Goal: Information Seeking & Learning: Learn about a topic

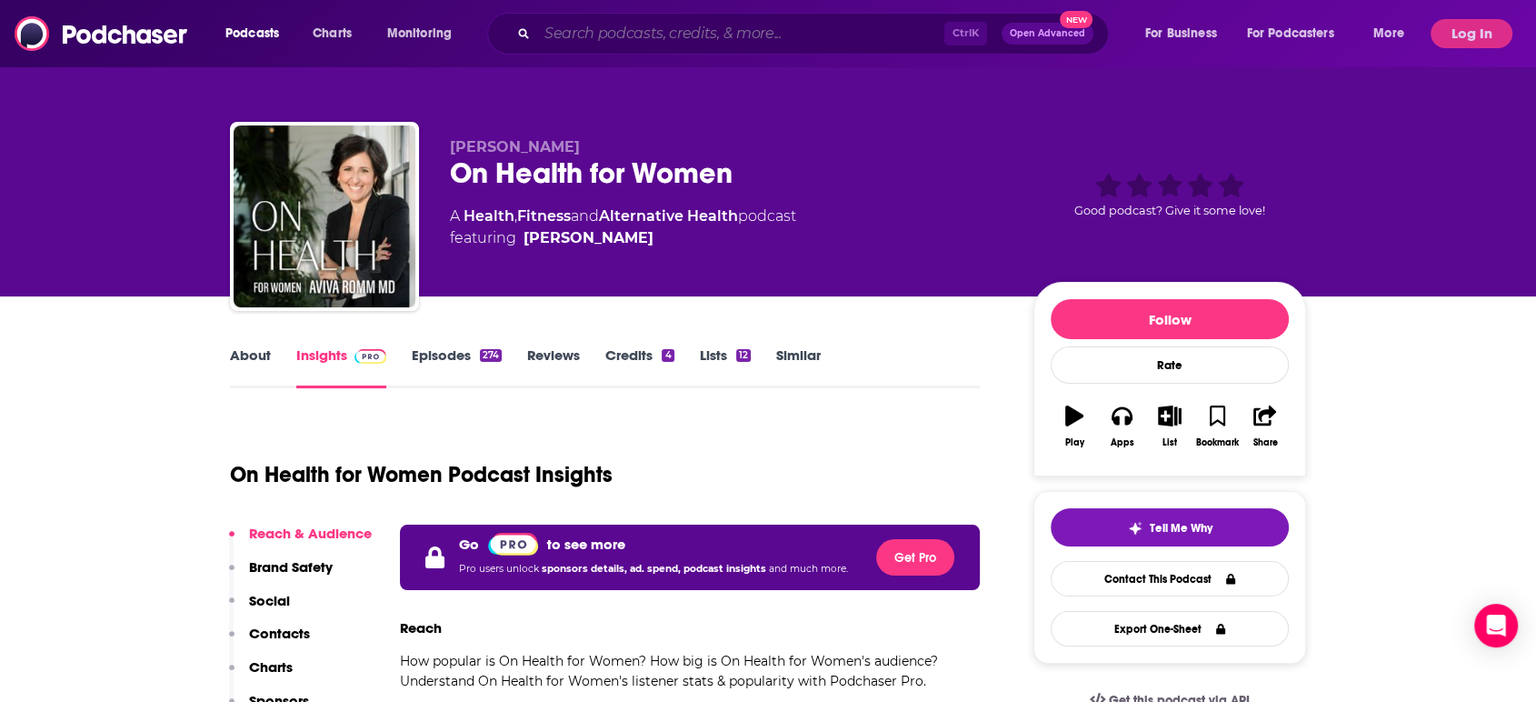
click at [713, 35] on input "Search podcasts, credits, & more..." at bounding box center [740, 33] width 407 height 29
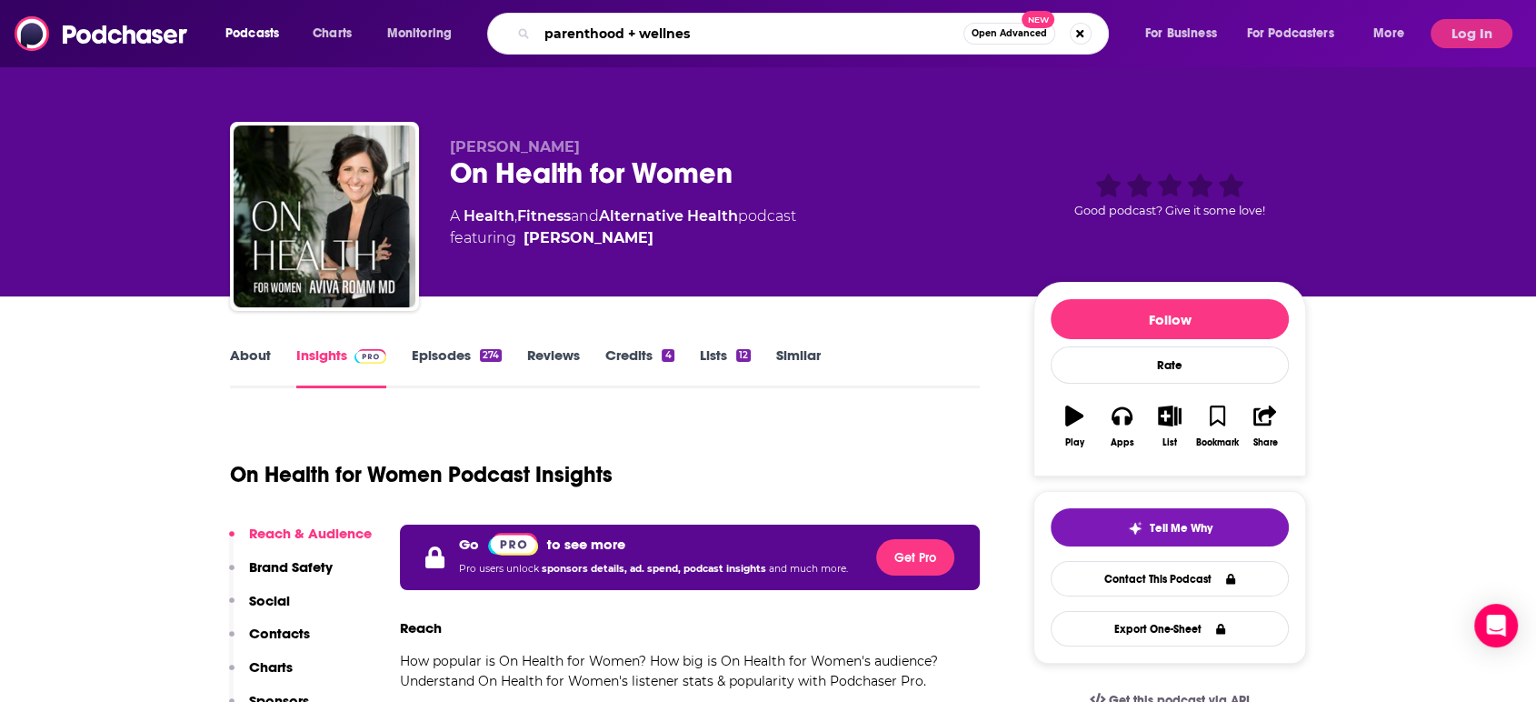
type input "parenthood + wellness"
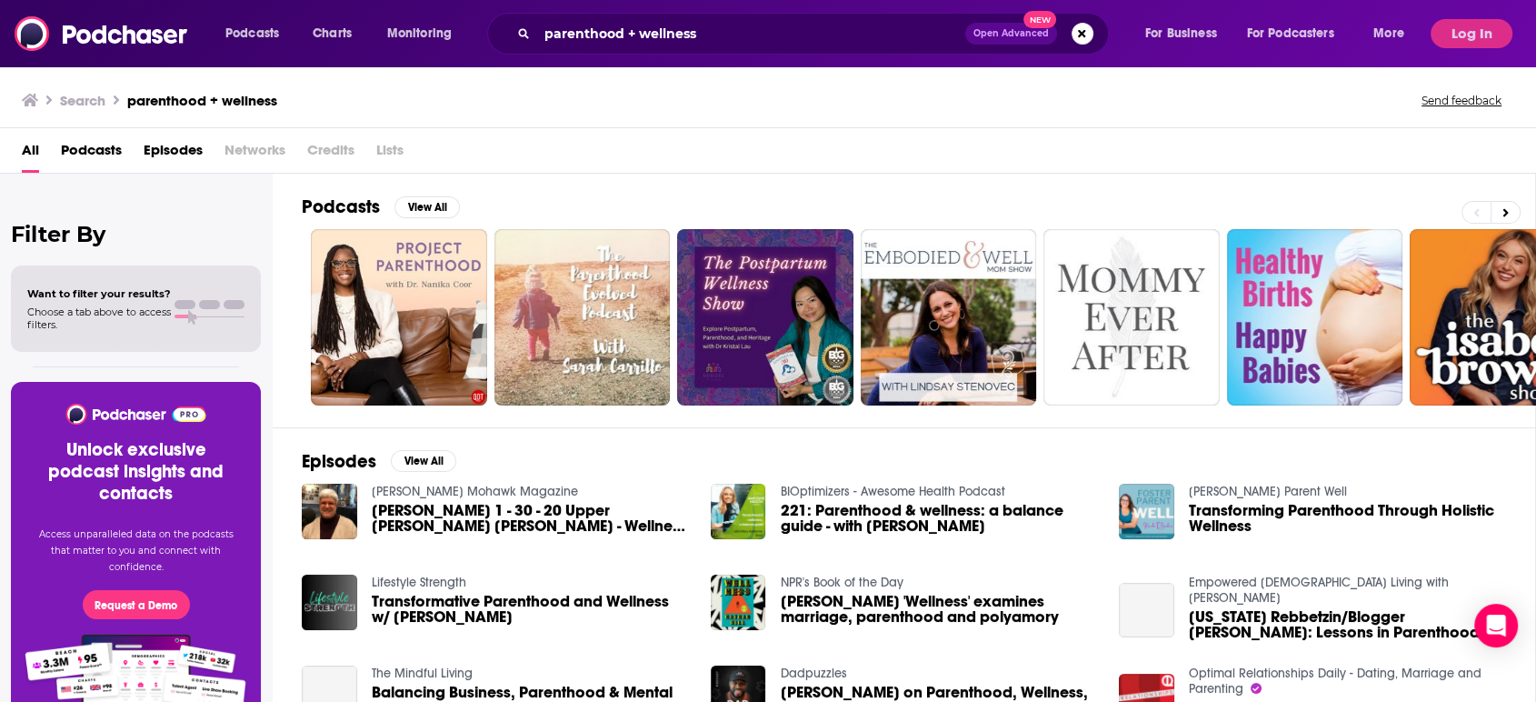
click at [120, 147] on span "Podcasts" at bounding box center [91, 153] width 61 height 37
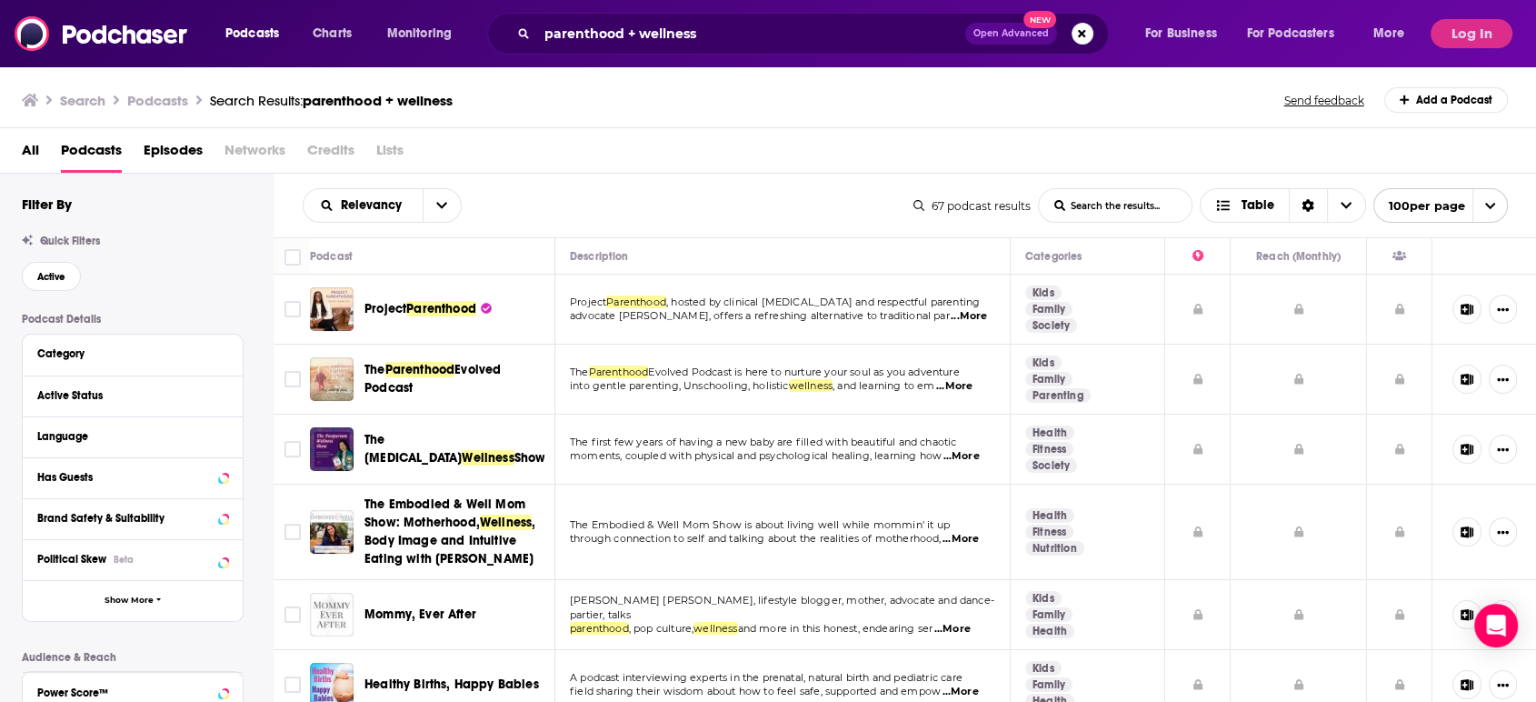
click at [969, 317] on span "...More" at bounding box center [969, 316] width 36 height 15
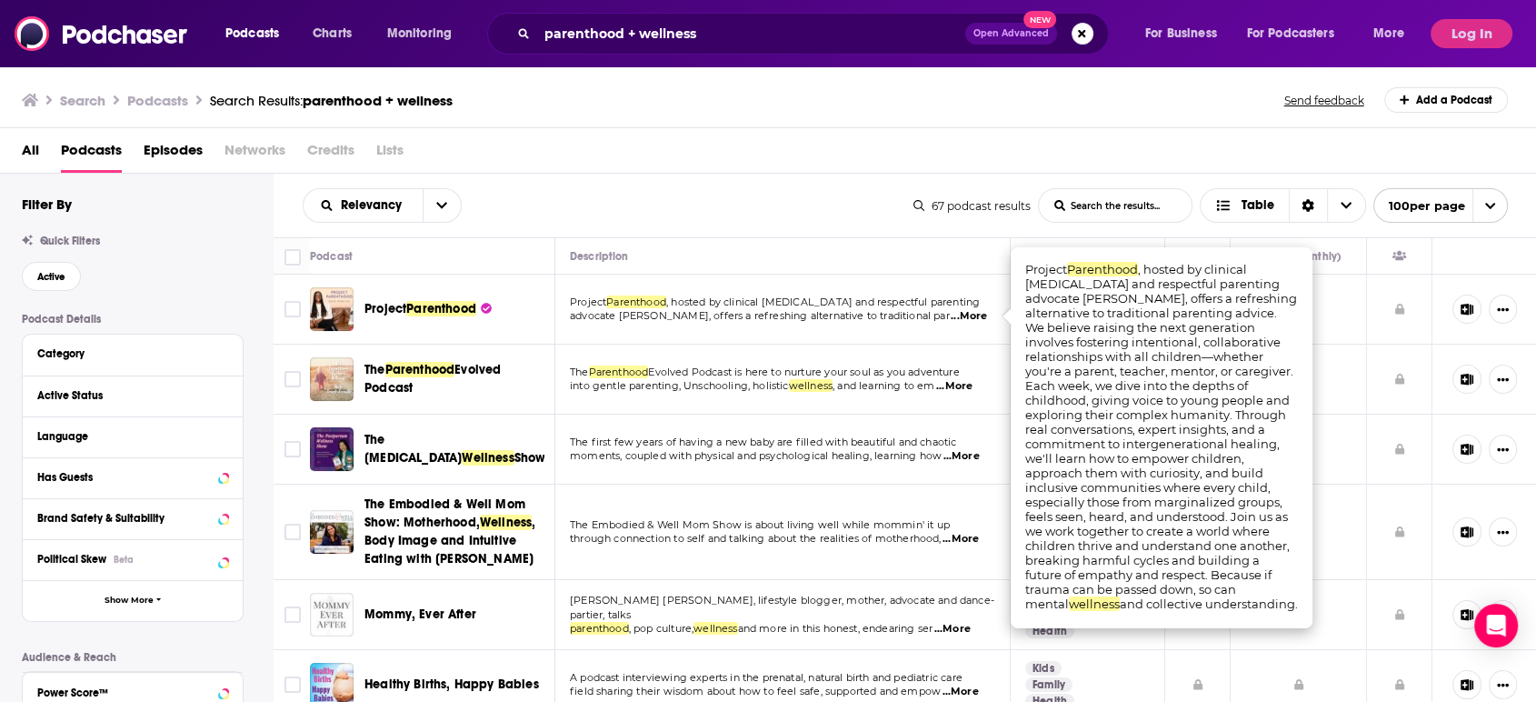
click at [969, 317] on span "...More" at bounding box center [969, 316] width 36 height 15
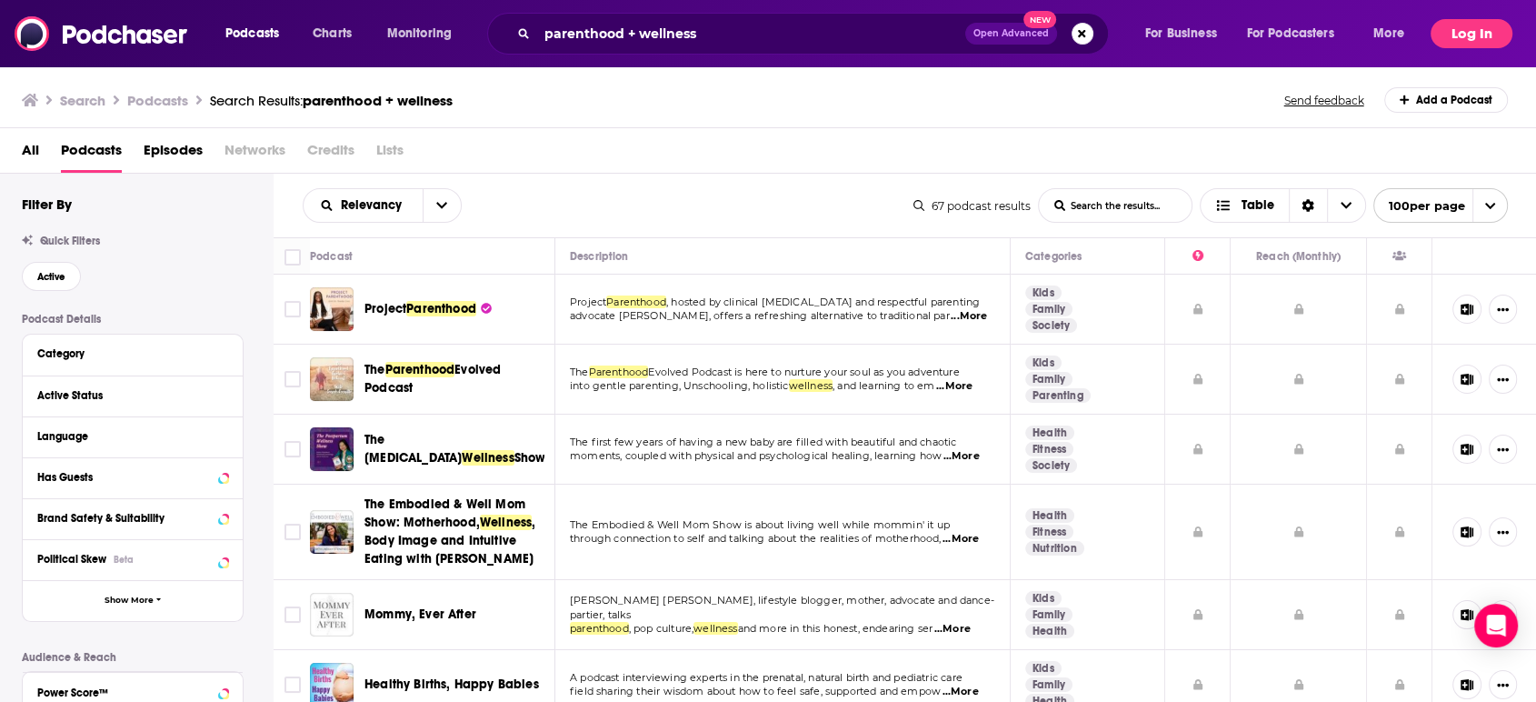
click at [1475, 27] on button "Log In" at bounding box center [1471, 33] width 82 height 29
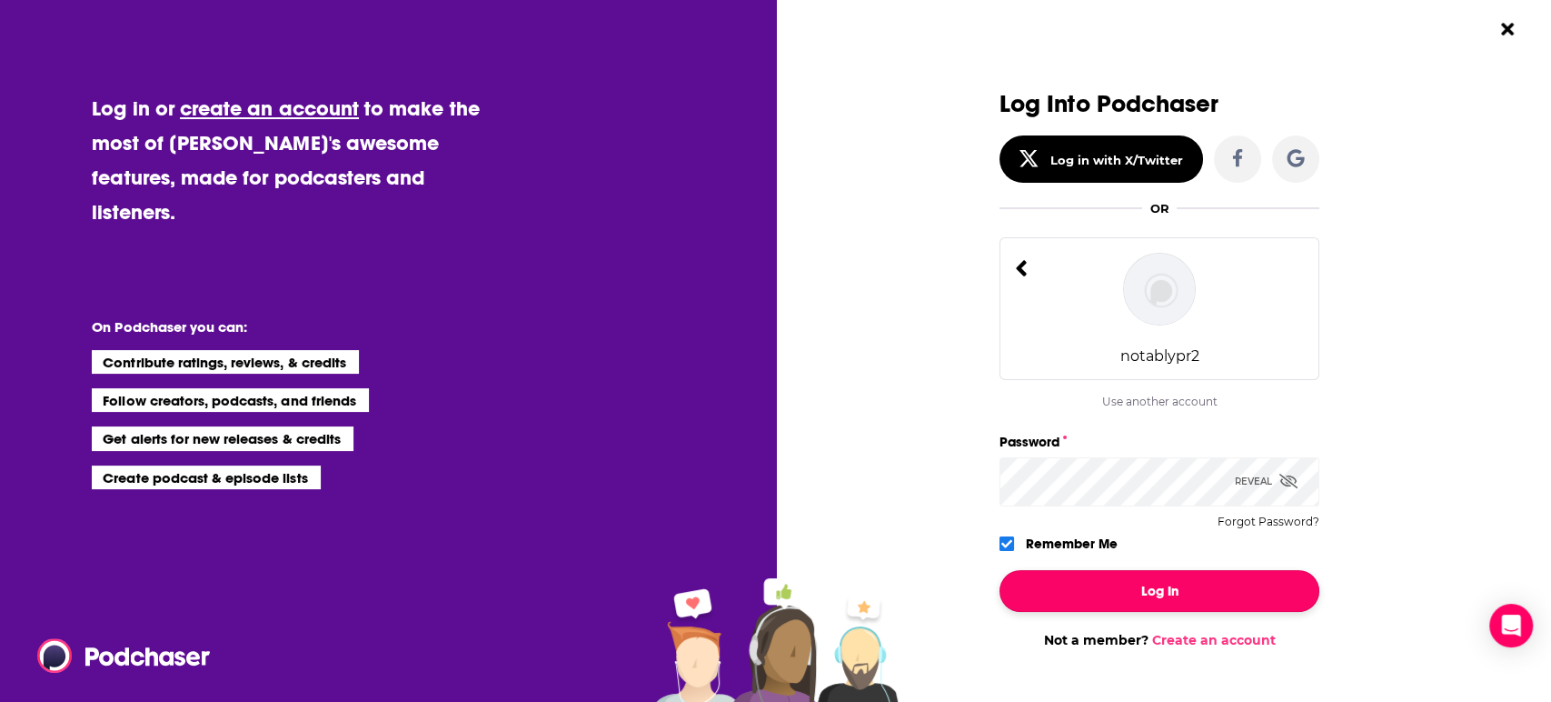
click at [1158, 586] on button "Log In" at bounding box center [1160, 591] width 320 height 42
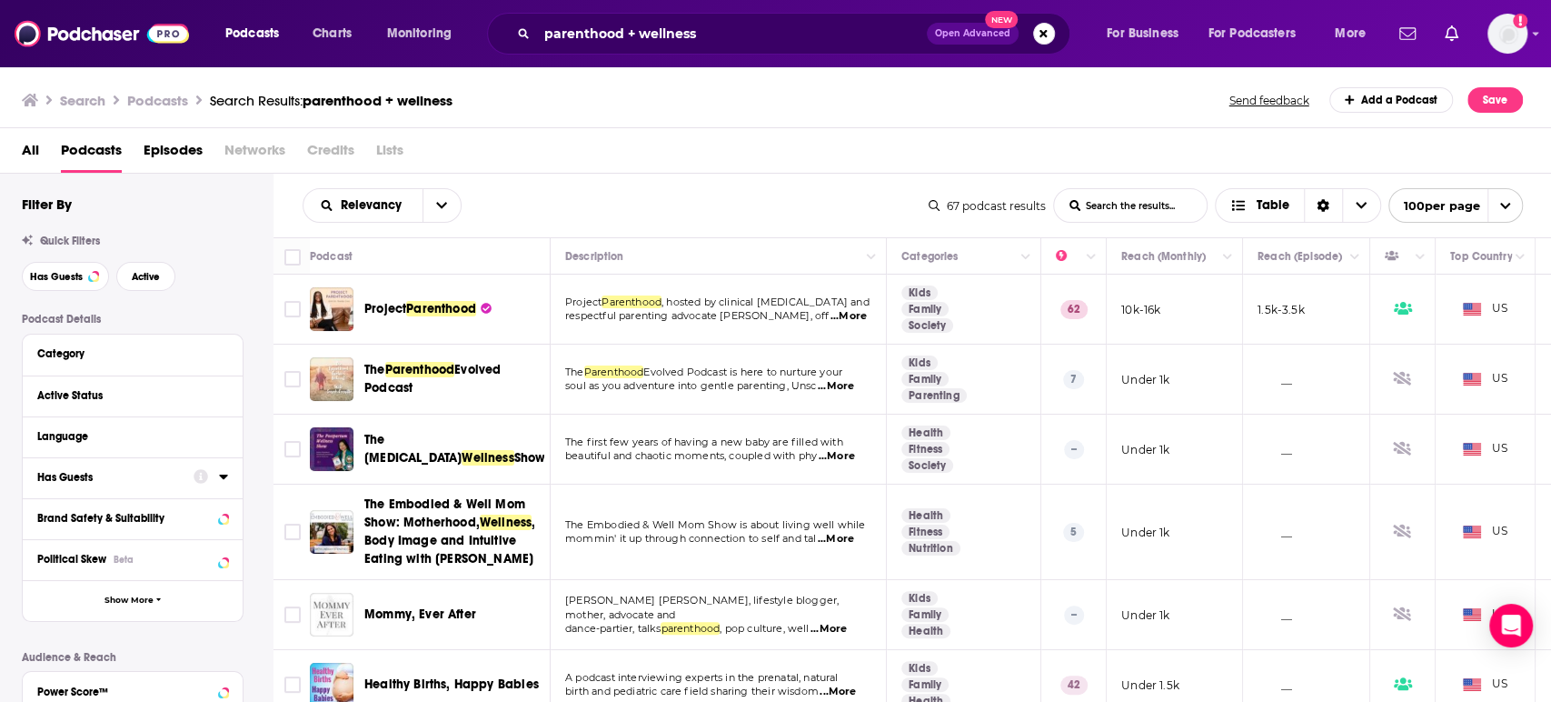
drag, startPoint x: 222, startPoint y: 489, endPoint x: 224, endPoint y: 478, distance: 11.2
click at [225, 478] on icon at bounding box center [223, 476] width 8 height 5
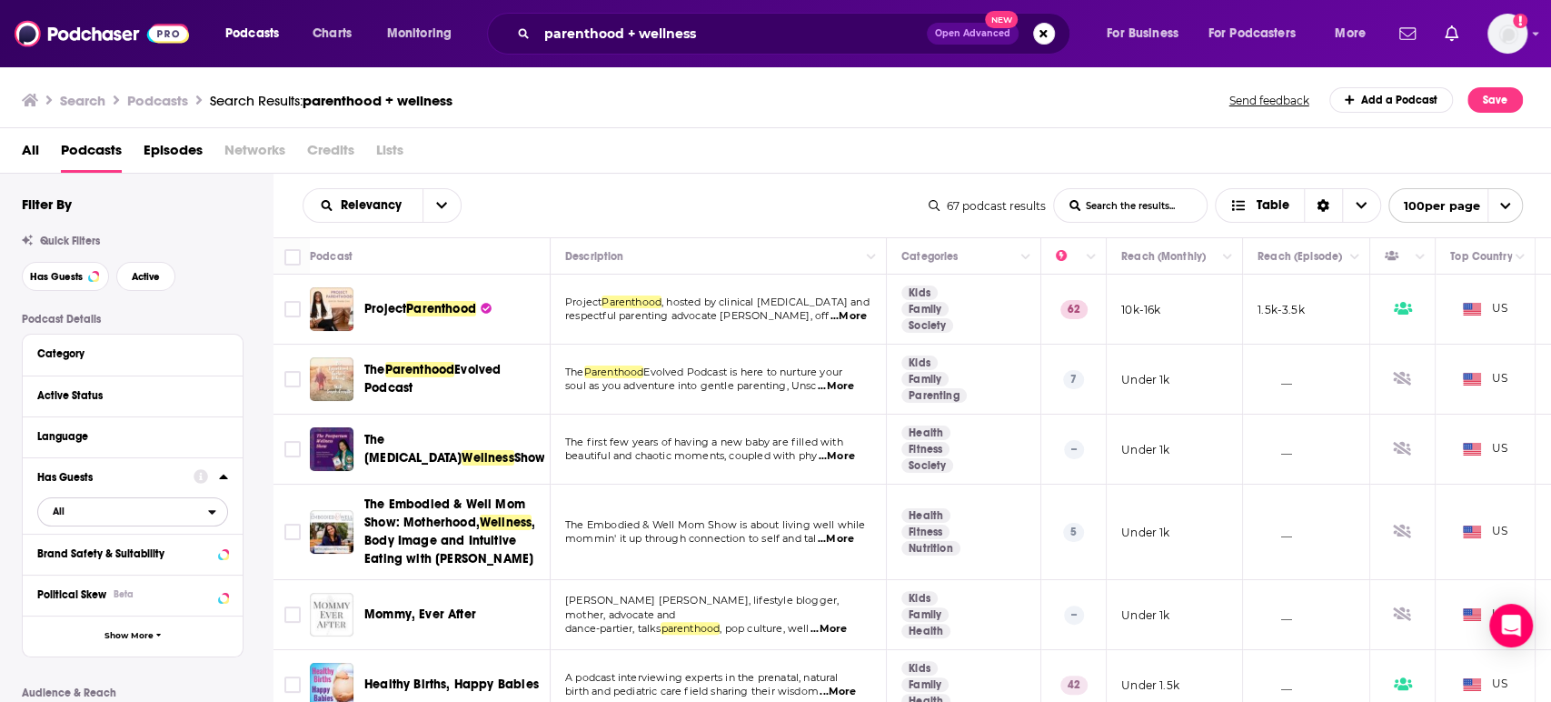
click at [153, 511] on span "All" at bounding box center [123, 511] width 170 height 24
click at [143, 573] on span "Has guests" at bounding box center [100, 571] width 109 height 10
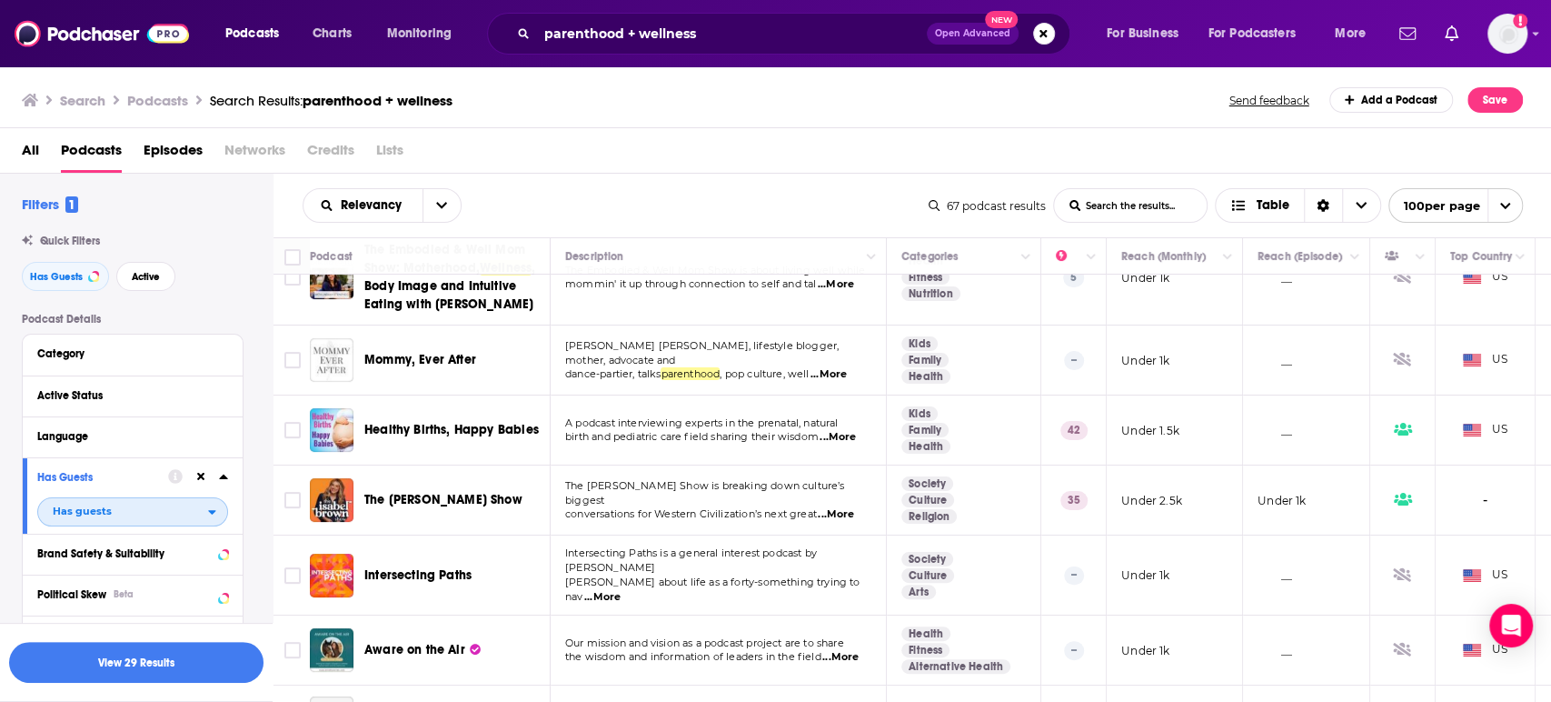
scroll to position [303, 0]
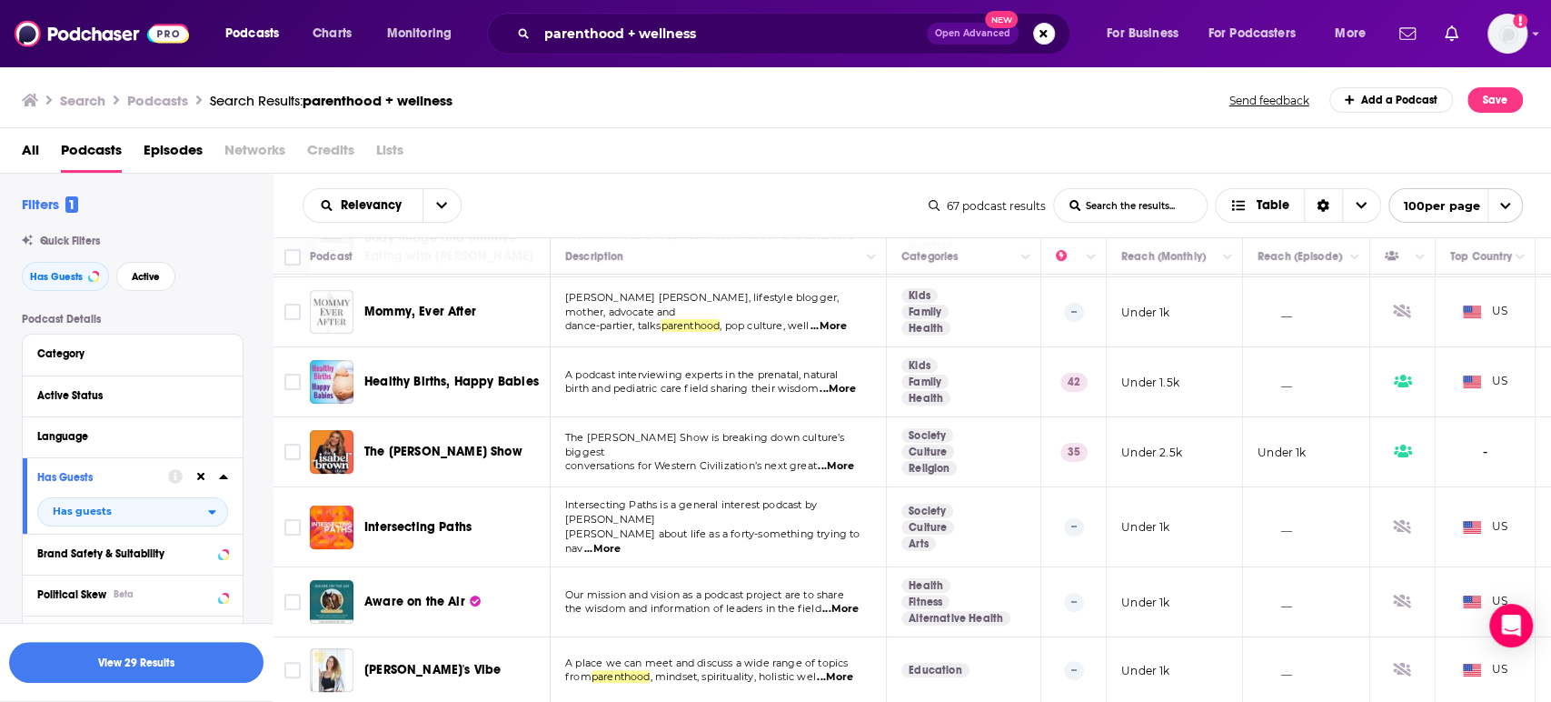
click at [621, 542] on span "...More" at bounding box center [602, 549] width 36 height 15
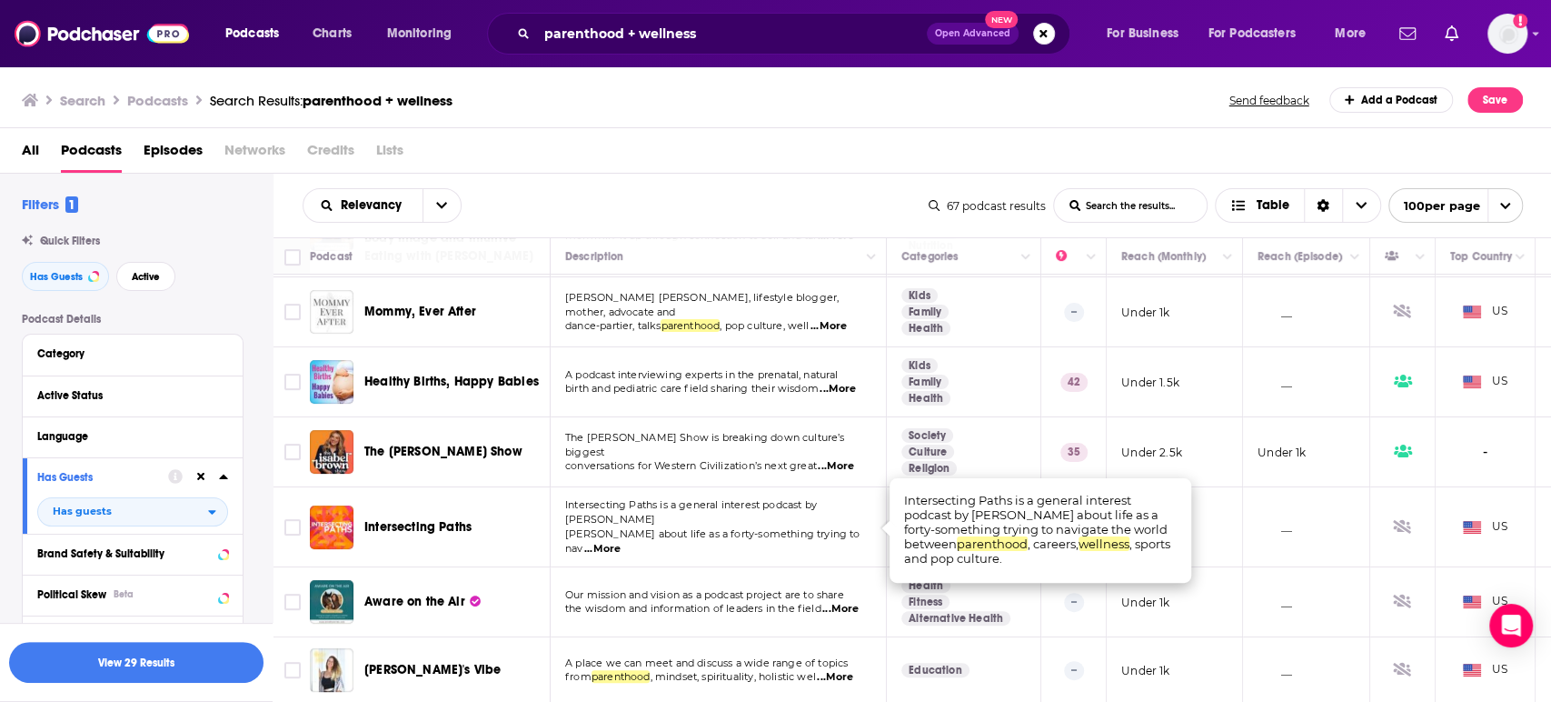
click at [621, 542] on span "...More" at bounding box center [602, 549] width 36 height 15
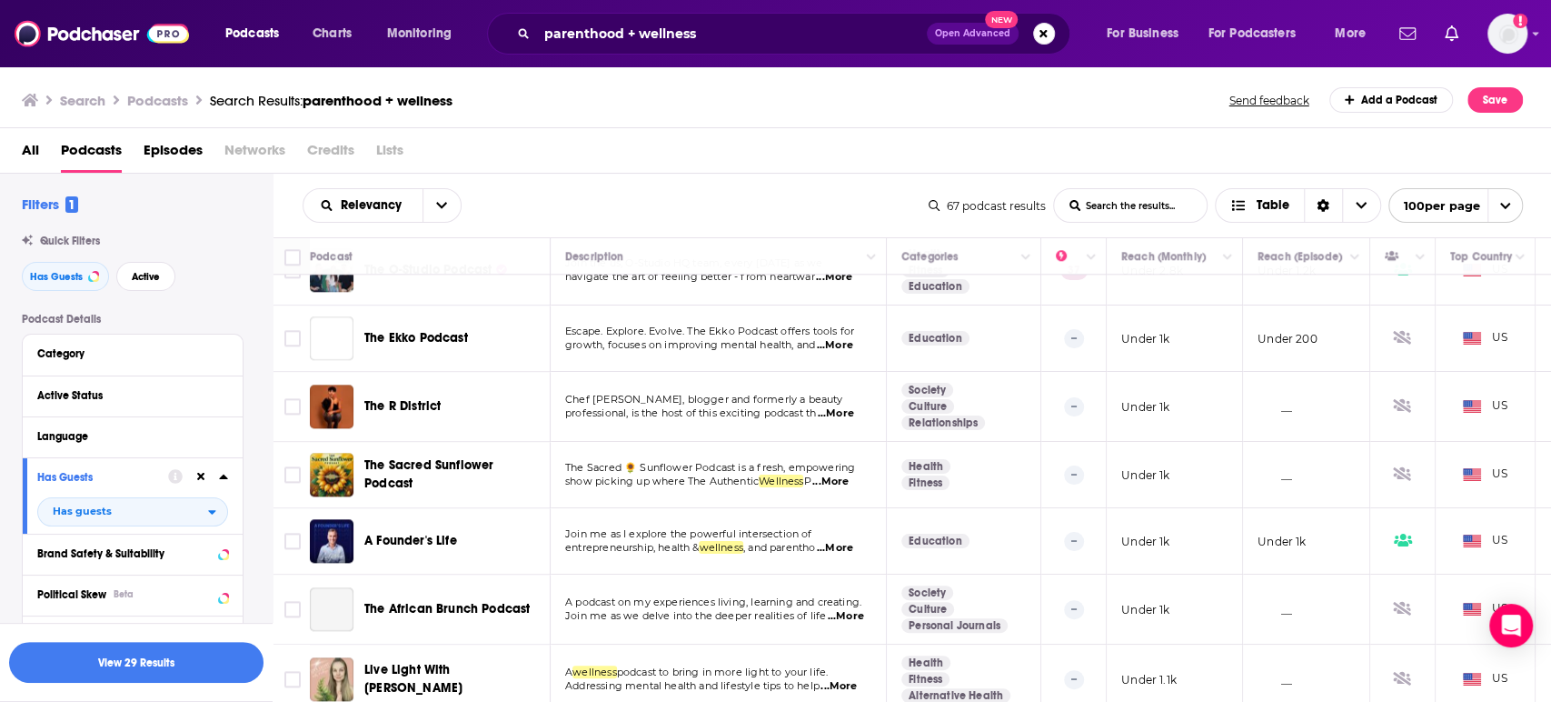
scroll to position [1111, 0]
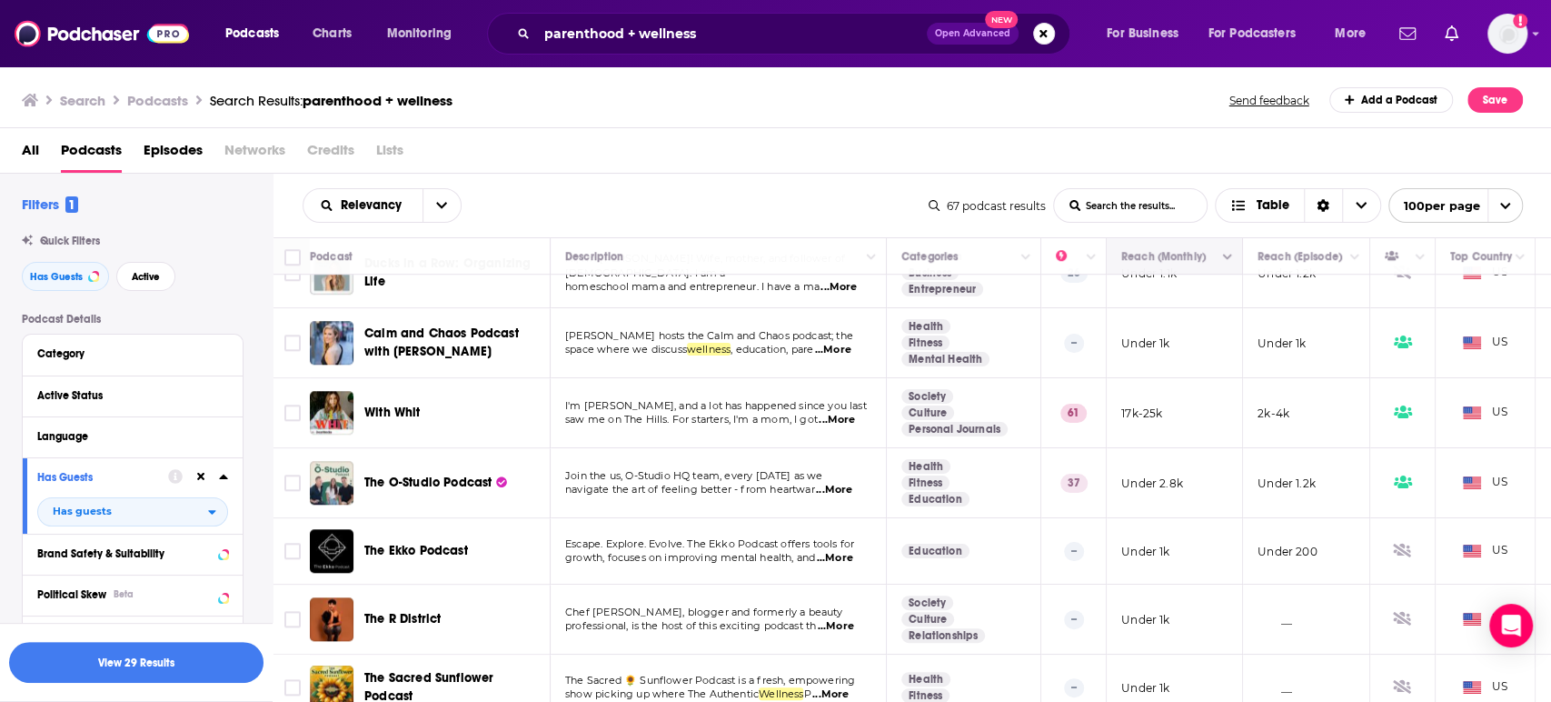
click at [1179, 254] on icon "Move" at bounding box center [1173, 256] width 22 height 22
click at [1223, 255] on icon "Column Actions" at bounding box center [1227, 257] width 9 height 11
click at [1221, 256] on div at bounding box center [775, 351] width 1551 height 702
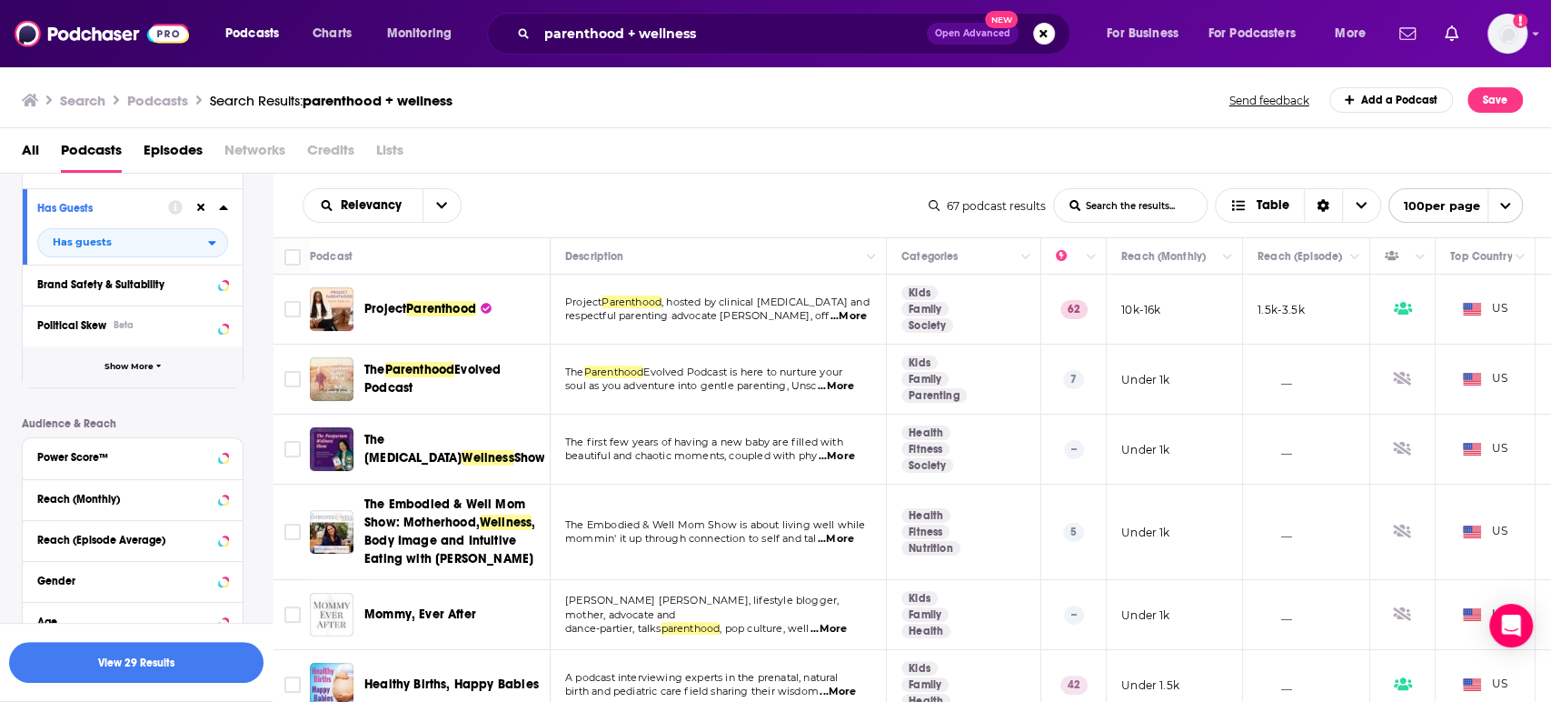
scroll to position [404, 0]
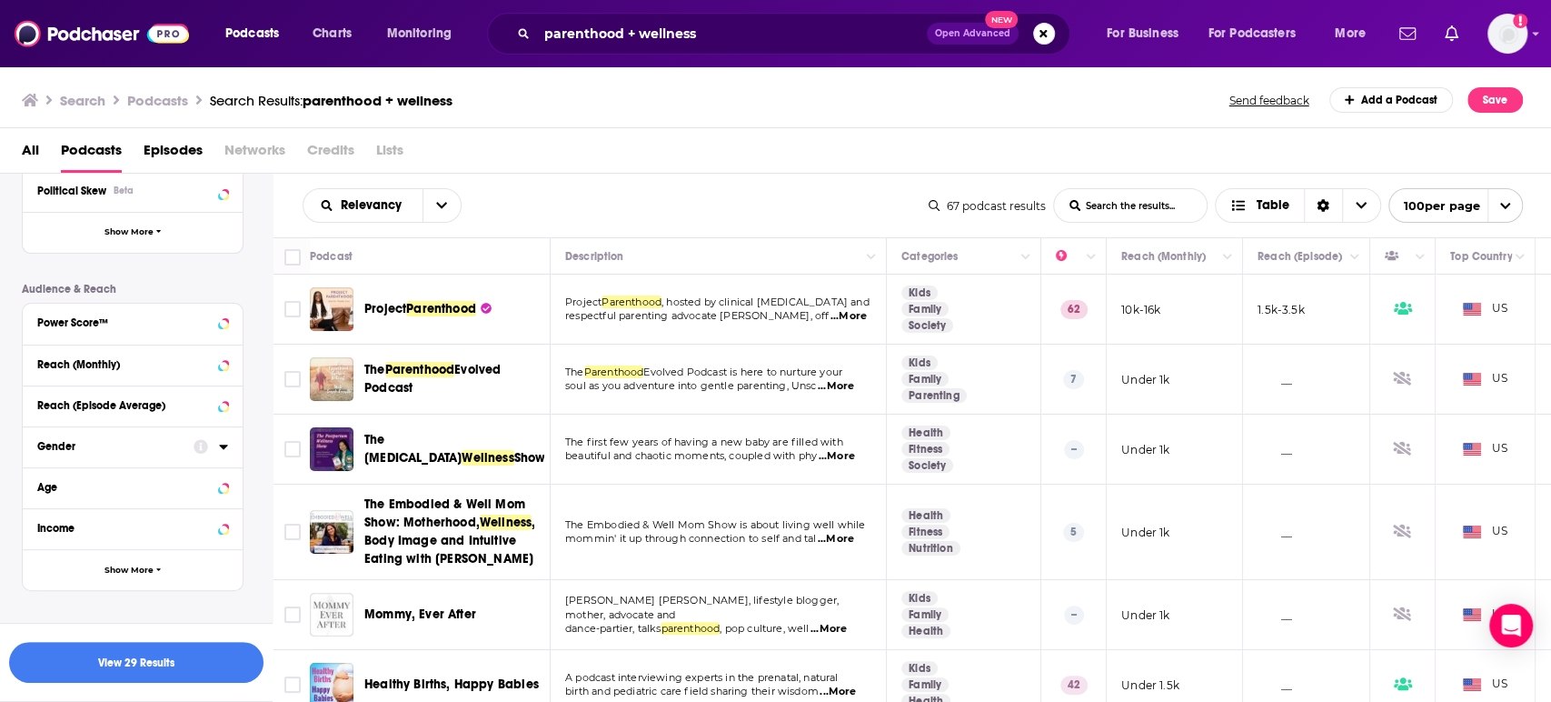
click at [228, 370] on div "Reach (Monthly)" at bounding box center [133, 364] width 220 height 41
click at [220, 372] on icon at bounding box center [223, 364] width 9 height 15
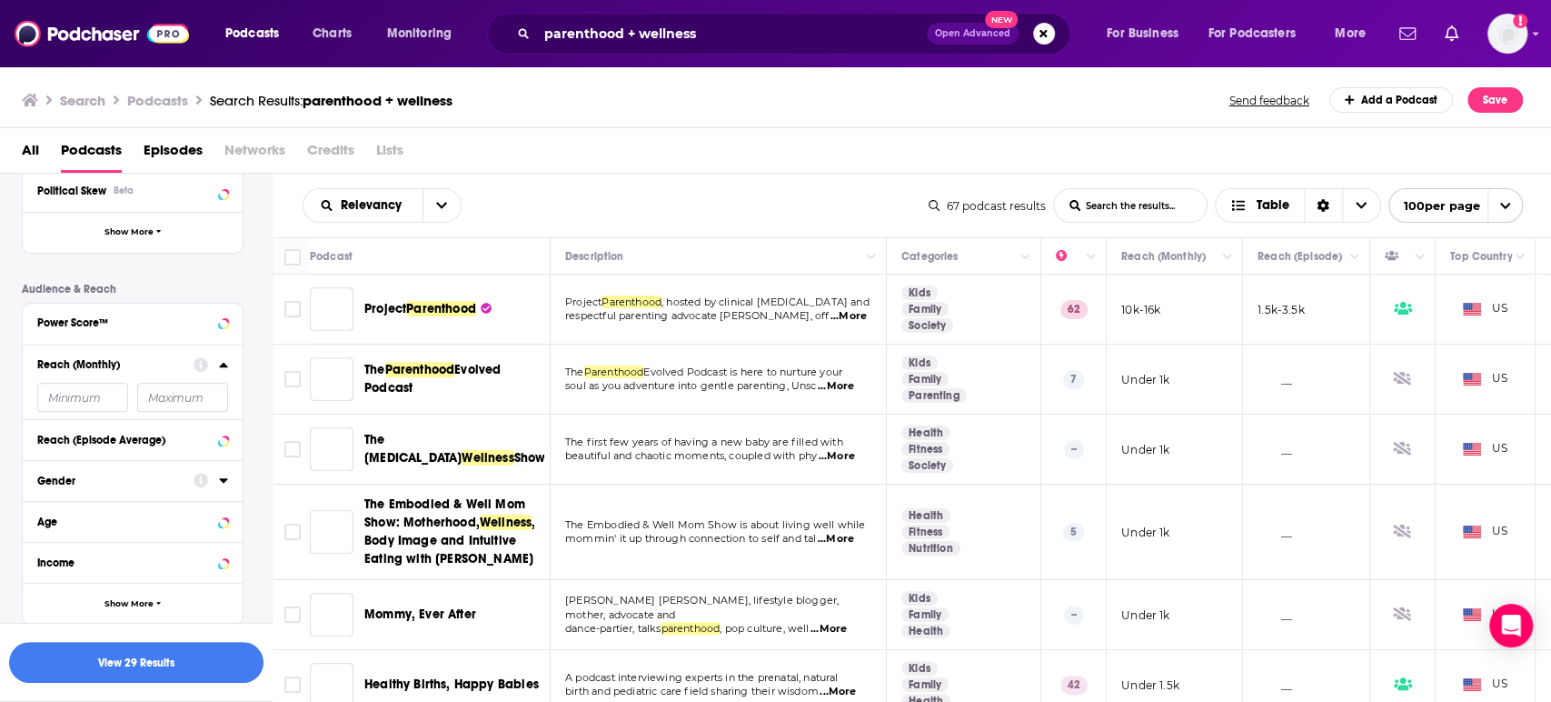
click at [72, 394] on input "number" at bounding box center [82, 397] width 91 height 29
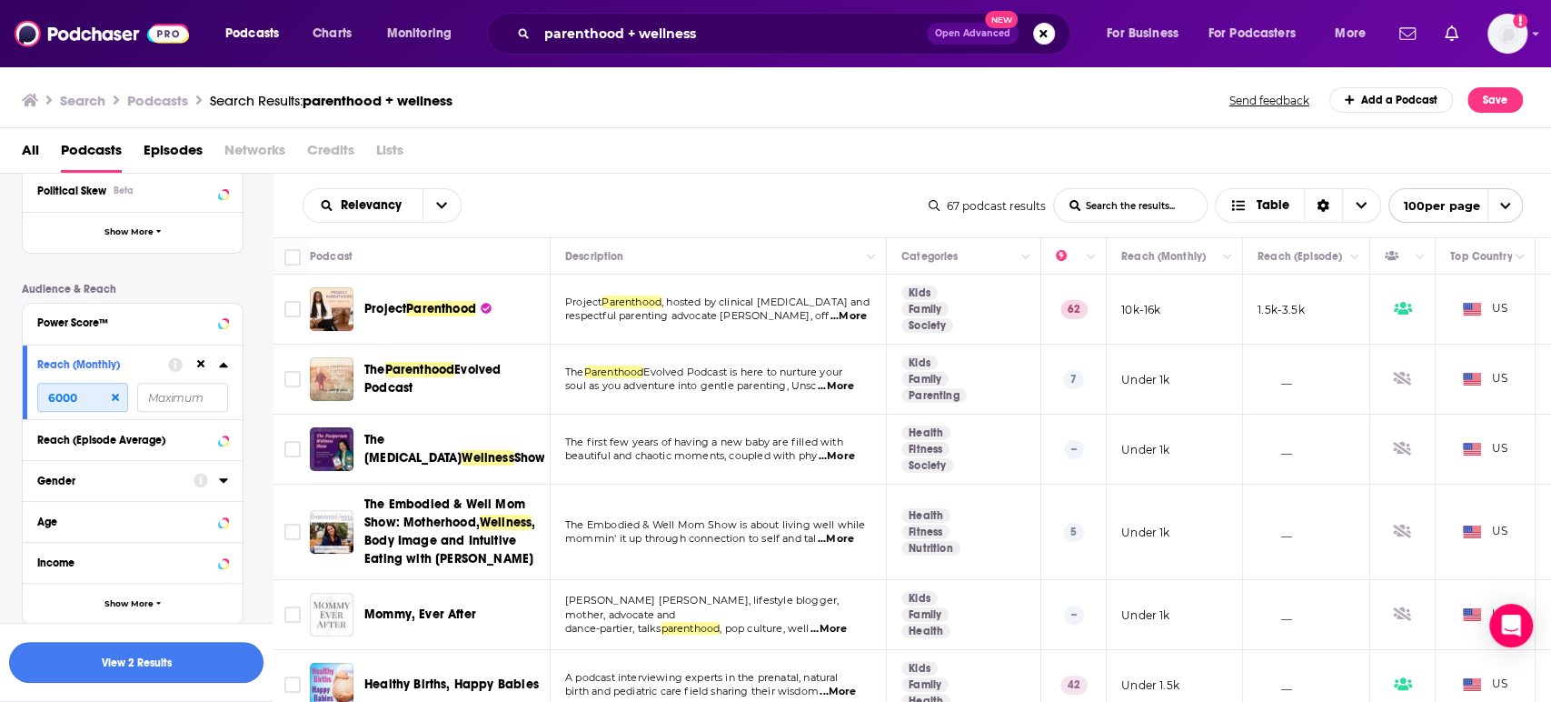
type input "6000"
click at [154, 654] on button "View 2 Results" at bounding box center [136, 662] width 254 height 41
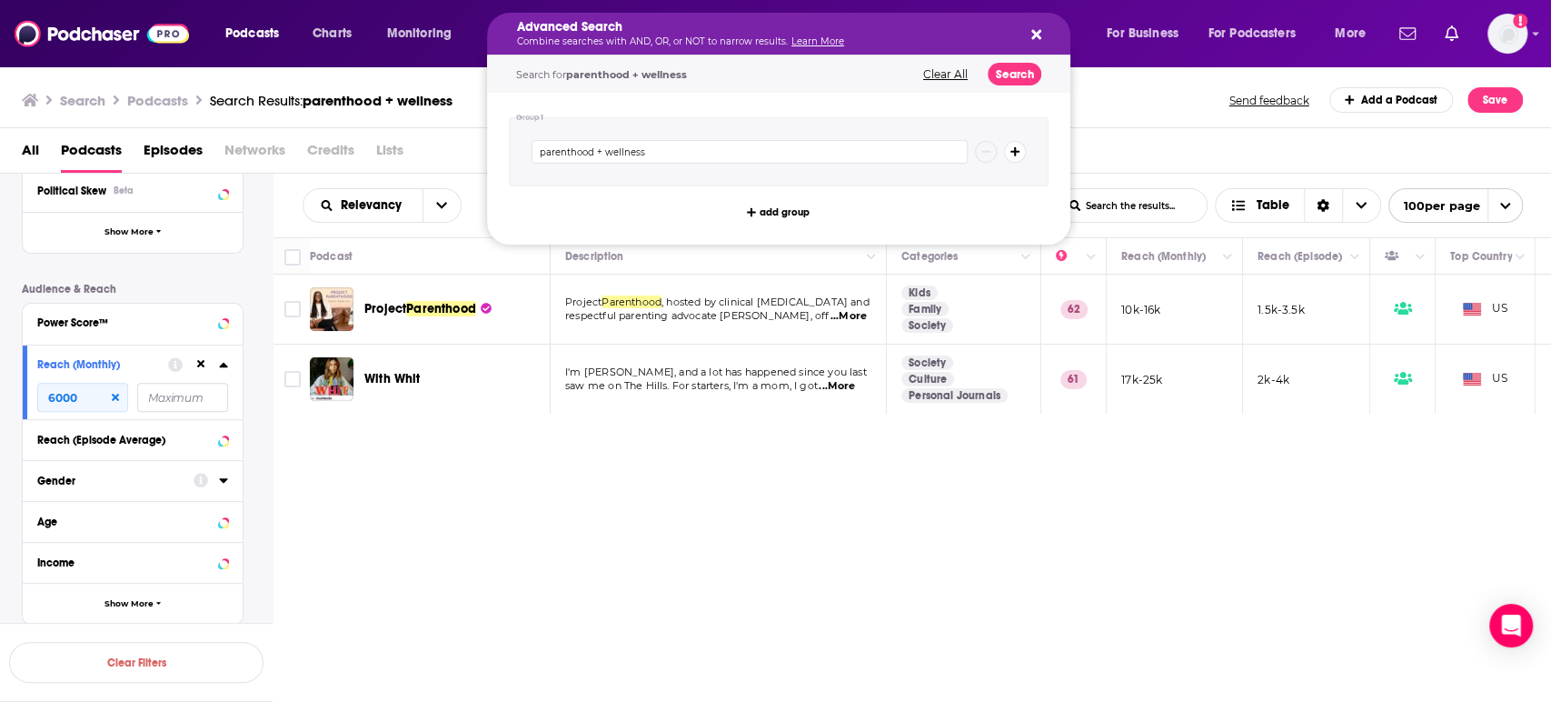
drag, startPoint x: 703, startPoint y: 32, endPoint x: 516, endPoint y: 14, distance: 187.2
click at [455, 84] on div "Search Podcasts Search Results: parenthood + wellness Send feedback Add a Podca…" at bounding box center [776, 96] width 1552 height 63
drag, startPoint x: 697, startPoint y: 34, endPoint x: 581, endPoint y: 28, distance: 116.5
click at [637, 153] on input "parenthood + wellness" at bounding box center [750, 152] width 436 height 24
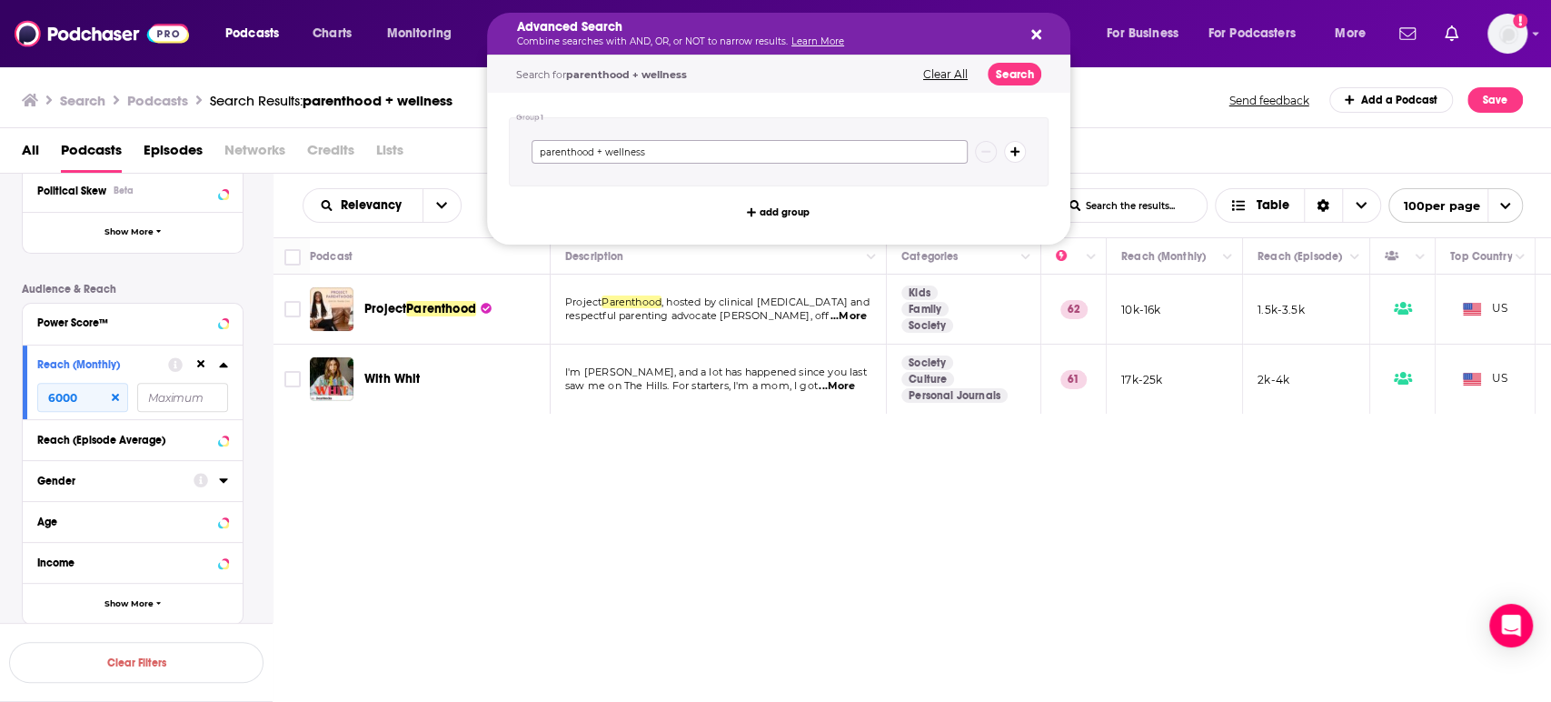
click at [637, 153] on input "parenthood + wellness" at bounding box center [750, 152] width 436 height 24
type input "navigating parenthood"
click at [1021, 78] on button "Search" at bounding box center [1015, 74] width 54 height 23
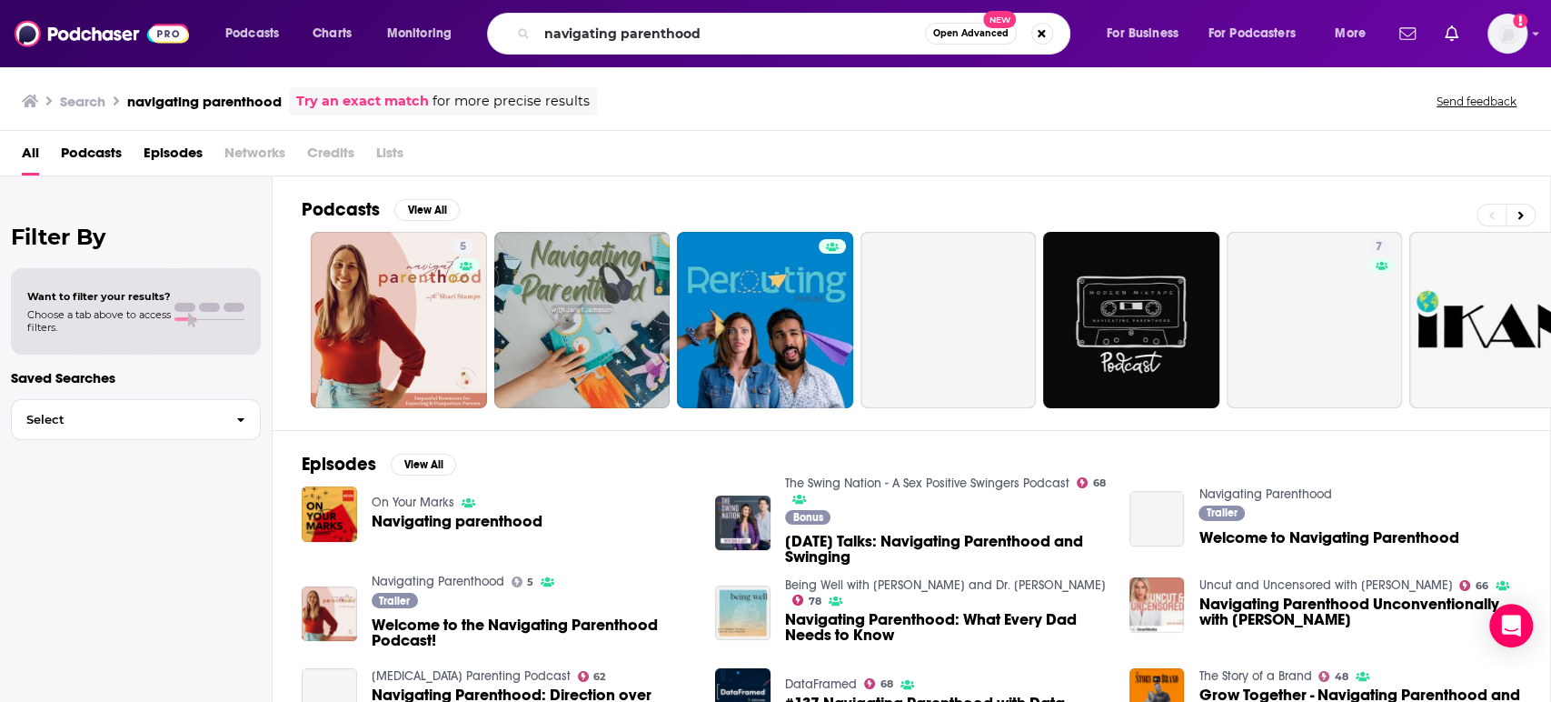
click at [124, 161] on div "All Podcasts Episodes Networks Credits Lists" at bounding box center [779, 156] width 1515 height 37
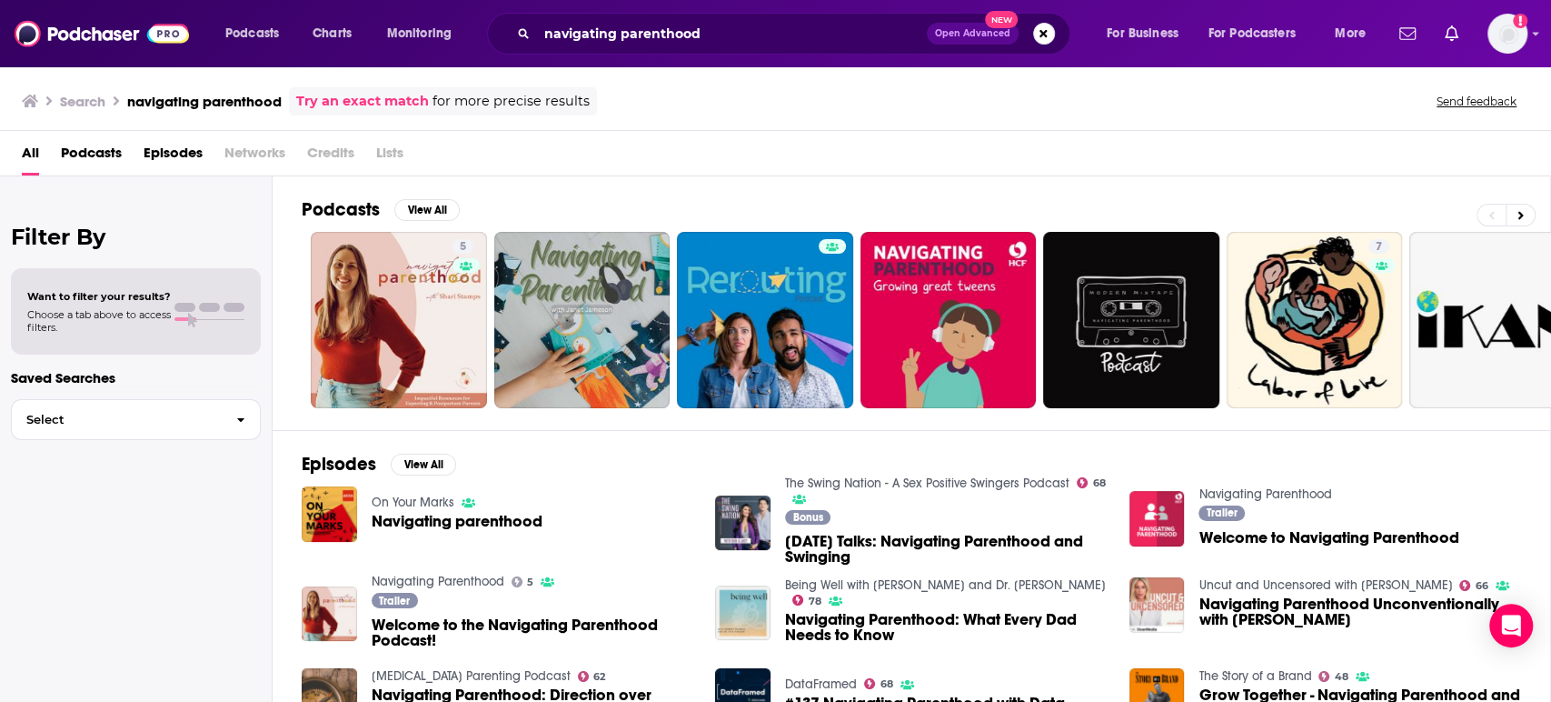
click at [112, 144] on span "Podcasts" at bounding box center [91, 156] width 61 height 37
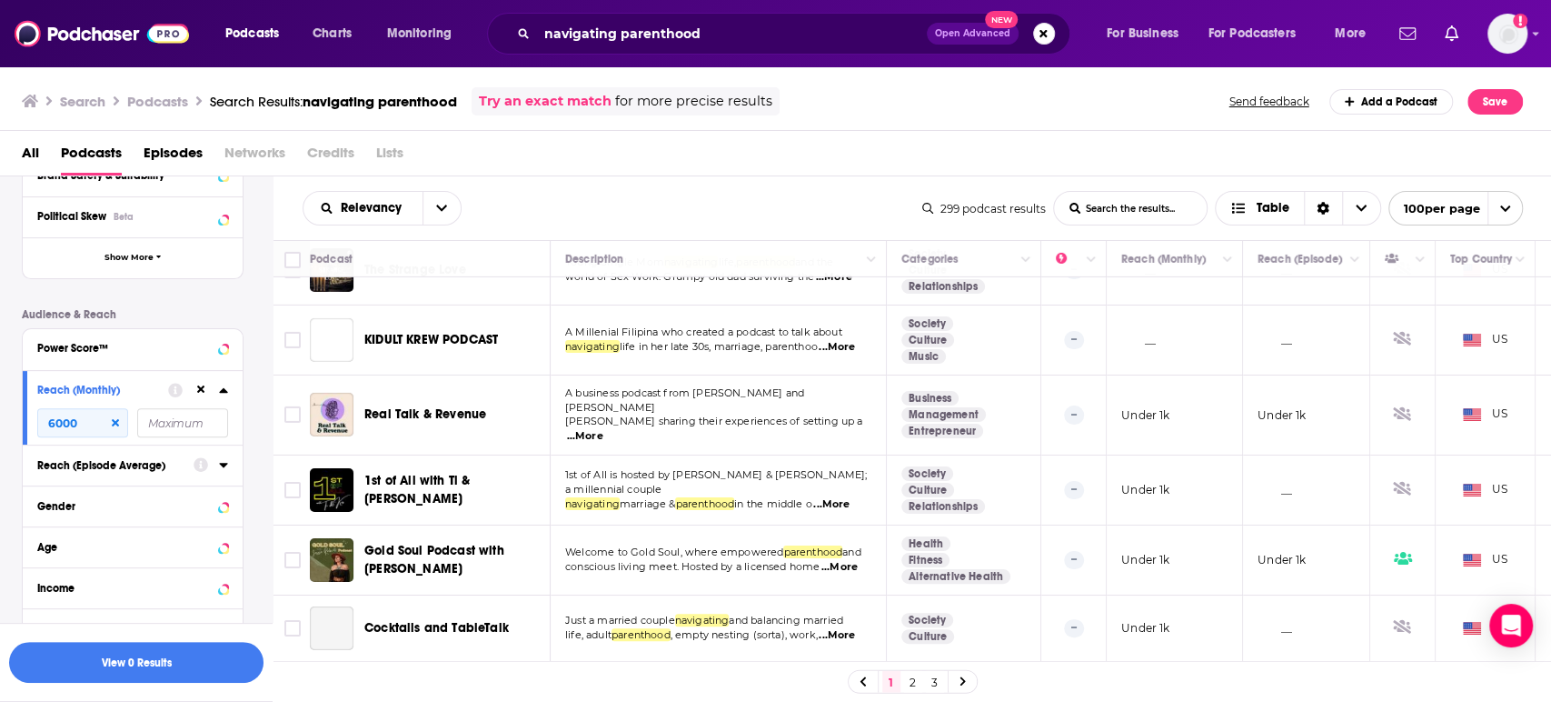
scroll to position [4544, 0]
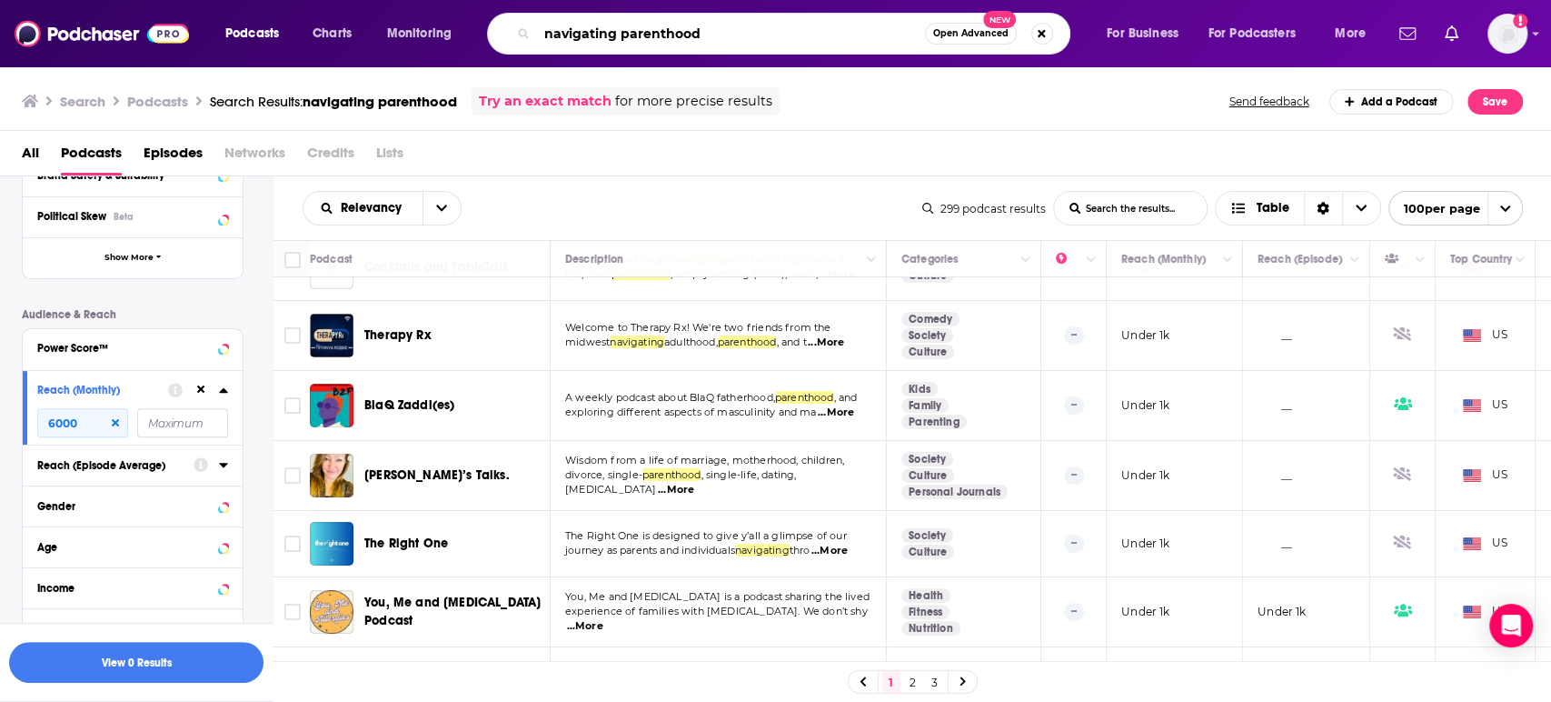
drag, startPoint x: 615, startPoint y: 37, endPoint x: 470, endPoint y: 33, distance: 145.5
click at [470, 33] on div "Podcasts Charts Monitoring navigating parenthood Open Advanced New For Business…" at bounding box center [798, 34] width 1171 height 42
type input "parenthood"
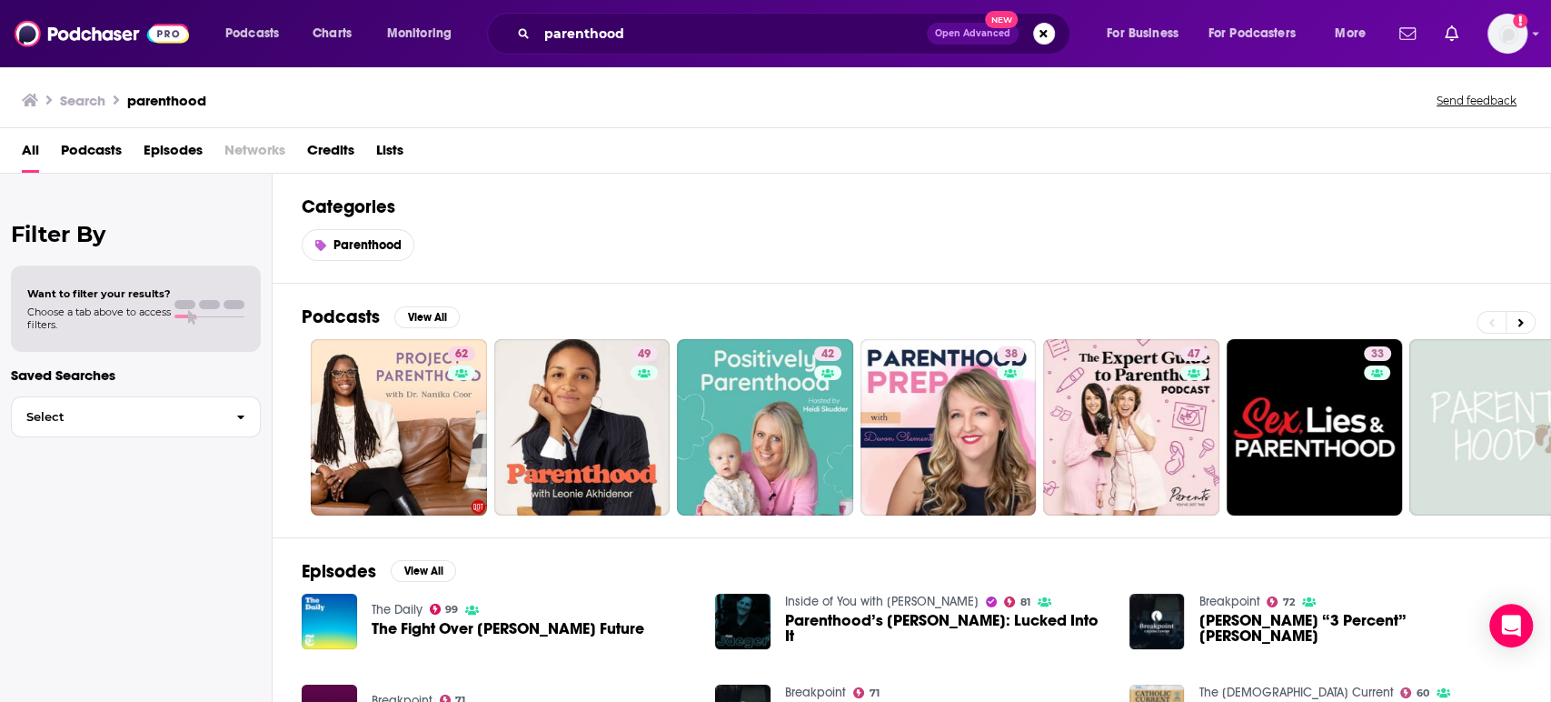
click at [104, 142] on span "Podcasts" at bounding box center [91, 153] width 61 height 37
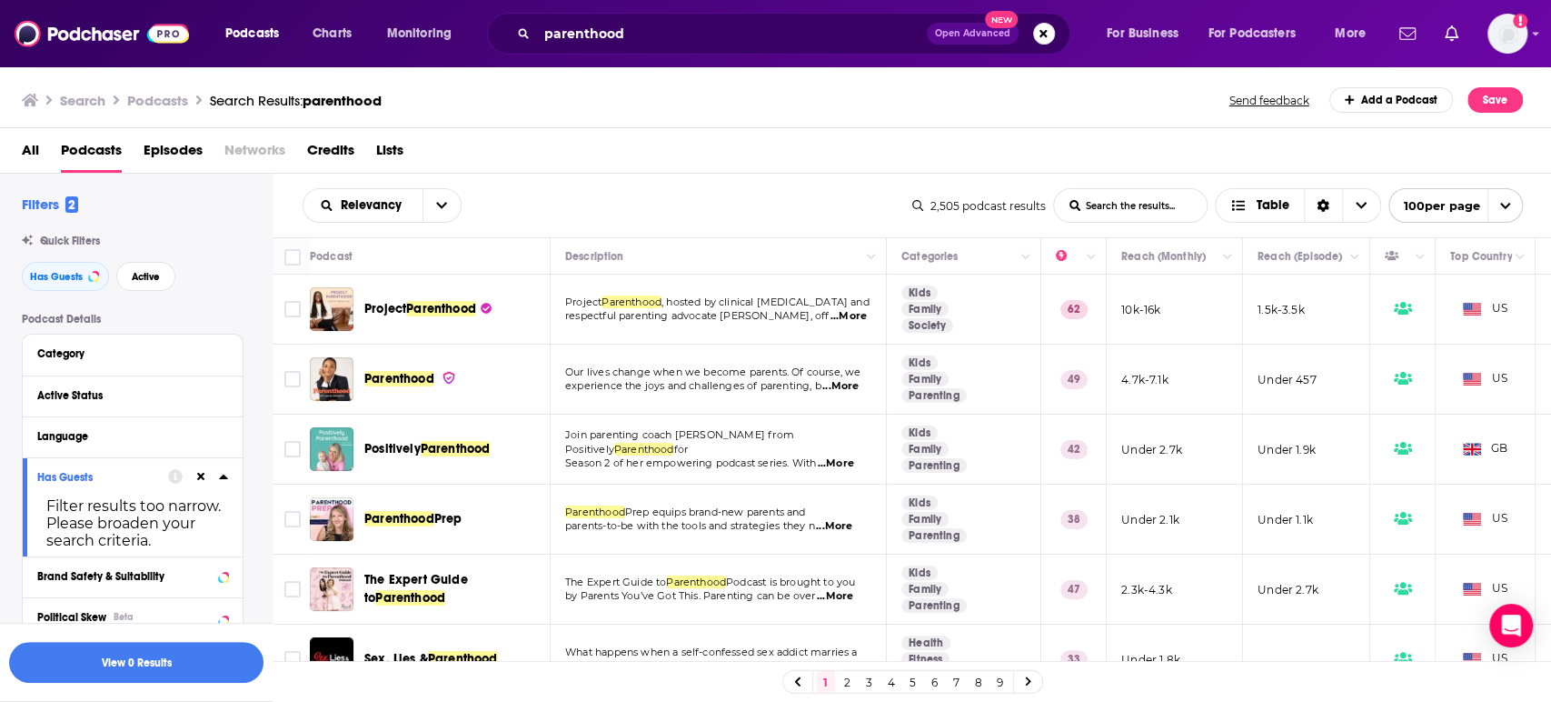
click at [854, 376] on span "Our lives change when we become parents. Of course, we" at bounding box center [712, 371] width 295 height 13
click at [843, 390] on span "...More" at bounding box center [840, 386] width 36 height 15
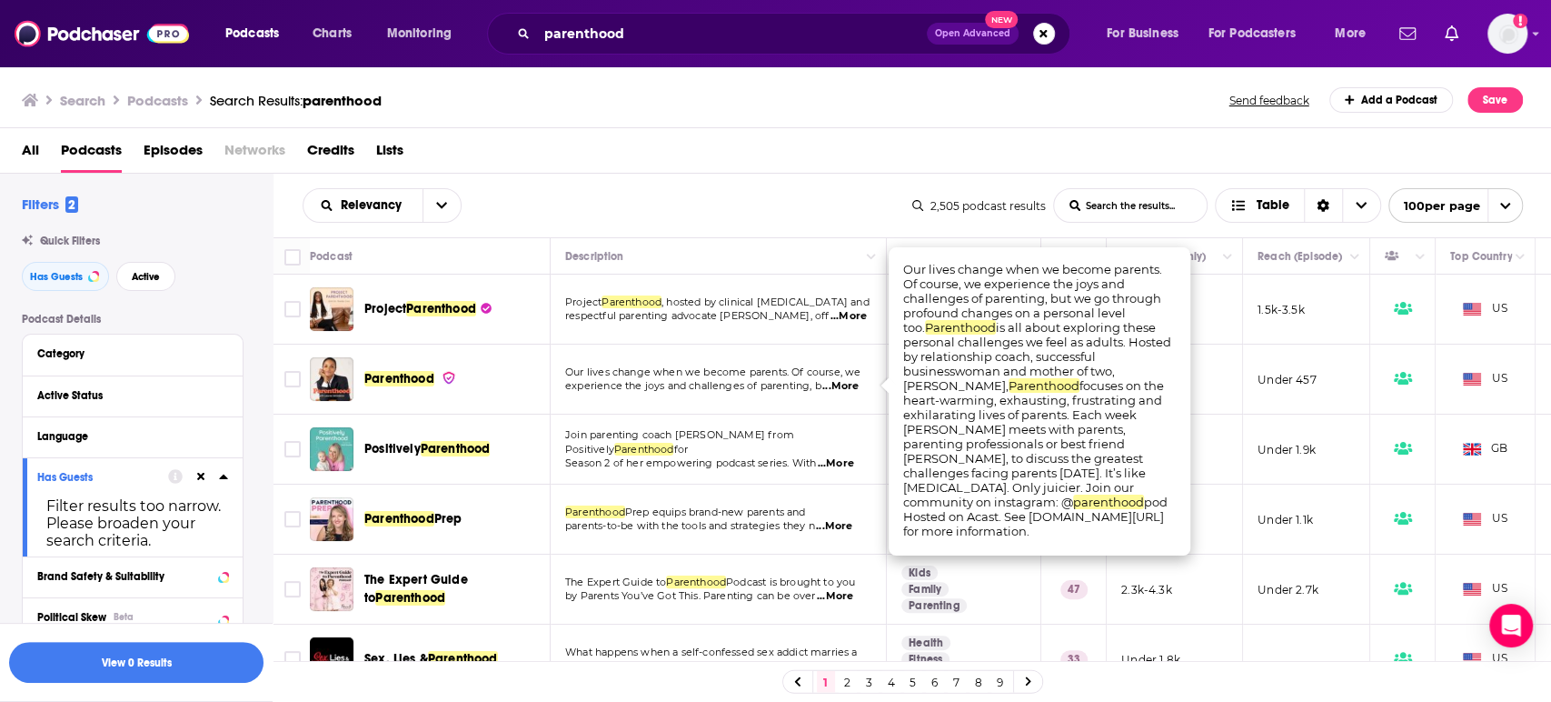
click at [843, 391] on span "...More" at bounding box center [840, 386] width 36 height 15
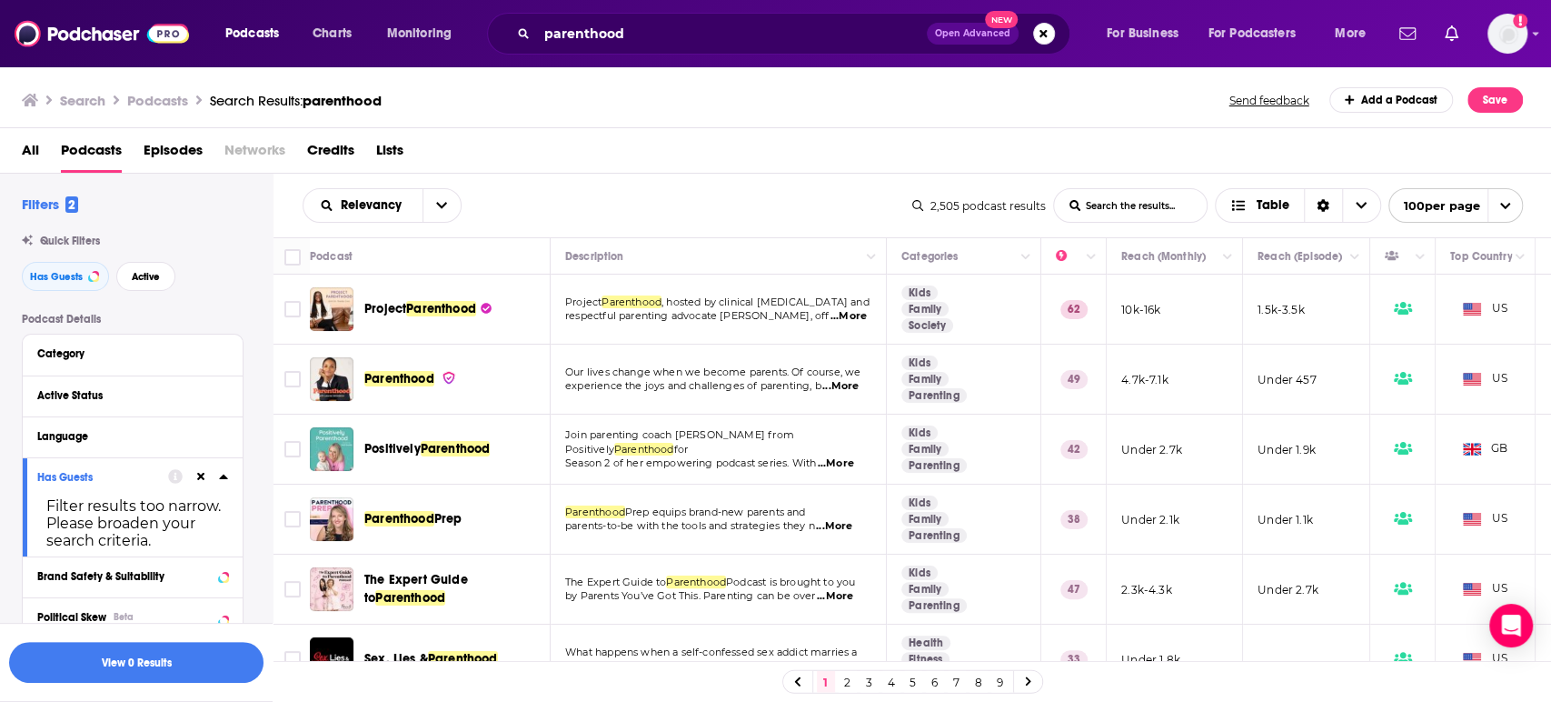
click at [829, 456] on span "...More" at bounding box center [836, 463] width 36 height 15
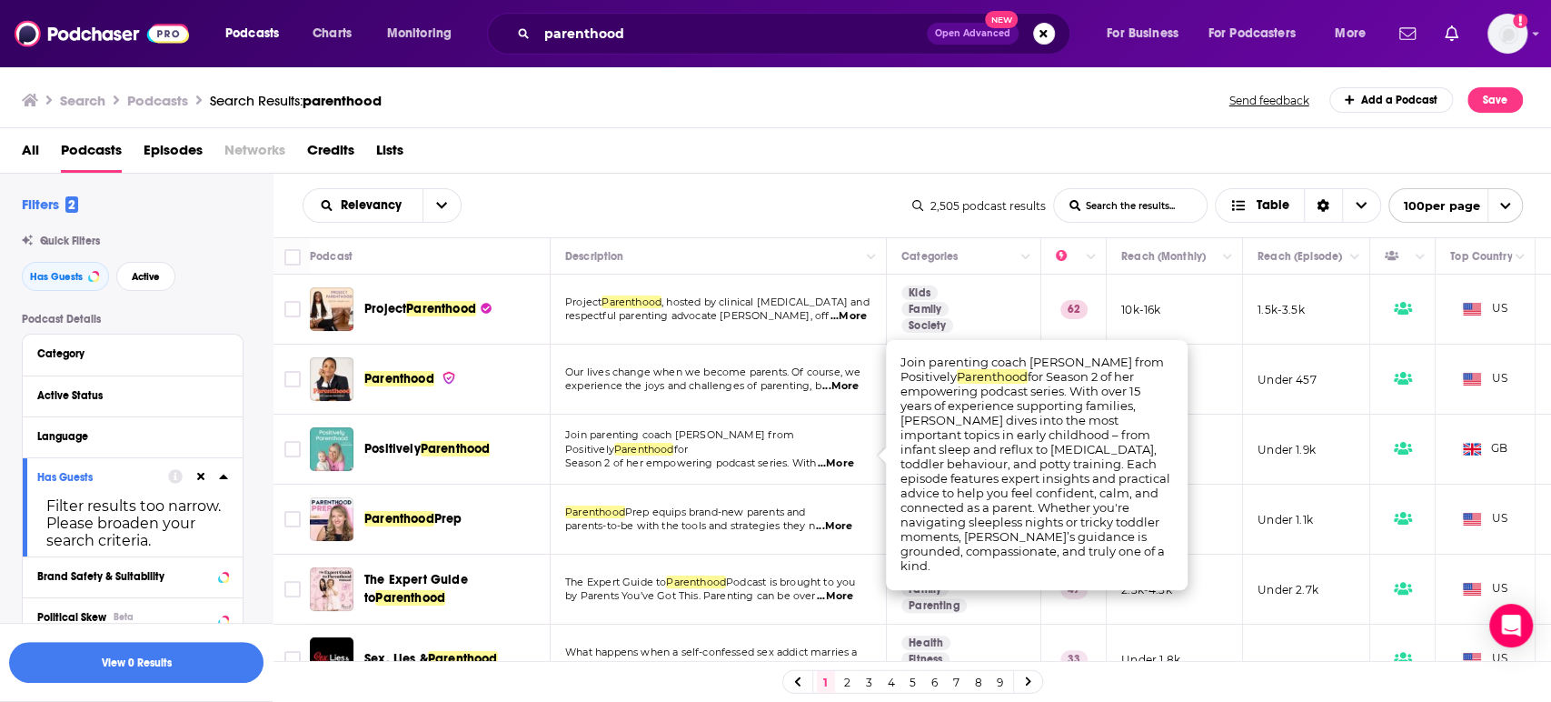
click at [829, 456] on span "...More" at bounding box center [836, 463] width 36 height 15
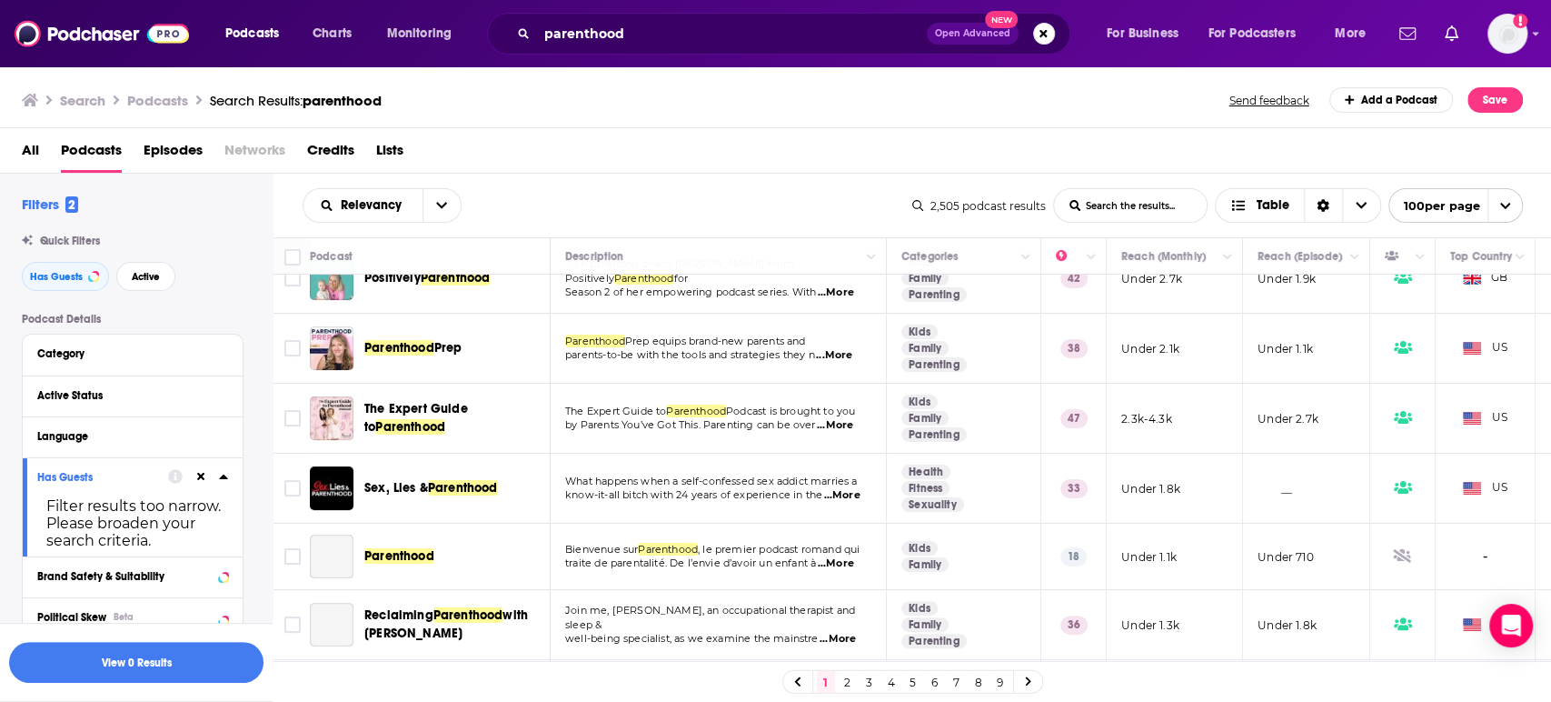
scroll to position [202, 0]
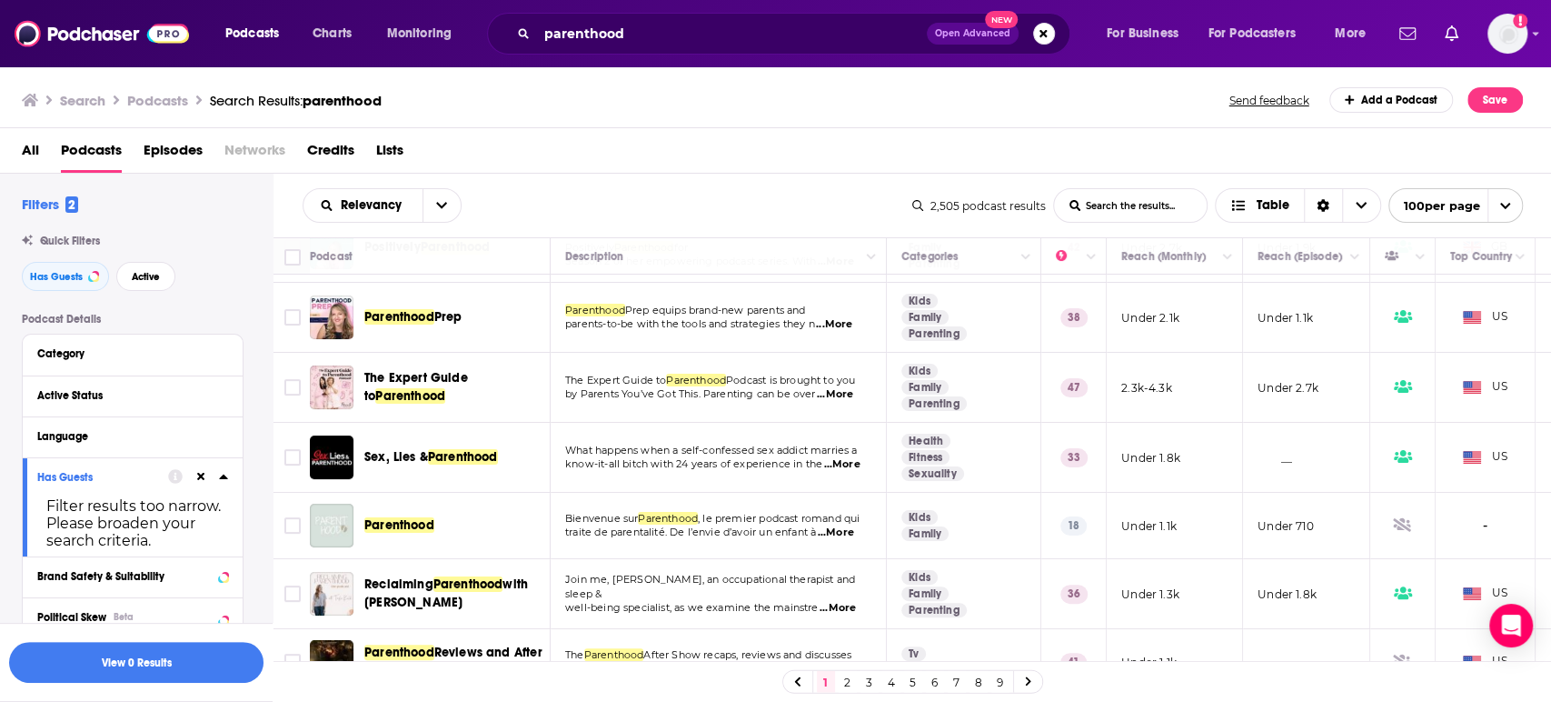
click at [850, 392] on span "...More" at bounding box center [835, 394] width 36 height 15
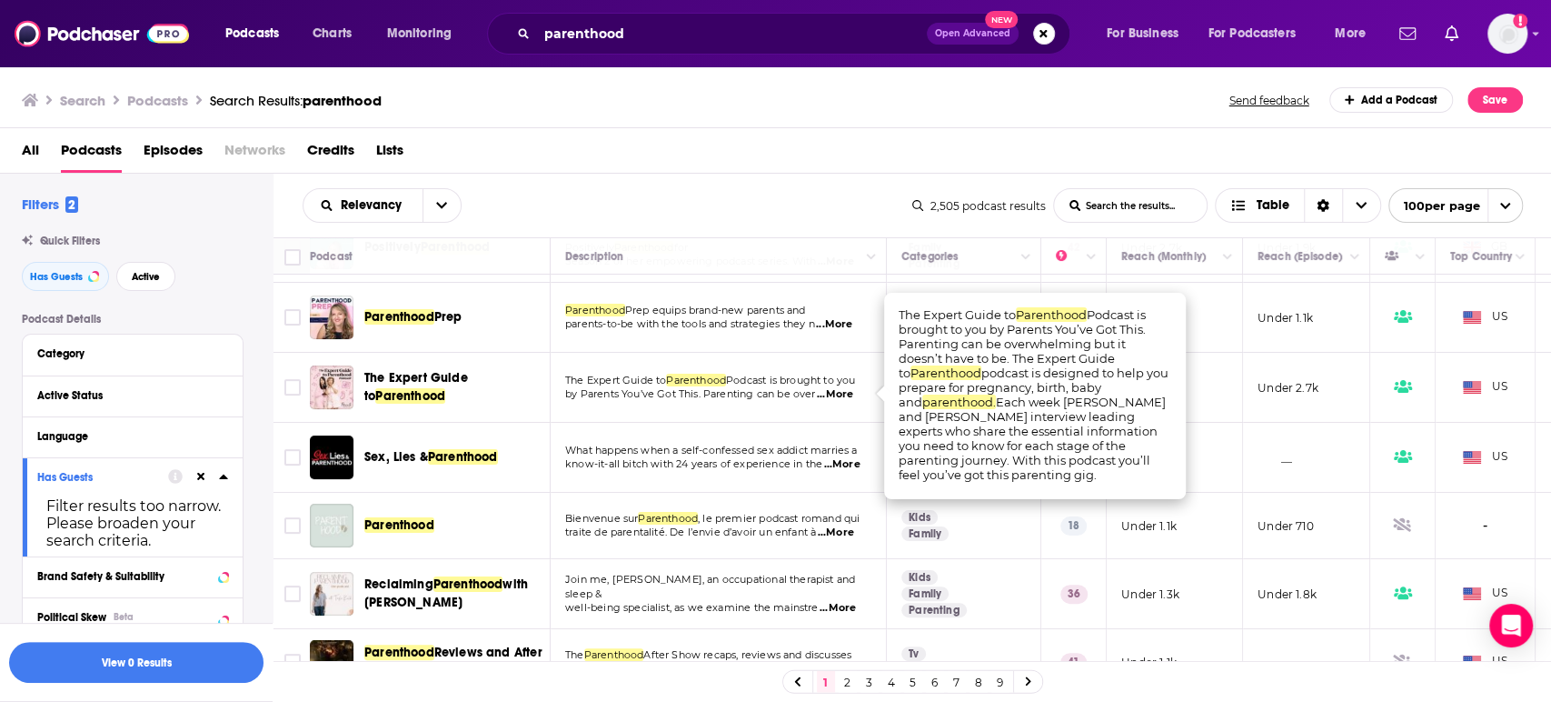
click at [850, 392] on span "...More" at bounding box center [835, 394] width 36 height 15
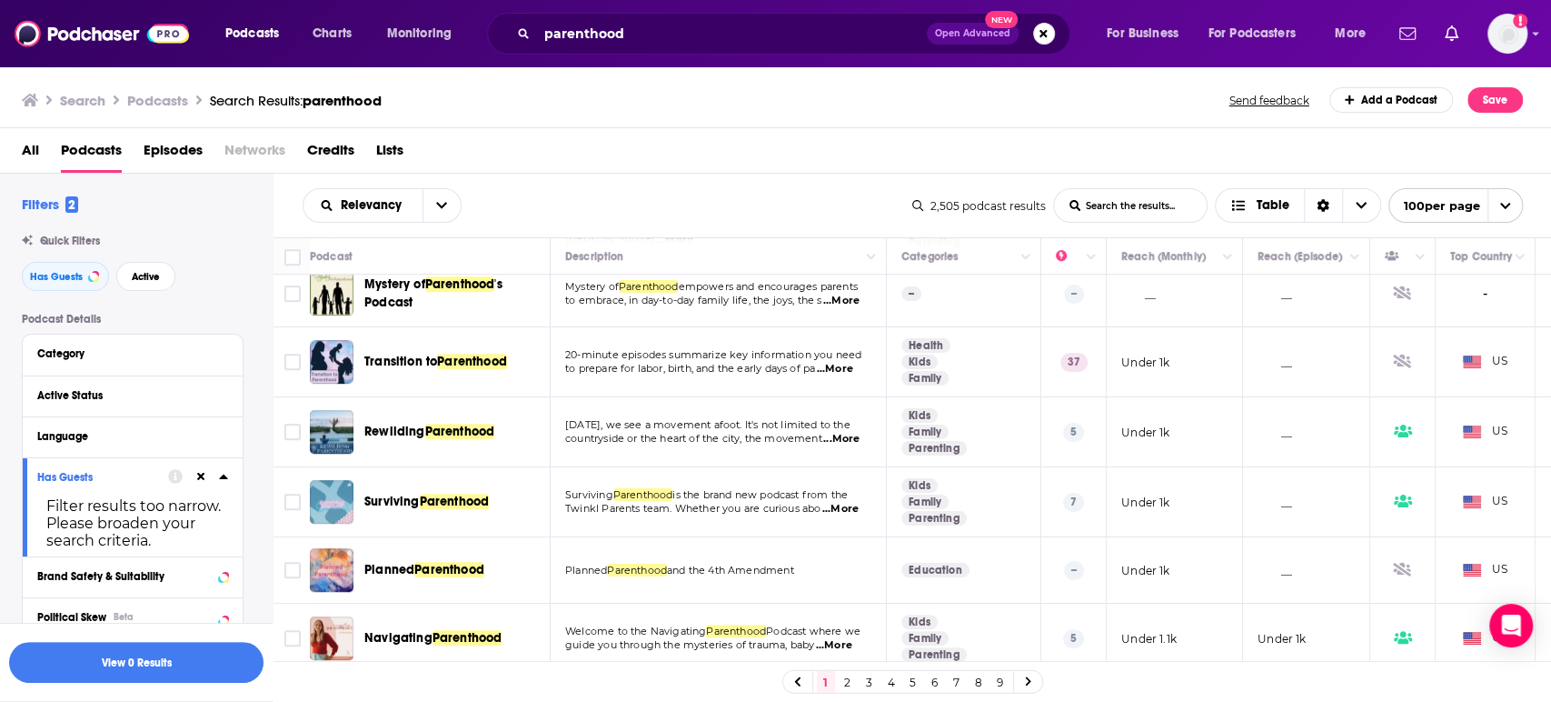
scroll to position [807, 0]
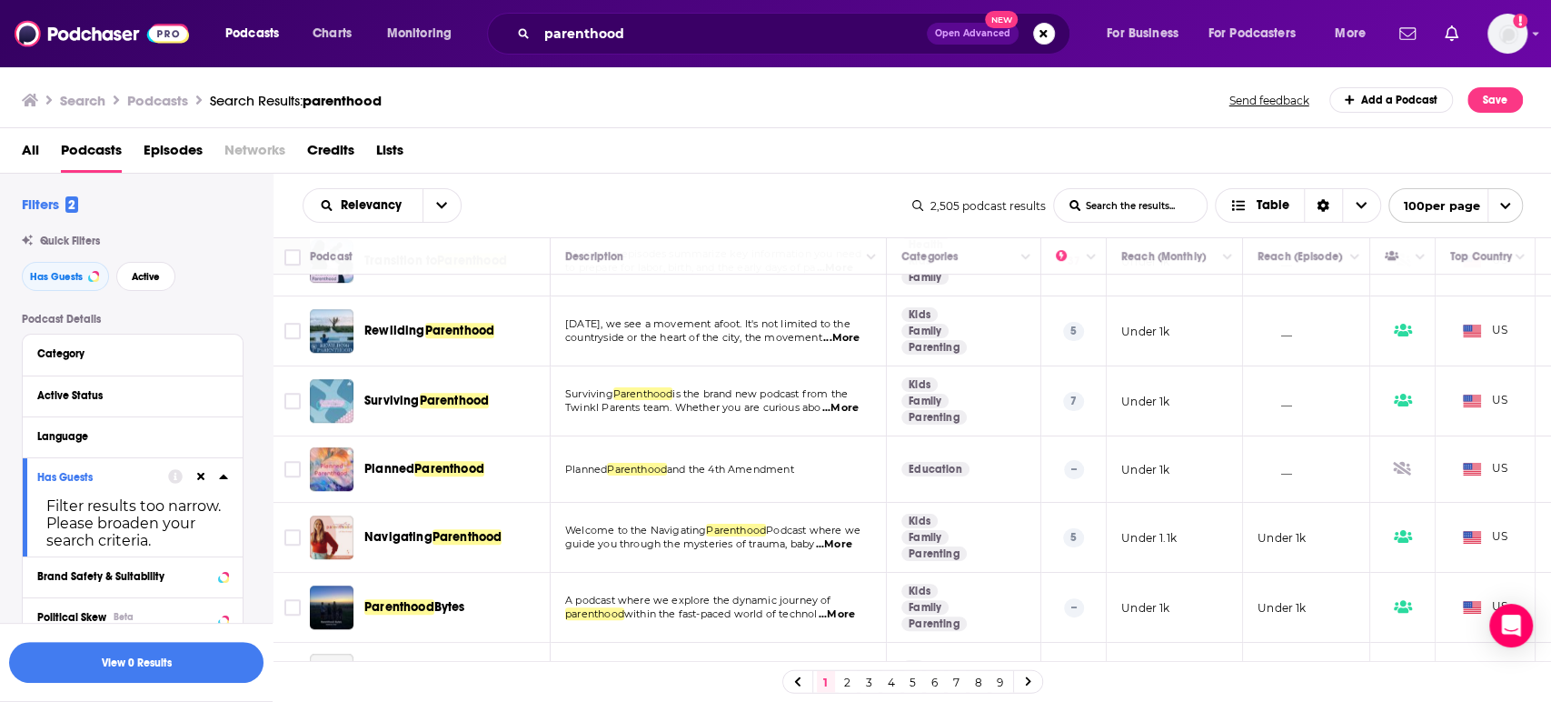
click at [851, 401] on span "...More" at bounding box center [840, 408] width 36 height 15
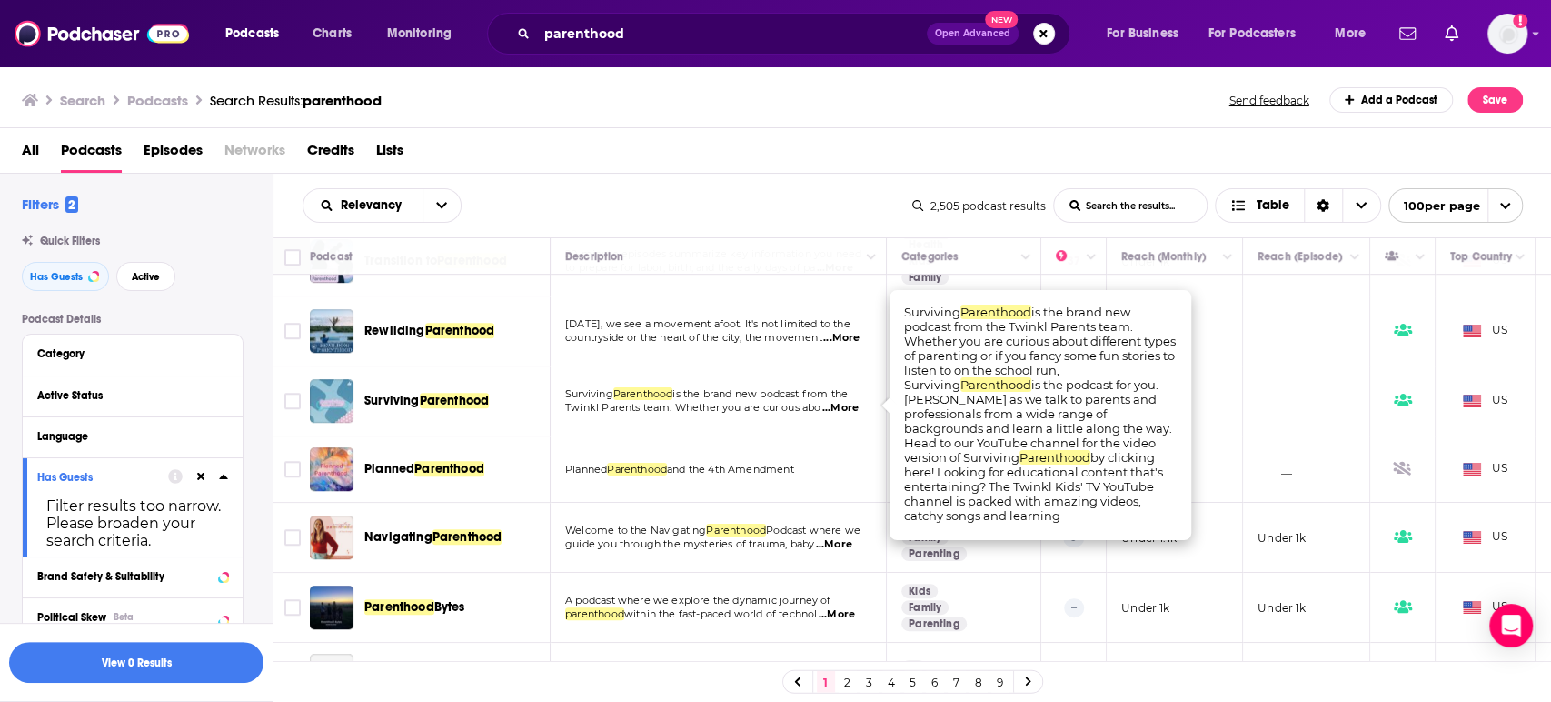
click at [851, 401] on span "...More" at bounding box center [840, 408] width 36 height 15
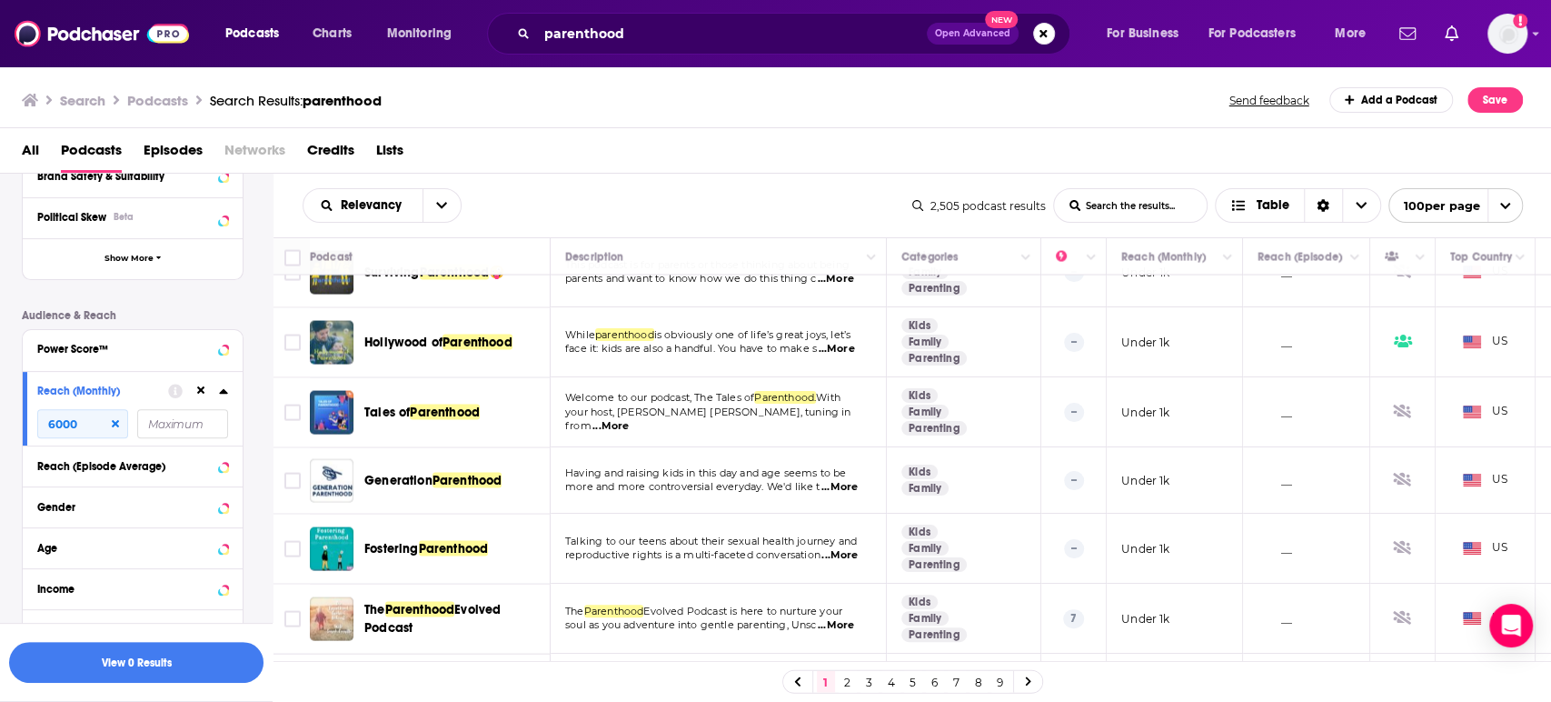
scroll to position [404, 0]
click at [96, 427] on input "6000" at bounding box center [82, 419] width 91 height 29
click at [94, 653] on button "View 0 Results" at bounding box center [136, 662] width 254 height 41
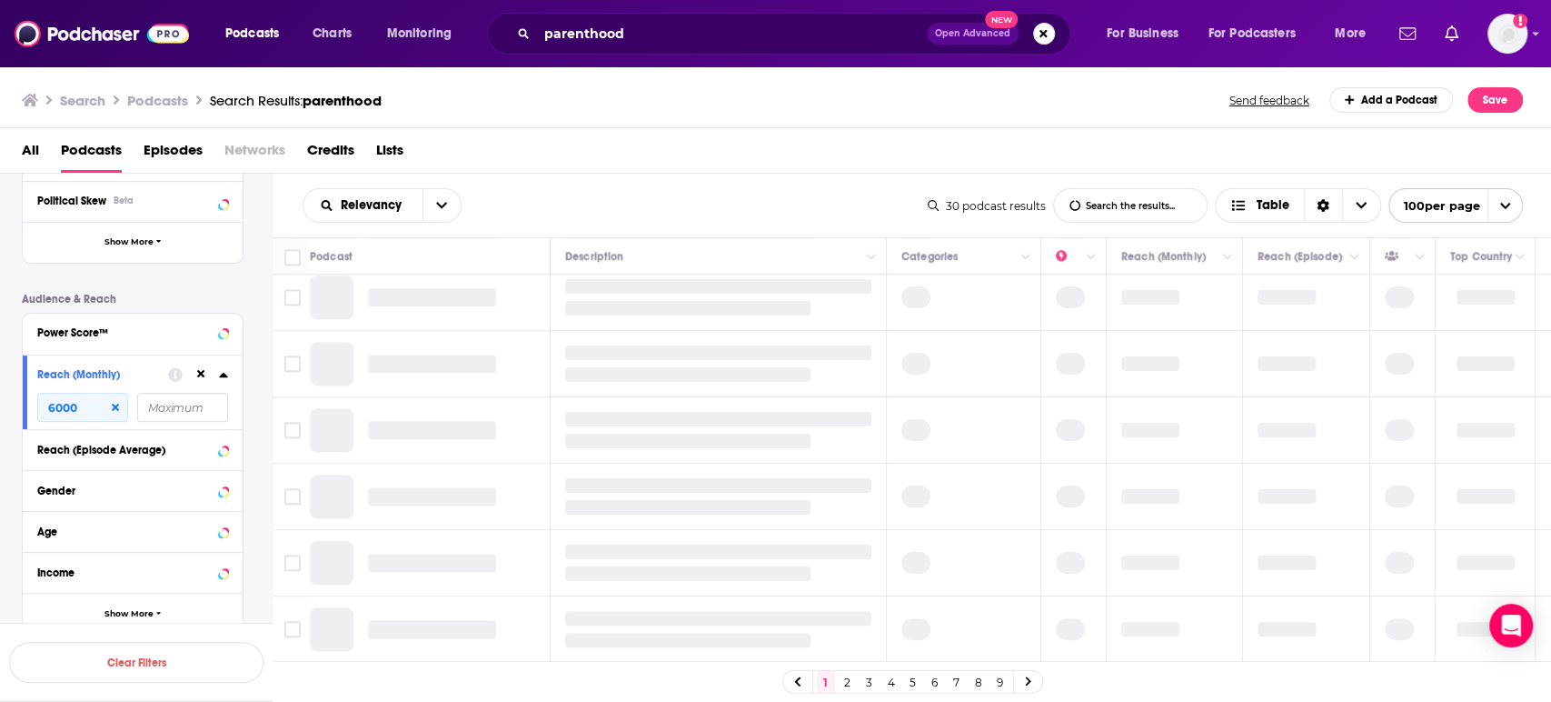
scroll to position [379, 0]
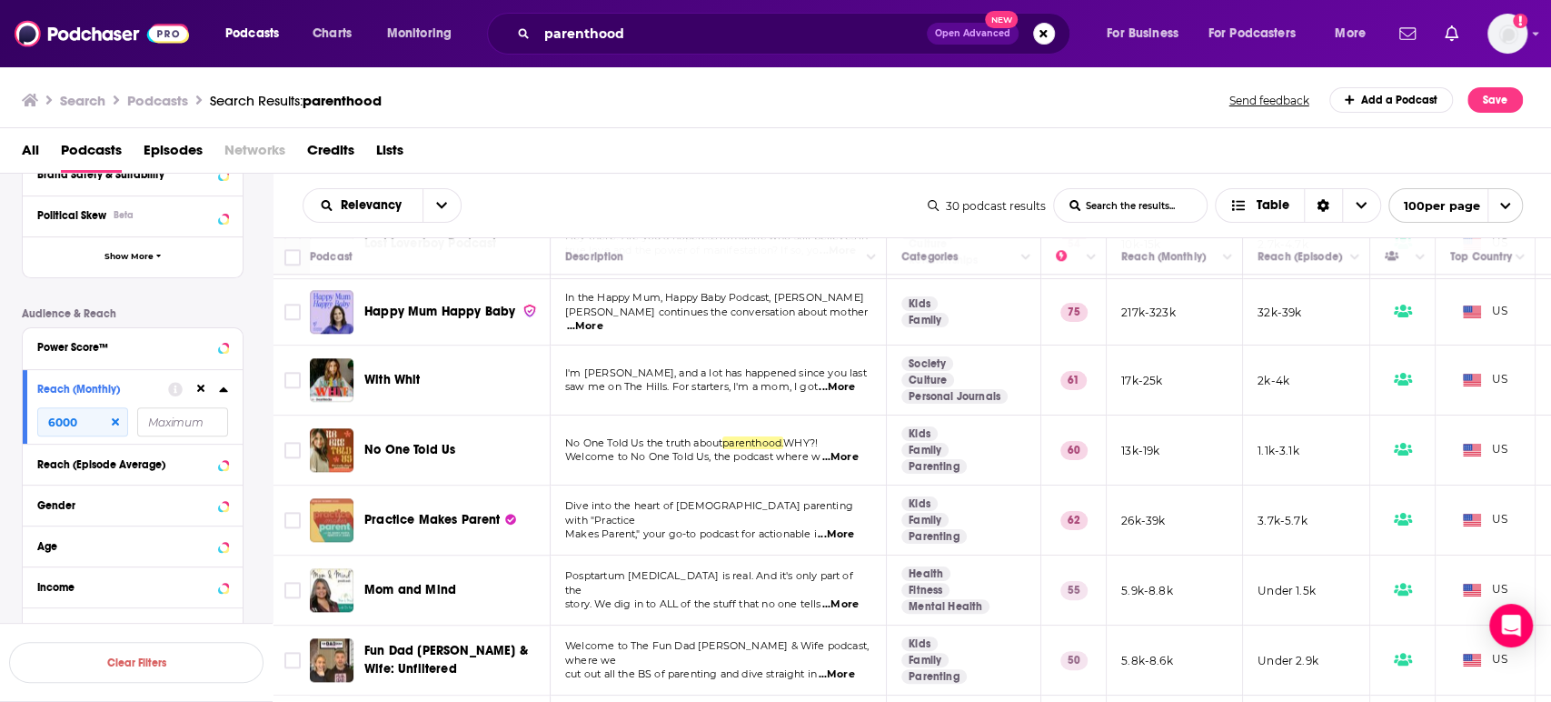
click at [843, 450] on span "...More" at bounding box center [840, 457] width 36 height 15
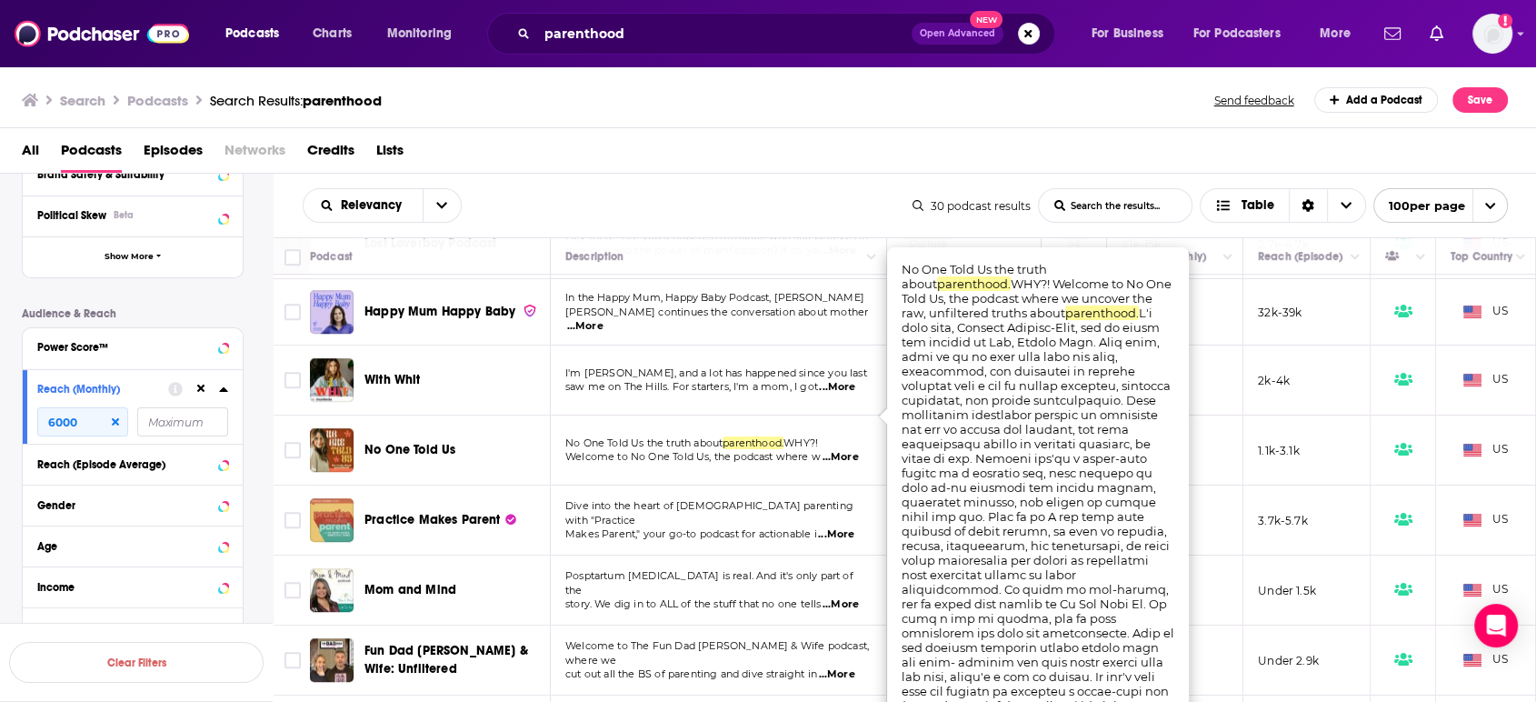
click at [842, 450] on span "...More" at bounding box center [840, 457] width 36 height 15
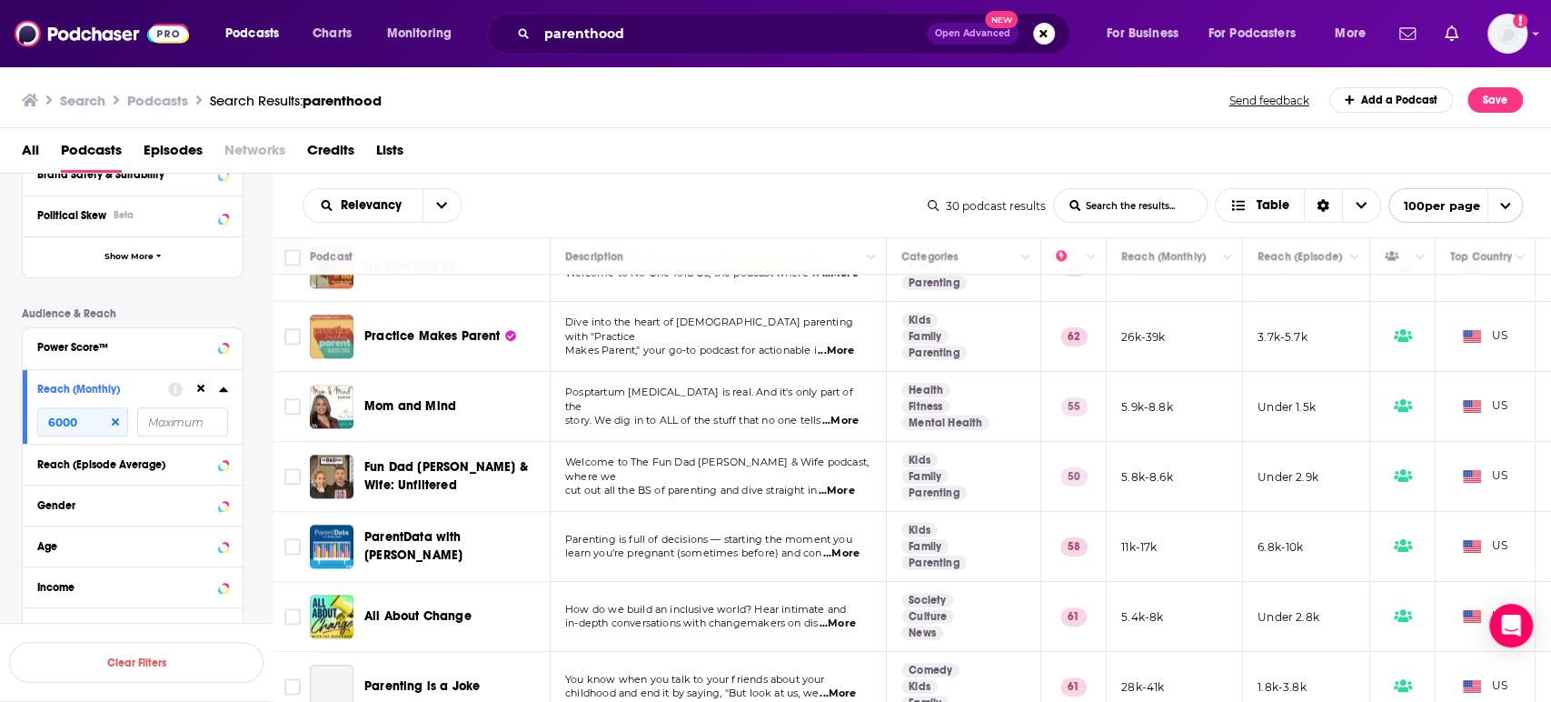
scroll to position [1484, 0]
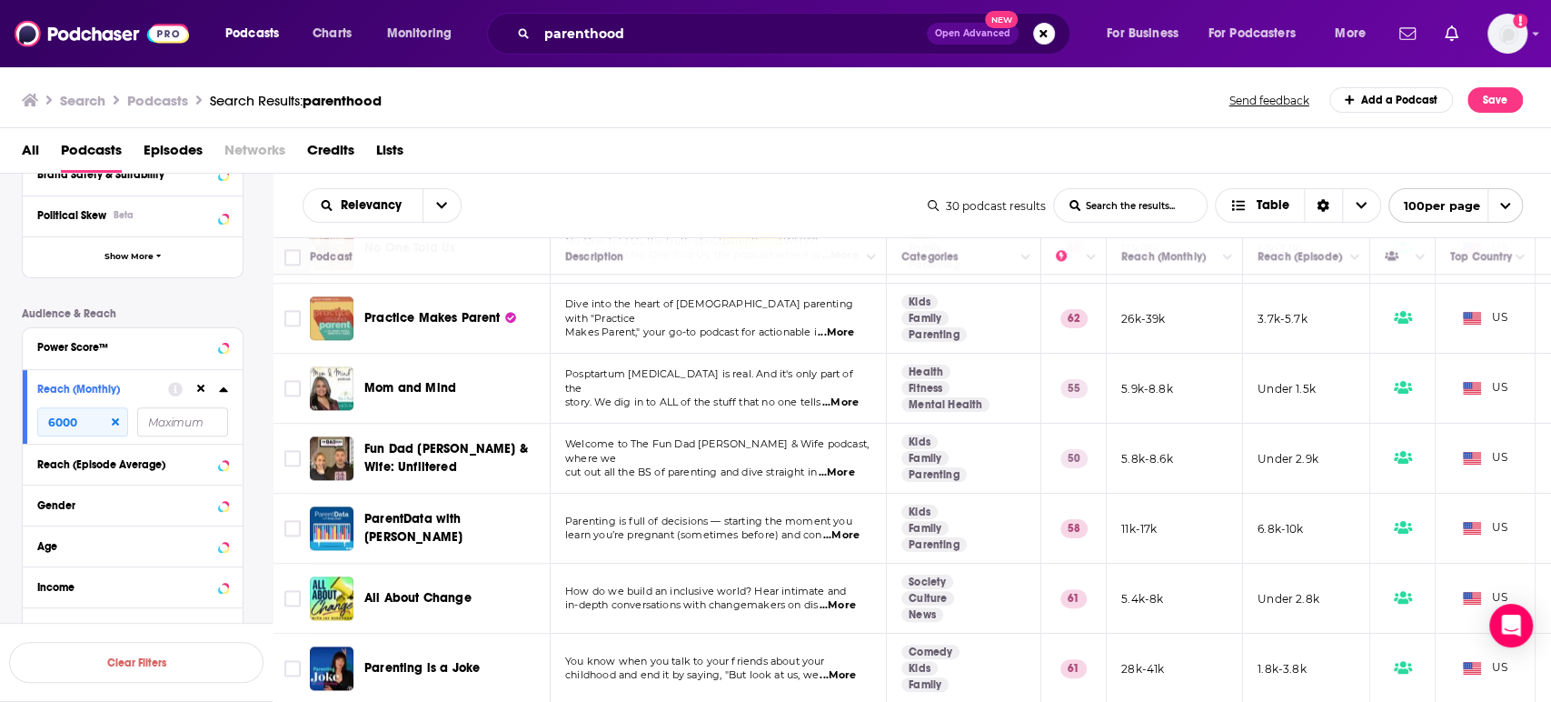
click at [842, 465] on span "...More" at bounding box center [836, 472] width 36 height 15
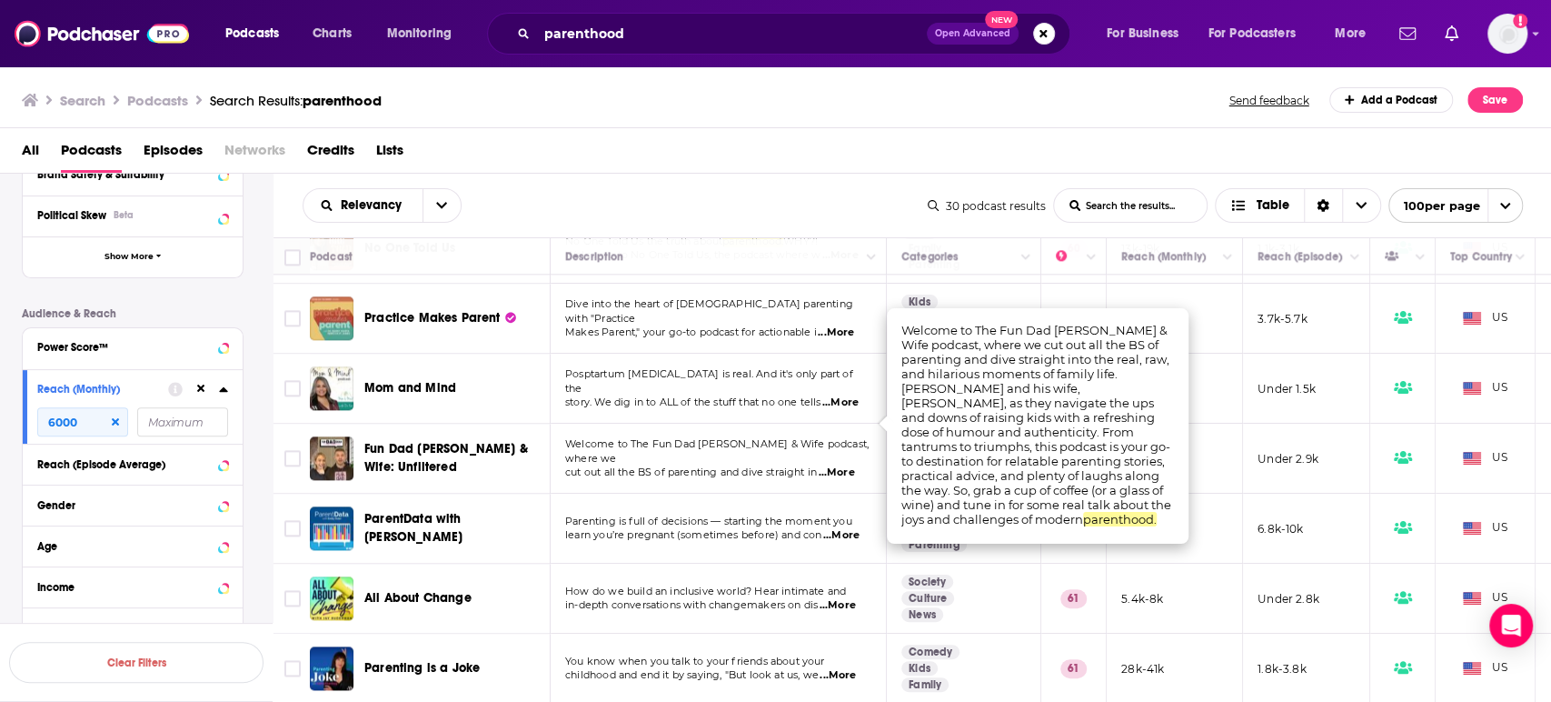
click at [842, 465] on span "...More" at bounding box center [836, 472] width 36 height 15
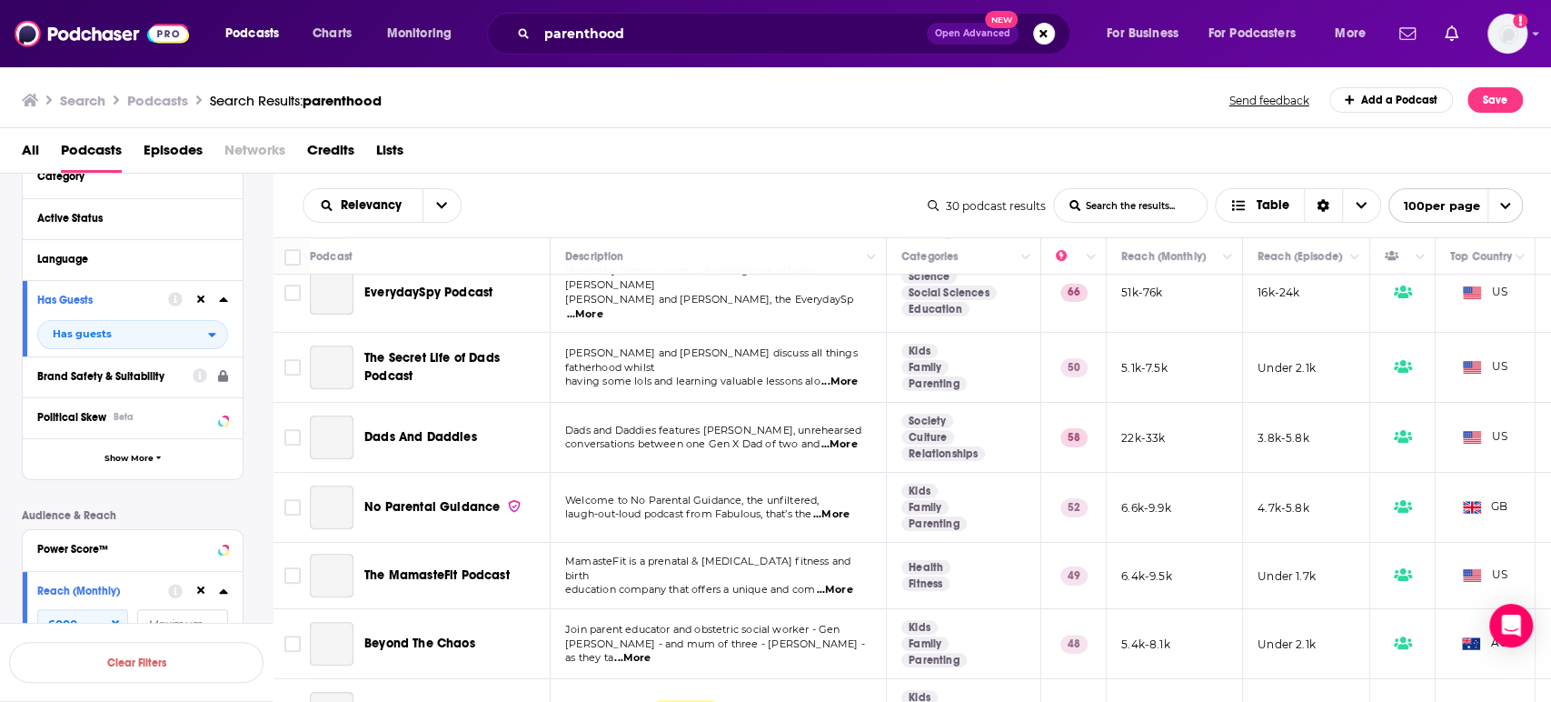
scroll to position [0, 0]
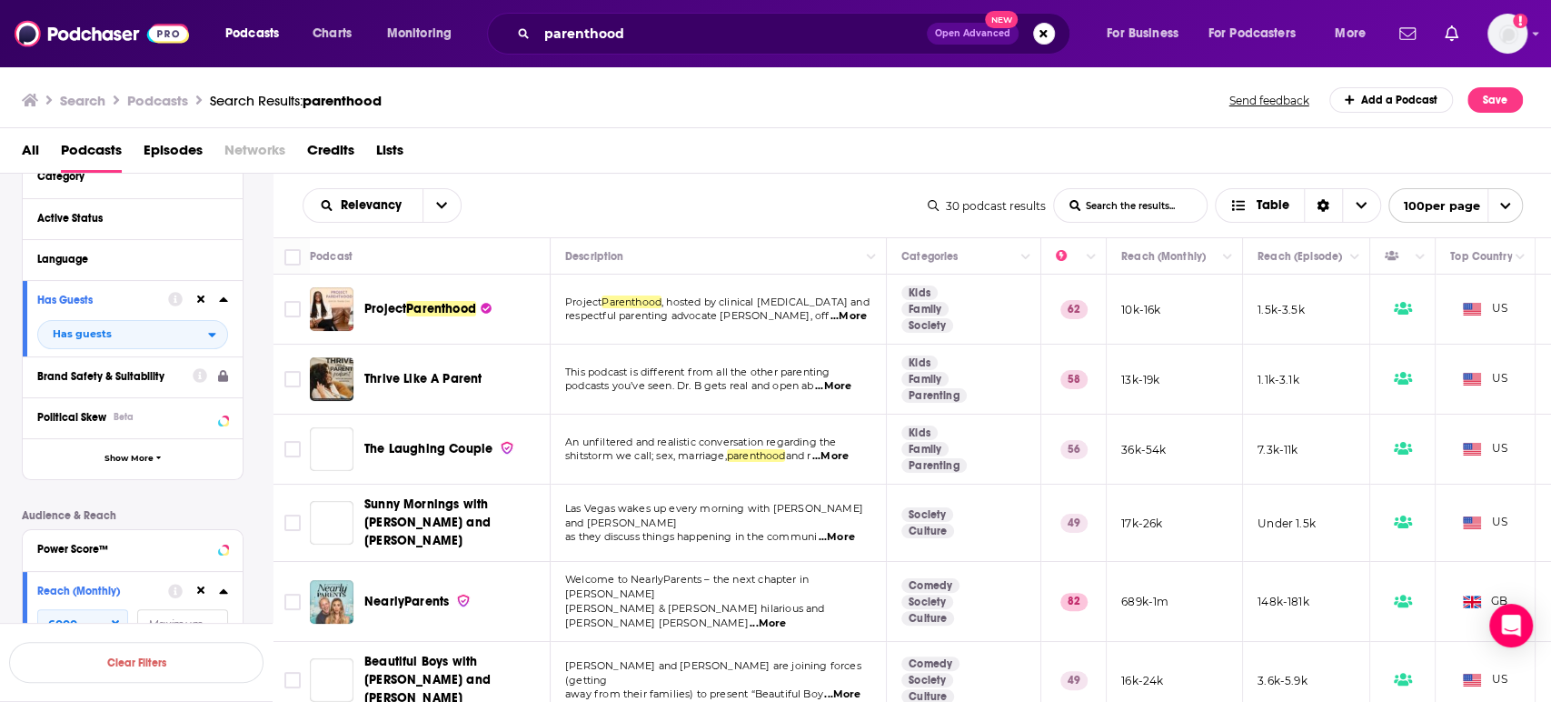
click at [846, 385] on span "...More" at bounding box center [833, 386] width 36 height 15
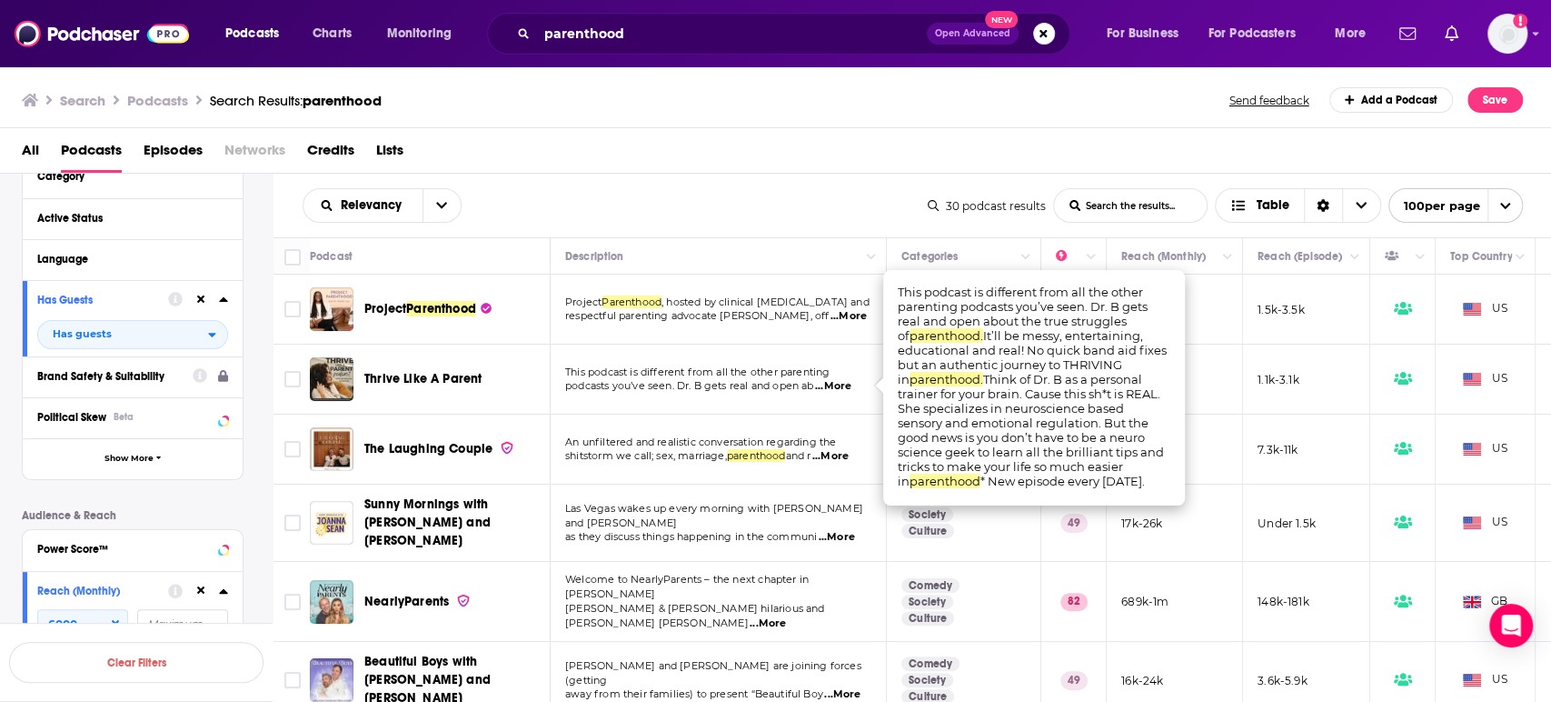
click at [845, 385] on span "...More" at bounding box center [833, 386] width 36 height 15
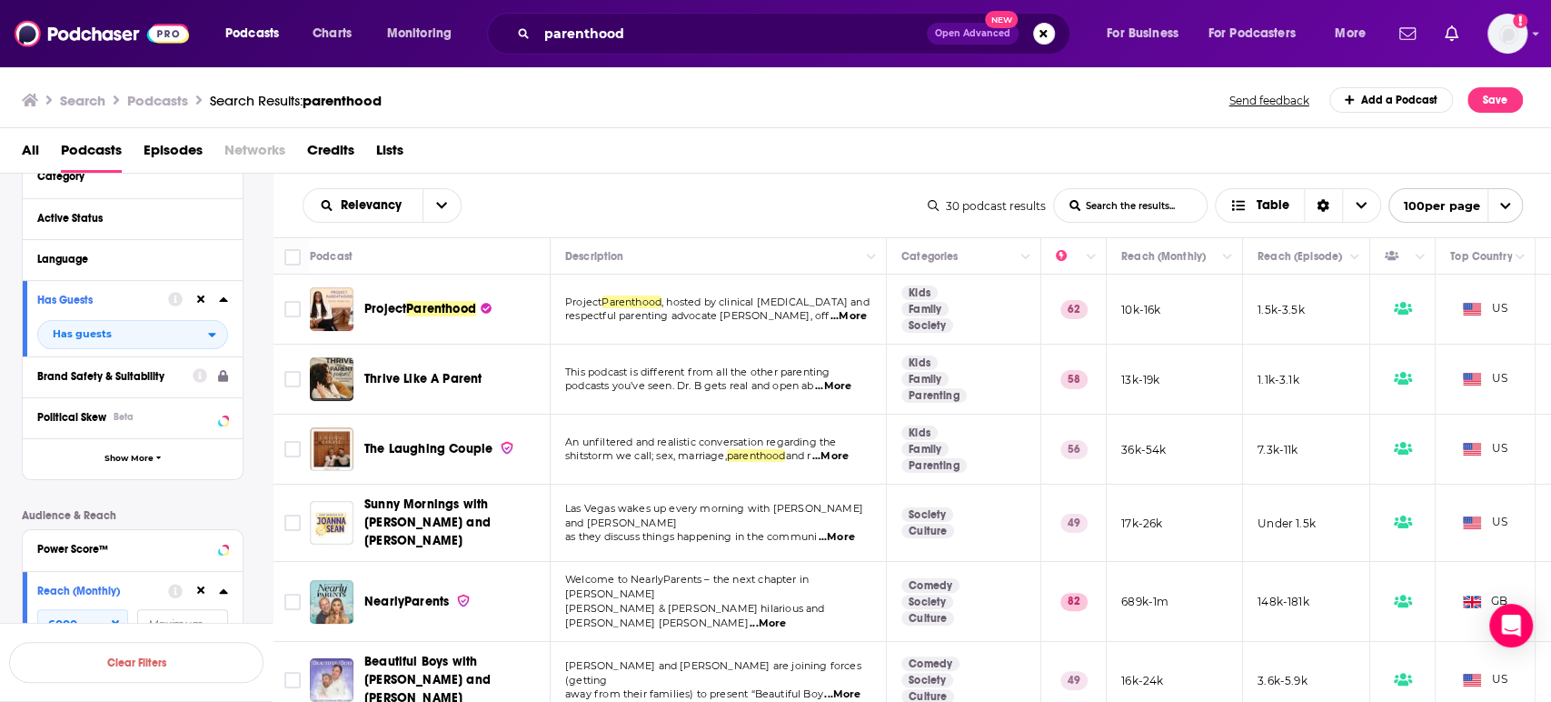
click at [842, 530] on span "...More" at bounding box center [837, 537] width 36 height 15
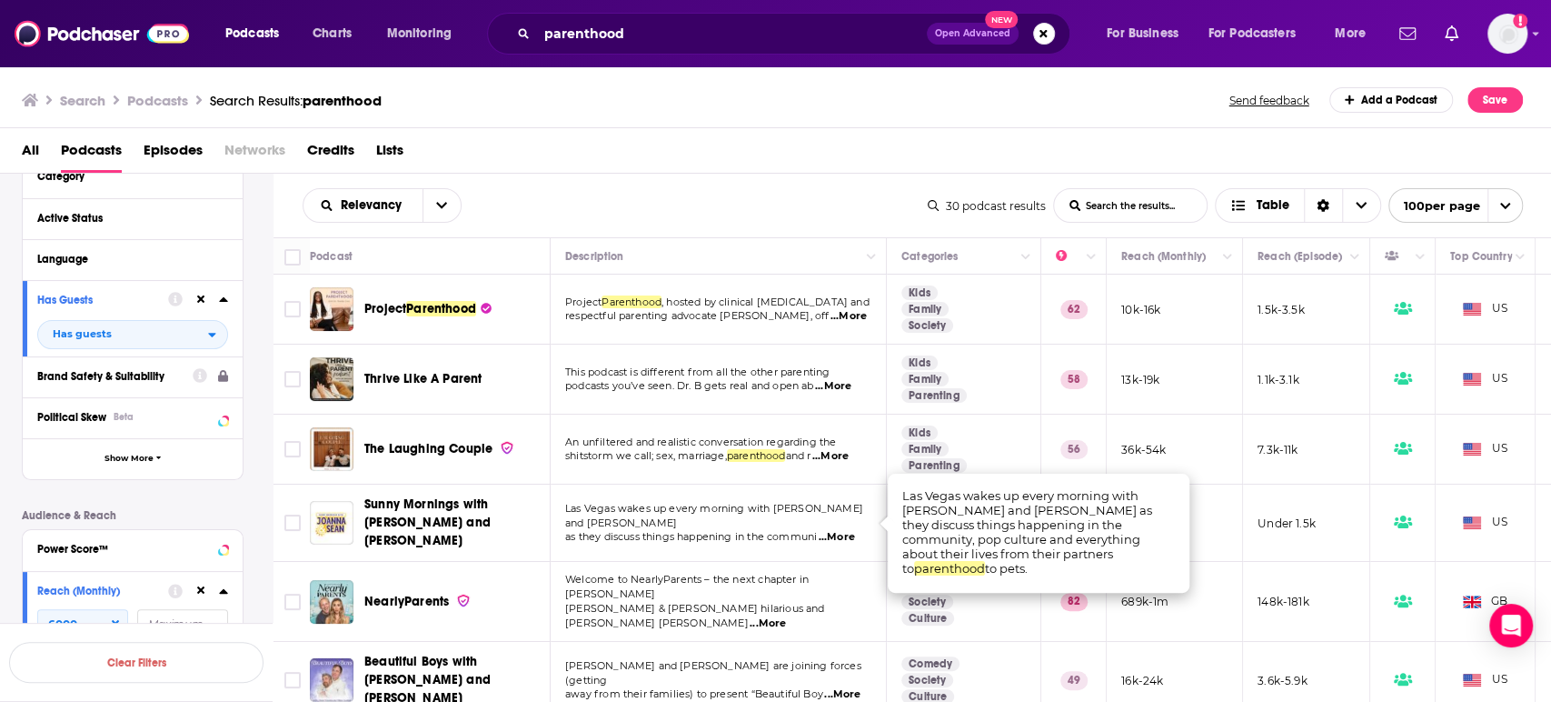
click at [842, 530] on span "...More" at bounding box center [837, 537] width 36 height 15
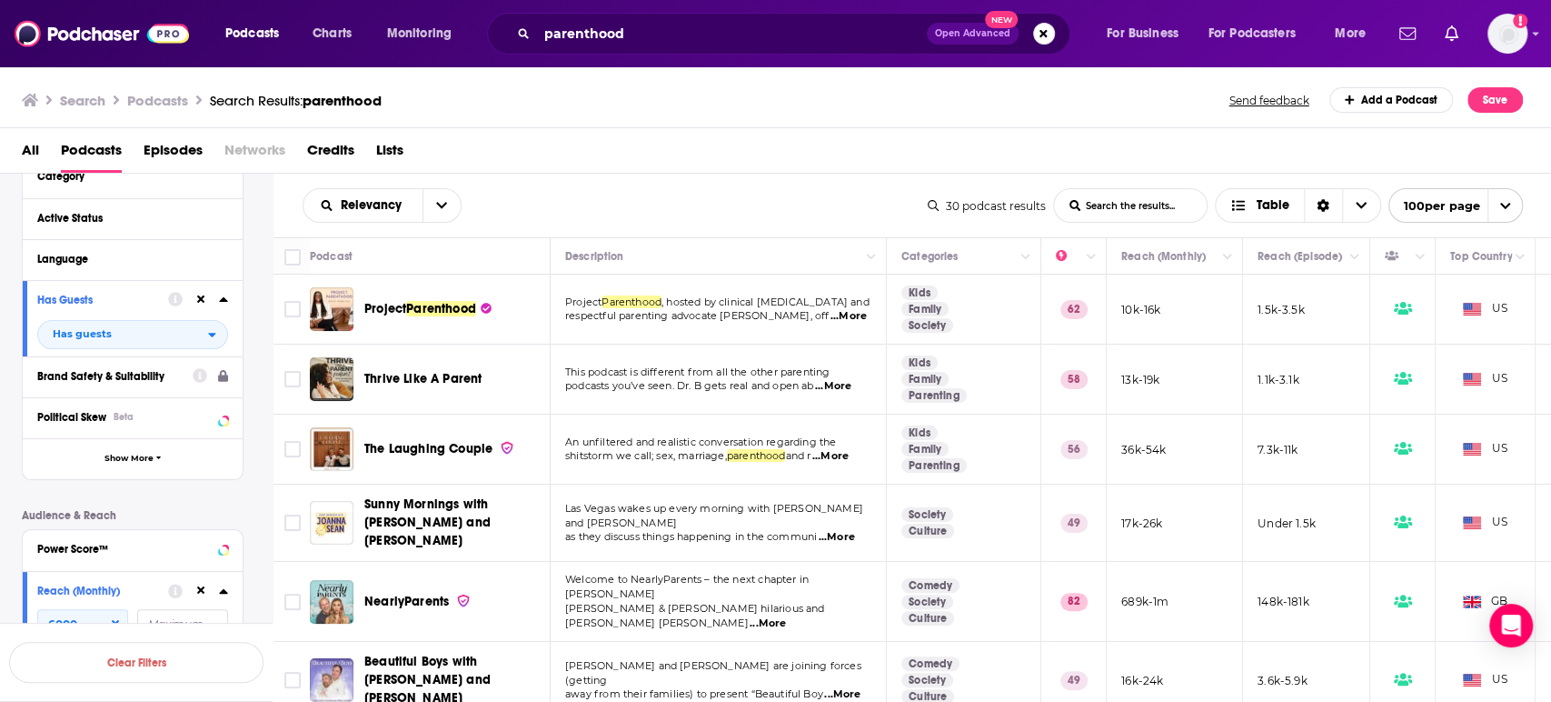
click at [786, 616] on span "...More" at bounding box center [768, 623] width 36 height 15
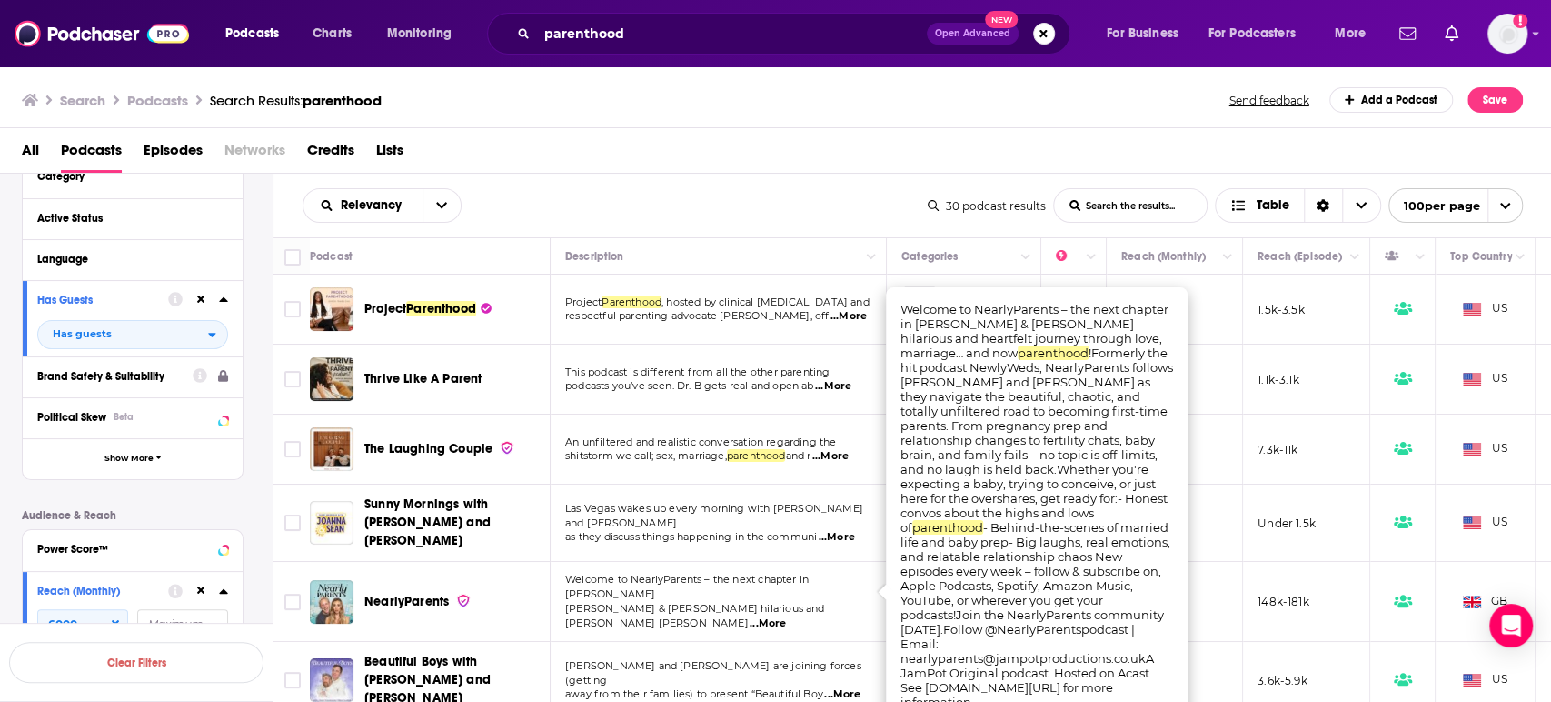
click at [786, 616] on span "...More" at bounding box center [768, 623] width 36 height 15
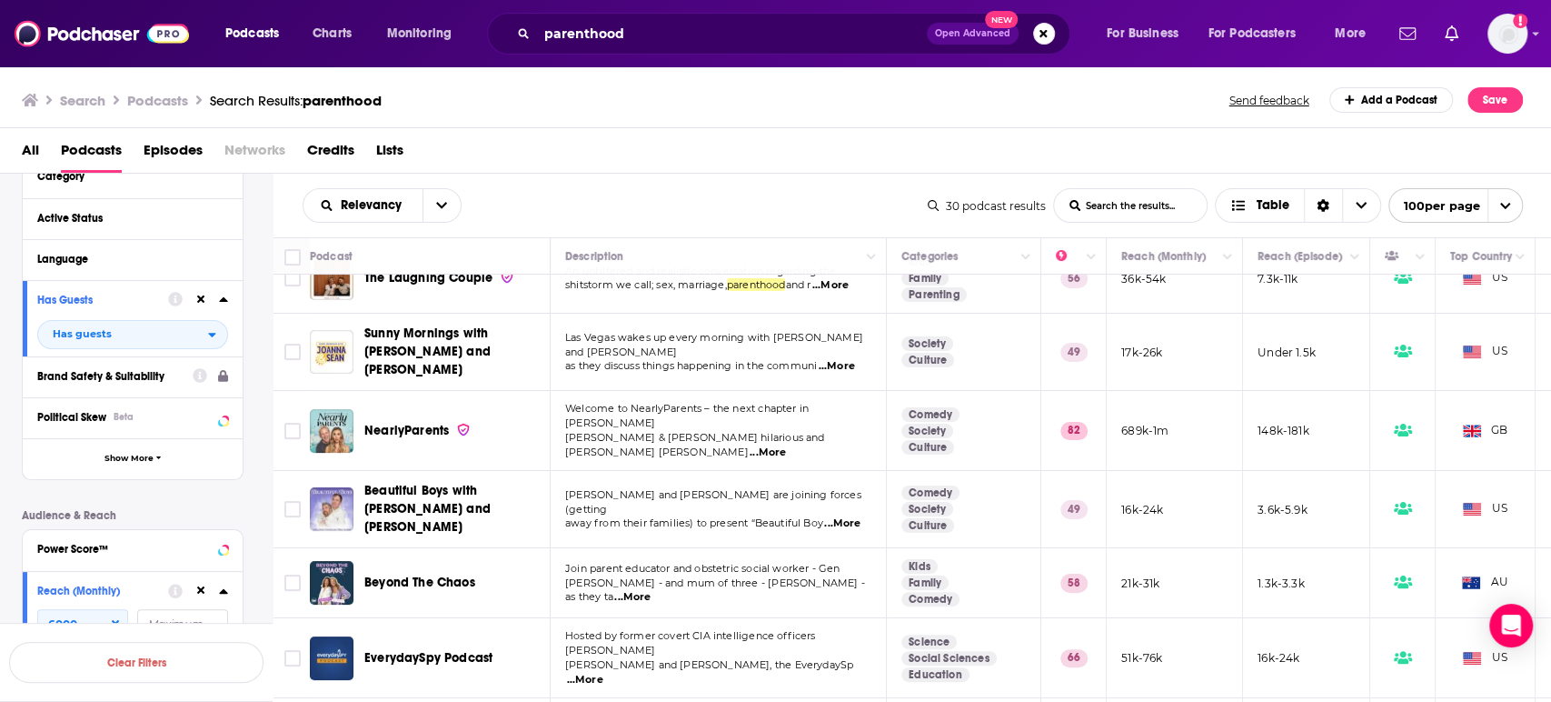
scroll to position [202, 0]
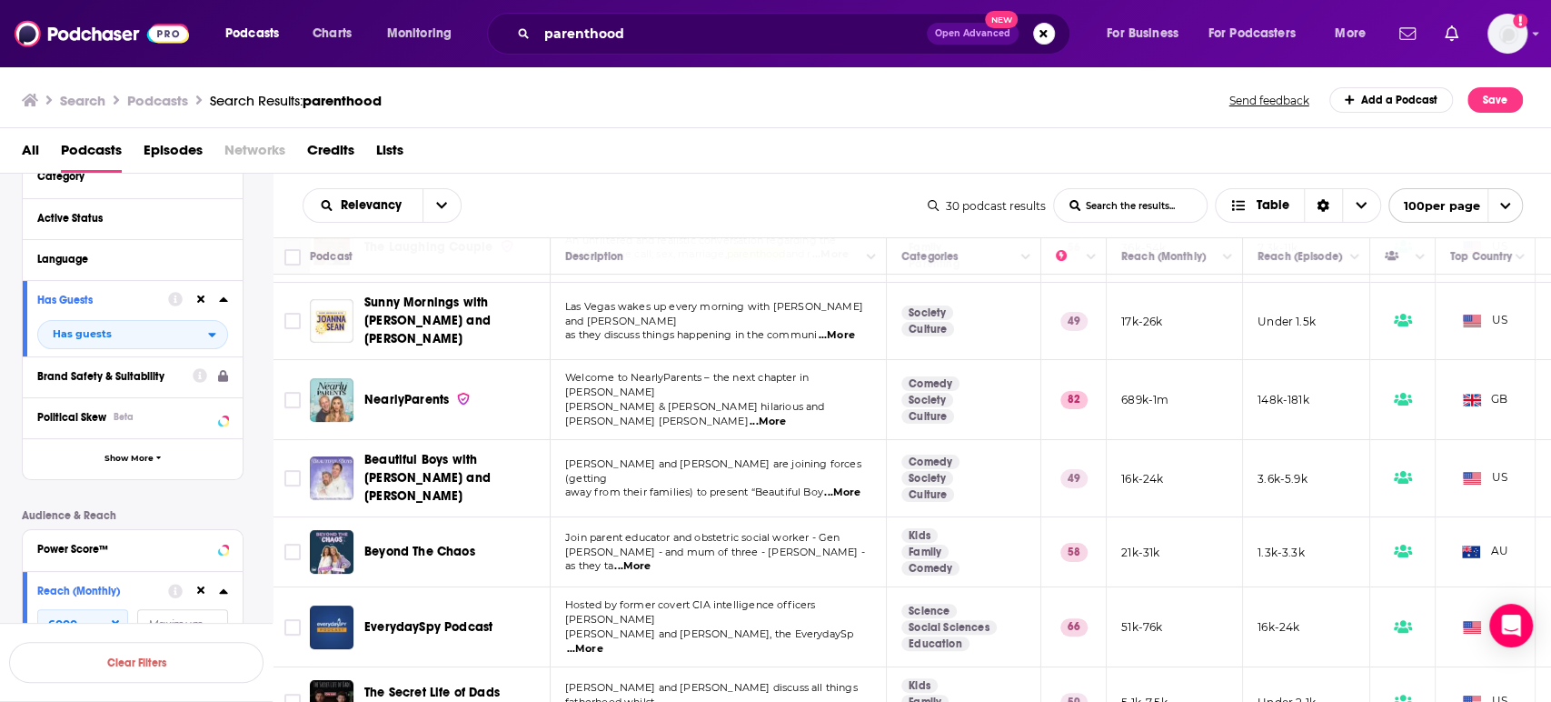
click at [651, 559] on span "...More" at bounding box center [632, 566] width 36 height 15
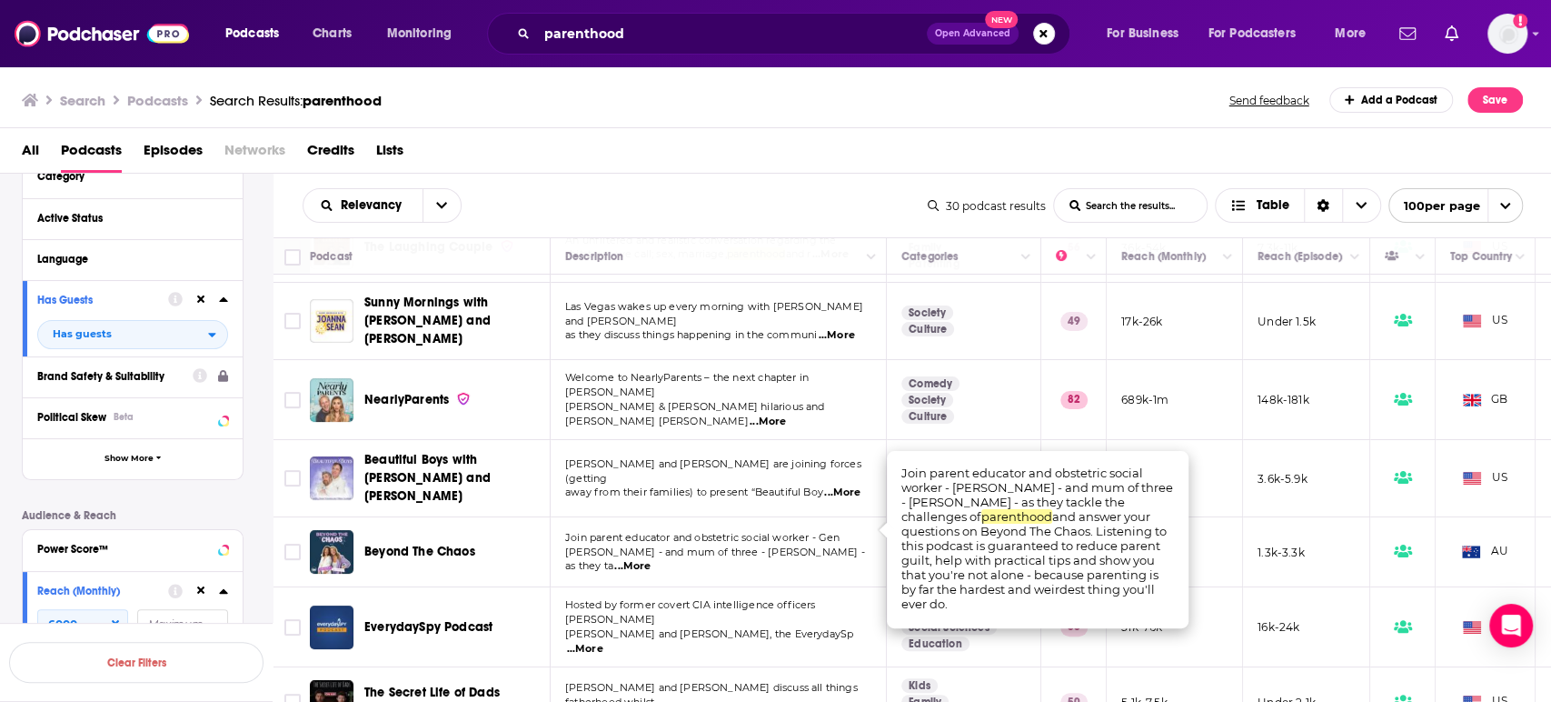
click at [651, 559] on span "...More" at bounding box center [632, 566] width 36 height 15
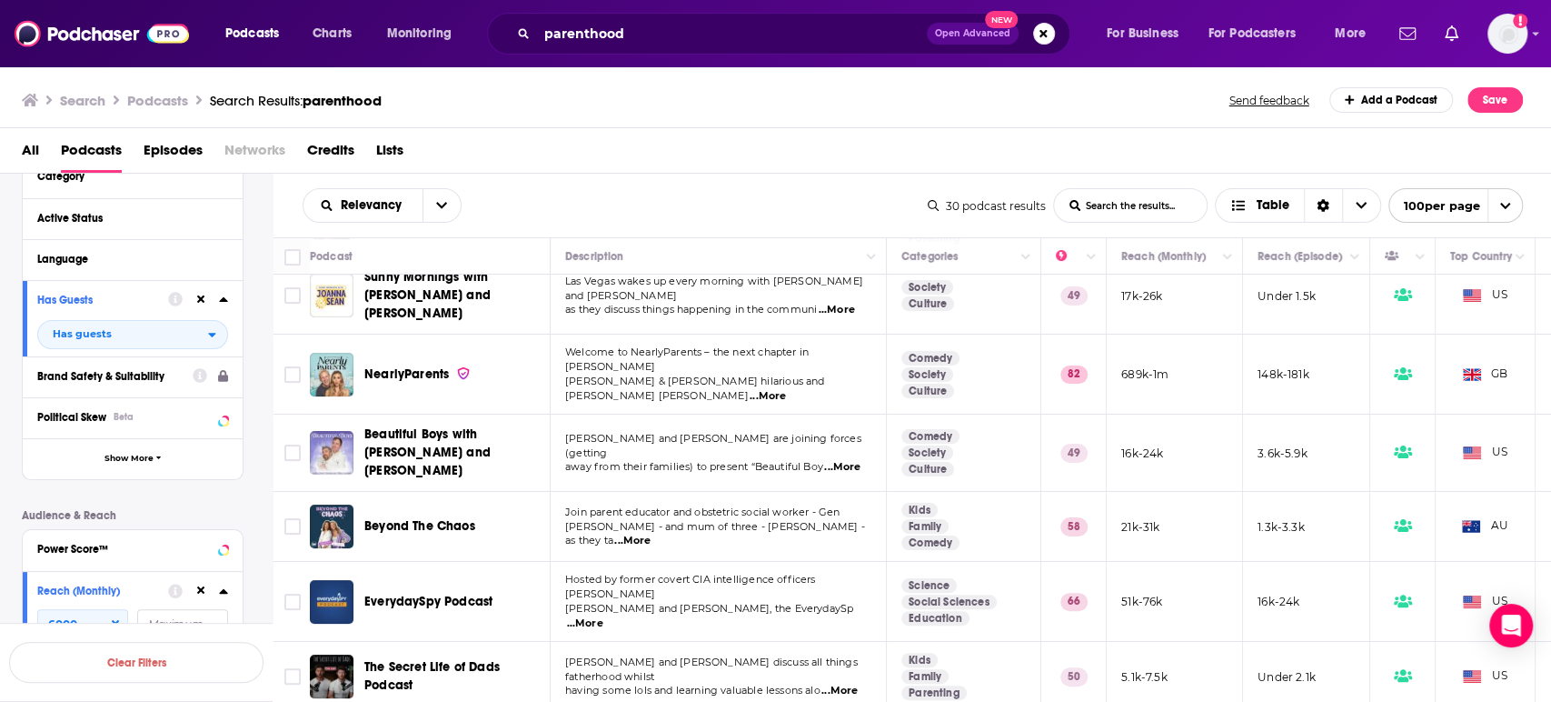
scroll to position [303, 0]
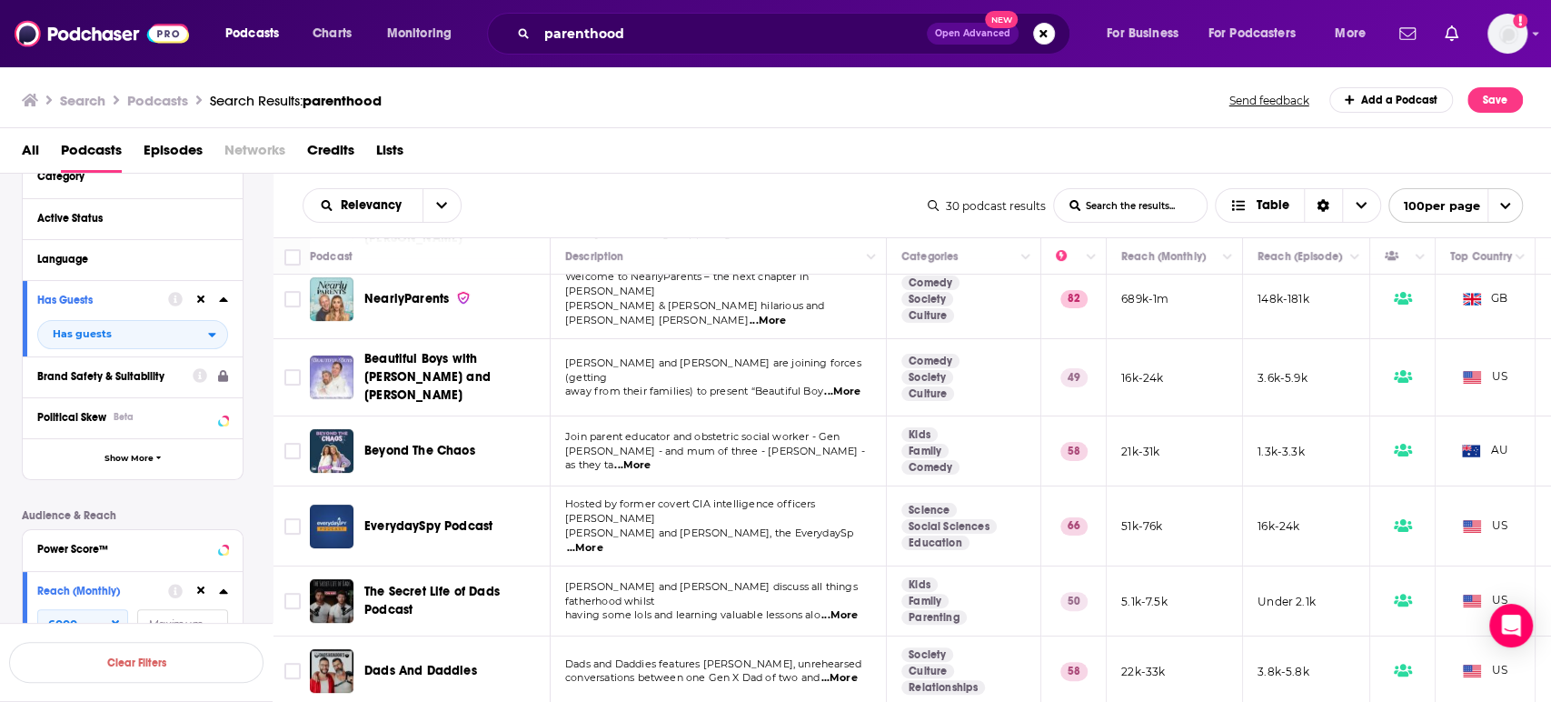
click at [851, 608] on span "...More" at bounding box center [840, 615] width 36 height 15
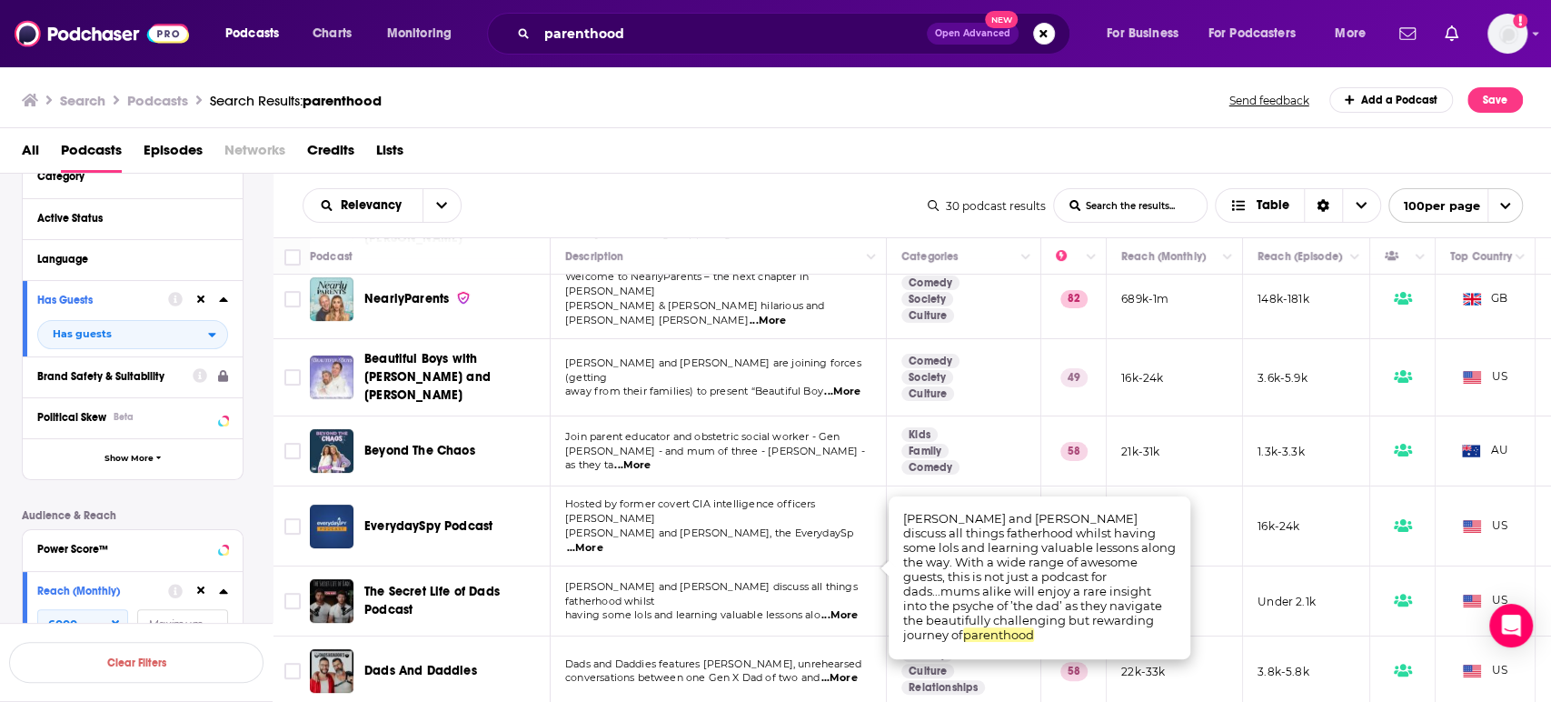
click at [851, 608] on span "...More" at bounding box center [840, 615] width 36 height 15
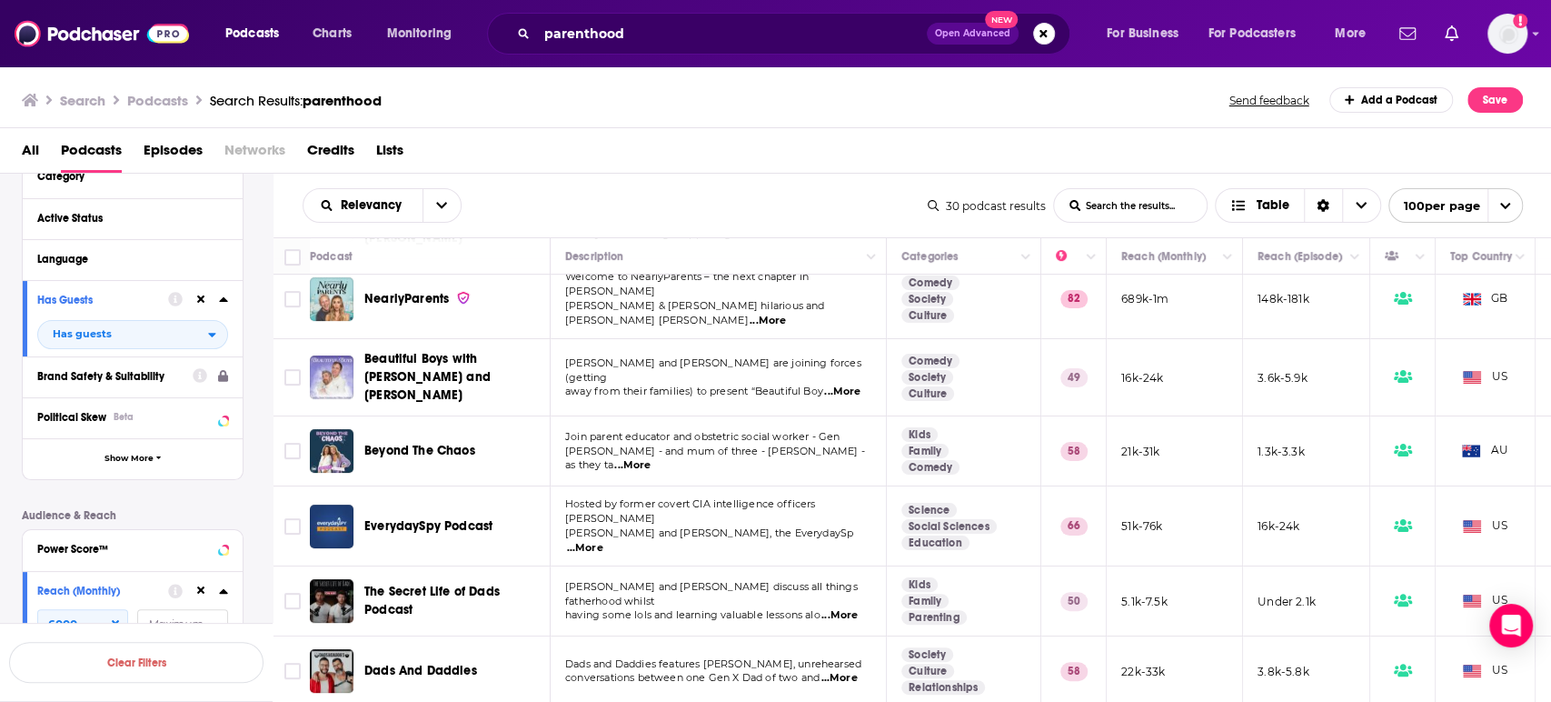
scroll to position [404, 0]
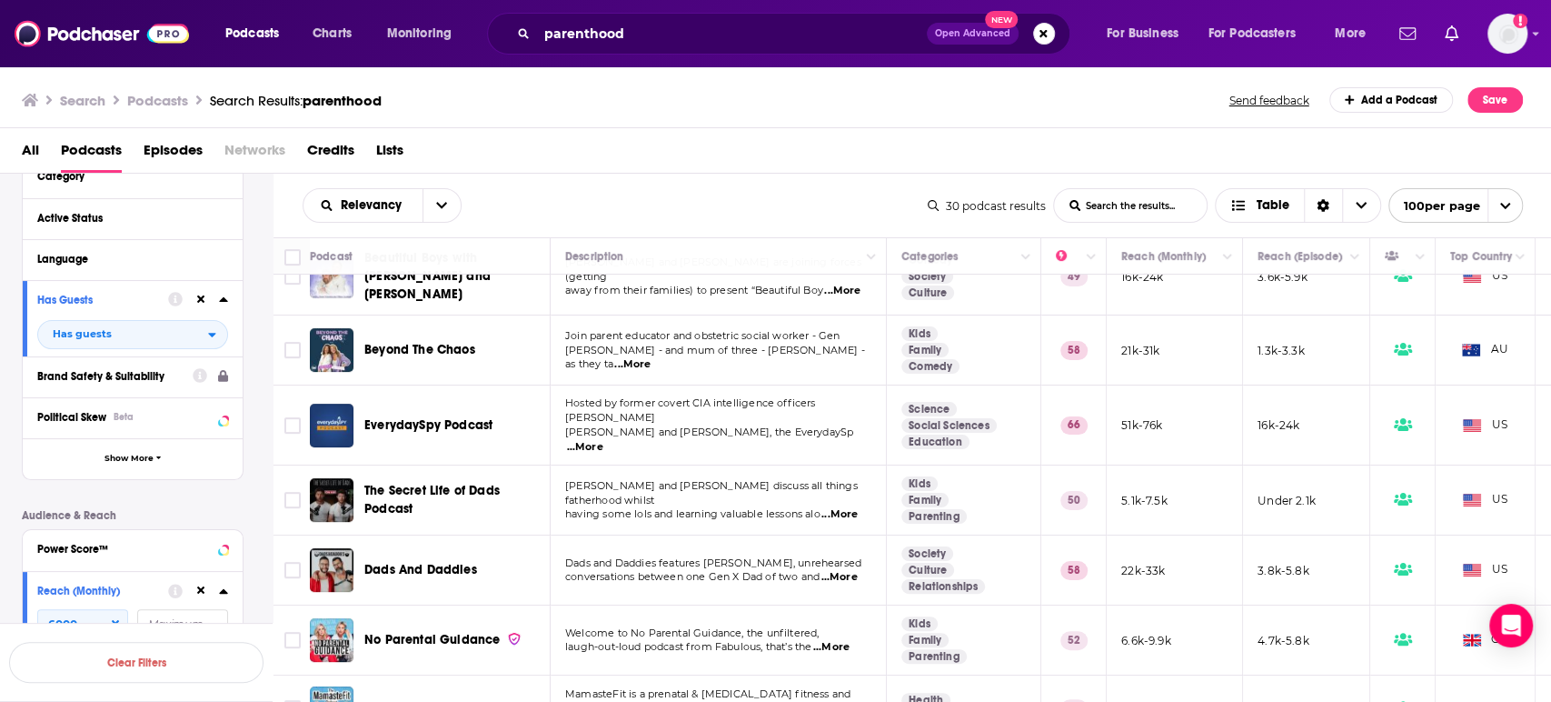
click at [843, 570] on span "...More" at bounding box center [839, 577] width 36 height 15
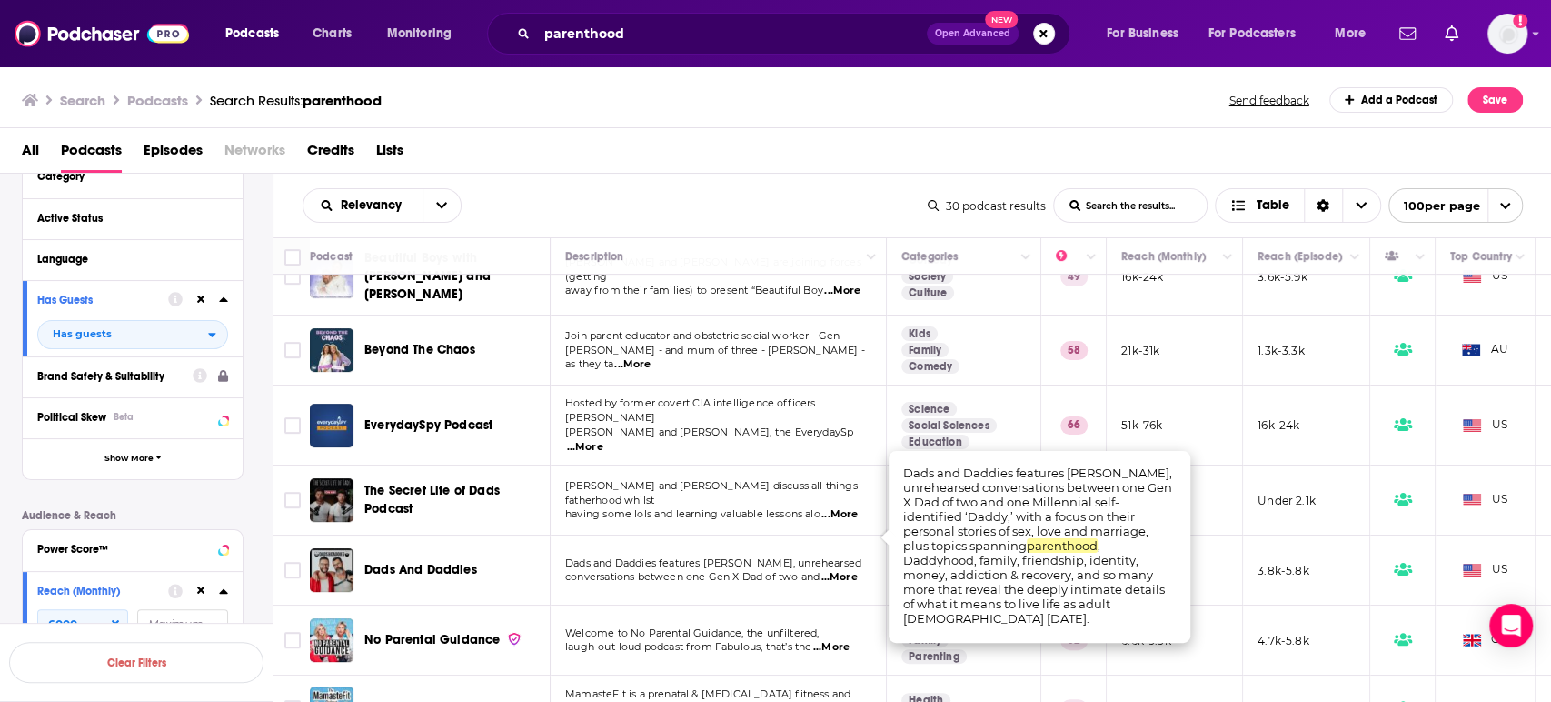
click at [843, 570] on span "...More" at bounding box center [839, 577] width 36 height 15
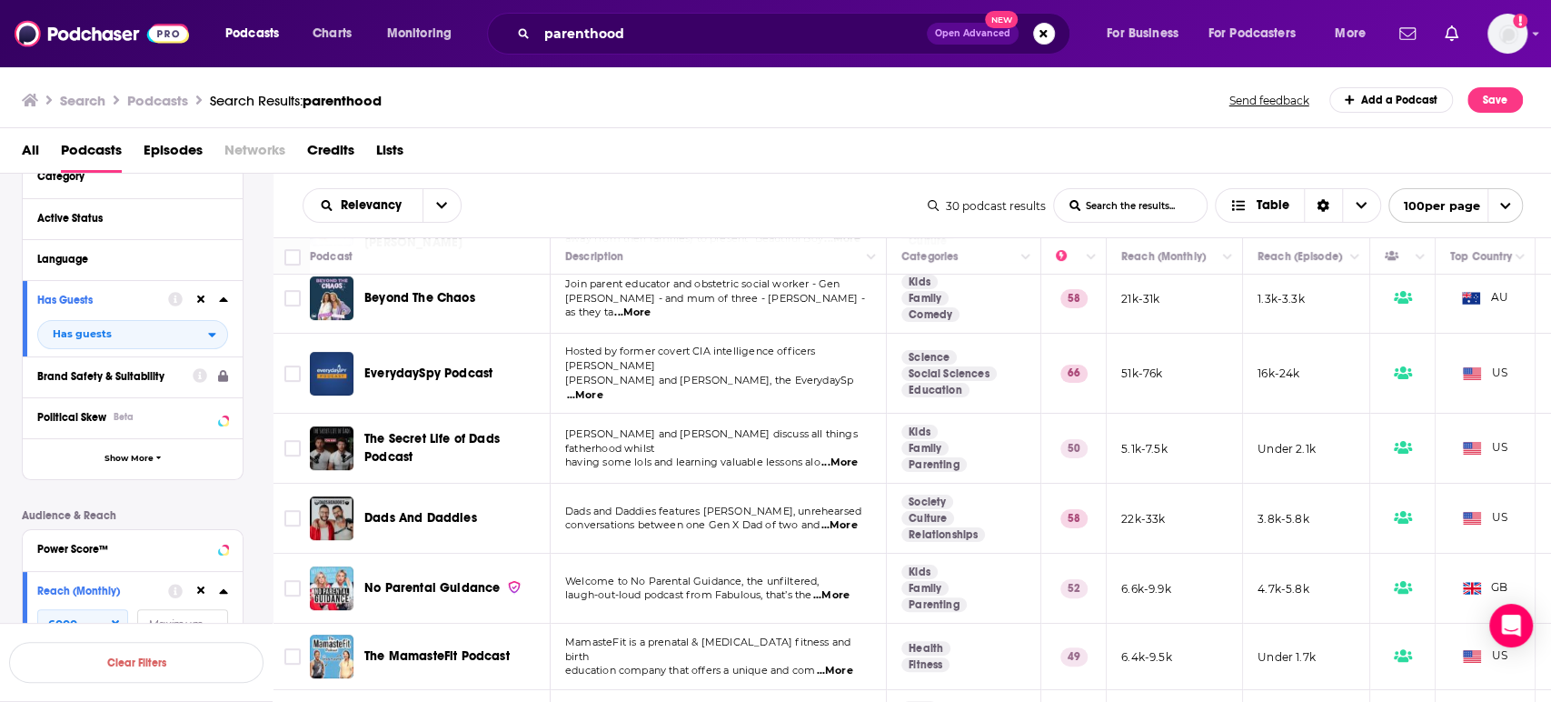
scroll to position [504, 0]
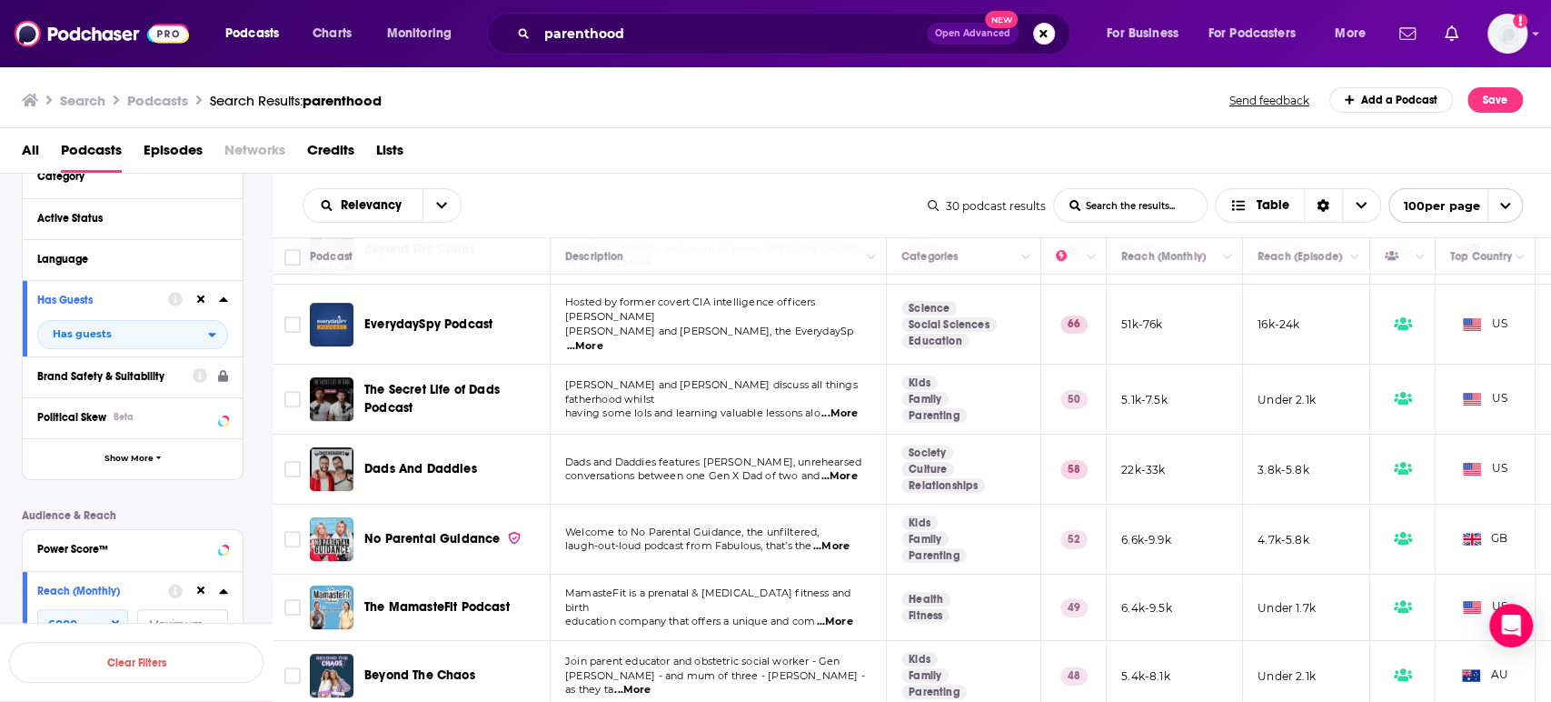
click at [843, 539] on span "...More" at bounding box center [831, 546] width 36 height 15
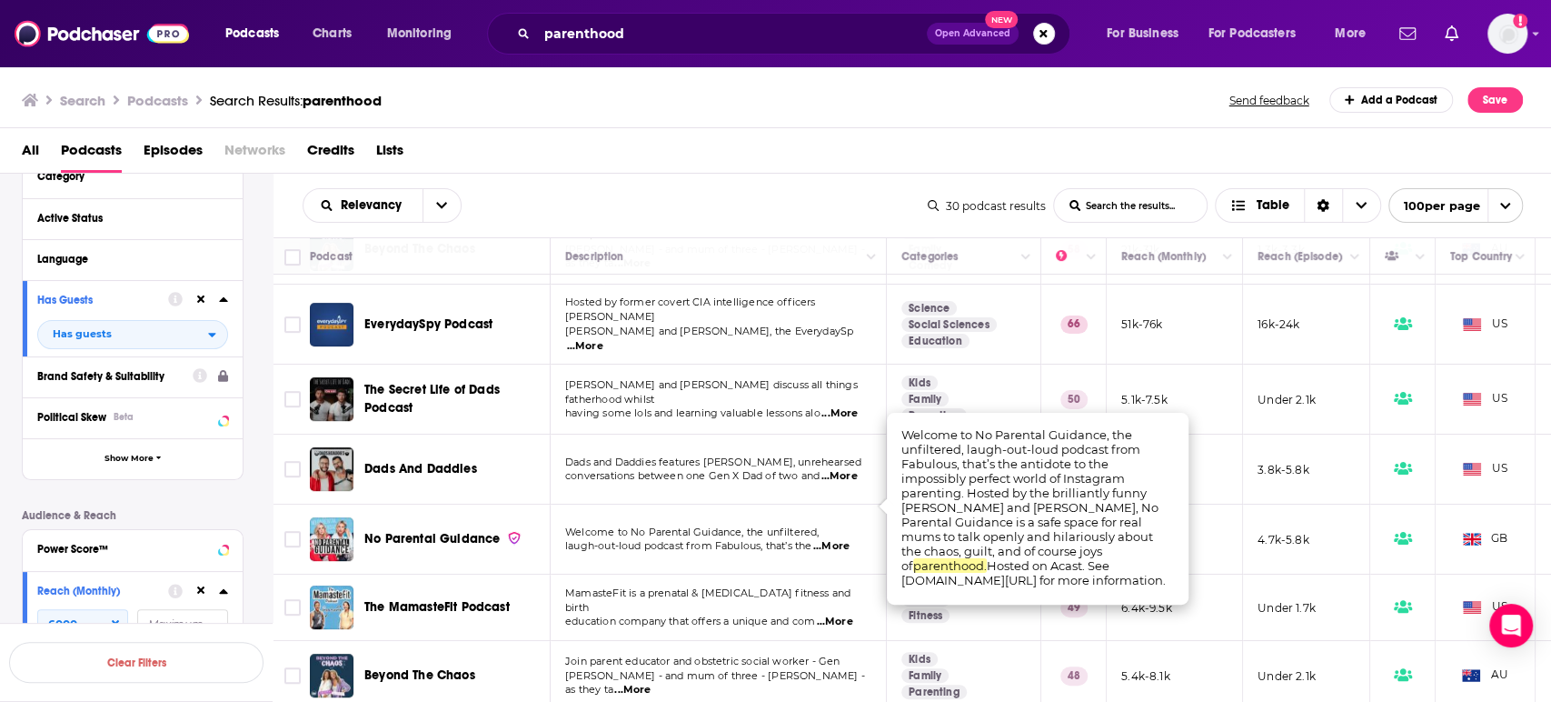
click at [842, 539] on span "...More" at bounding box center [831, 546] width 36 height 15
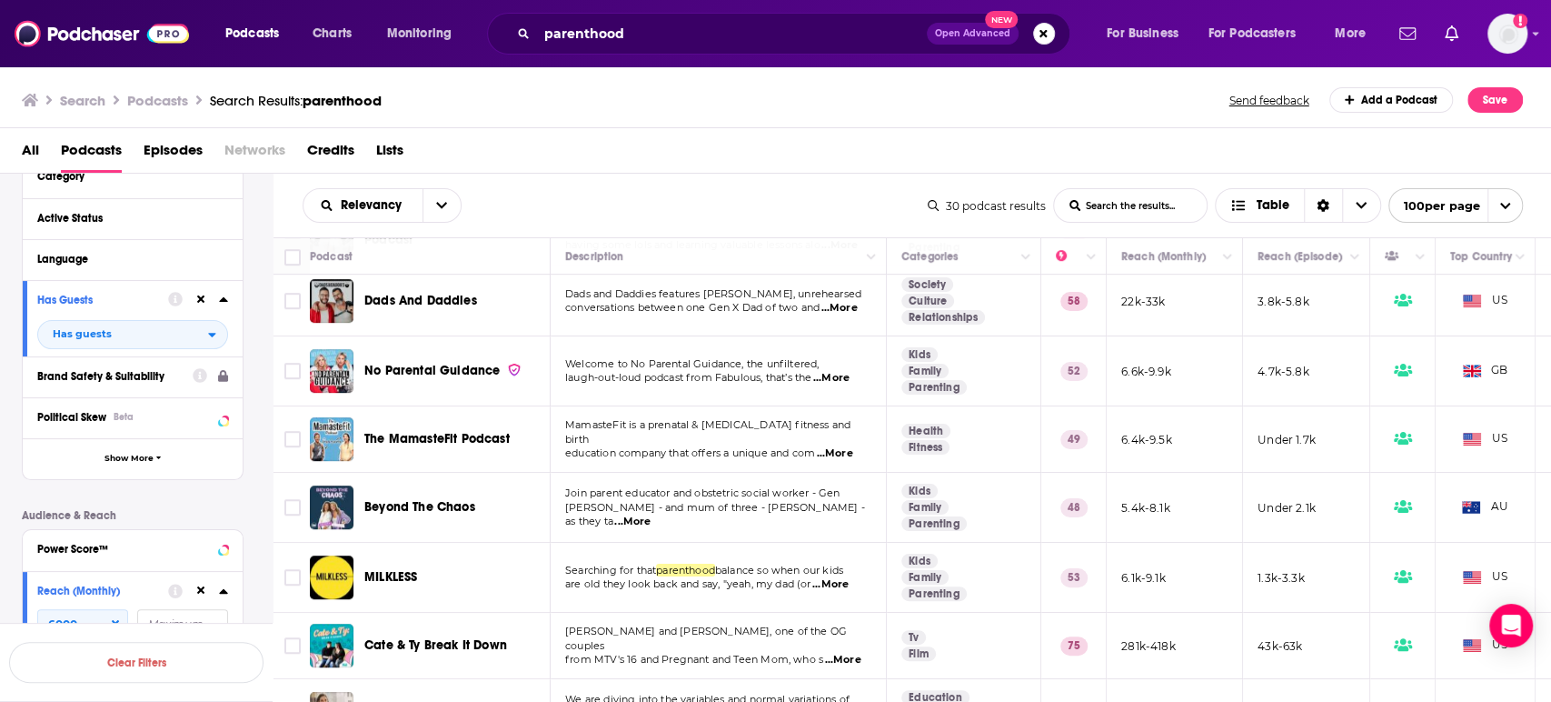
scroll to position [706, 0]
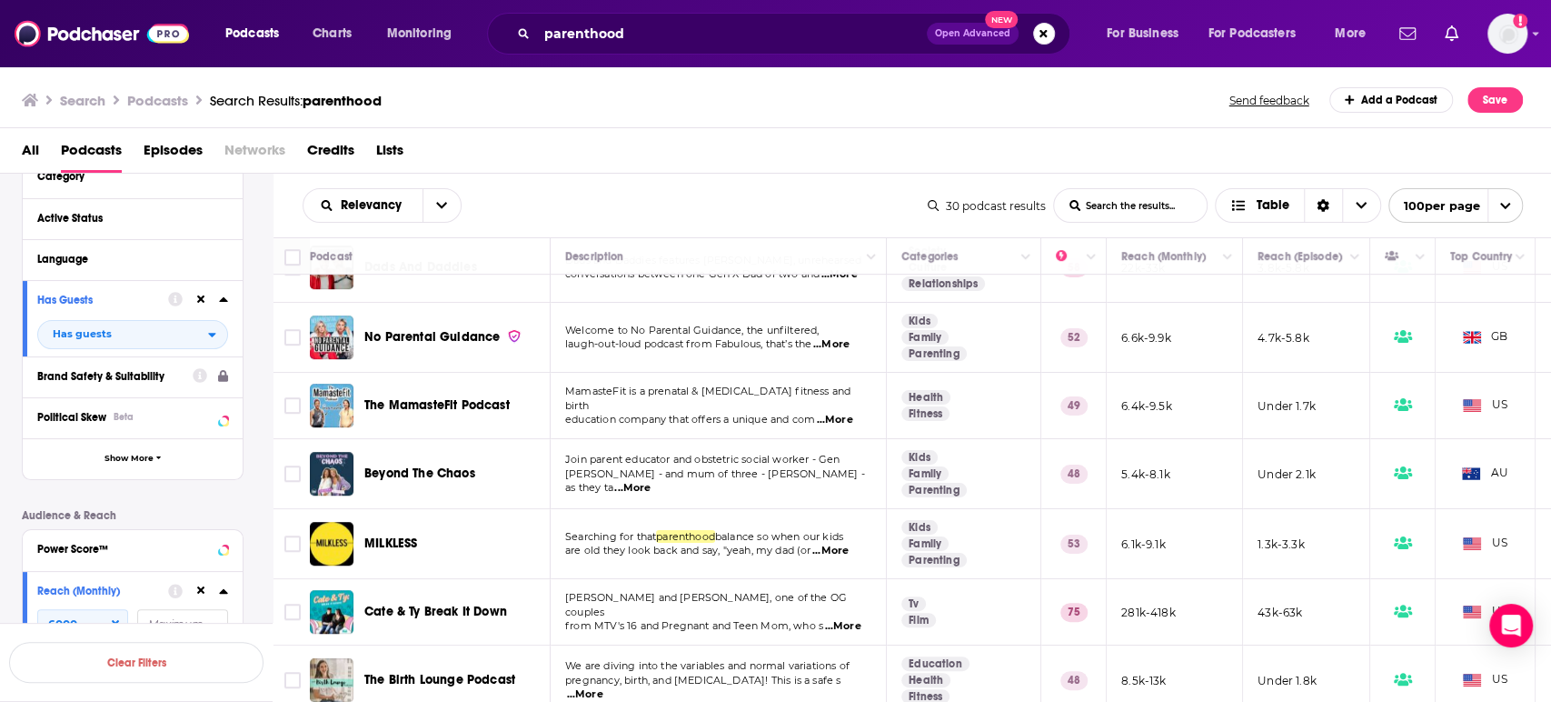
click at [841, 543] on span "...More" at bounding box center [830, 550] width 36 height 15
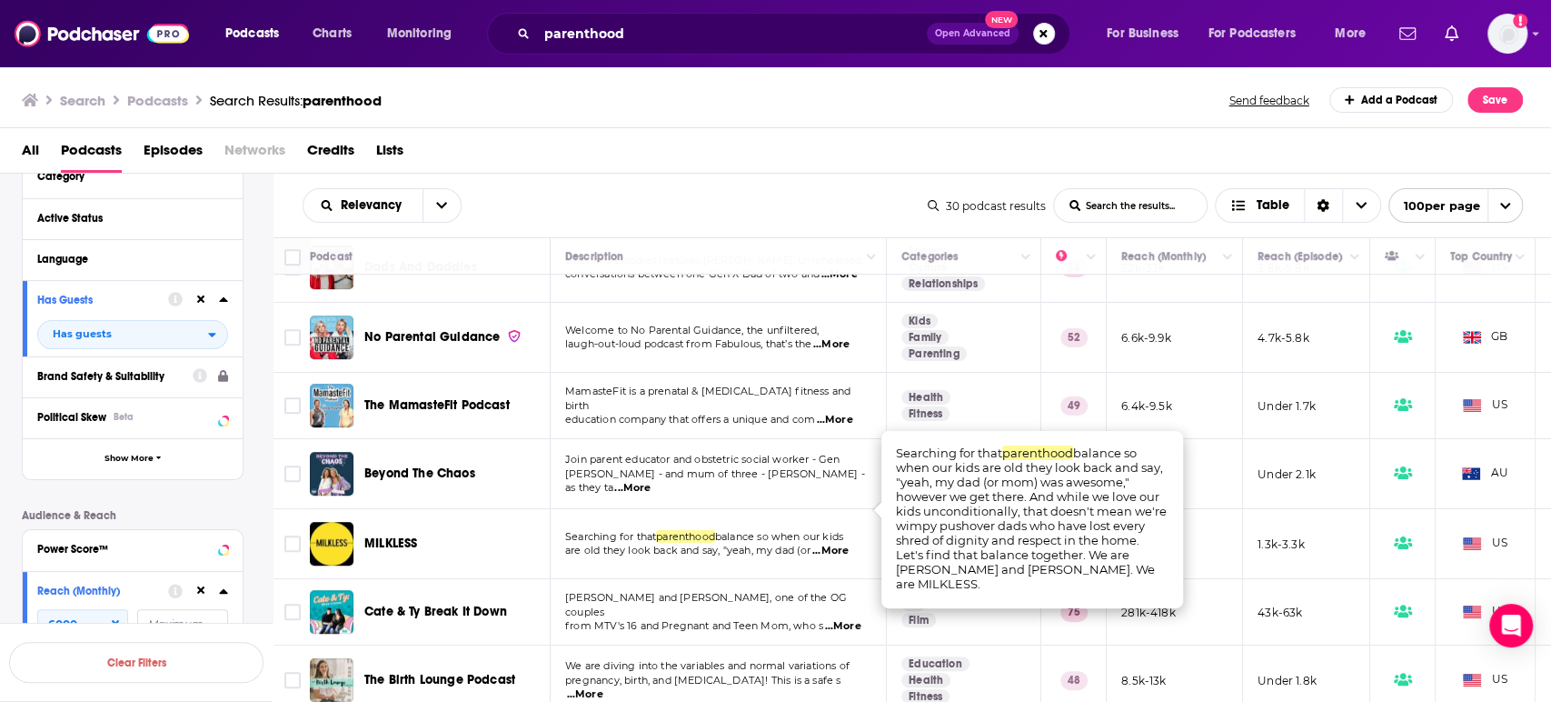
click at [847, 619] on span "...More" at bounding box center [842, 626] width 36 height 15
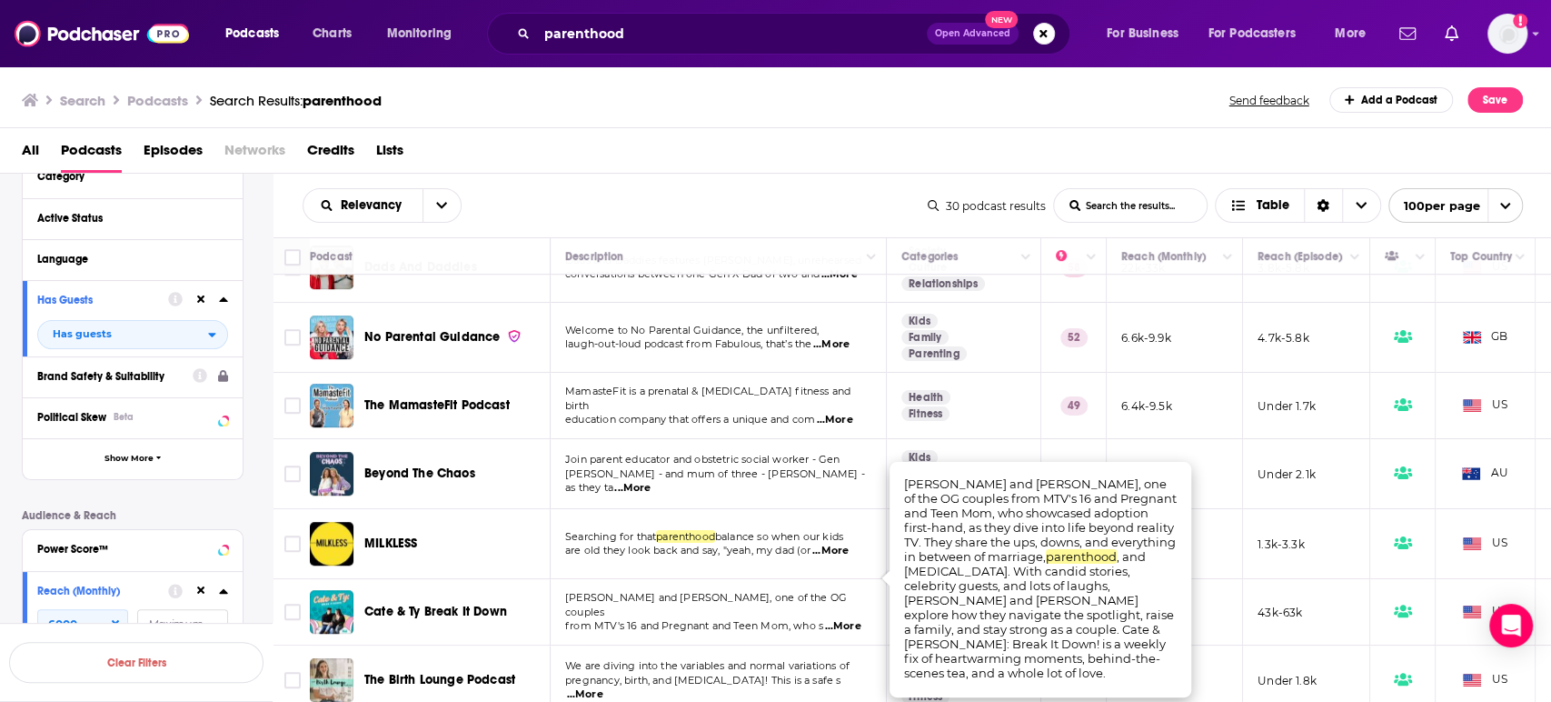
click at [847, 619] on span "...More" at bounding box center [842, 626] width 36 height 15
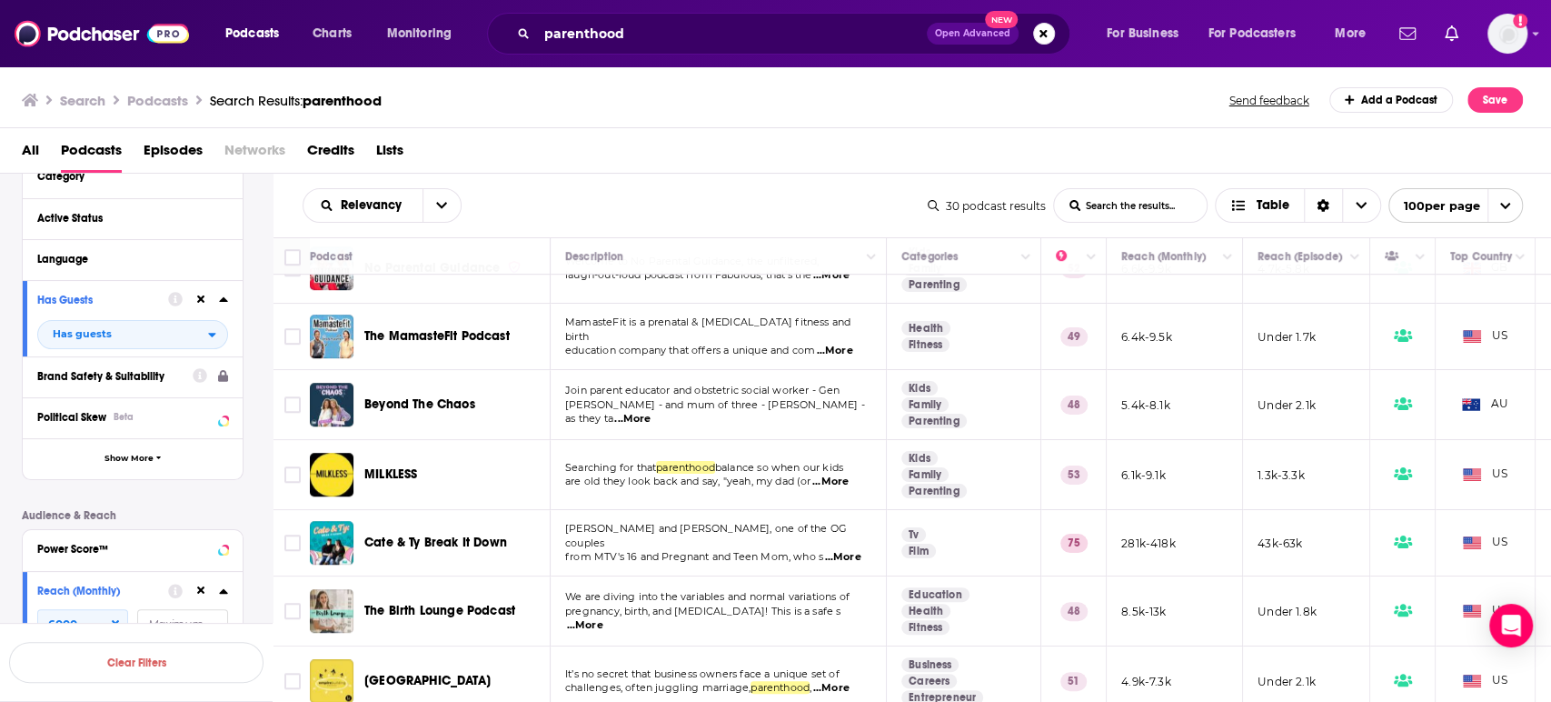
scroll to position [807, 0]
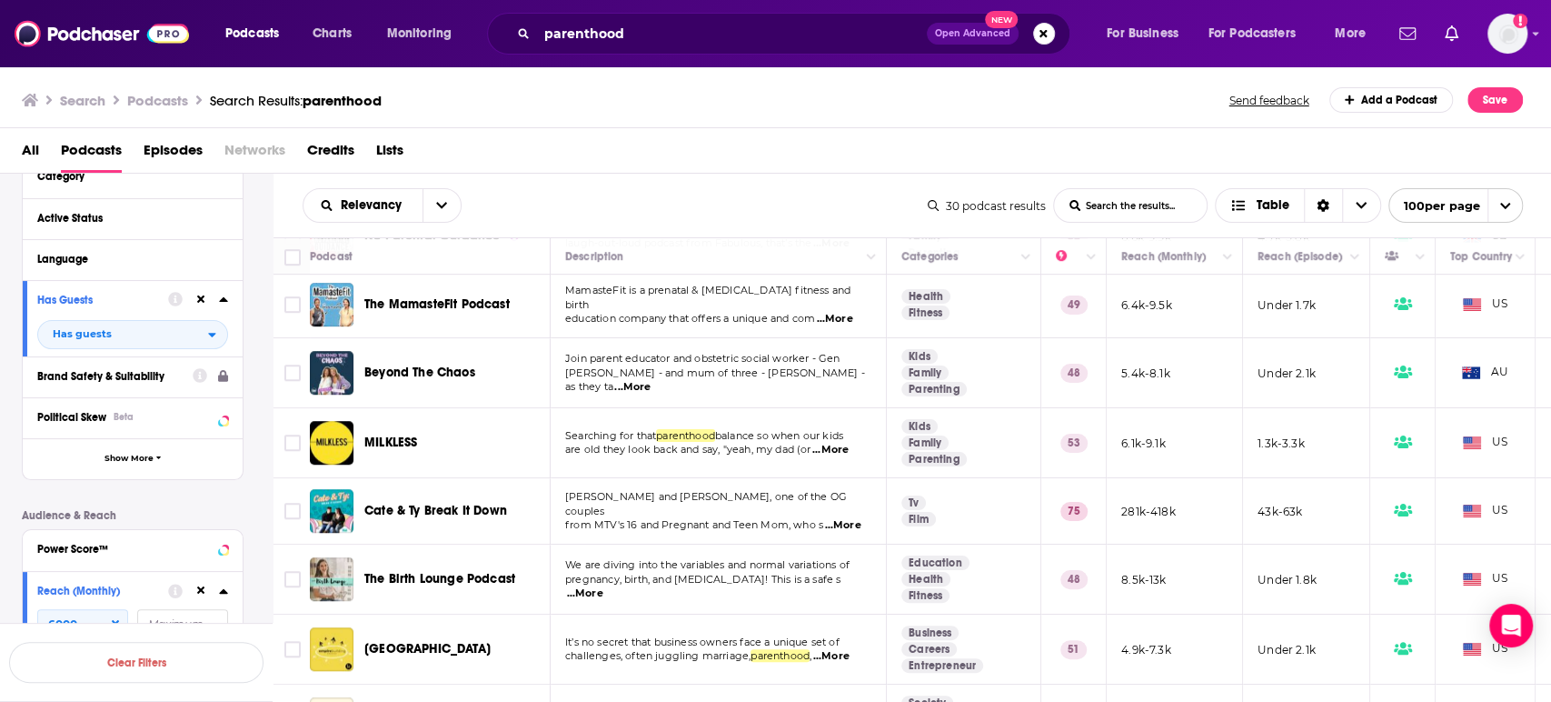
click at [845, 649] on span "...More" at bounding box center [831, 656] width 36 height 15
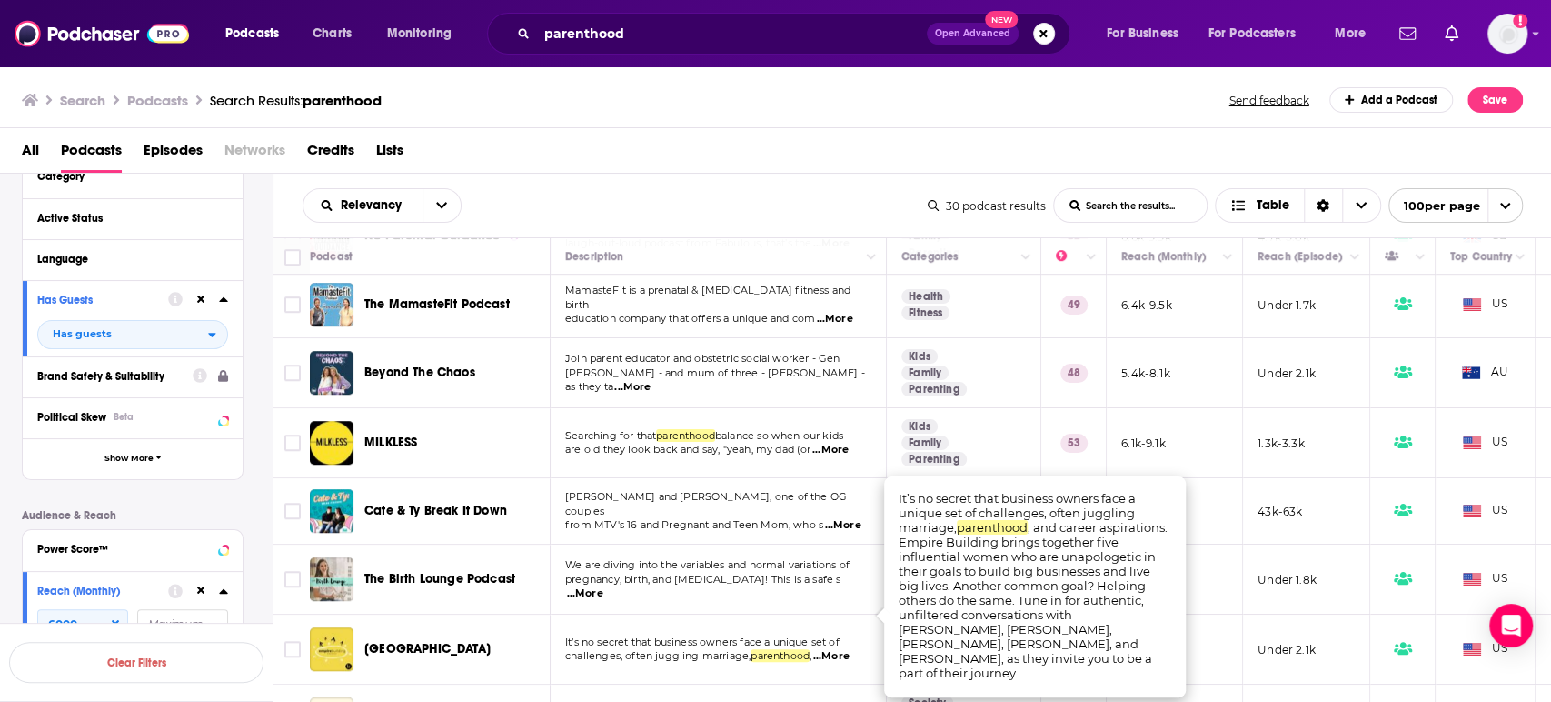
click at [845, 649] on span "...More" at bounding box center [831, 656] width 36 height 15
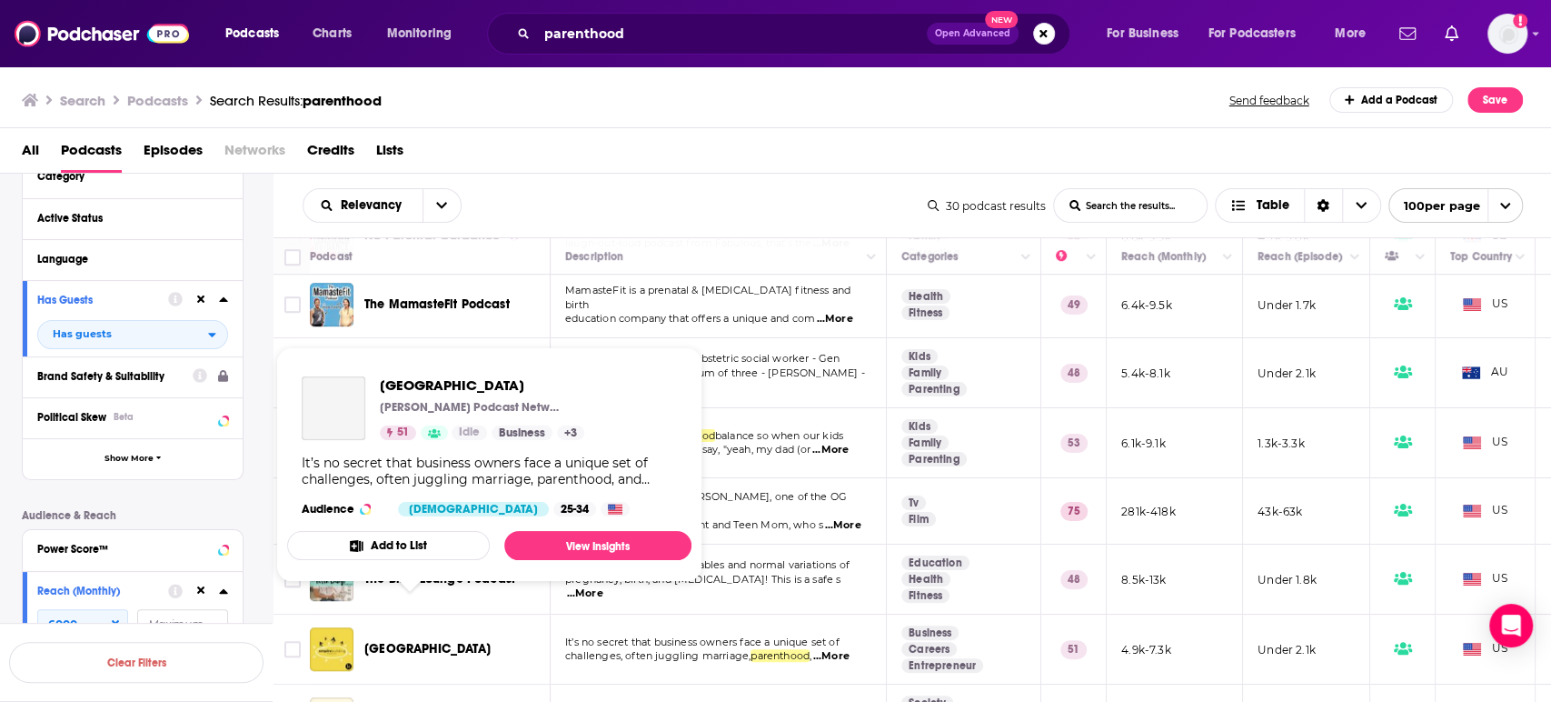
click at [435, 641] on span "Empire Building" at bounding box center [427, 648] width 126 height 15
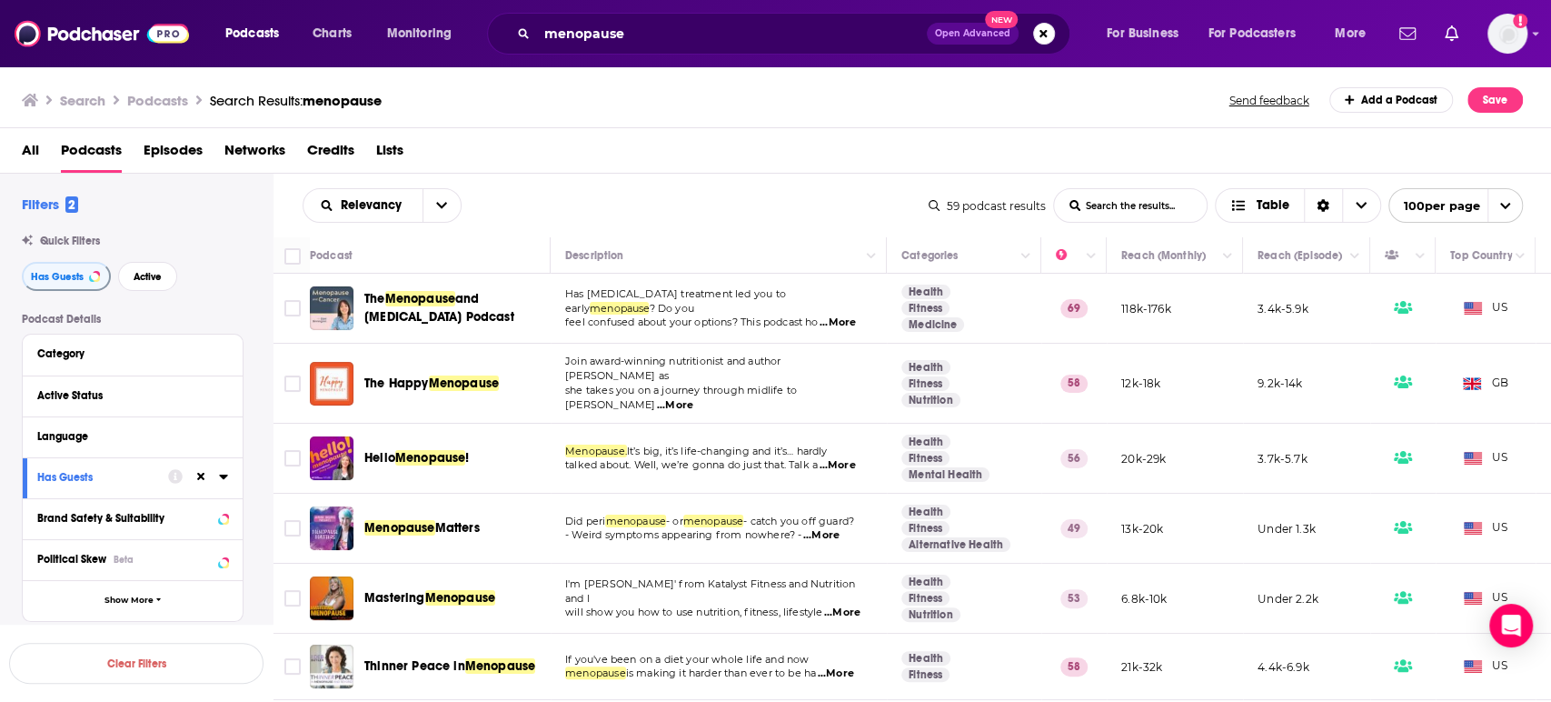
click at [224, 483] on icon at bounding box center [223, 476] width 9 height 15
click at [229, 484] on div "Has Guests Has guests" at bounding box center [133, 495] width 220 height 76
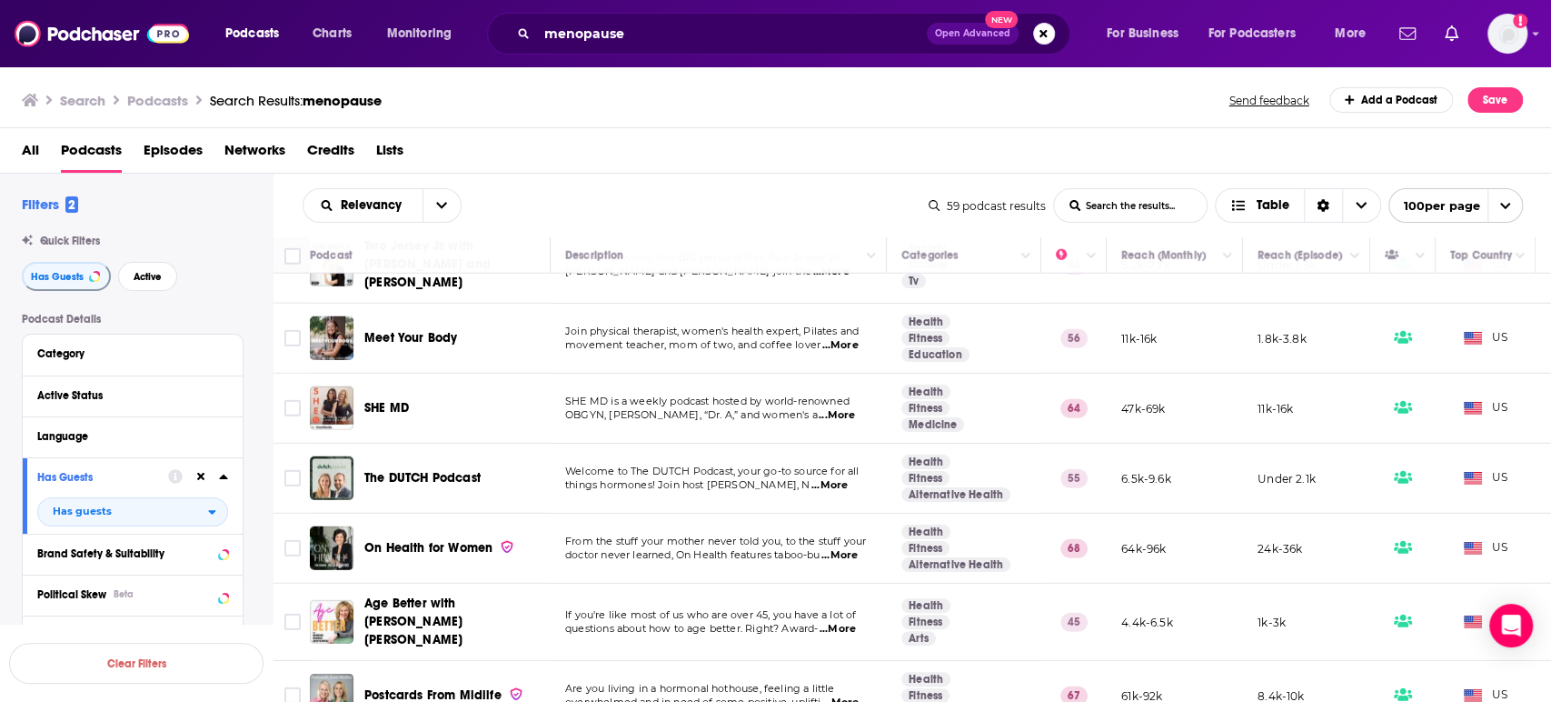
scroll to position [3533, 0]
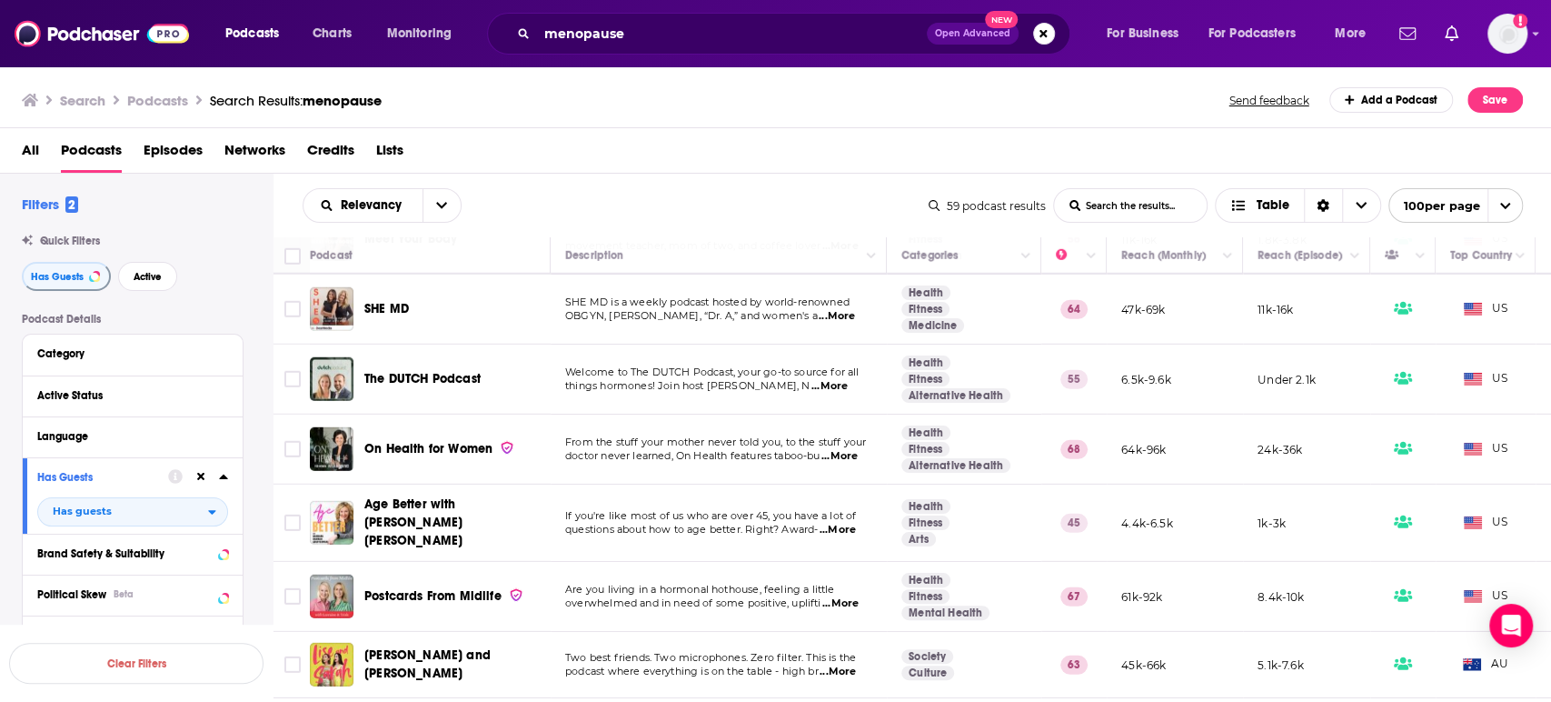
click at [844, 523] on span "...More" at bounding box center [838, 530] width 36 height 15
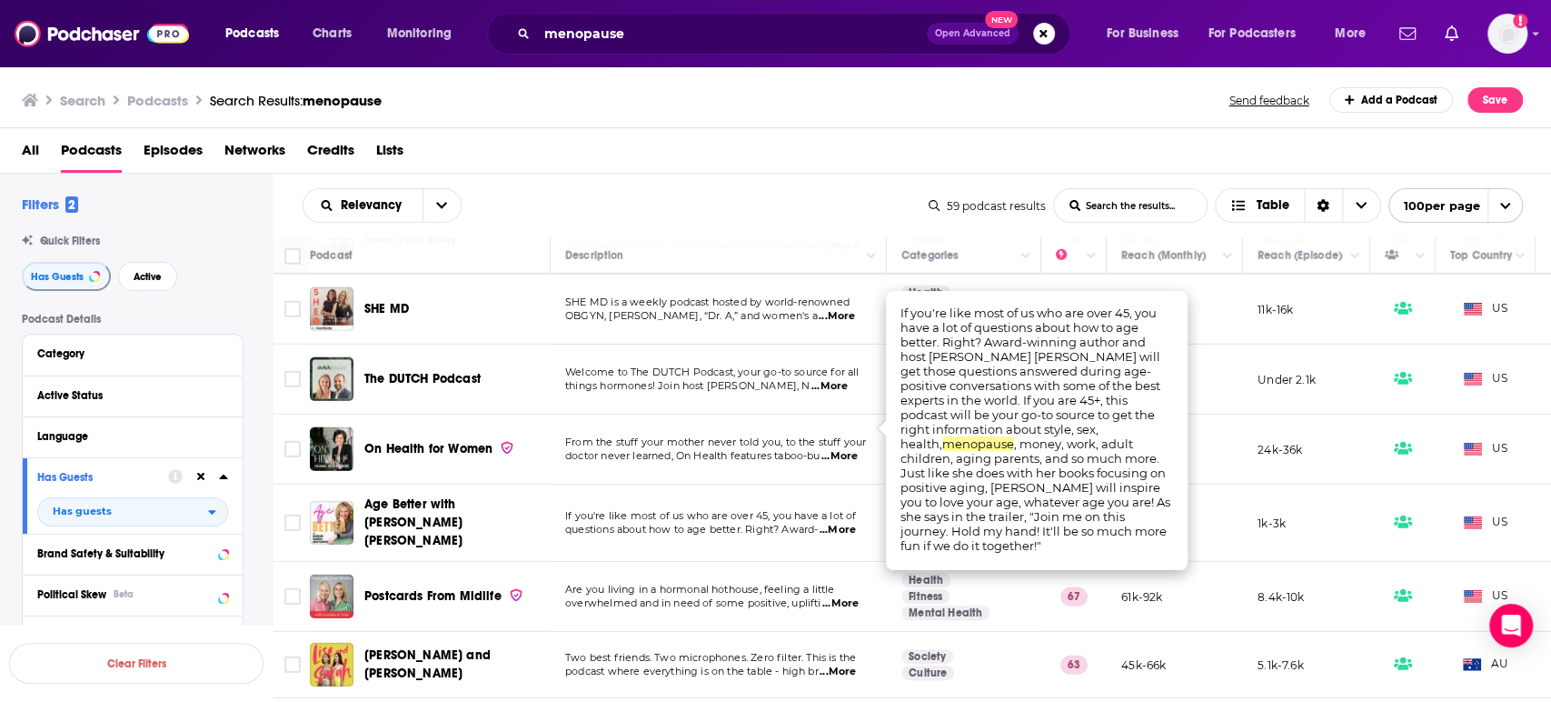
click at [843, 523] on span "...More" at bounding box center [838, 530] width 36 height 15
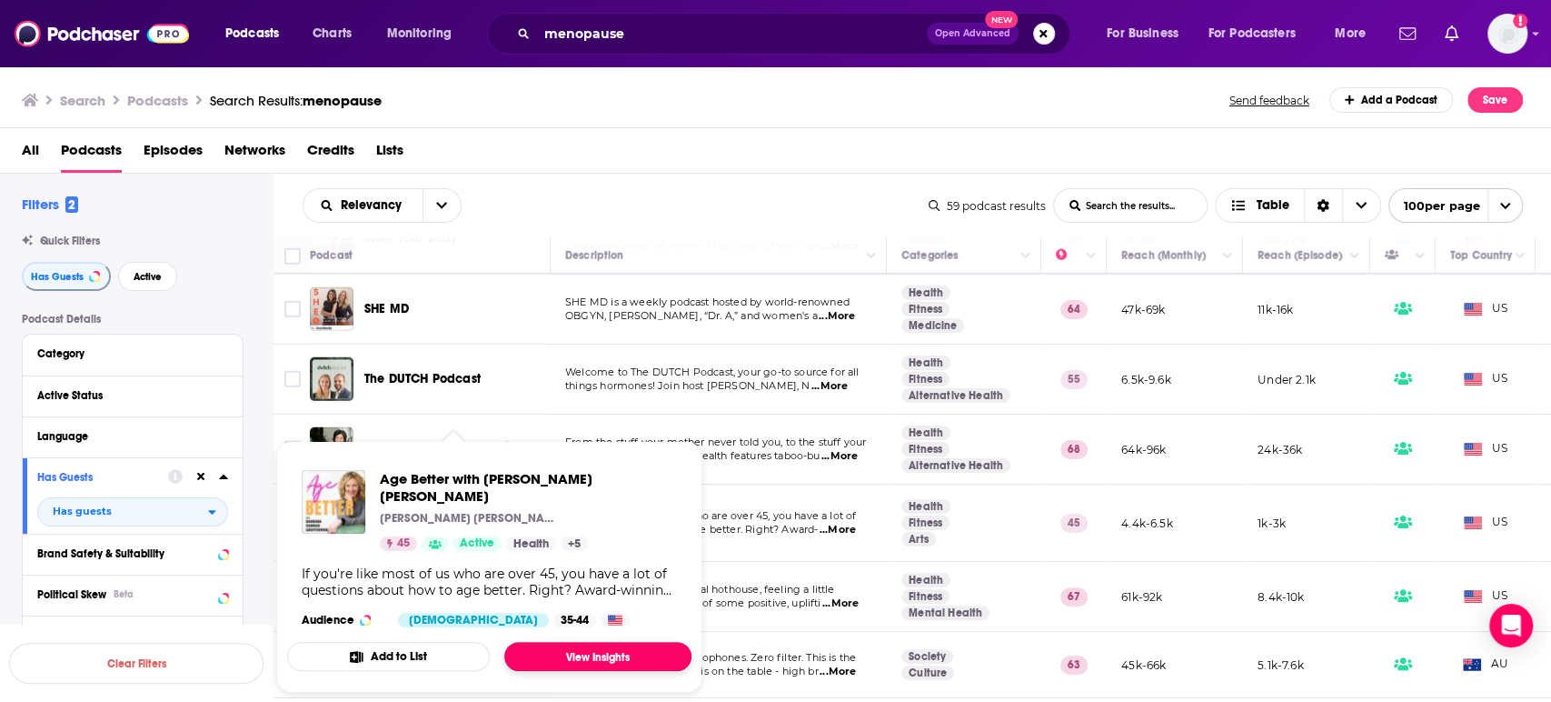
click at [578, 642] on link "View Insights" at bounding box center [597, 656] width 187 height 29
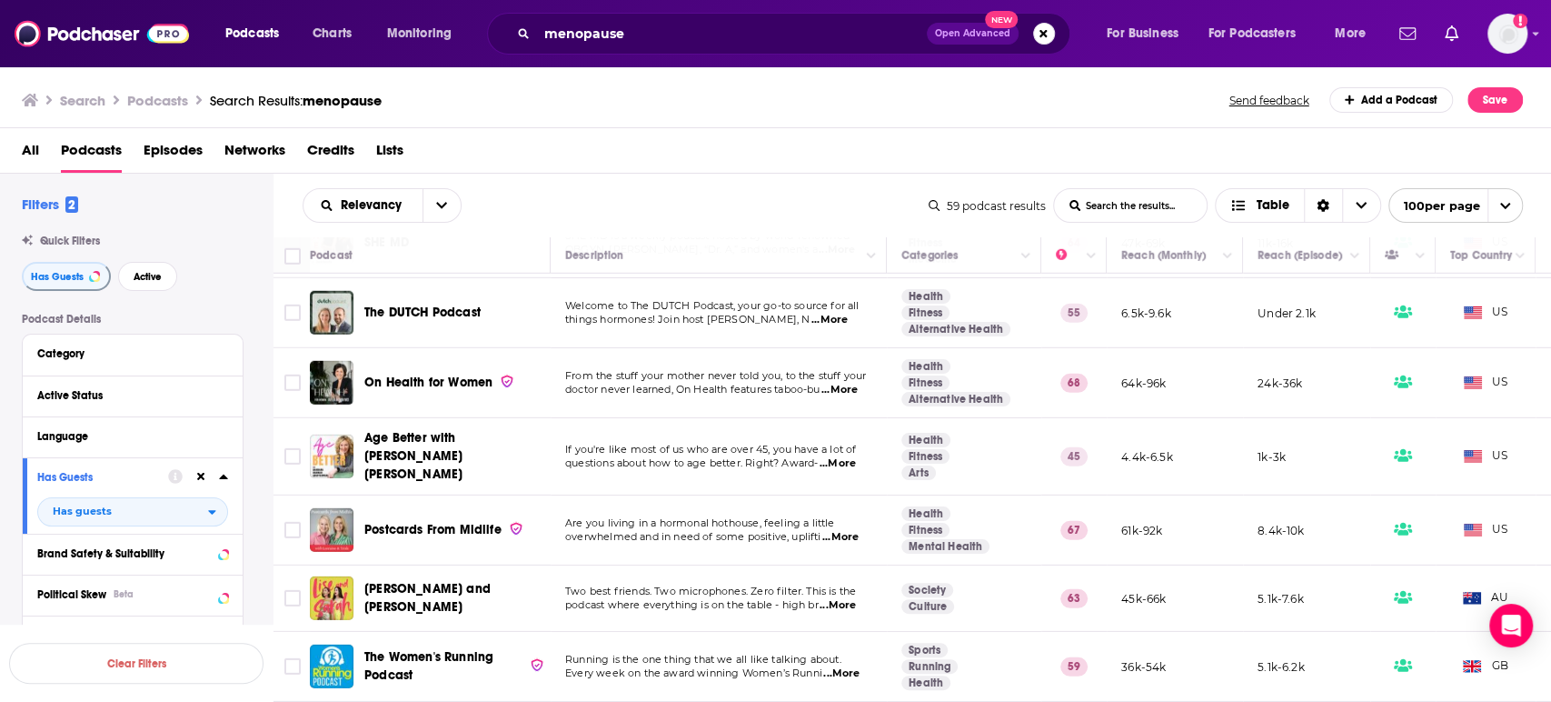
scroll to position [3635, 0]
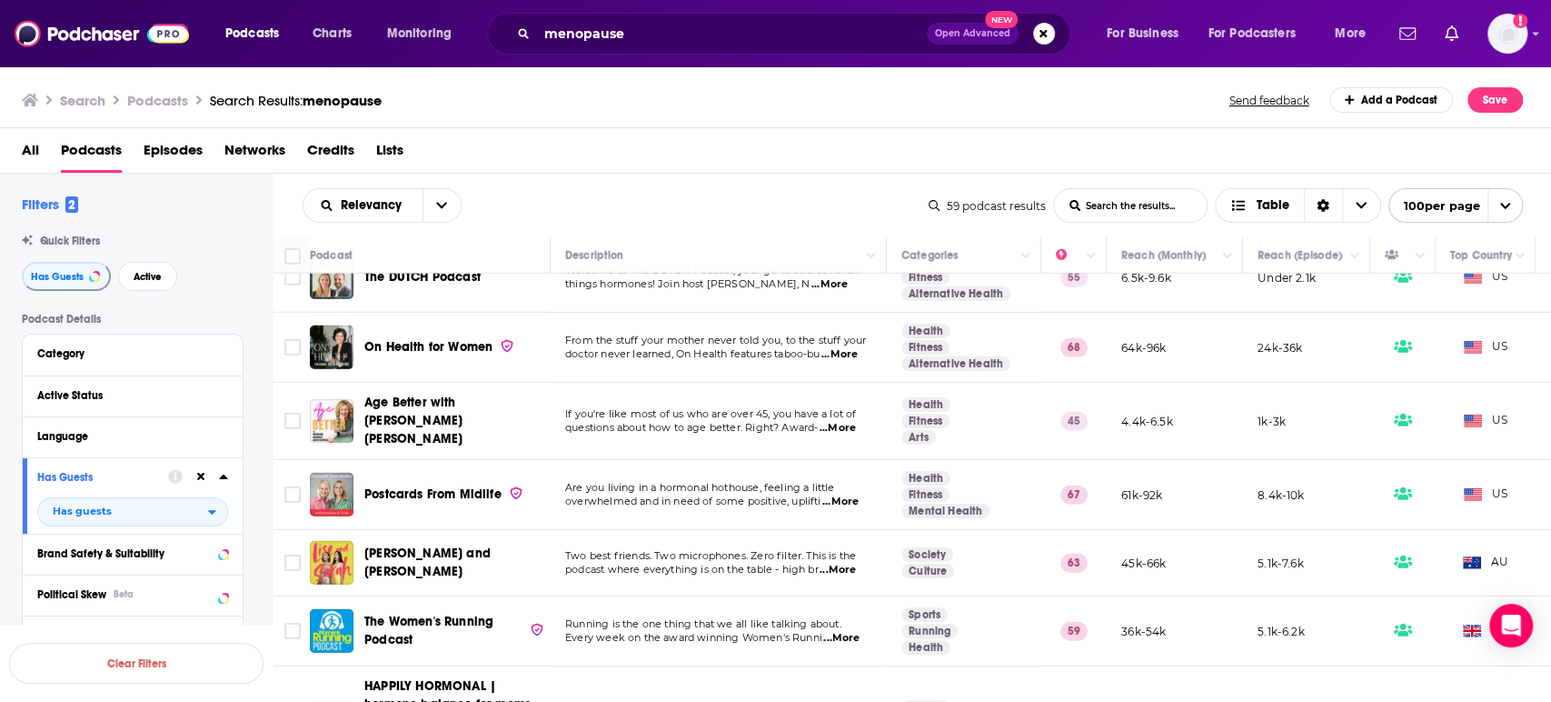
click at [842, 494] on span "...More" at bounding box center [840, 501] width 36 height 15
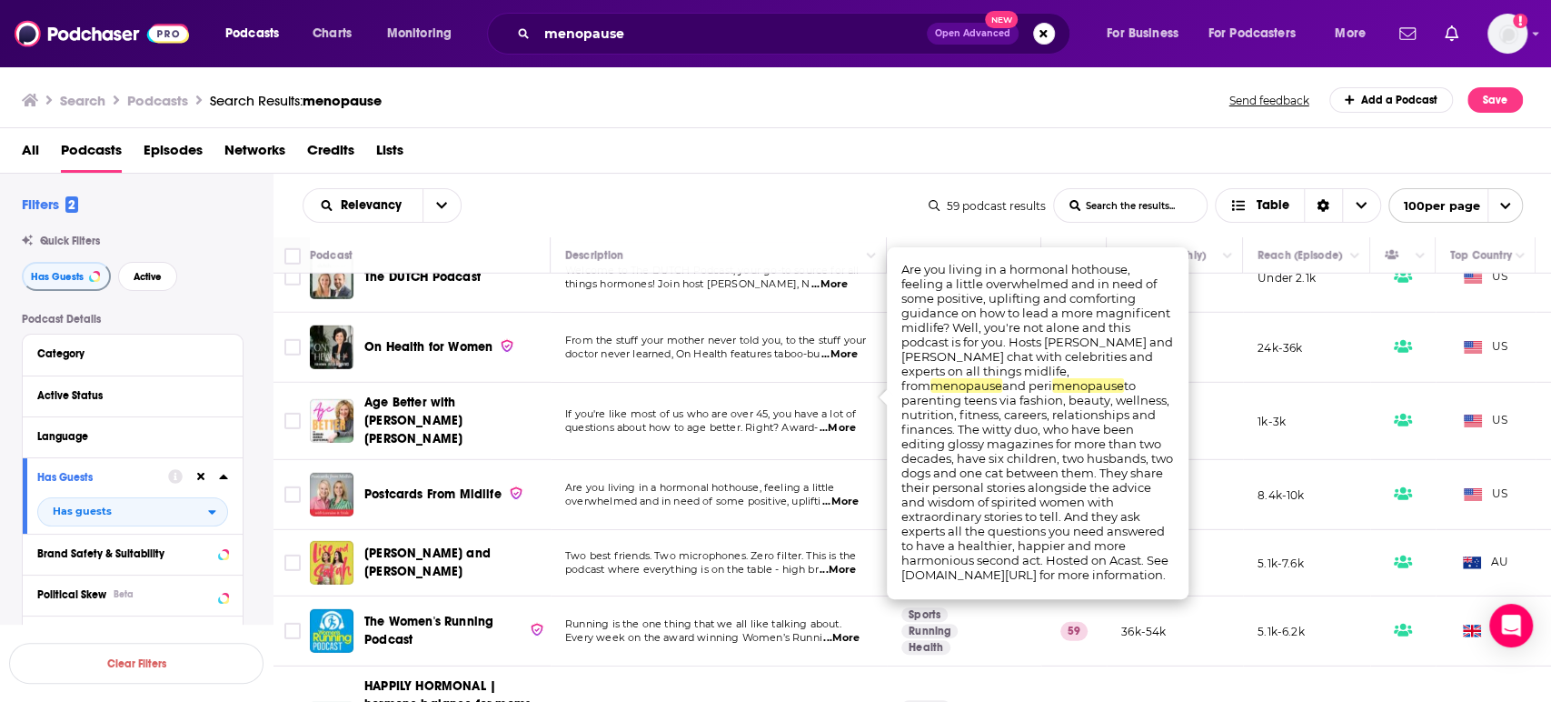
click at [841, 494] on span "...More" at bounding box center [840, 501] width 36 height 15
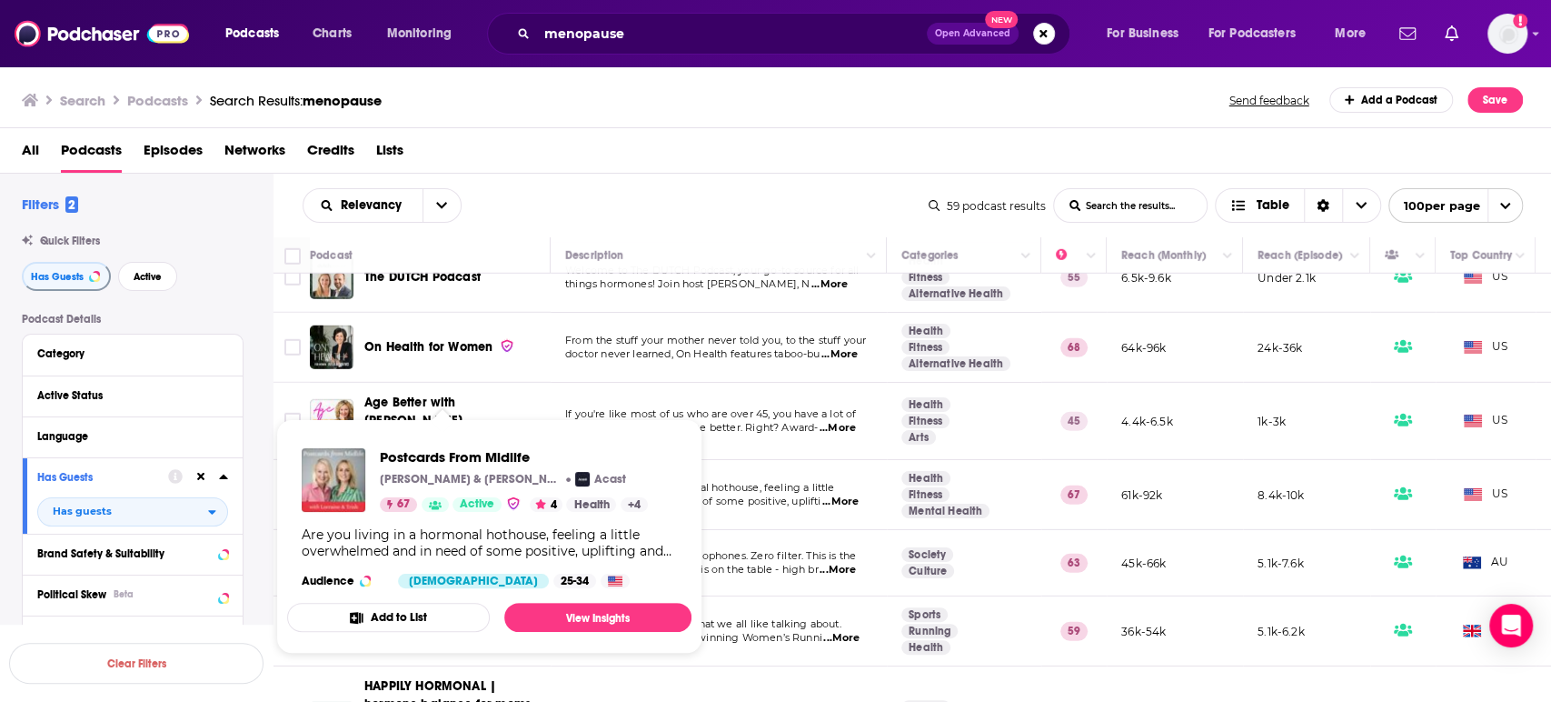
click at [438, 486] on span "Postcards From Midlife" at bounding box center [432, 493] width 137 height 15
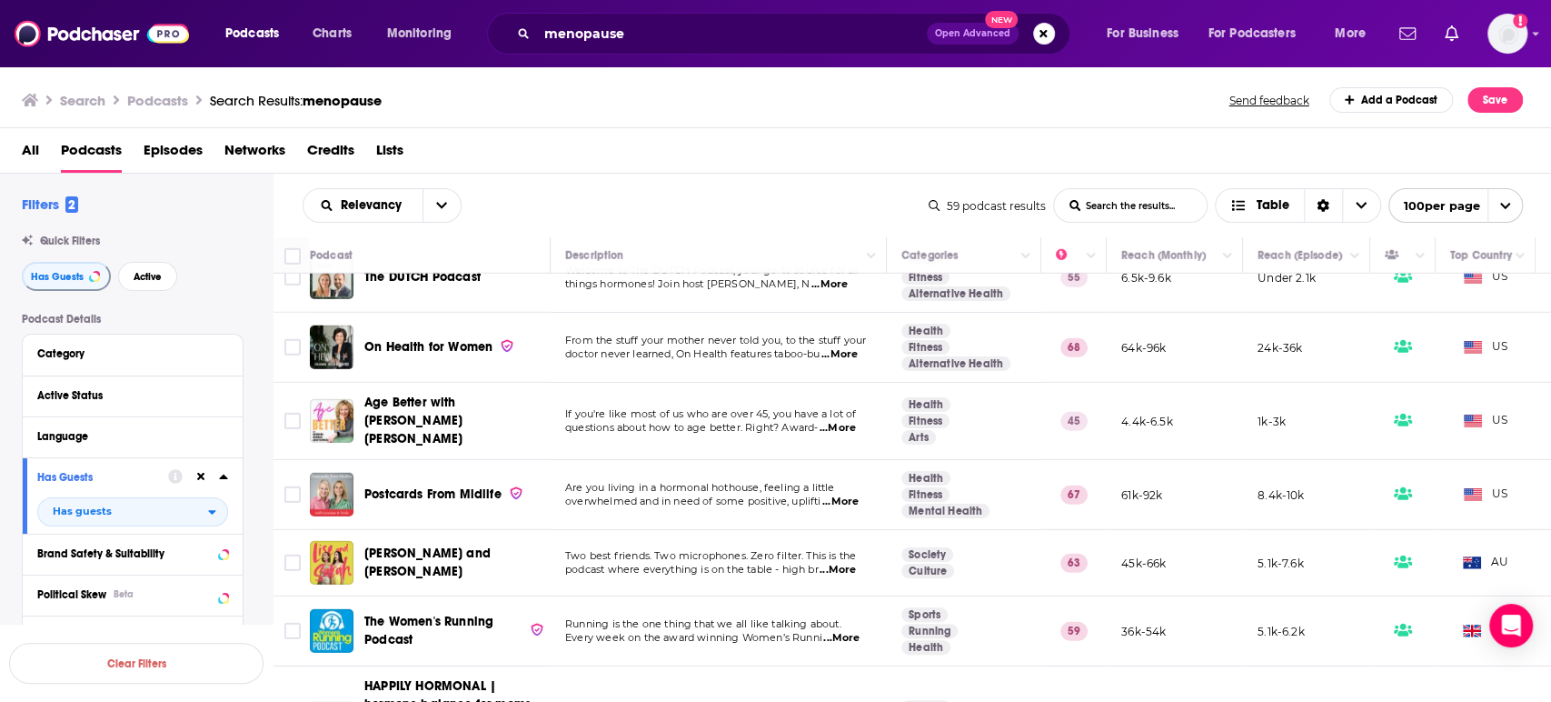
click at [850, 563] on span "...More" at bounding box center [838, 570] width 36 height 15
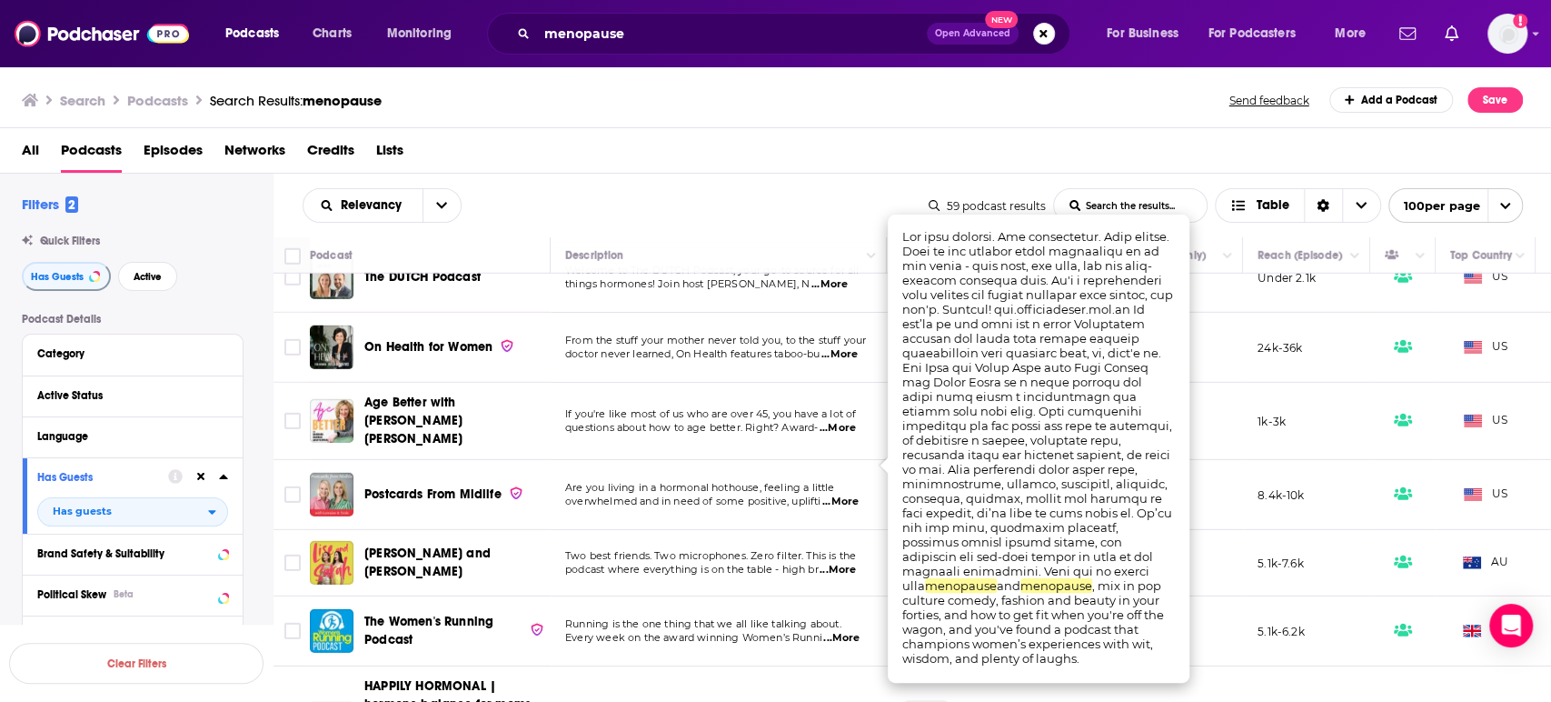
click at [850, 563] on span "...More" at bounding box center [838, 570] width 36 height 15
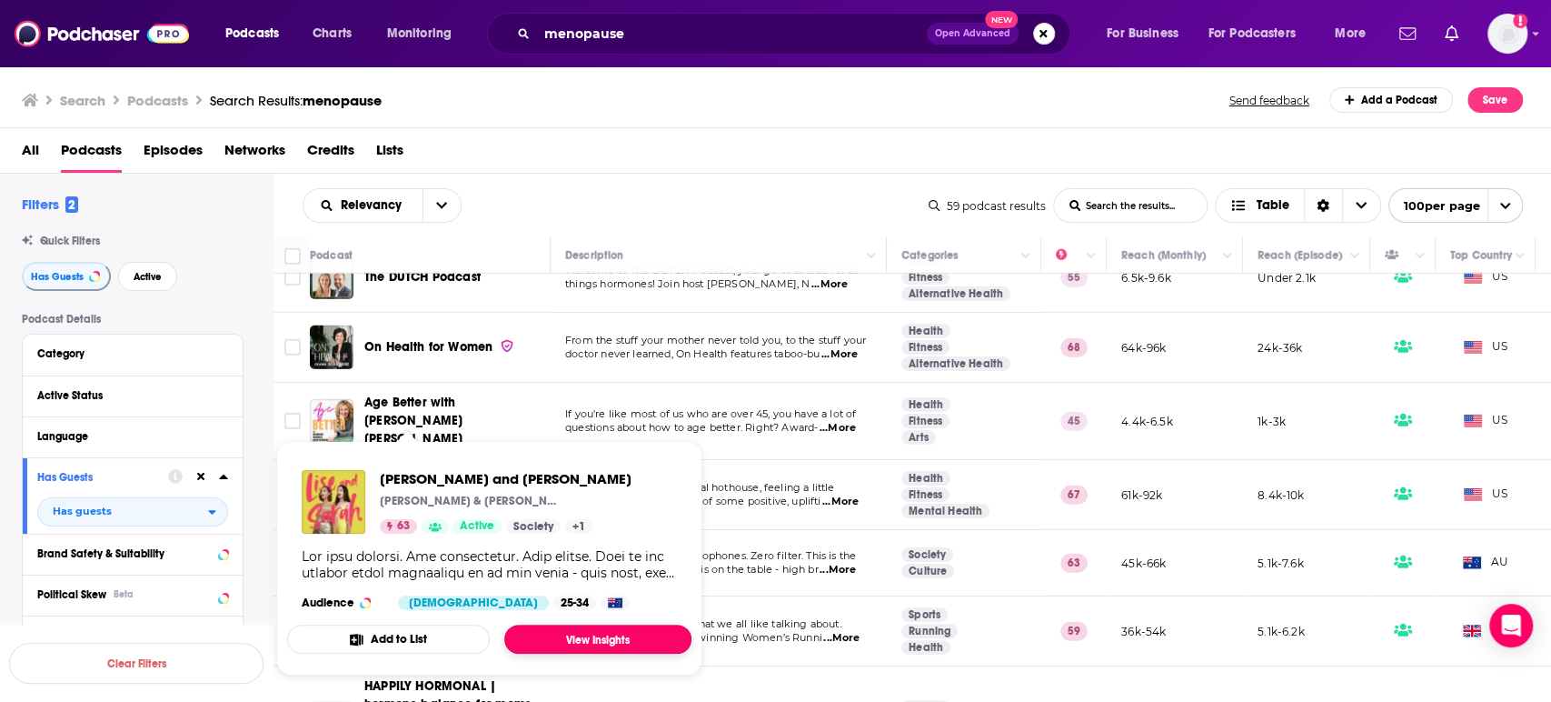
click at [601, 641] on link "View Insights" at bounding box center [597, 638] width 187 height 29
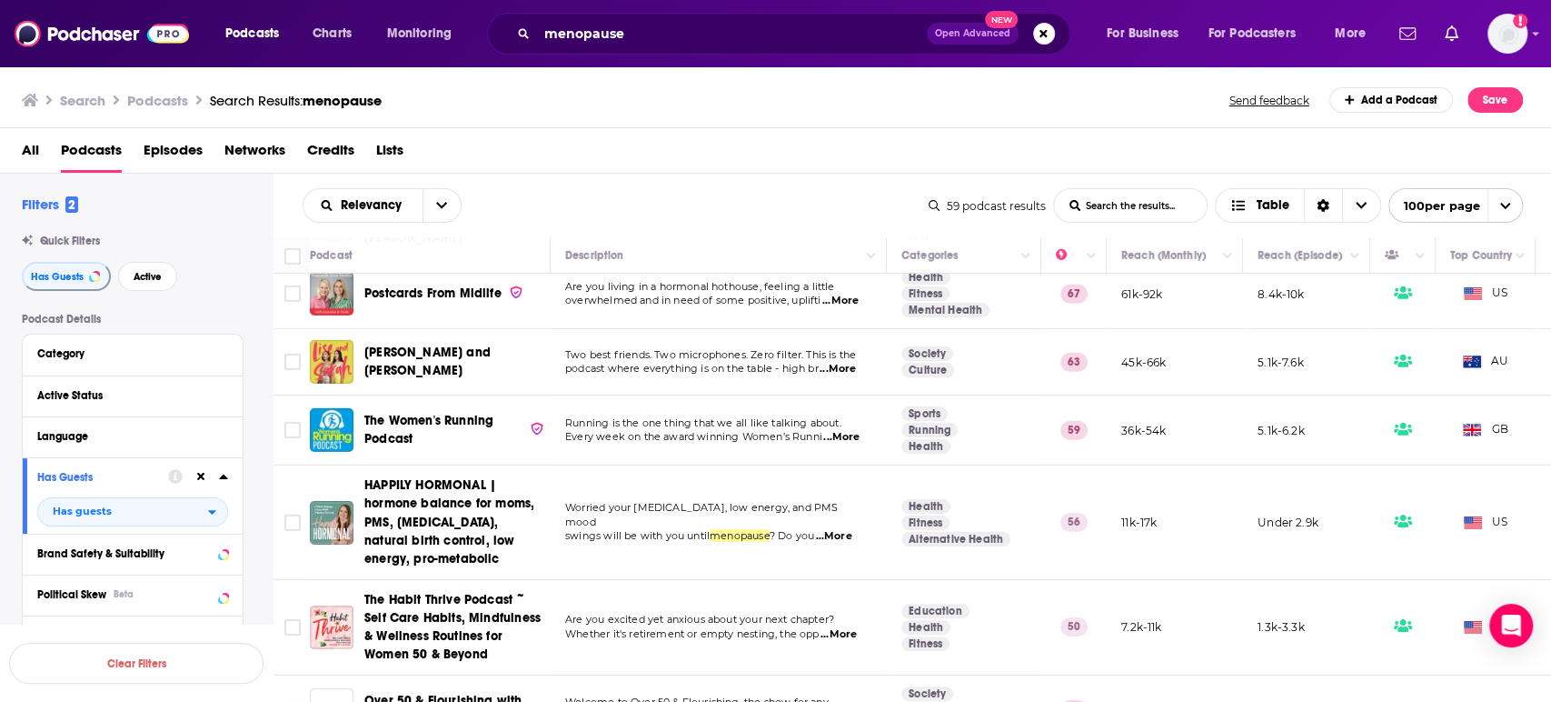
scroll to position [3837, 0]
click at [851, 429] on span "...More" at bounding box center [841, 436] width 36 height 15
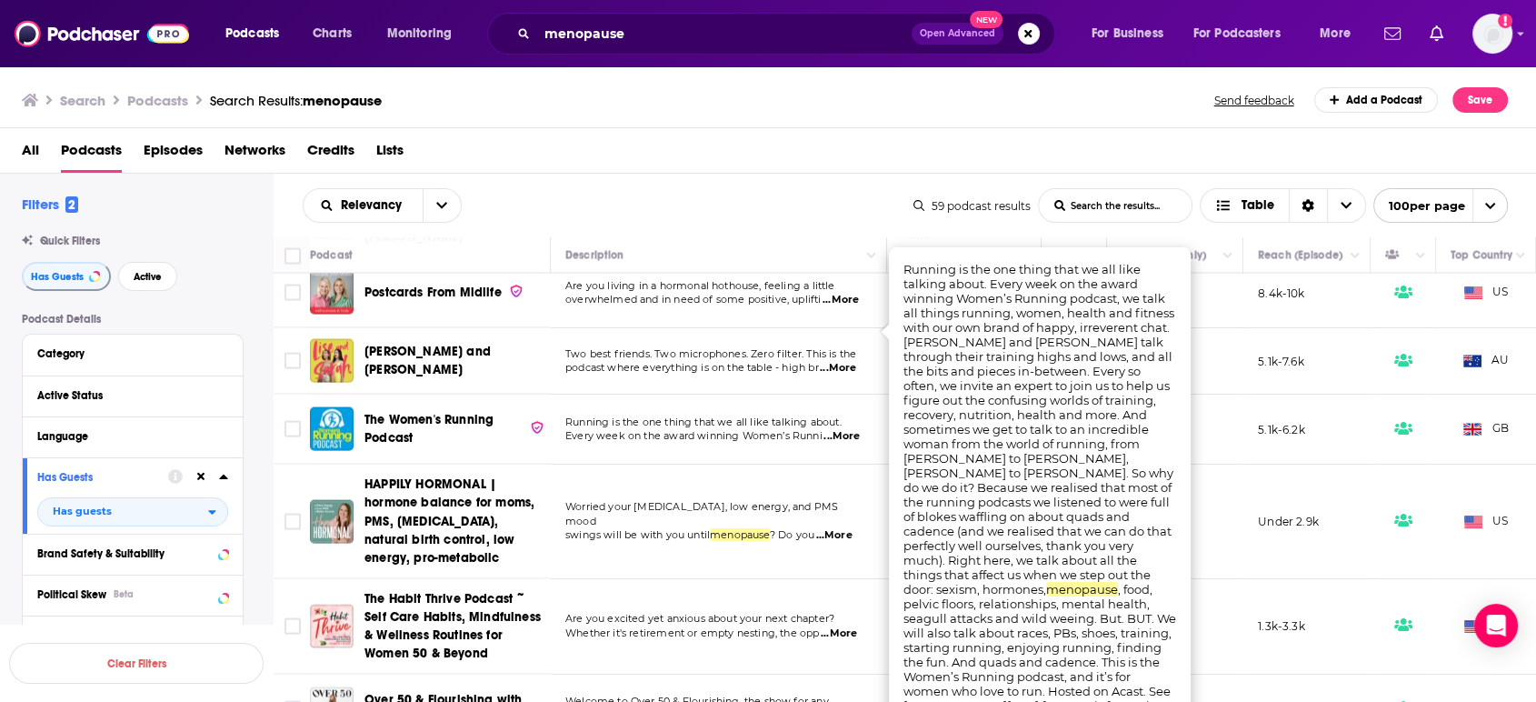
click at [849, 429] on span "...More" at bounding box center [841, 436] width 36 height 15
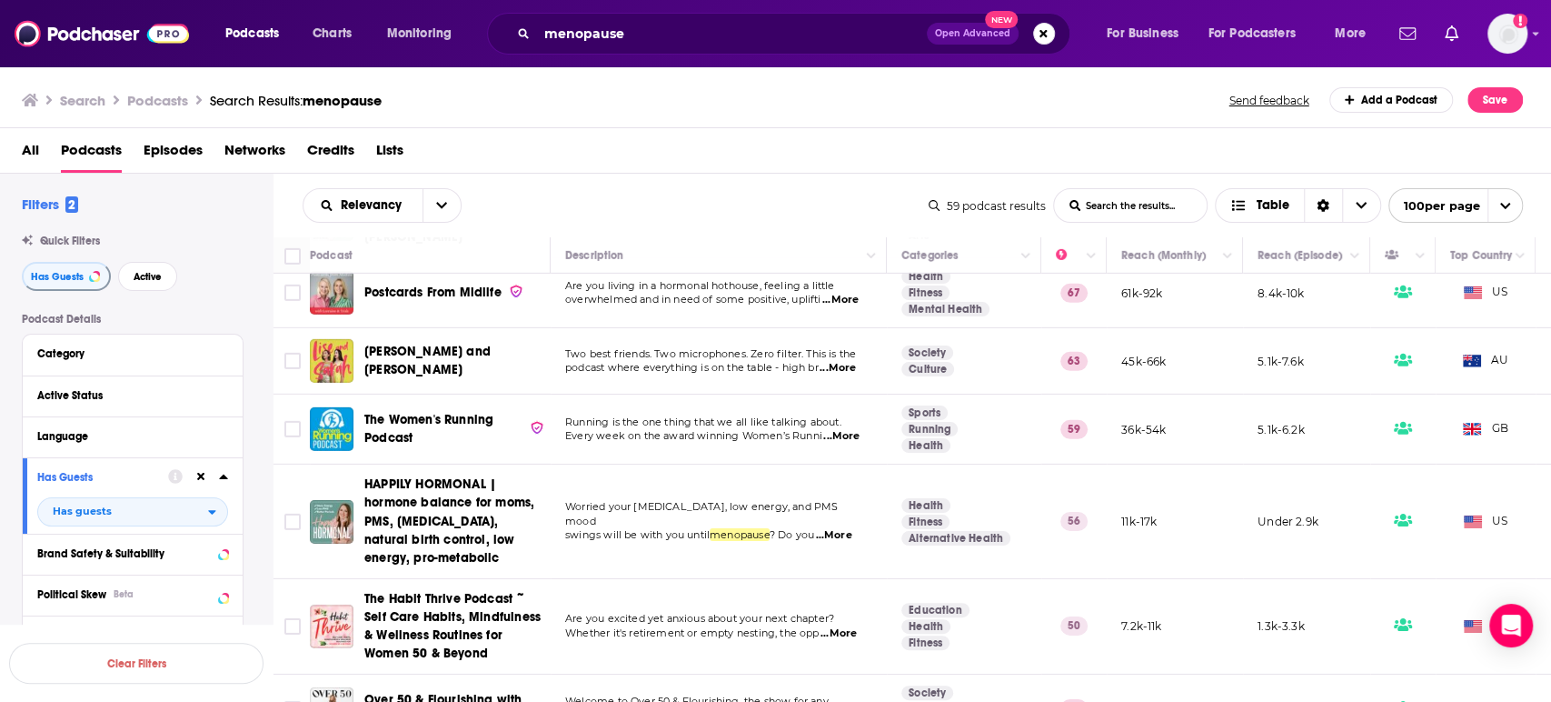
click at [852, 528] on span "...More" at bounding box center [833, 535] width 36 height 15
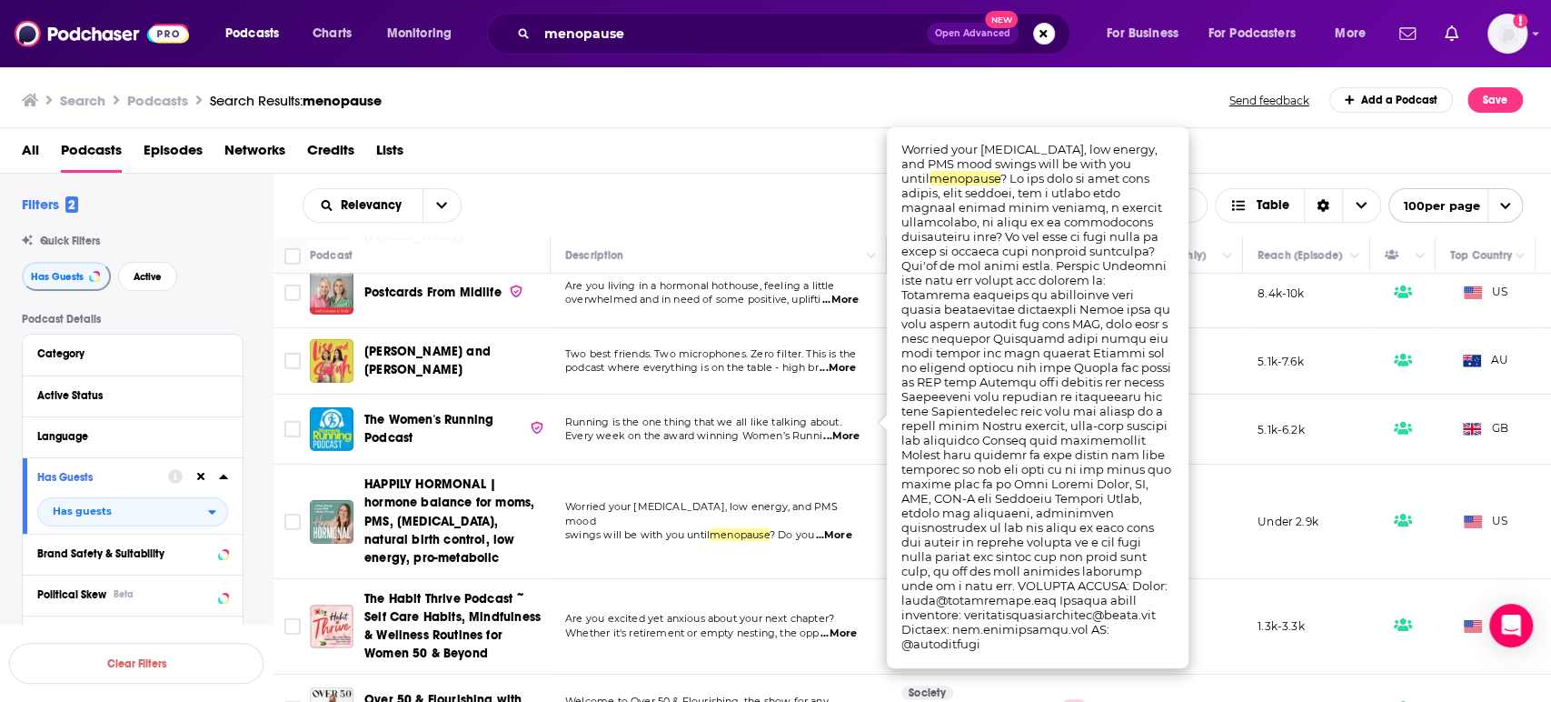
click at [852, 528] on span "...More" at bounding box center [833, 535] width 36 height 15
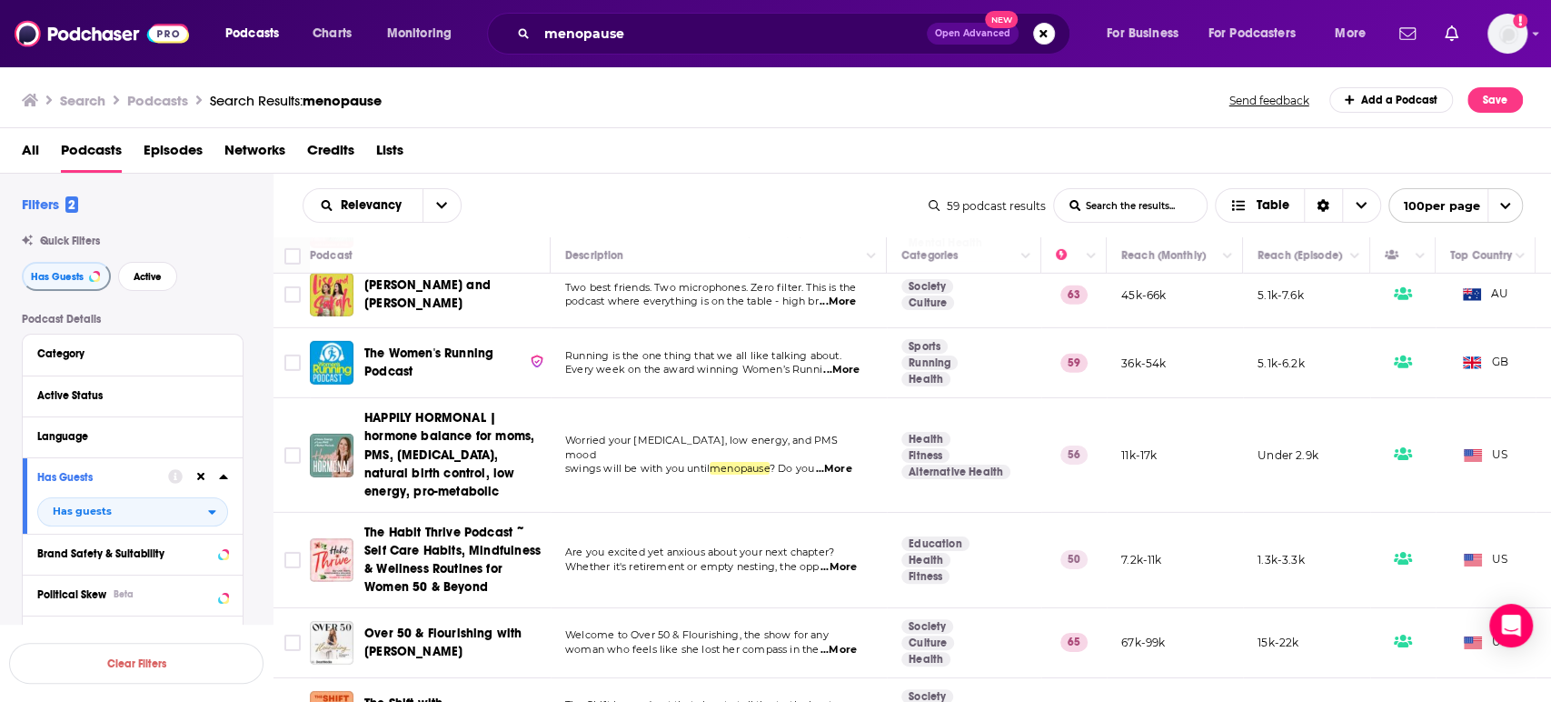
scroll to position [3938, 0]
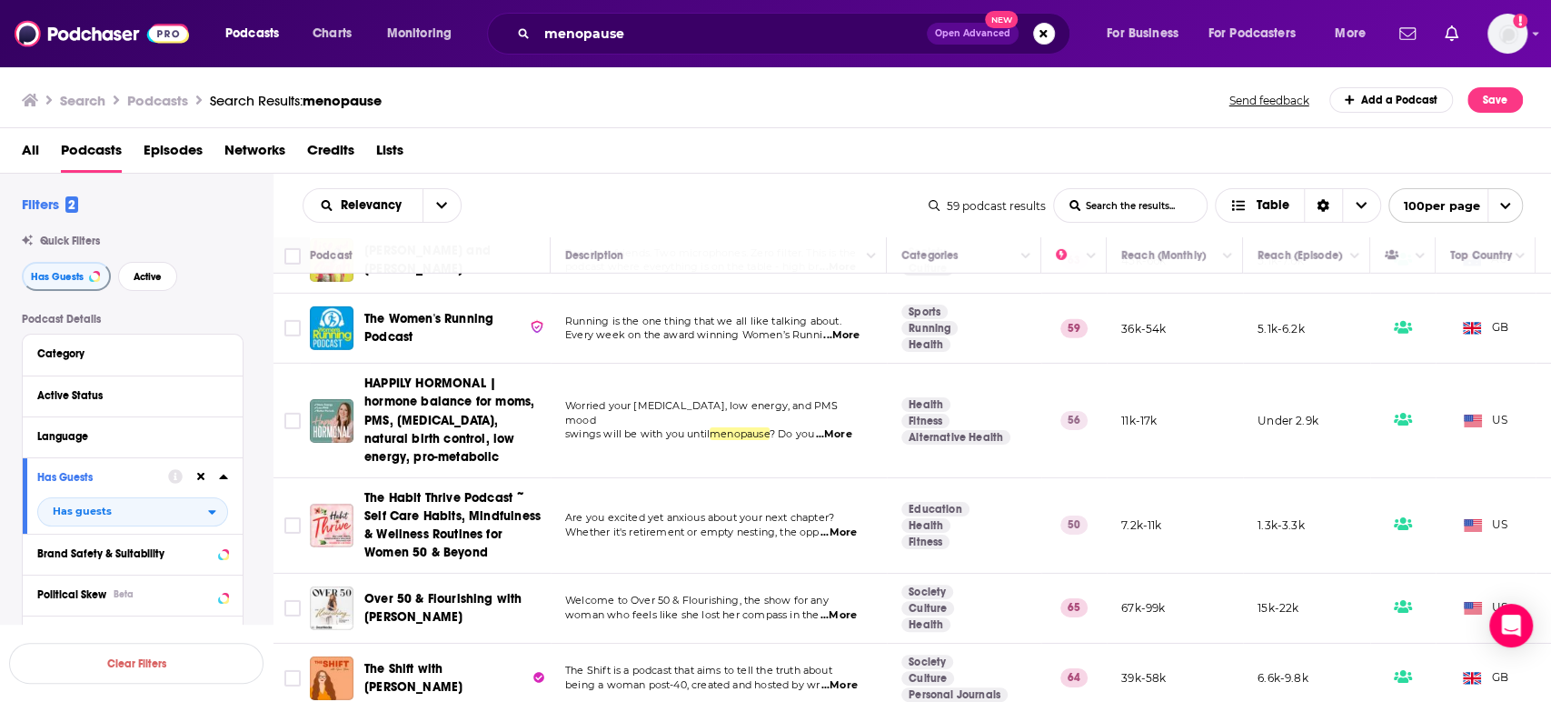
click at [851, 525] on span "...More" at bounding box center [839, 532] width 36 height 15
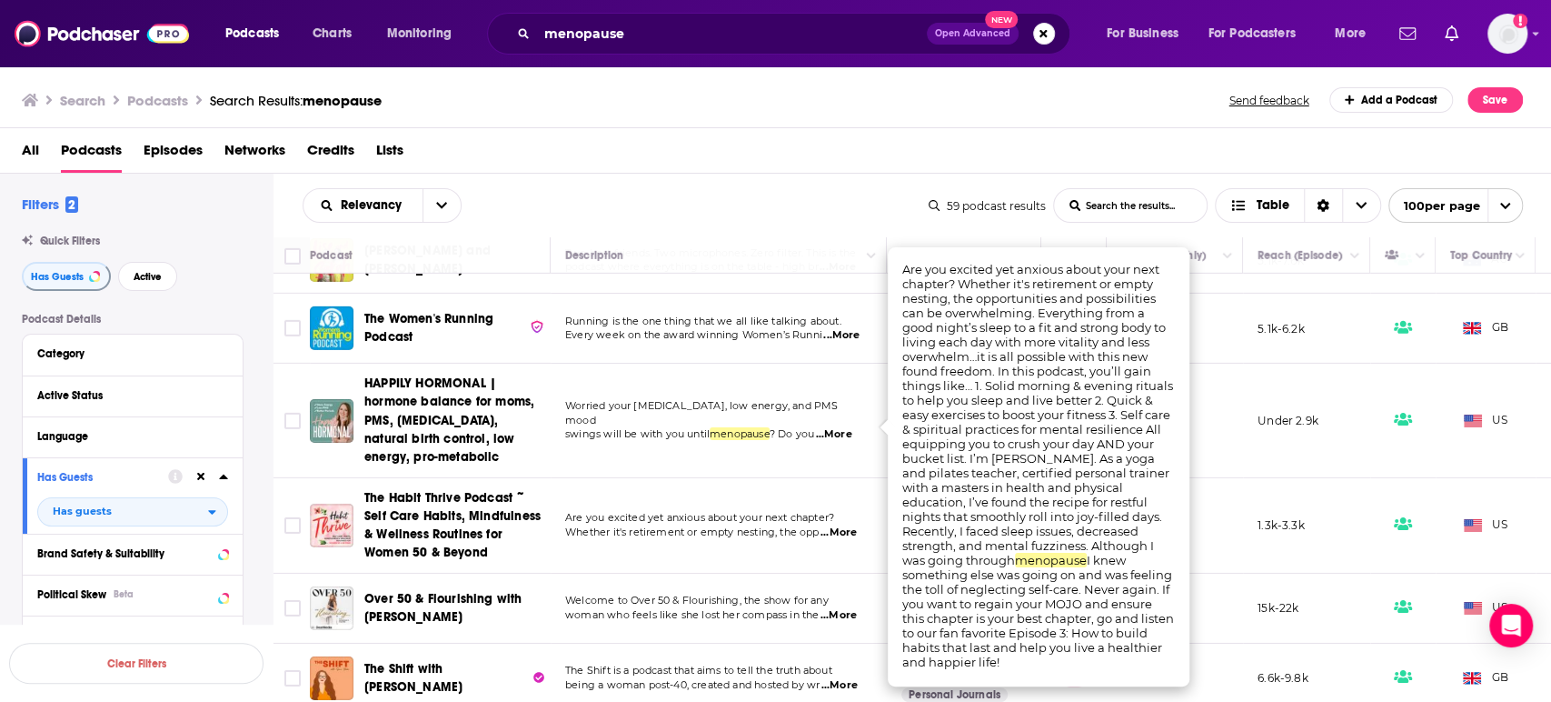
click at [851, 525] on span "...More" at bounding box center [839, 532] width 36 height 15
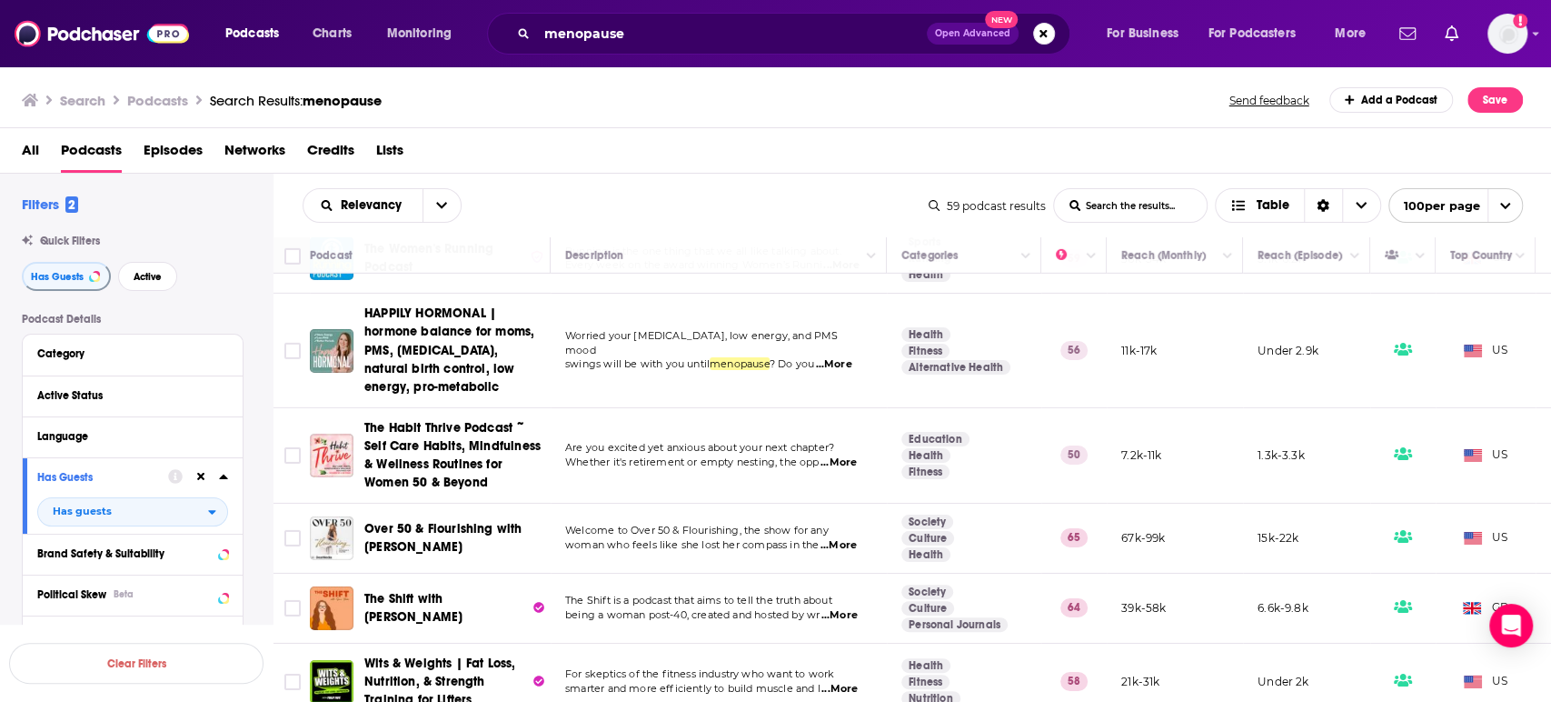
scroll to position [4039, 0]
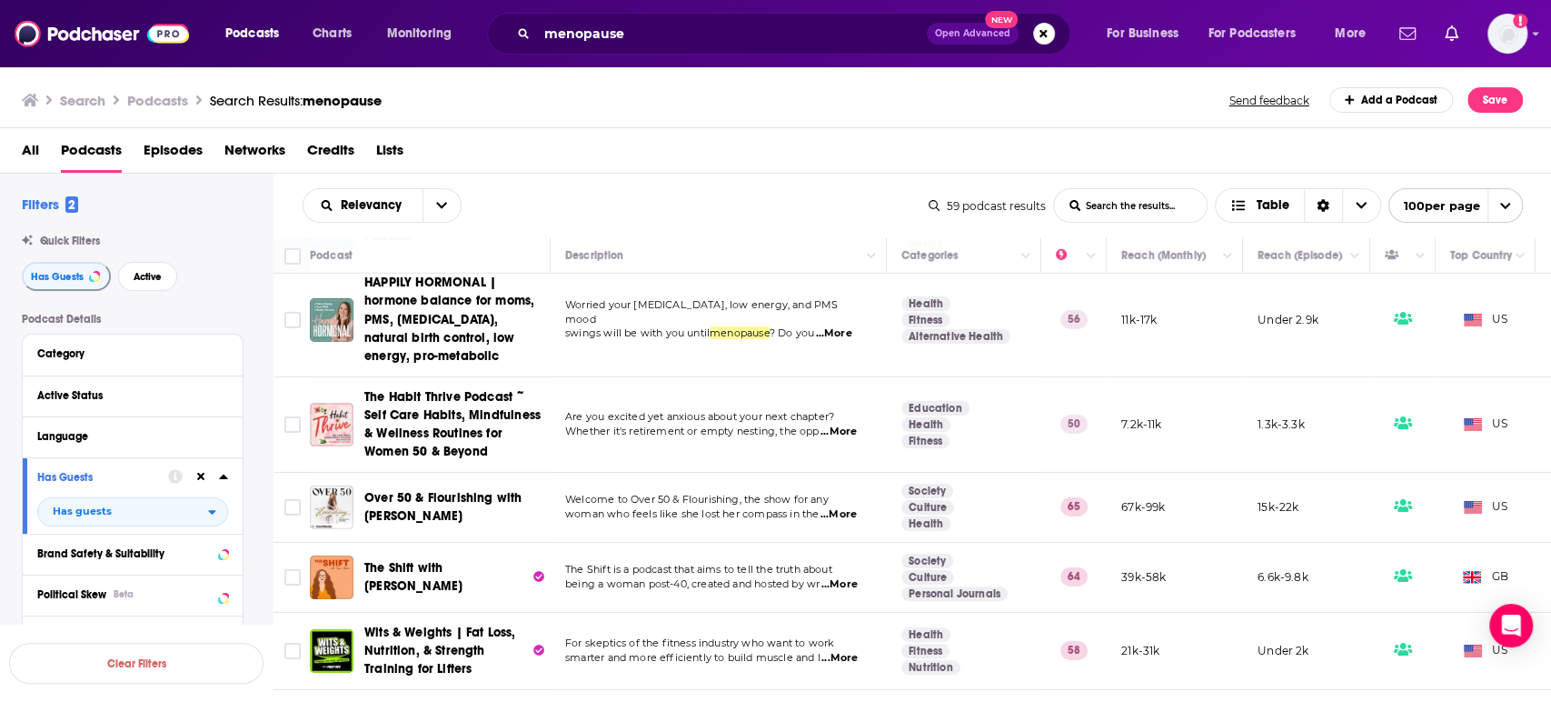
click at [842, 507] on span "...More" at bounding box center [839, 514] width 36 height 15
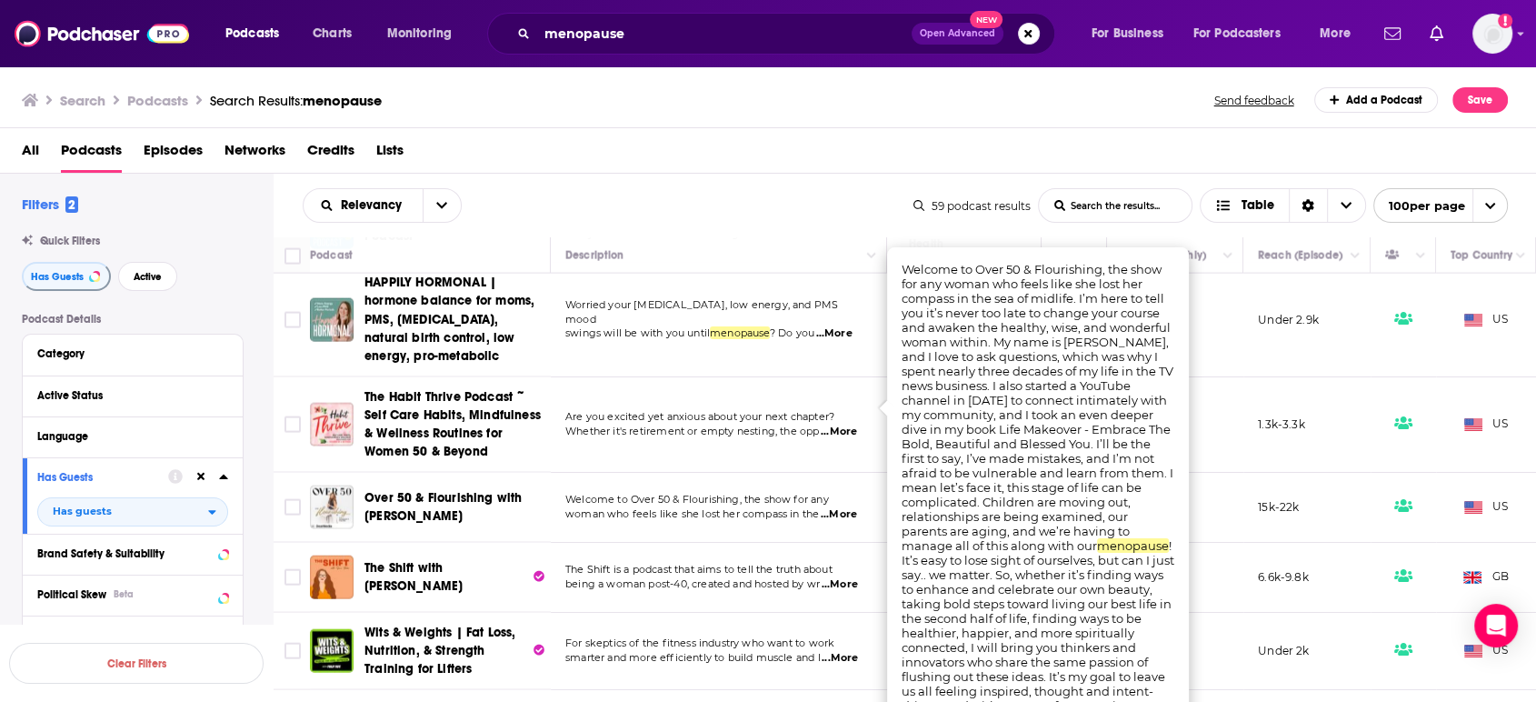
click at [842, 507] on span "...More" at bounding box center [839, 514] width 36 height 15
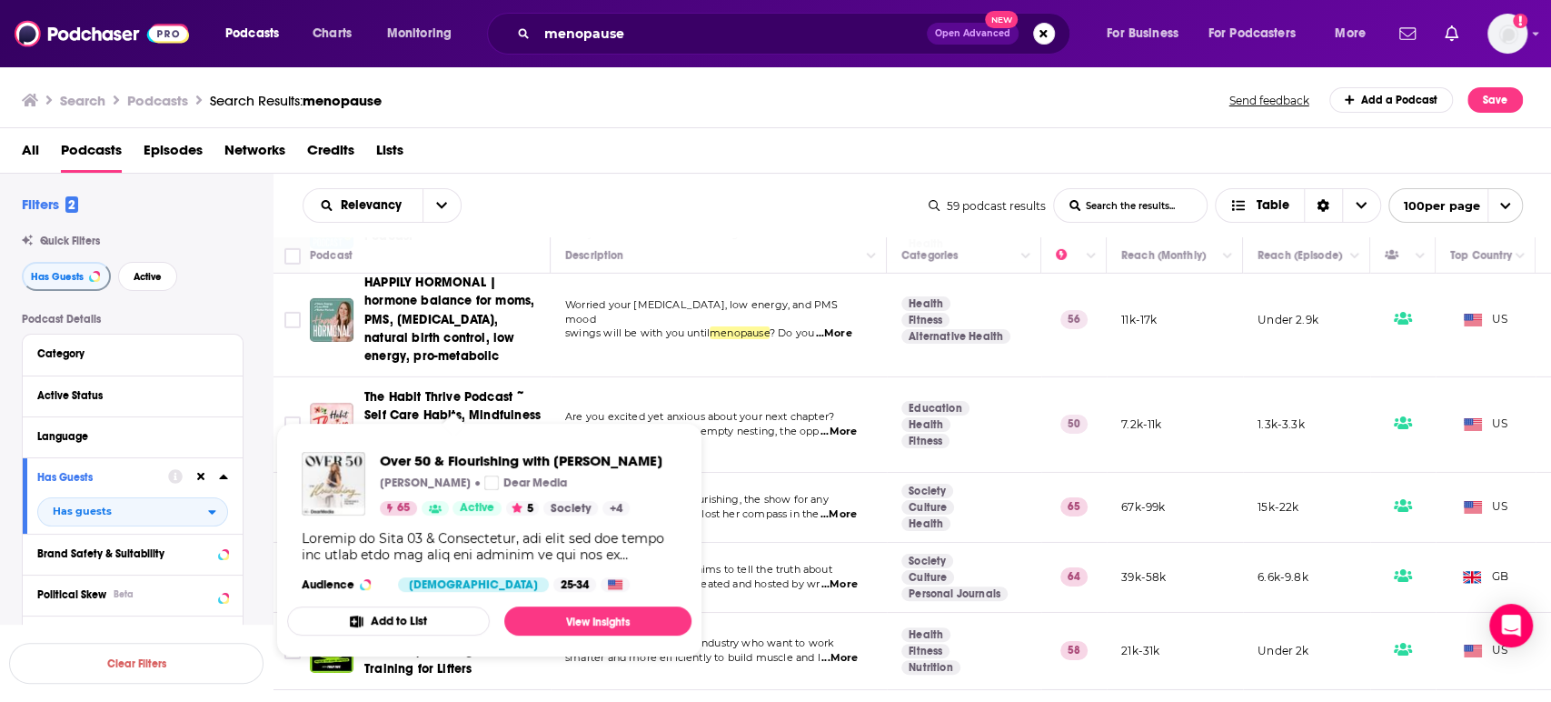
click at [437, 413] on span "Over 50 & Flourishing with Dominique Sachse Dominique Sachse Dear Media 65 Acti…" at bounding box center [489, 540] width 426 height 256
click at [594, 635] on link "View Insights" at bounding box center [597, 620] width 187 height 29
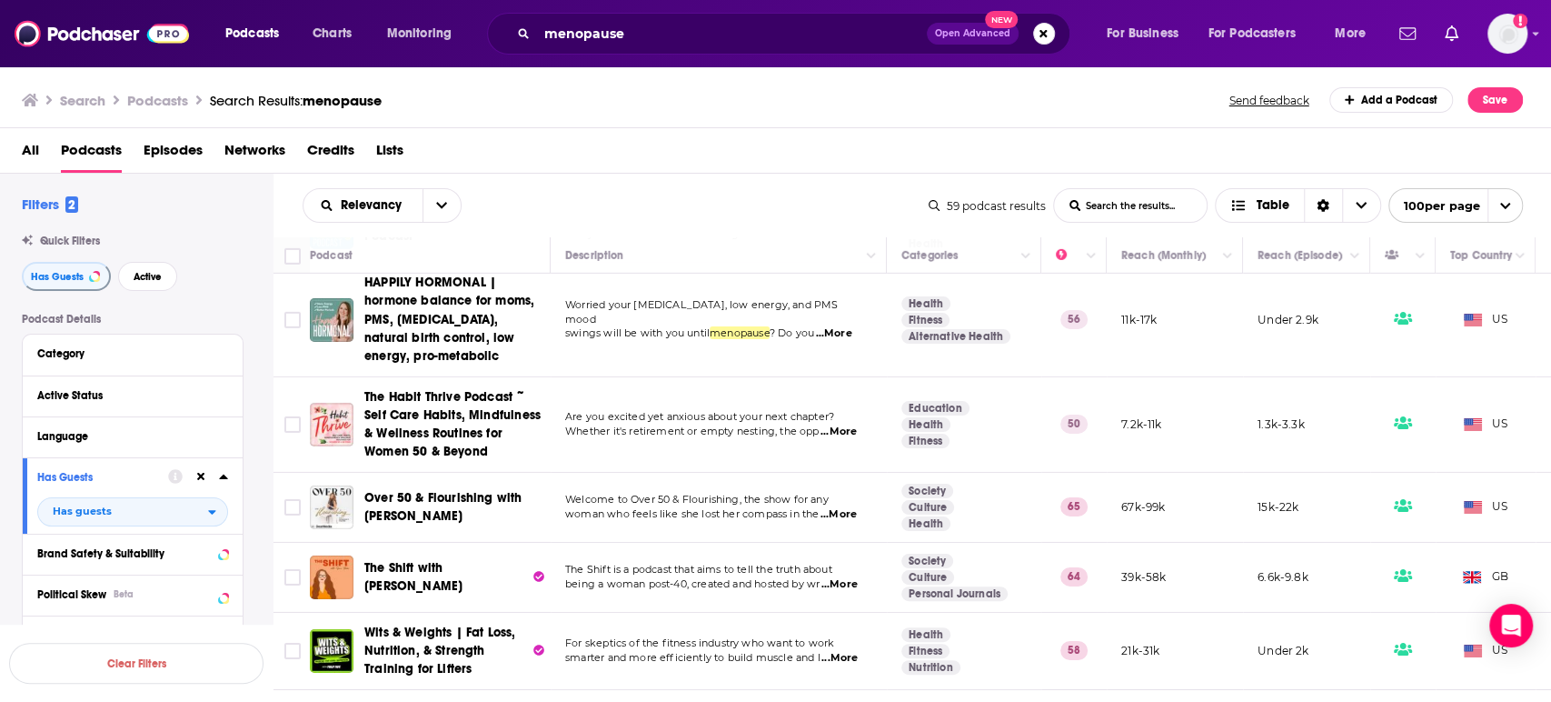
scroll to position [3938, 0]
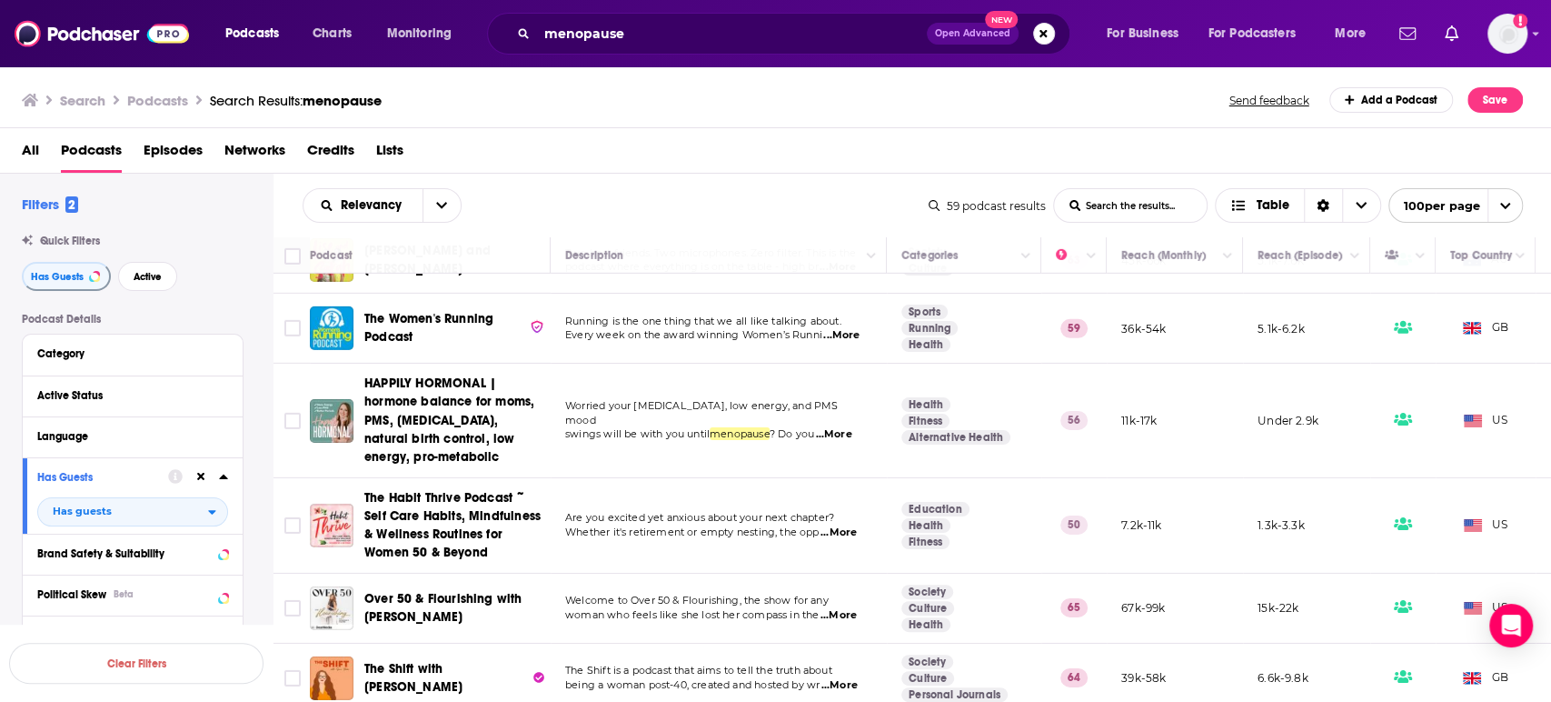
click at [844, 678] on span "...More" at bounding box center [840, 685] width 36 height 15
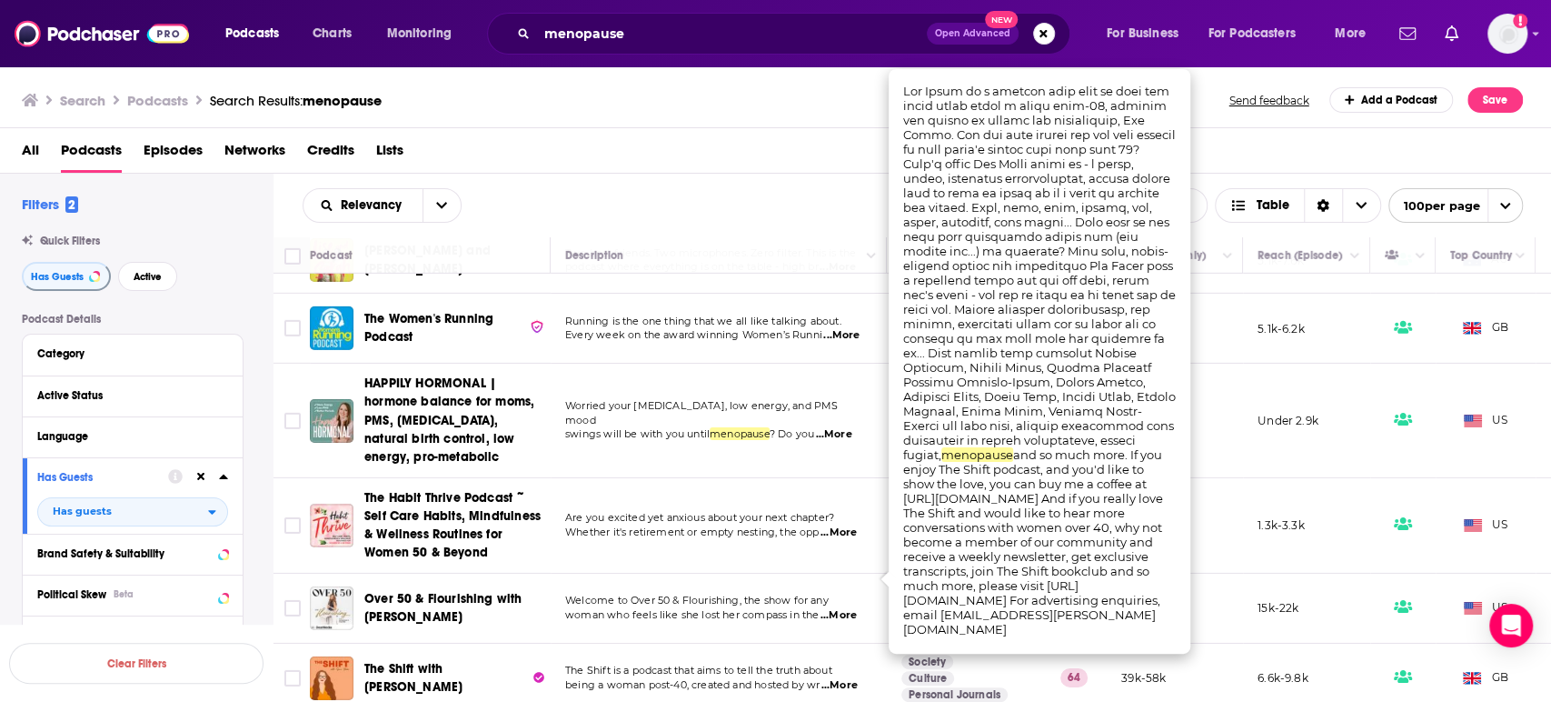
click at [844, 678] on span "...More" at bounding box center [840, 685] width 36 height 15
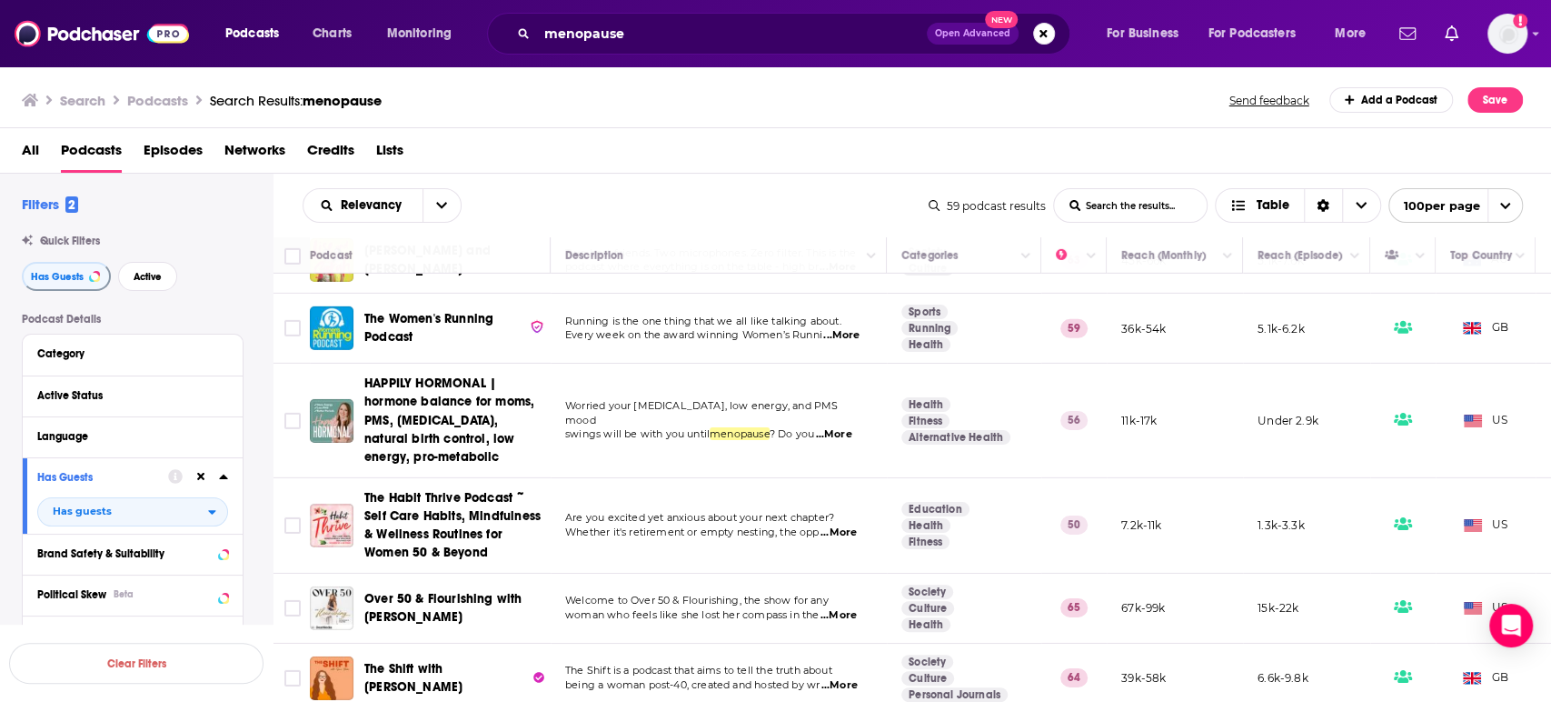
click at [460, 661] on span "The Shift with Sam Baker" at bounding box center [413, 678] width 98 height 34
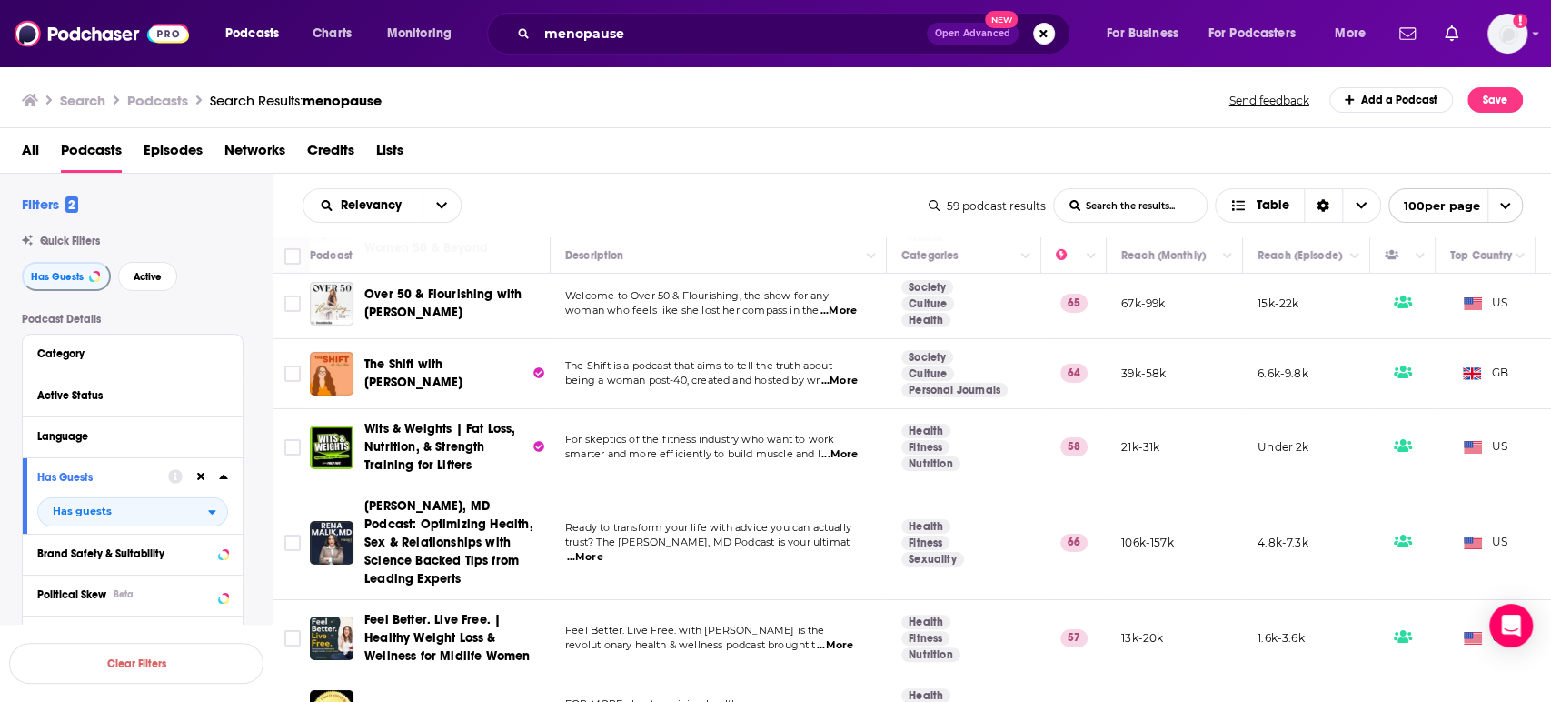
scroll to position [4341, 0]
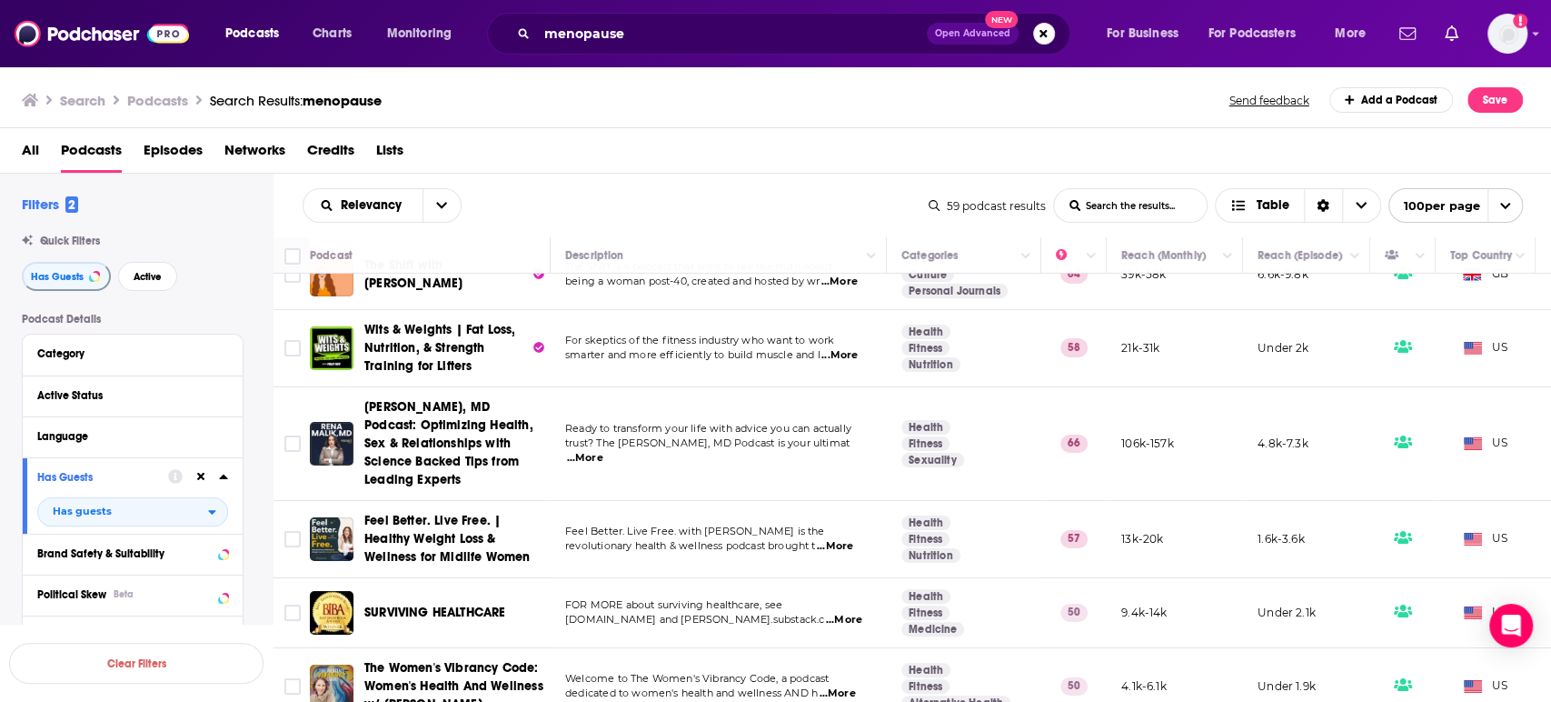
click at [603, 451] on span "...More" at bounding box center [585, 458] width 36 height 15
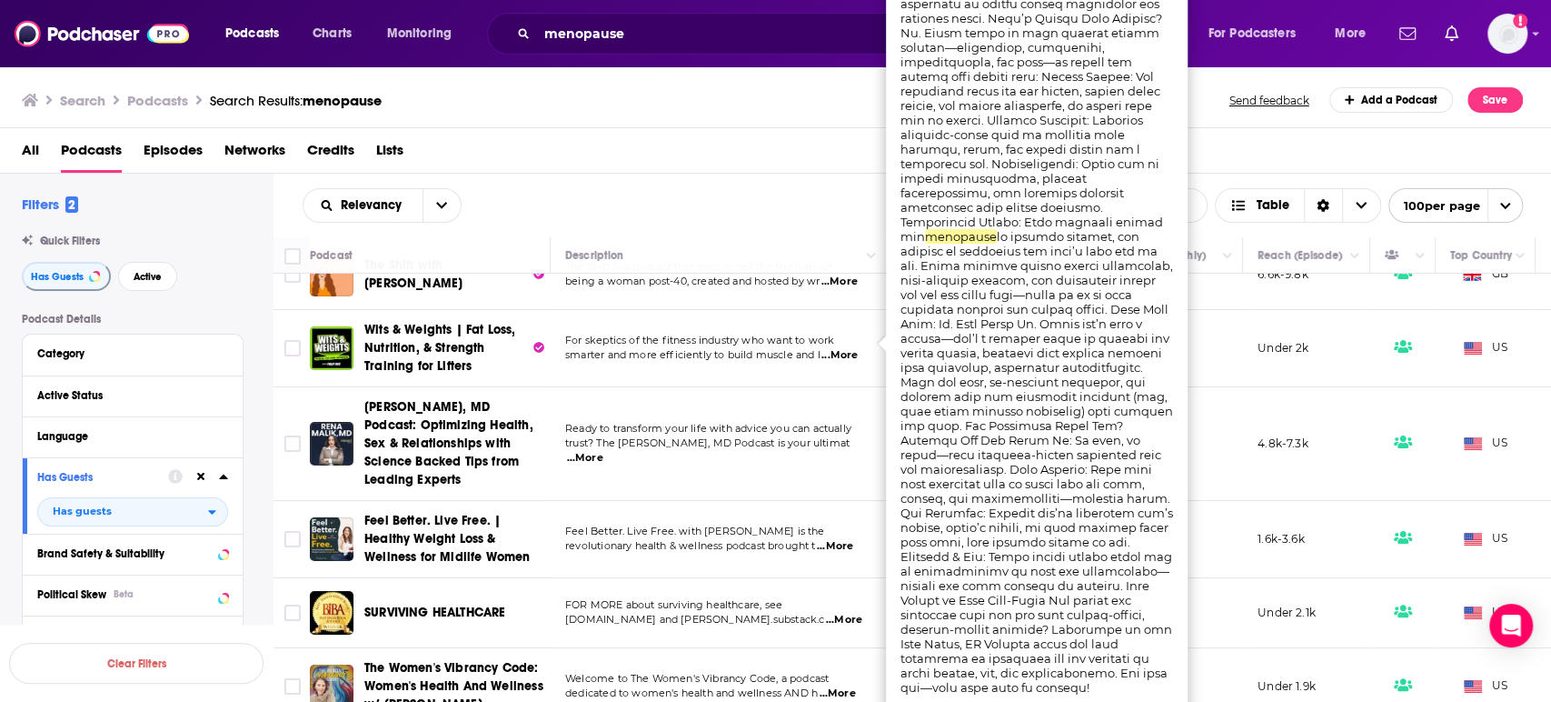
click at [603, 451] on span "...More" at bounding box center [585, 458] width 36 height 15
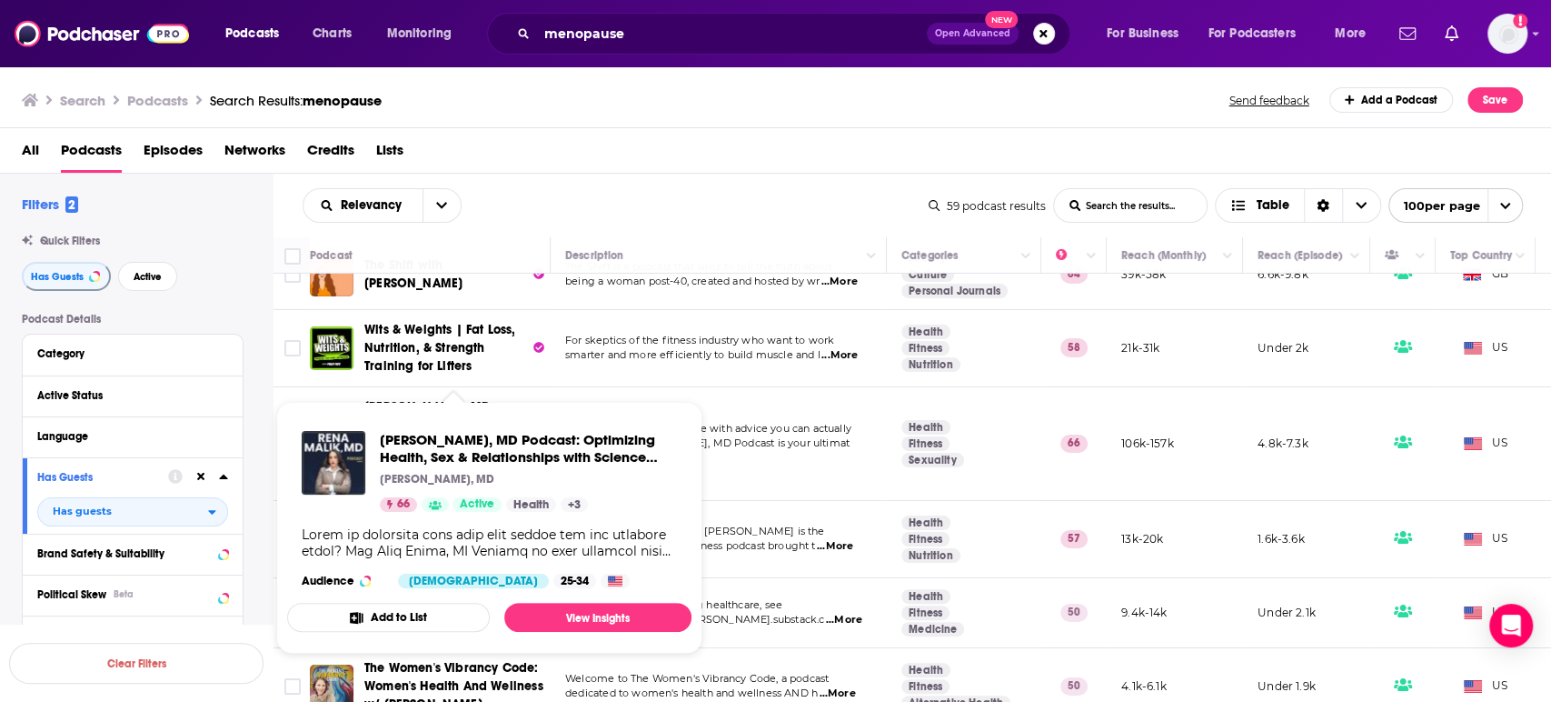
click at [428, 399] on span "Rena Malik, MD Podcast: Optimizing Health, Sex & Relationships with Science Bac…" at bounding box center [448, 443] width 169 height 88
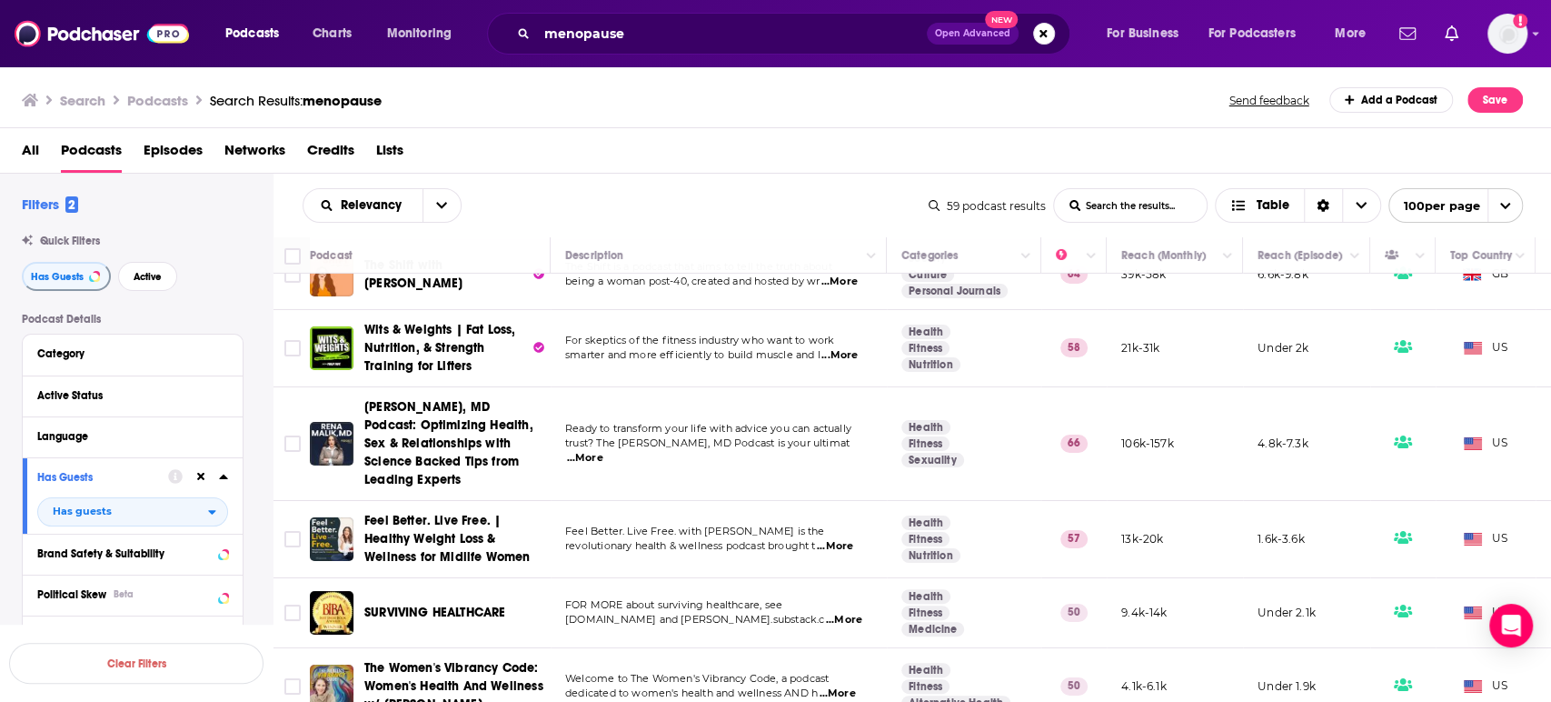
click at [853, 539] on span "...More" at bounding box center [835, 546] width 36 height 15
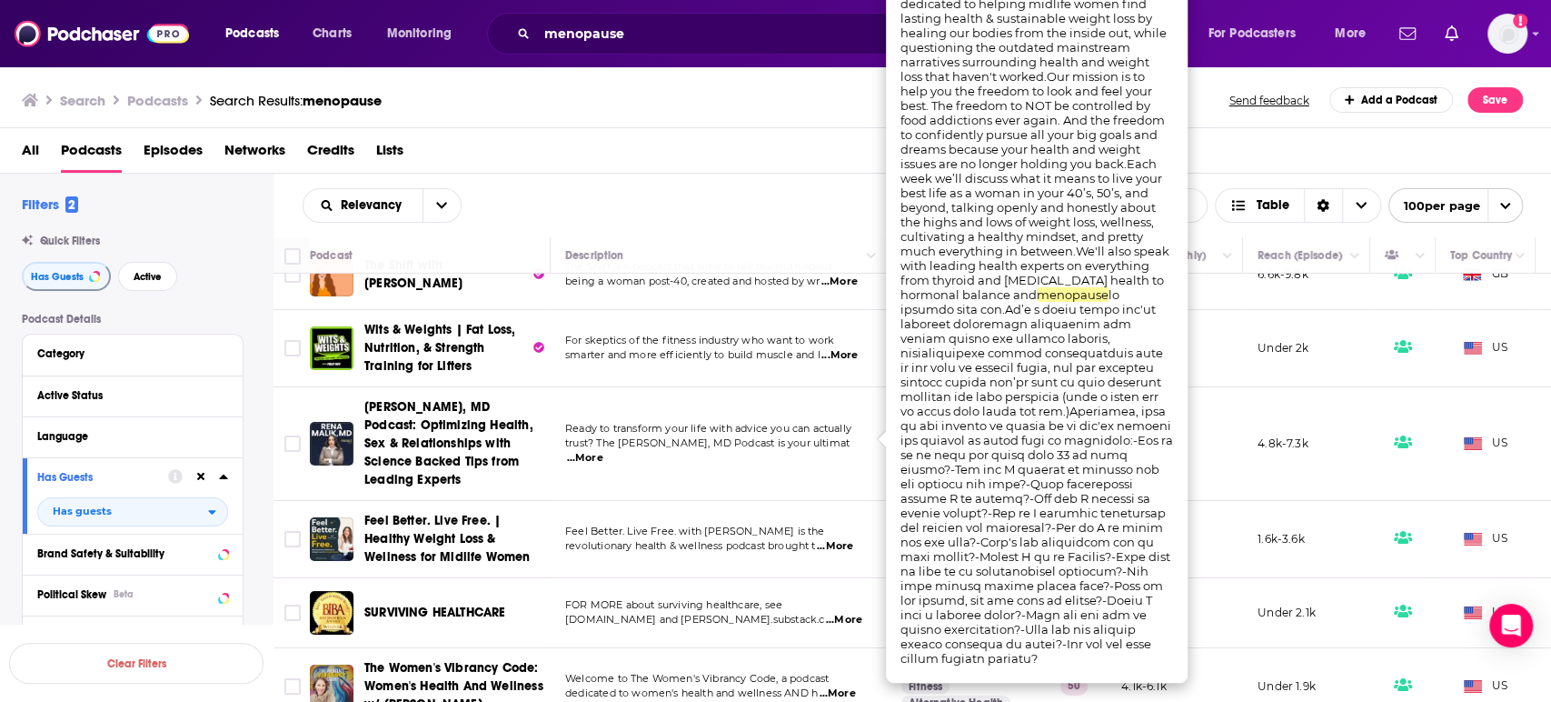
click at [853, 539] on span "...More" at bounding box center [835, 546] width 36 height 15
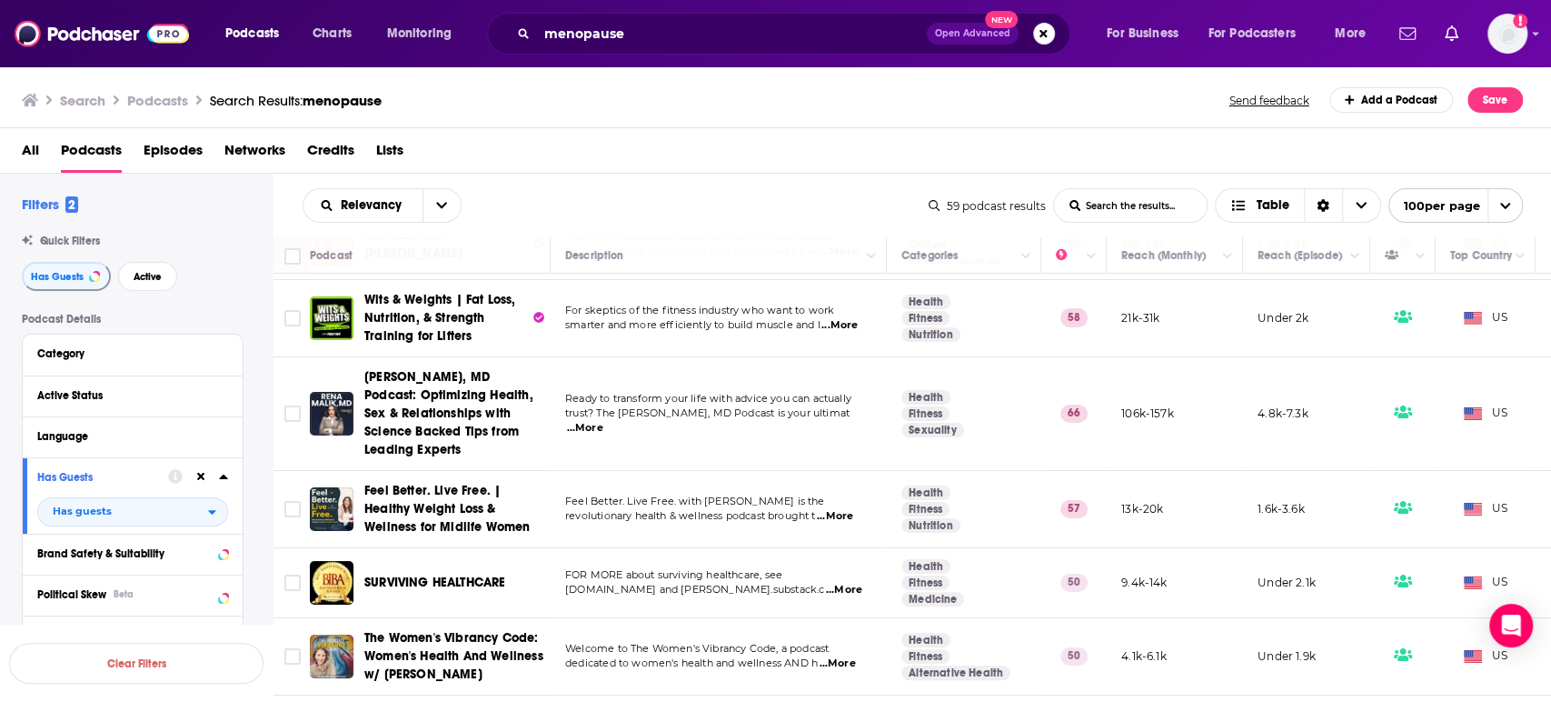
scroll to position [4385, 0]
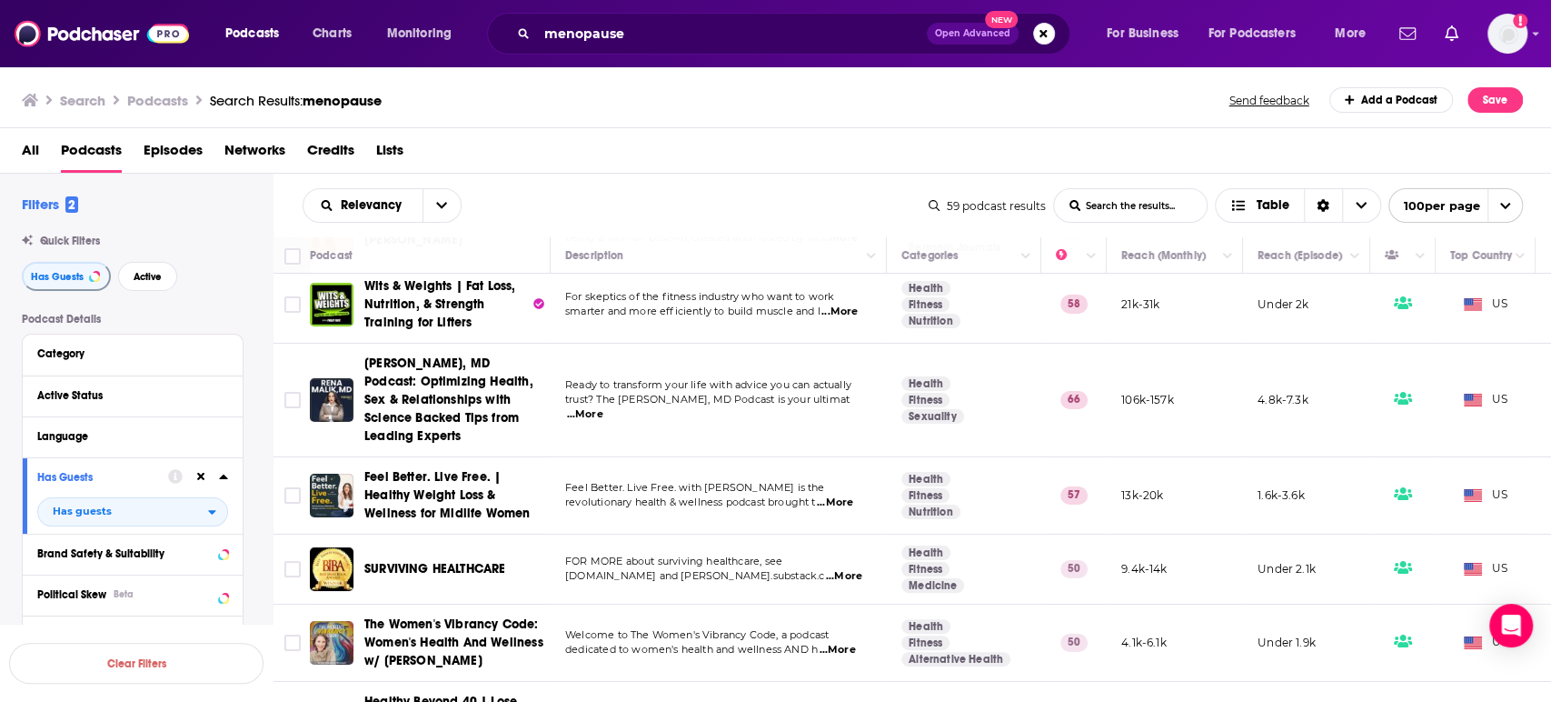
click at [852, 643] on span "...More" at bounding box center [837, 650] width 36 height 15
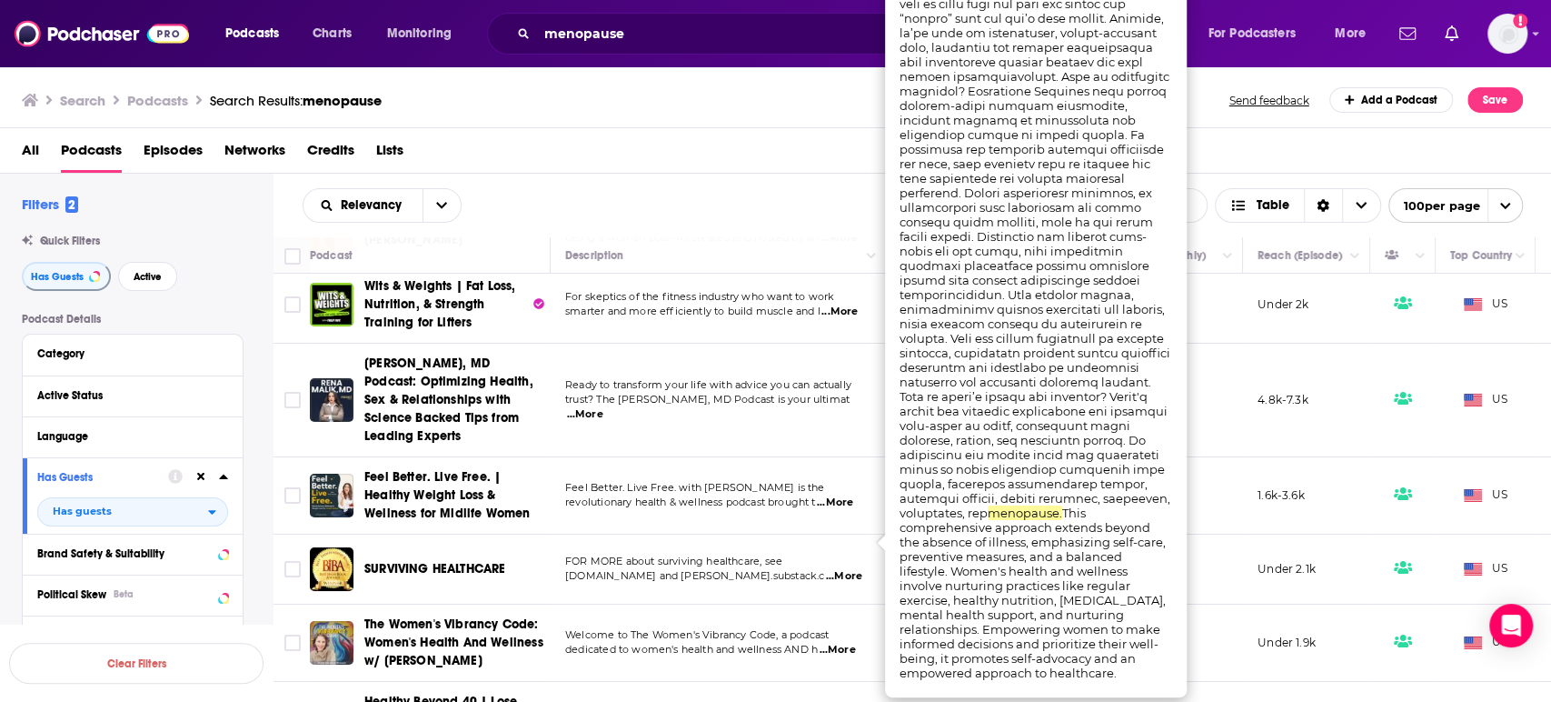
click at [852, 643] on span "...More" at bounding box center [837, 650] width 36 height 15
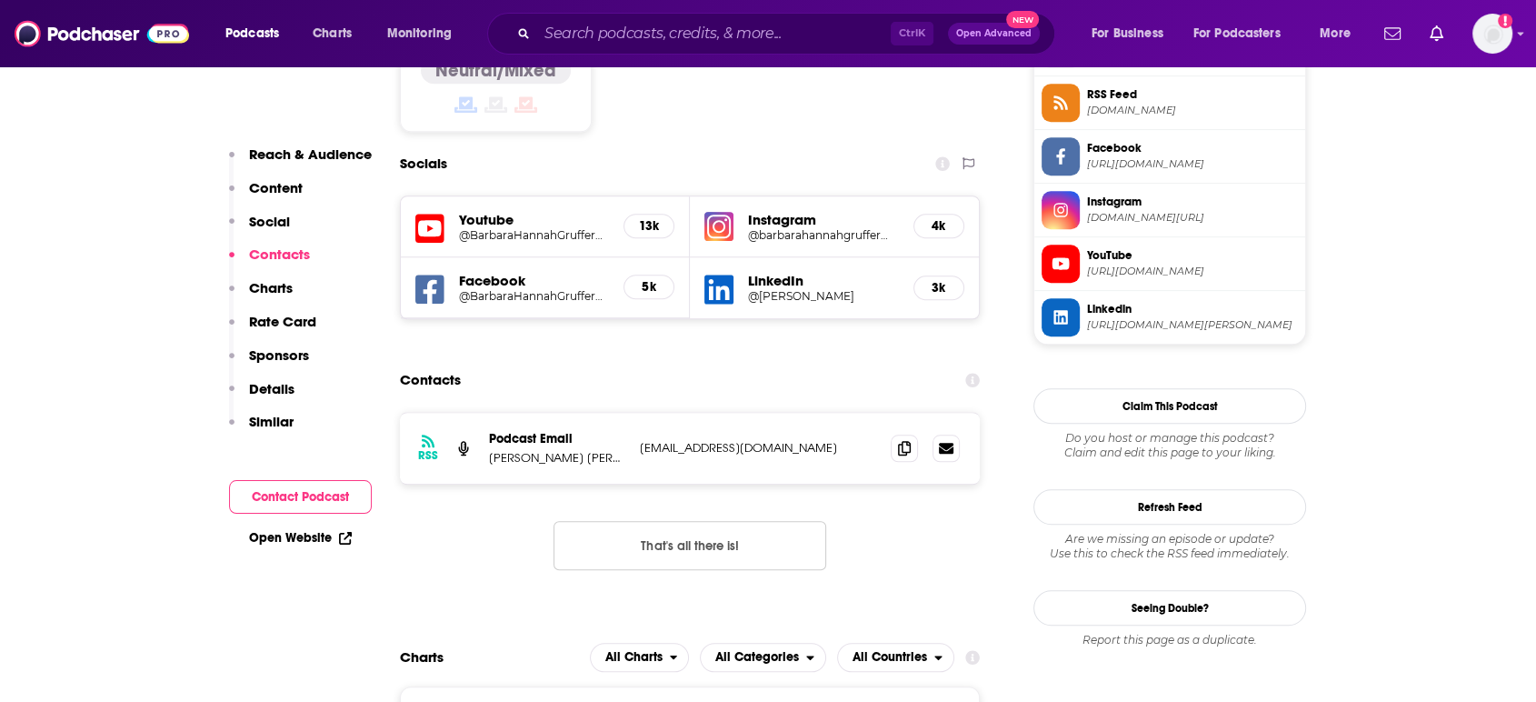
scroll to position [1615, 0]
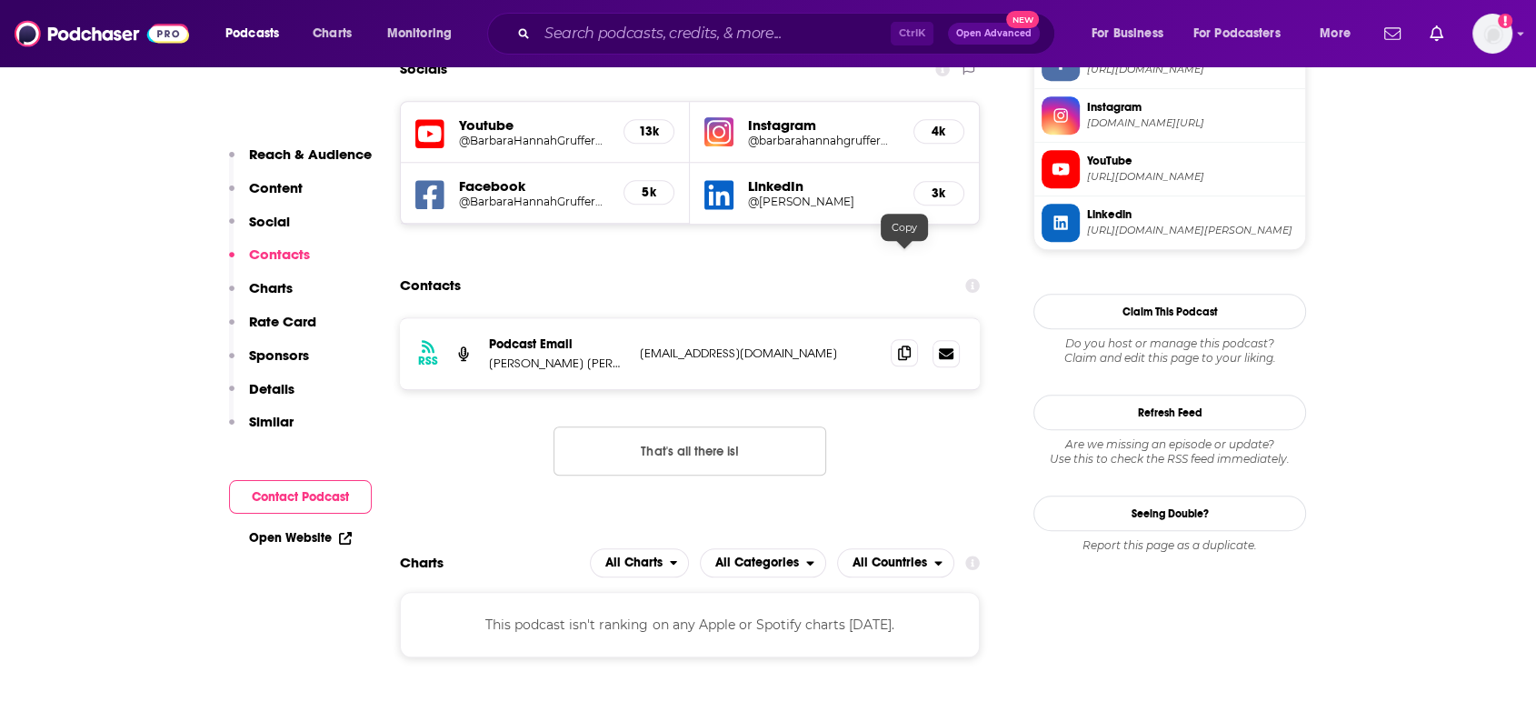
click at [900, 345] on icon at bounding box center [904, 352] width 13 height 15
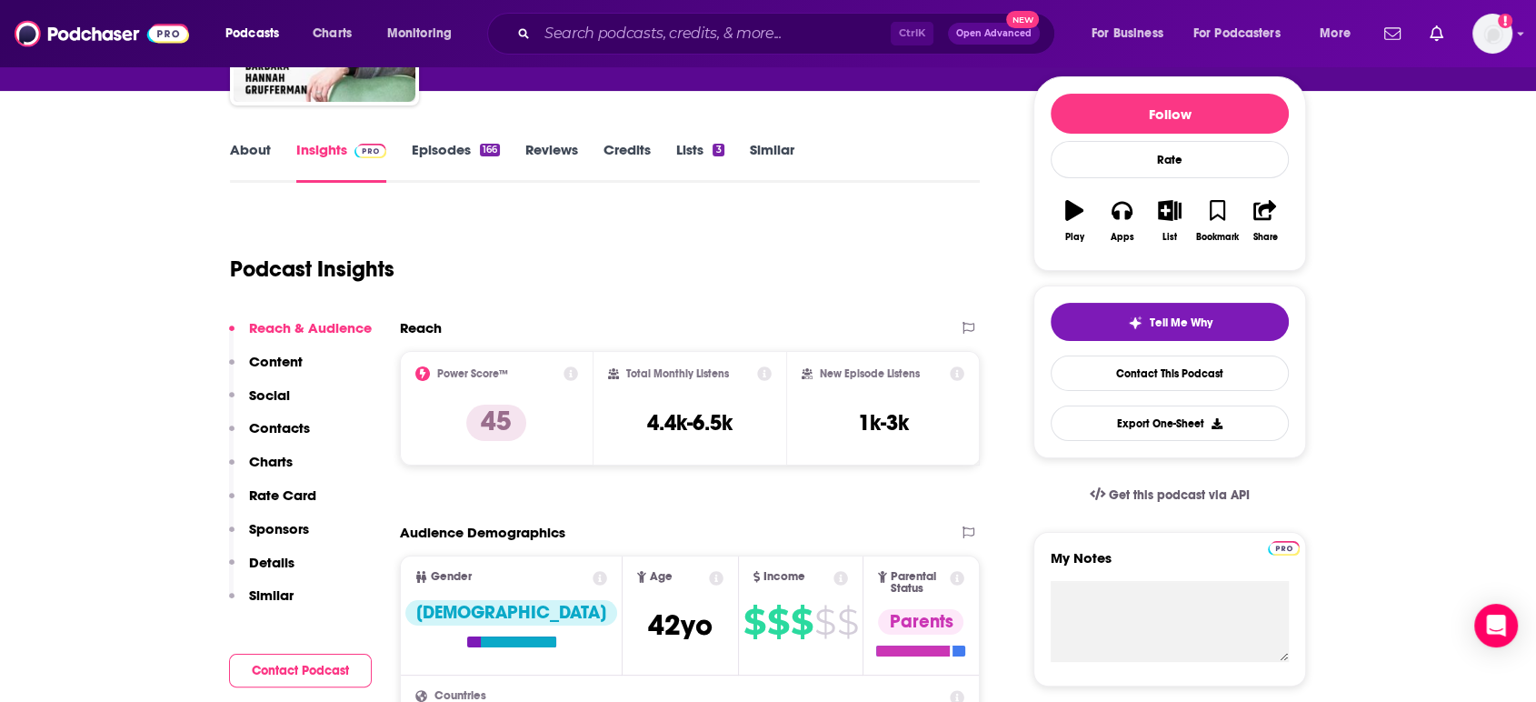
scroll to position [0, 0]
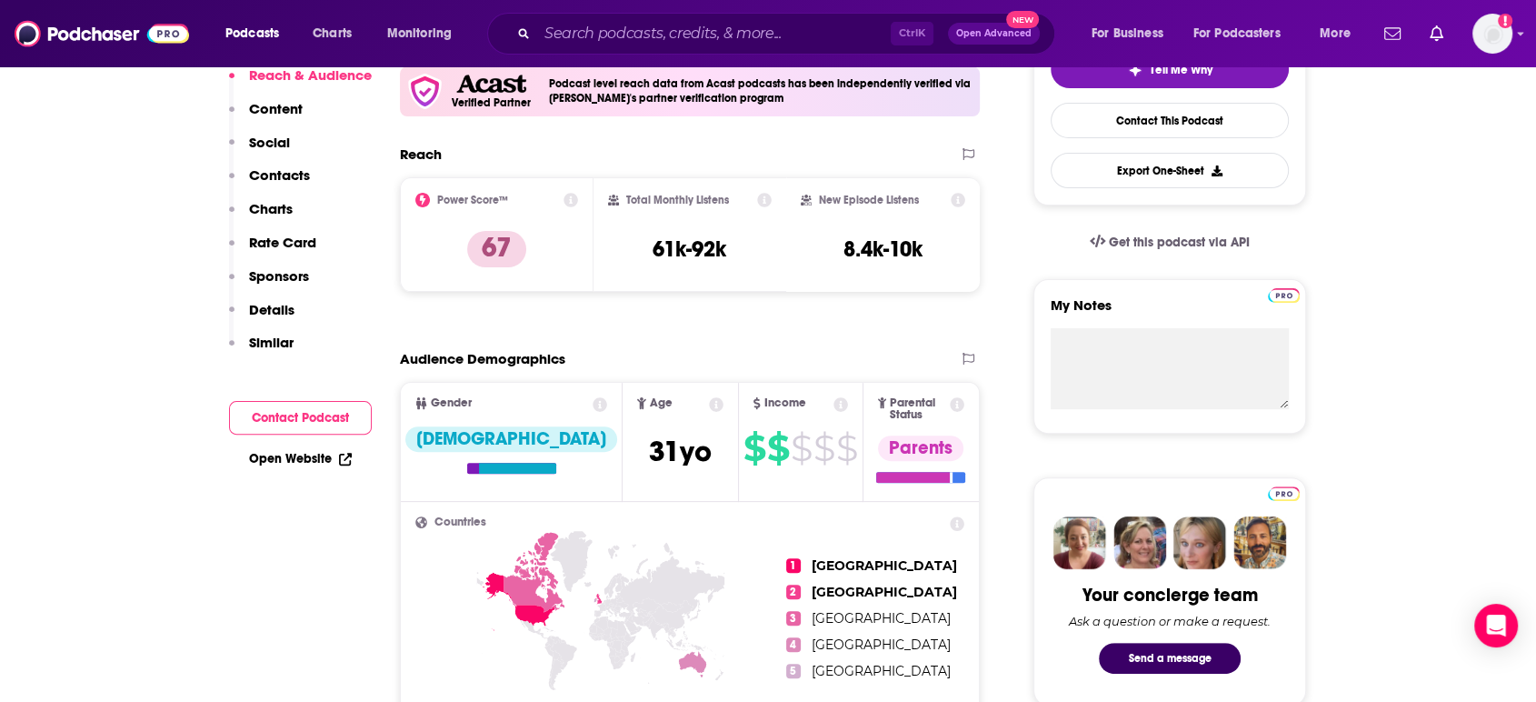
scroll to position [202, 0]
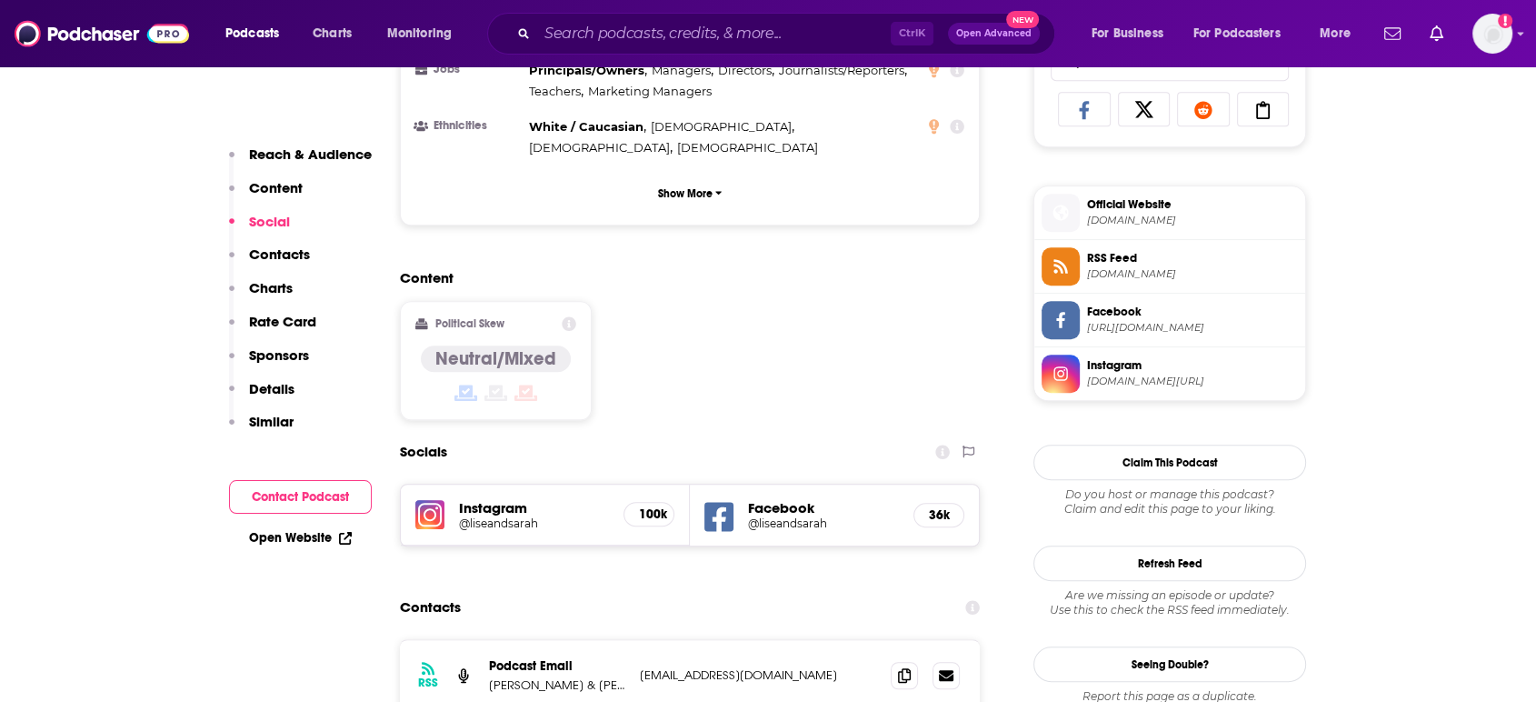
scroll to position [1312, 0]
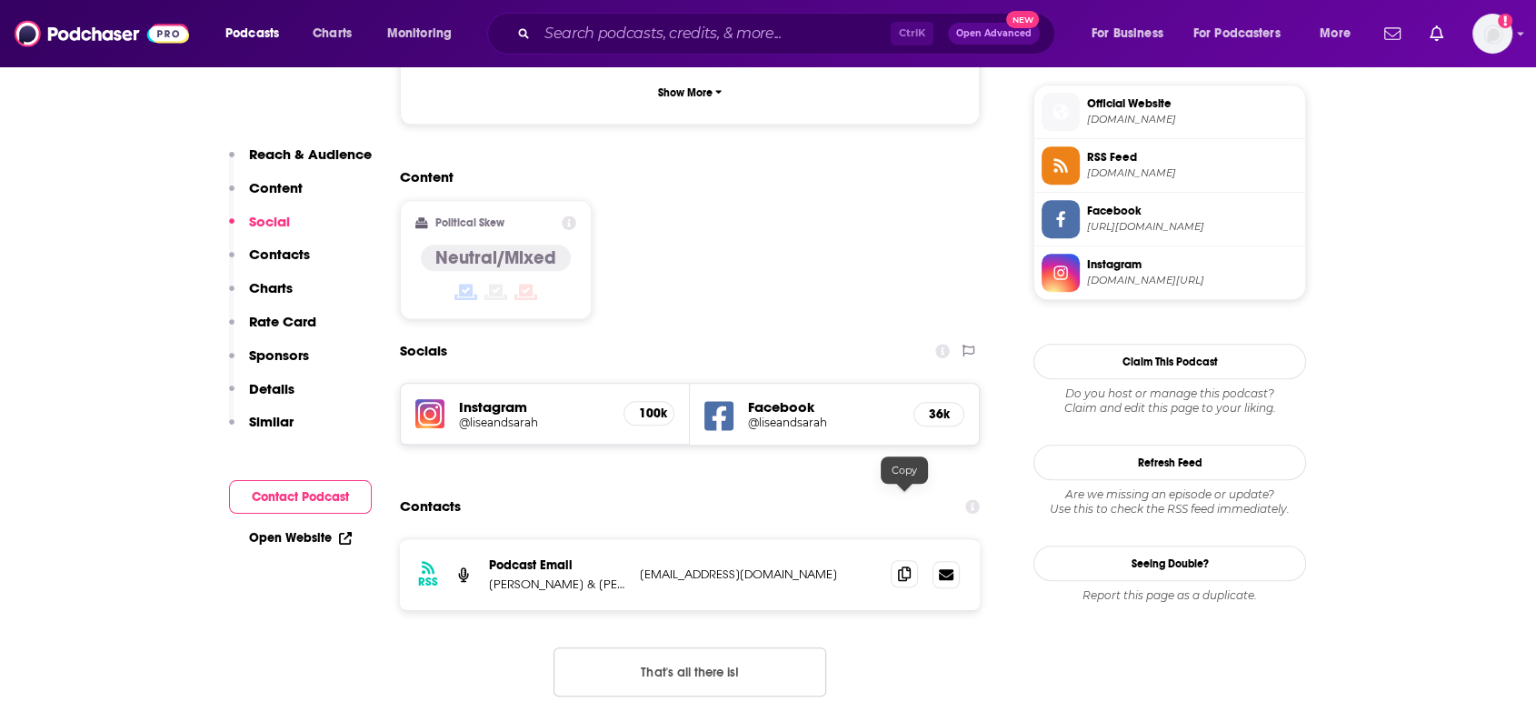
click at [904, 566] on icon at bounding box center [904, 573] width 13 height 15
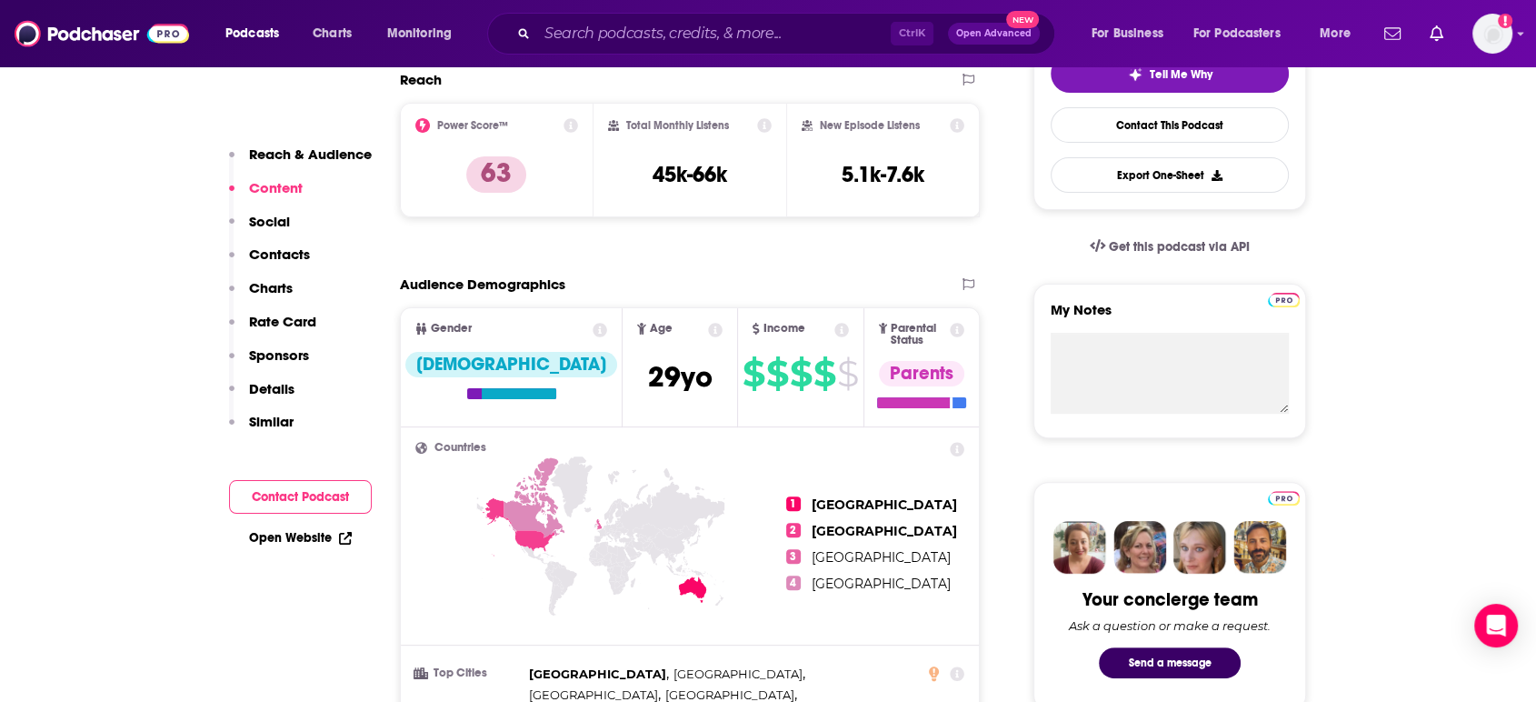
scroll to position [202, 0]
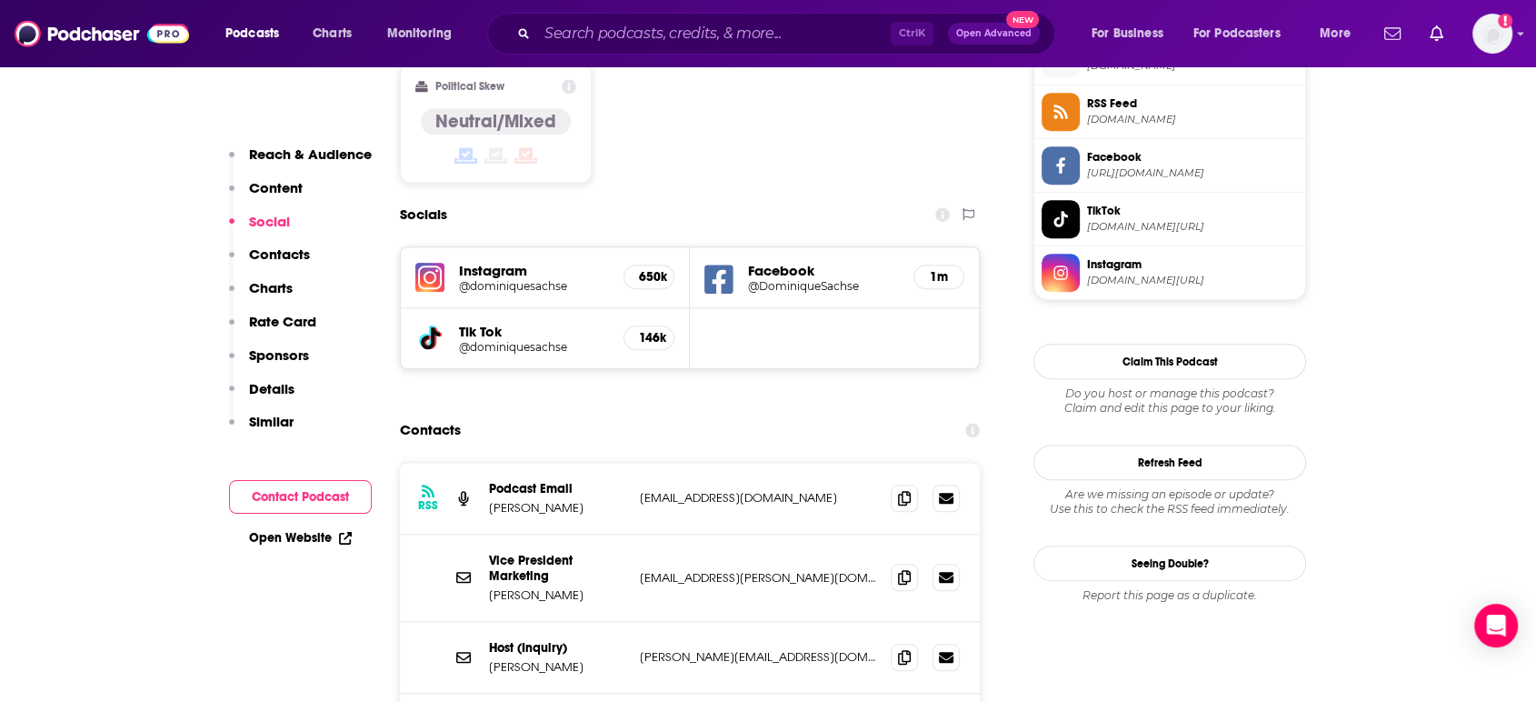
scroll to position [1514, 0]
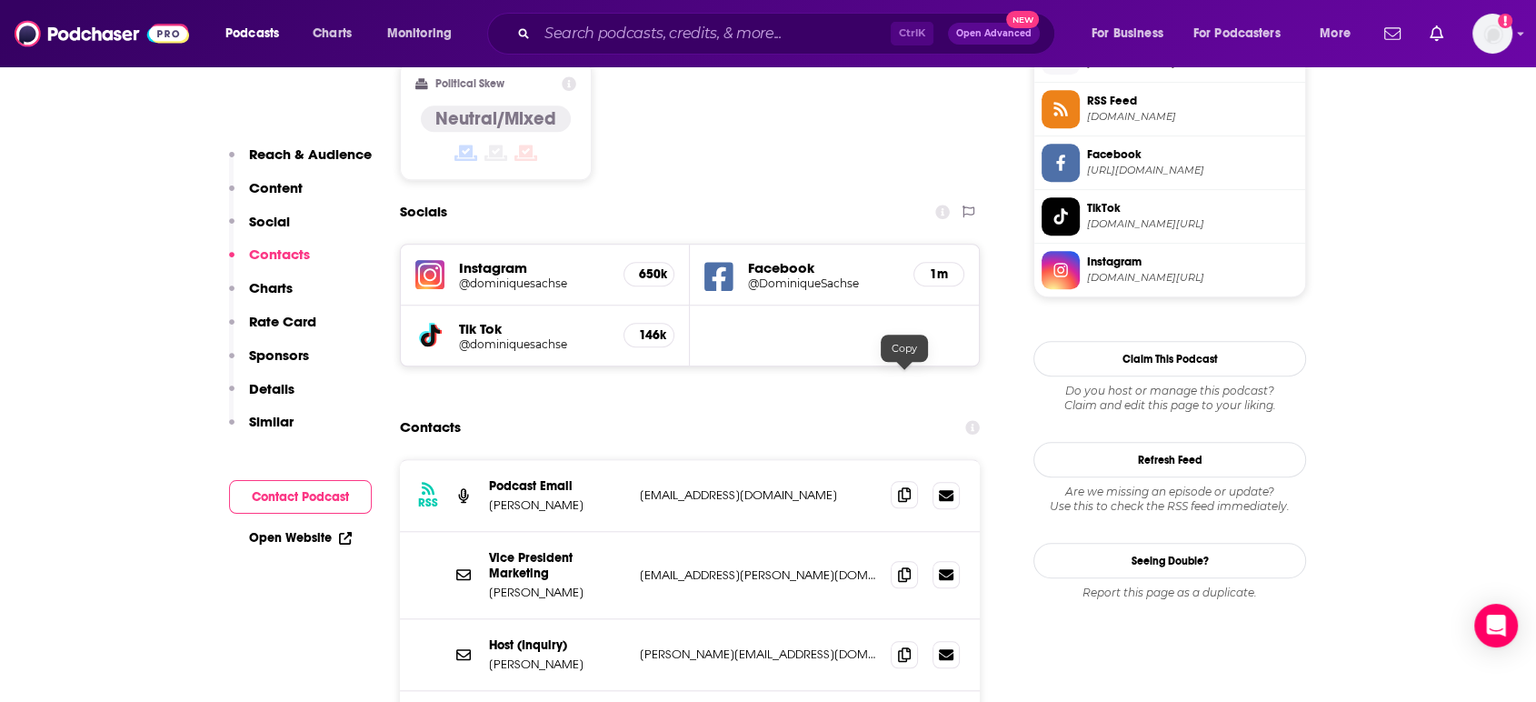
click at [913, 481] on span at bounding box center [904, 494] width 27 height 27
click at [907, 646] on icon at bounding box center [904, 653] width 13 height 15
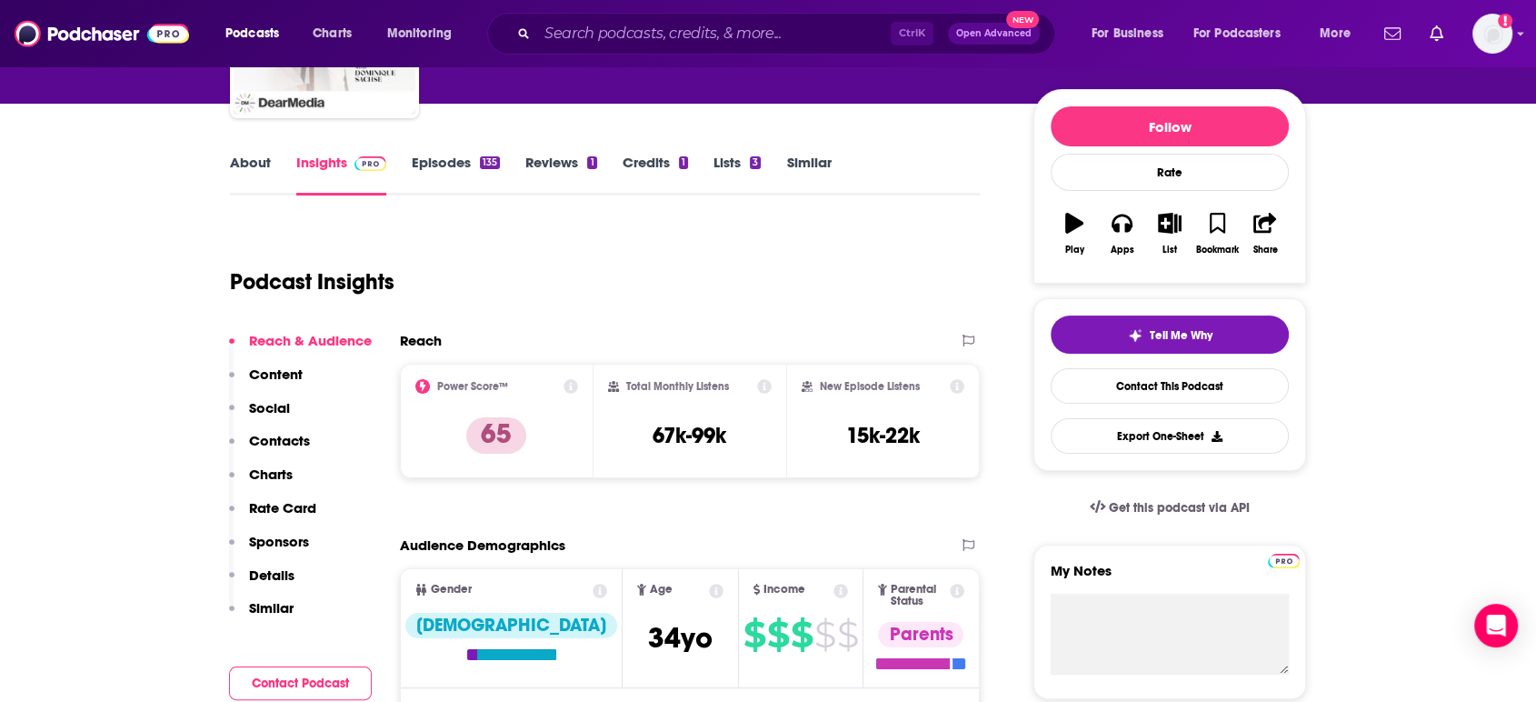
scroll to position [0, 0]
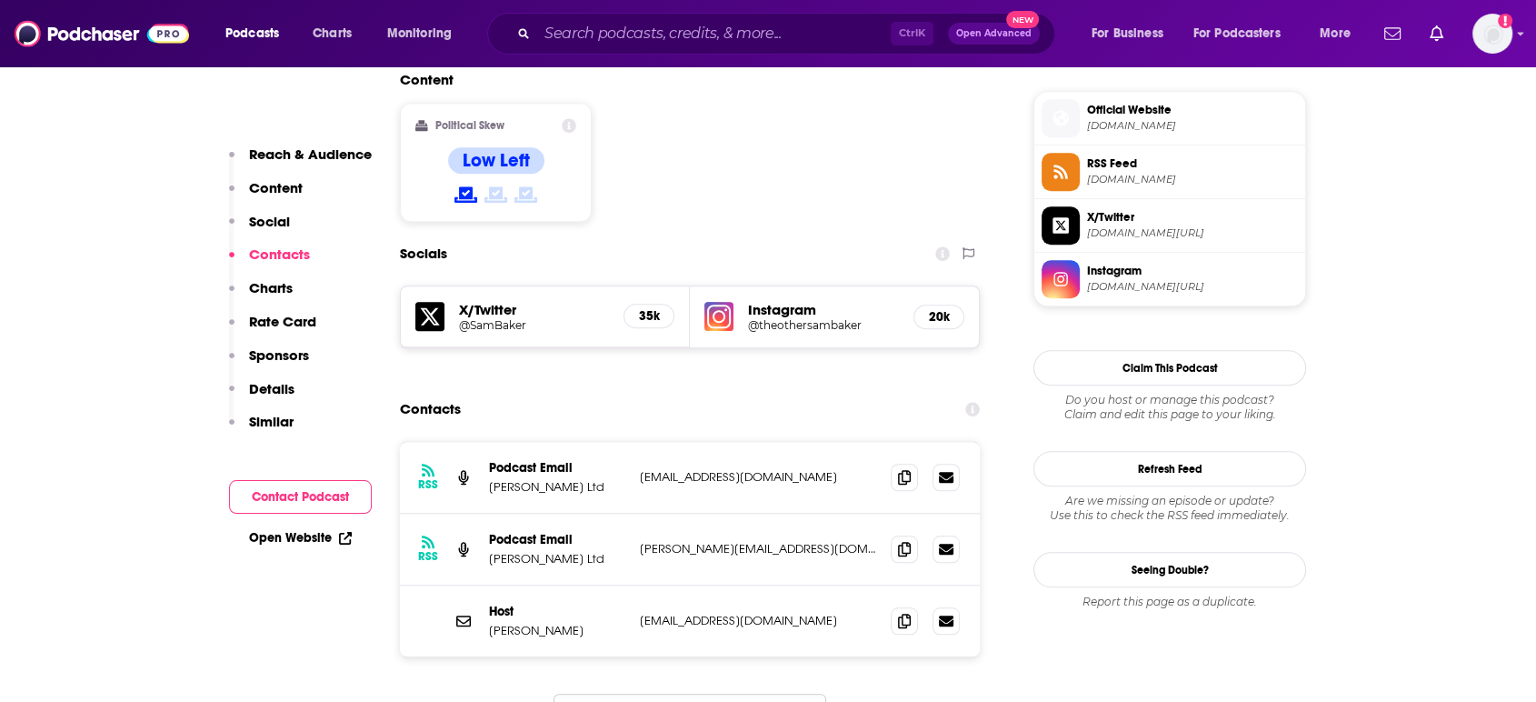
scroll to position [1514, 0]
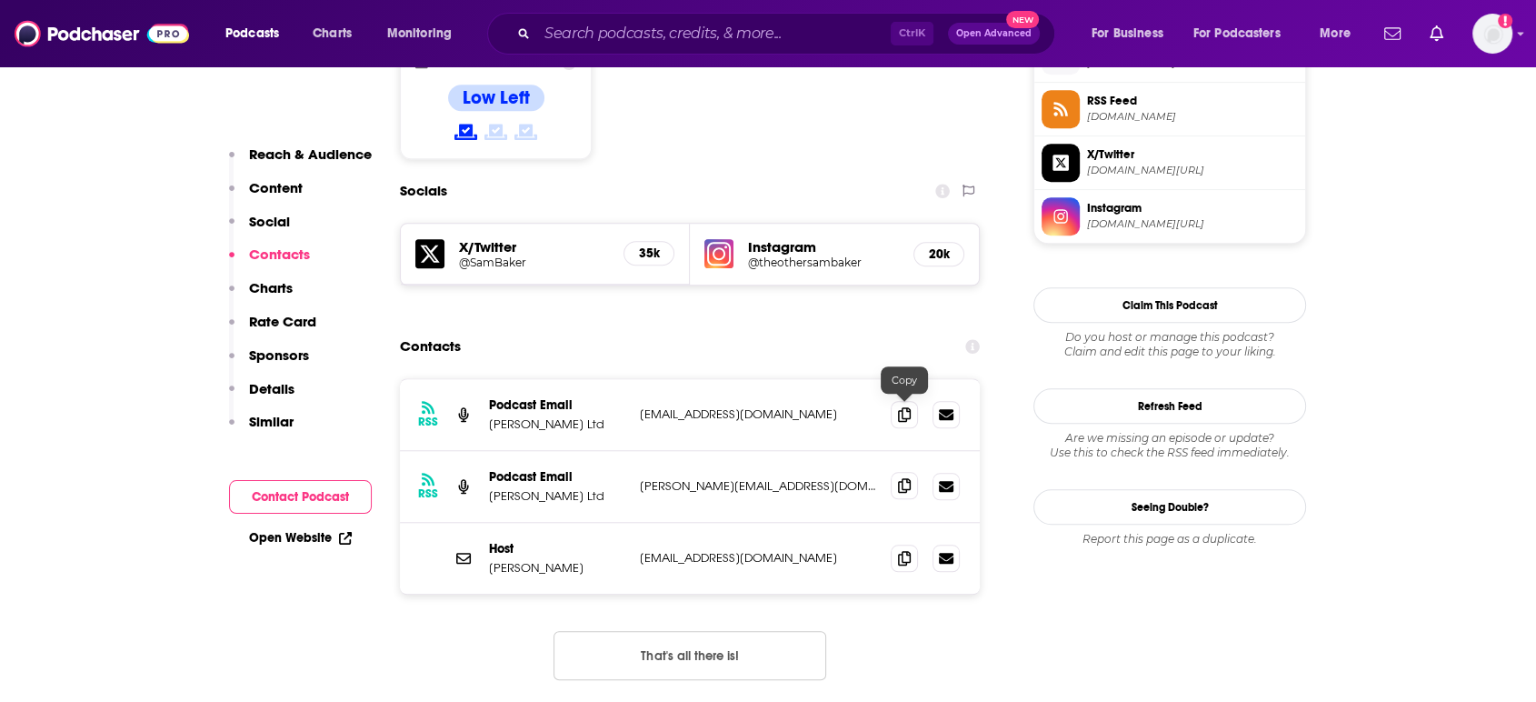
click at [907, 478] on icon at bounding box center [904, 485] width 13 height 15
click at [904, 478] on icon at bounding box center [904, 485] width 13 height 15
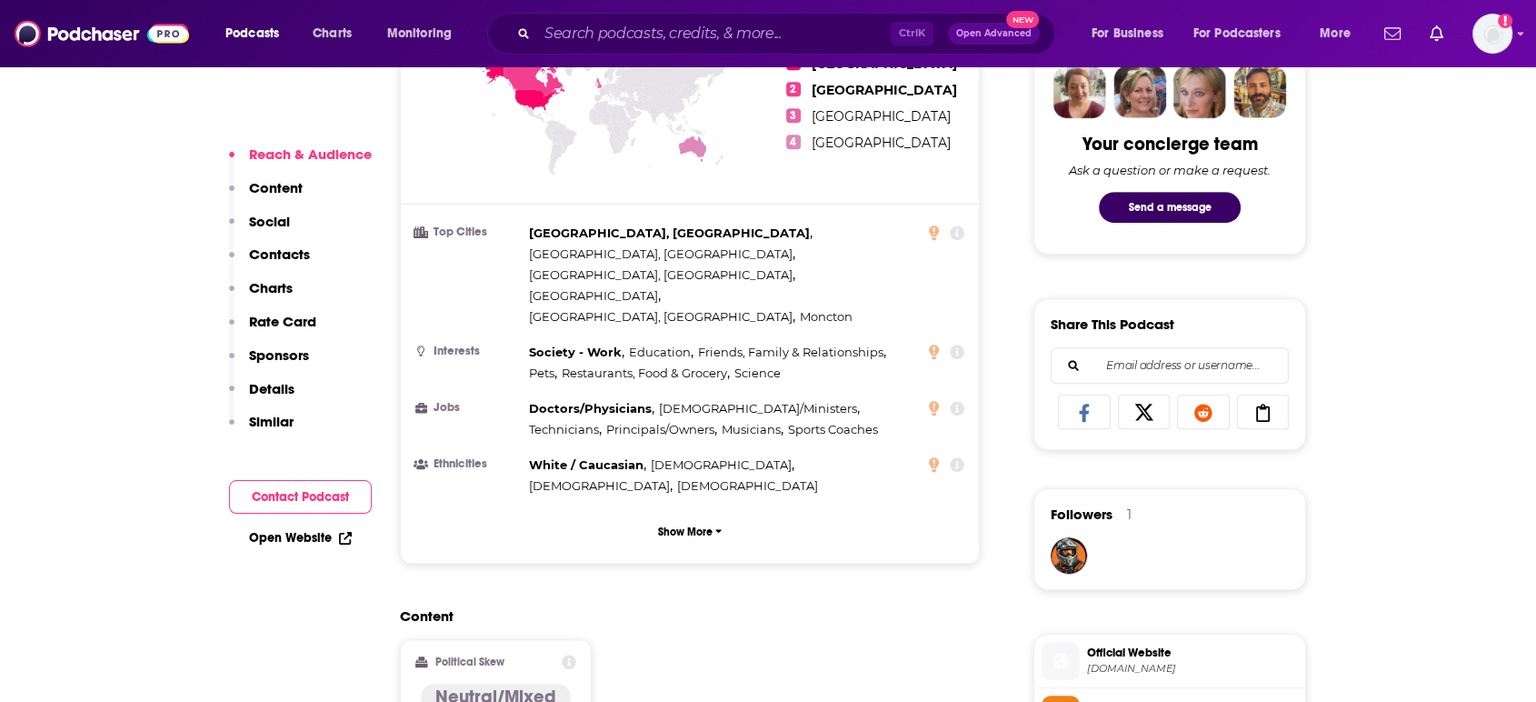
scroll to position [1413, 0]
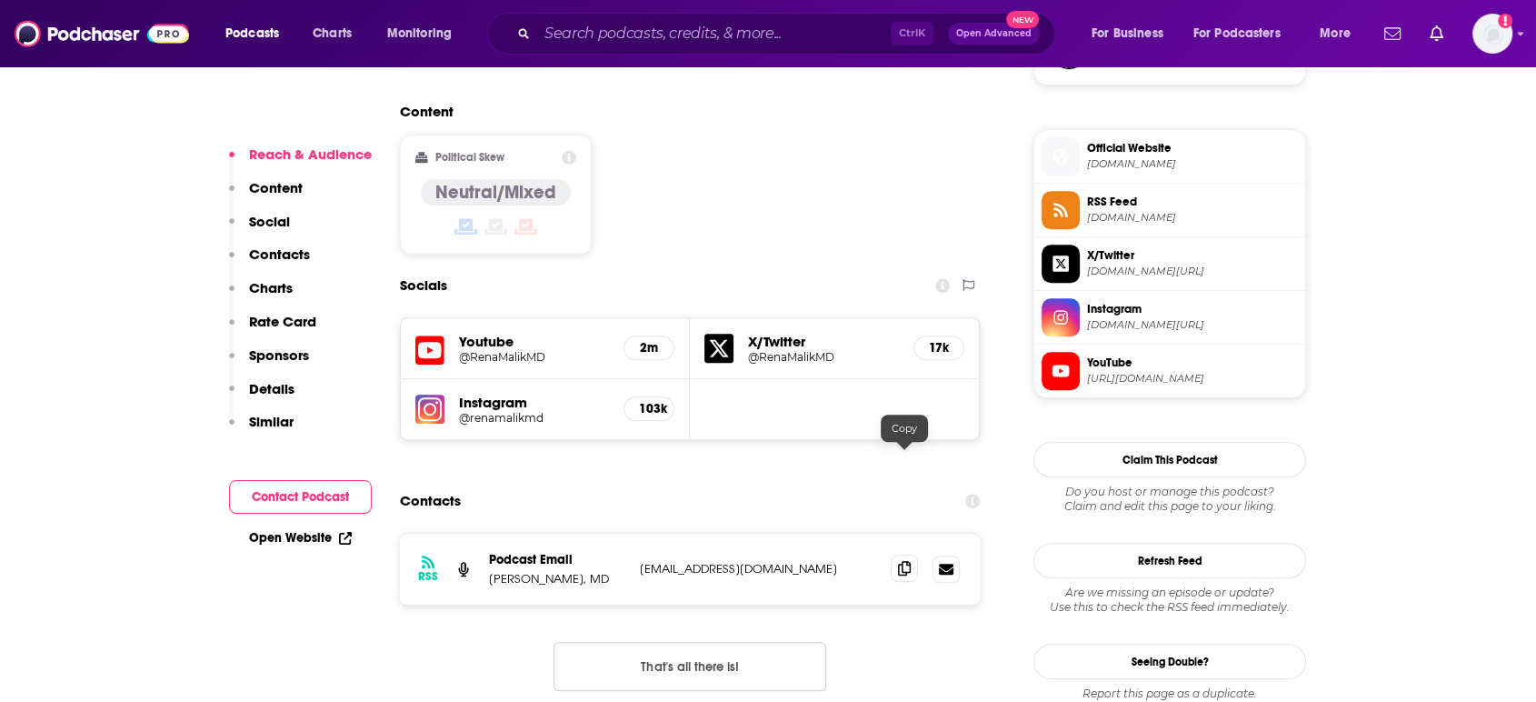
click at [899, 554] on span at bounding box center [904, 567] width 27 height 27
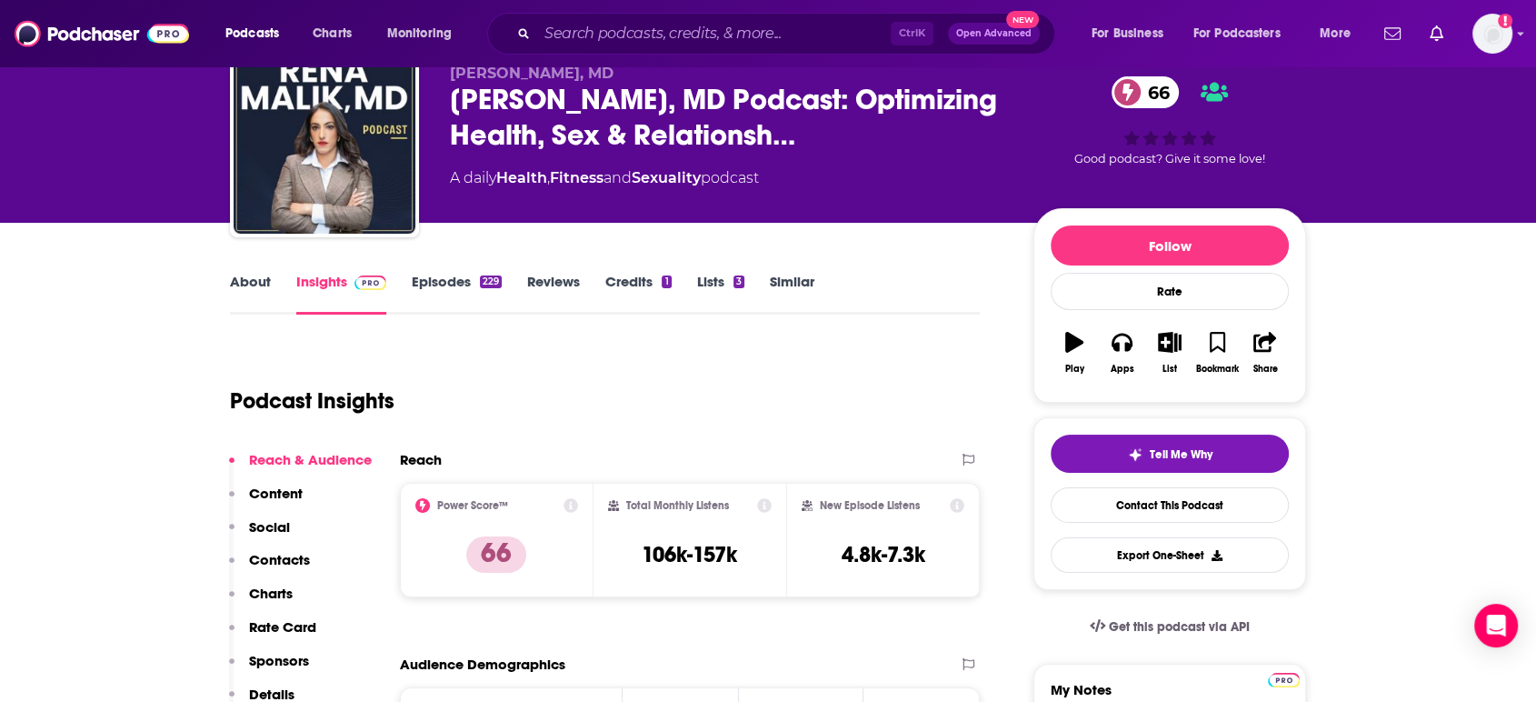
scroll to position [0, 0]
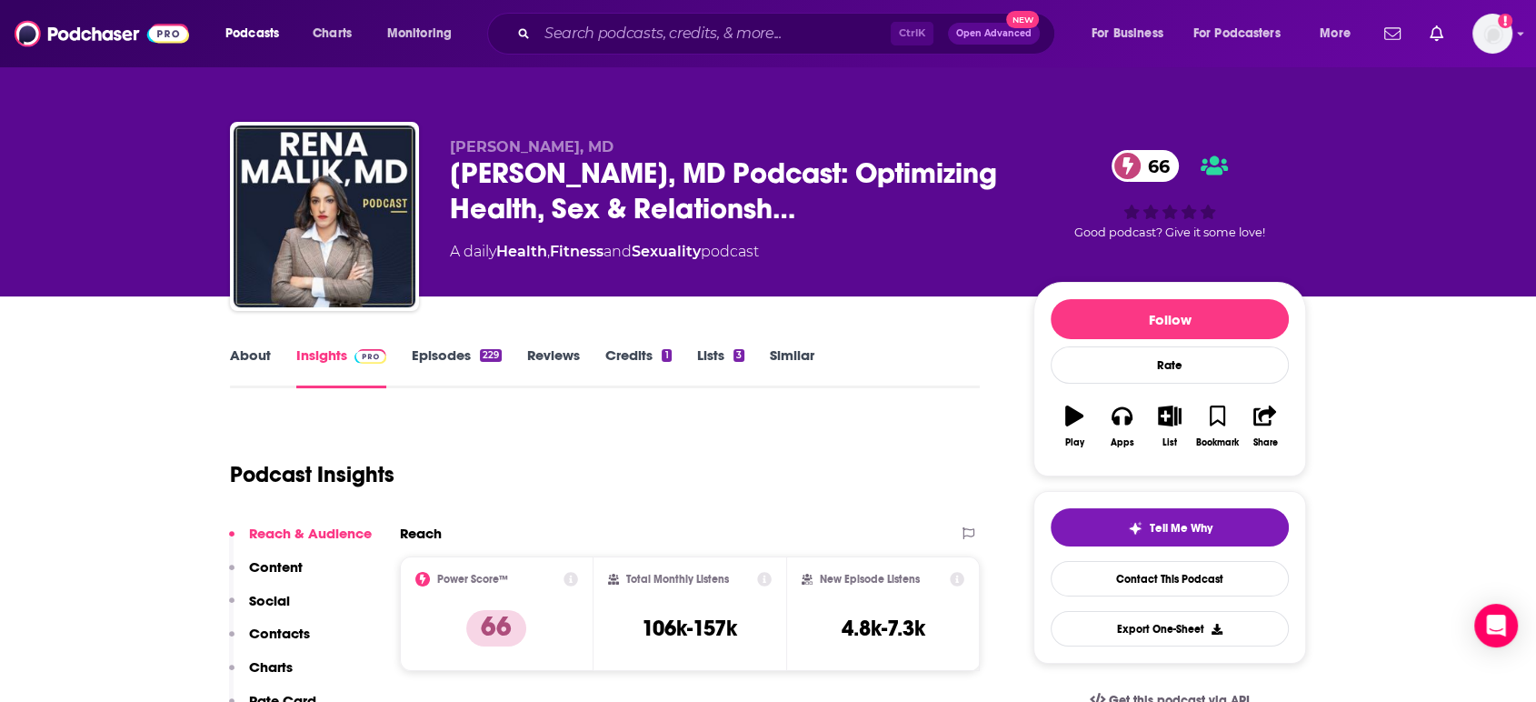
click at [253, 356] on link "About" at bounding box center [250, 367] width 41 height 42
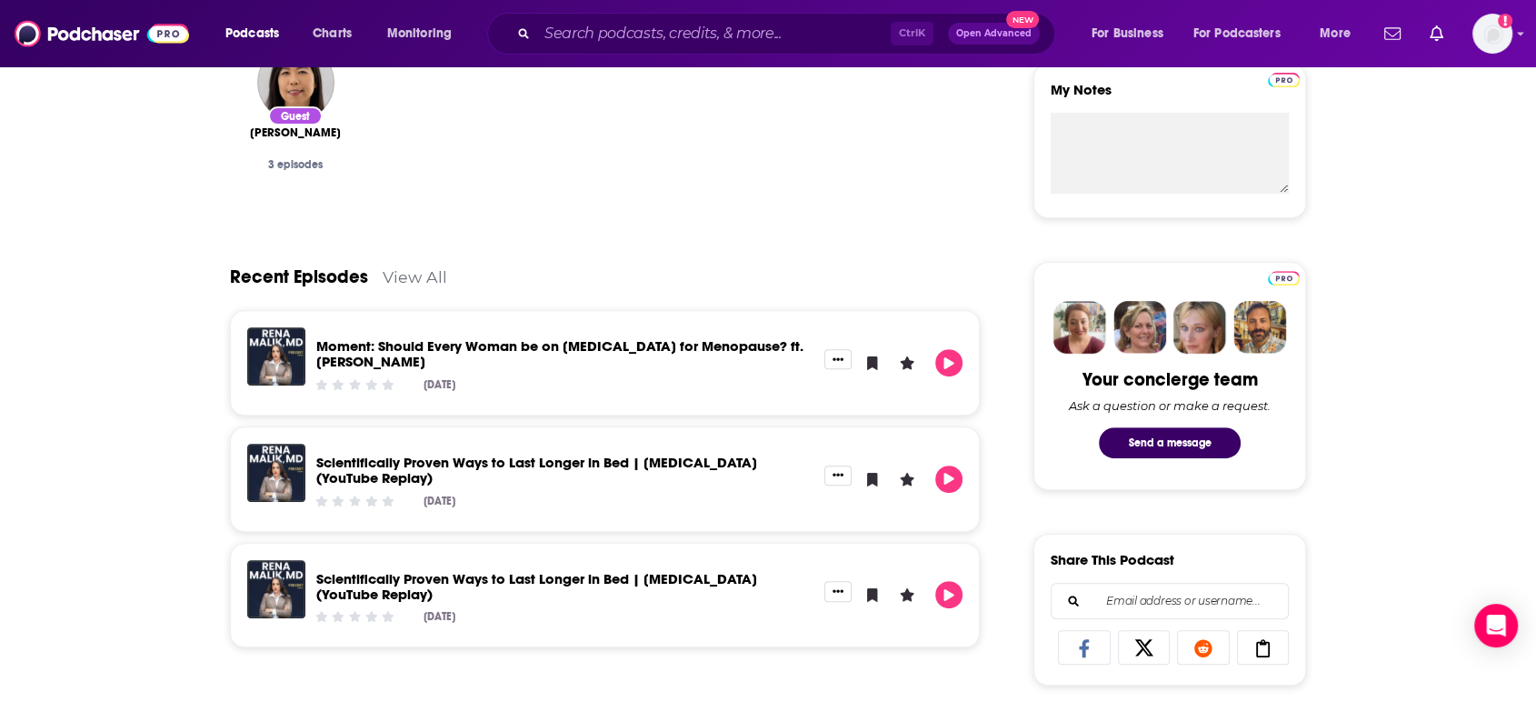
scroll to position [706, 0]
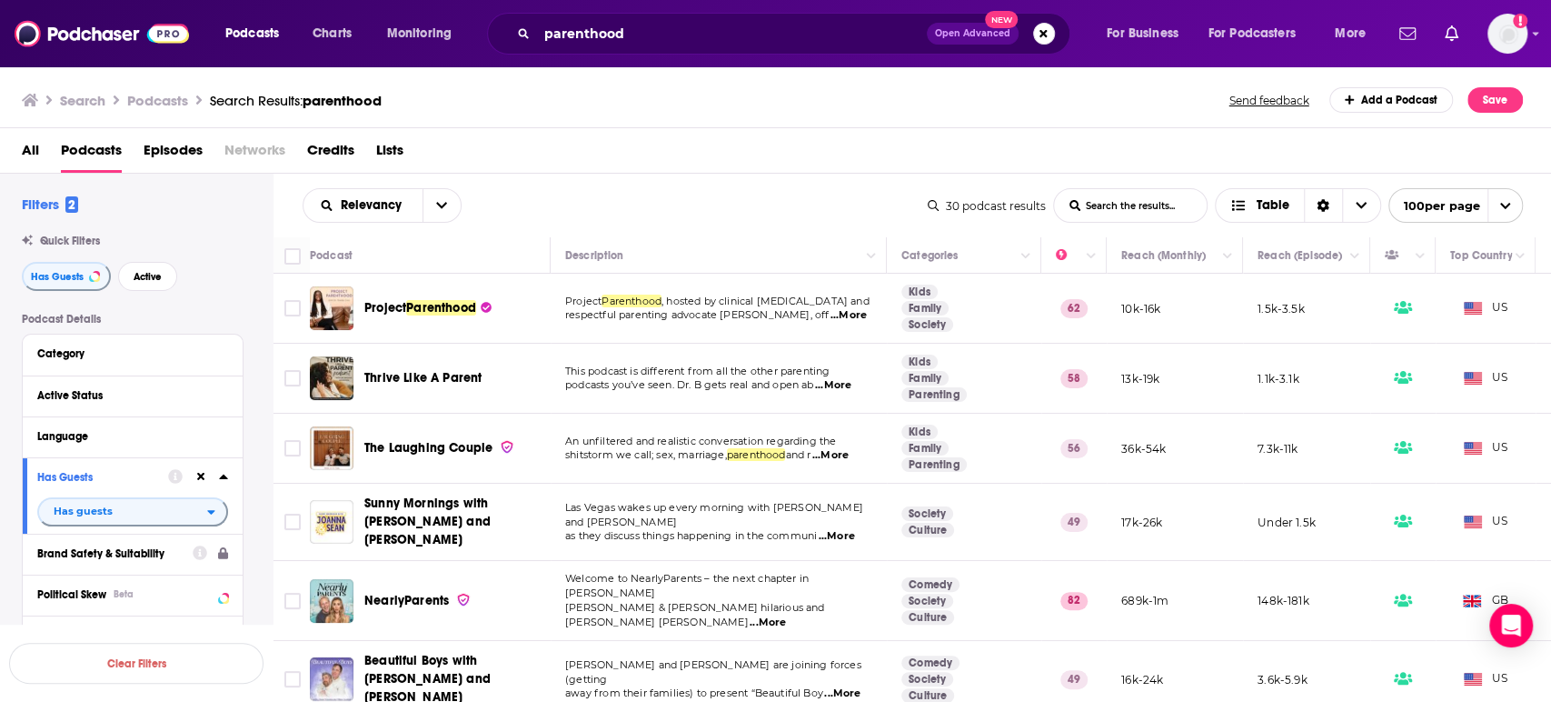
scroll to position [807, 0]
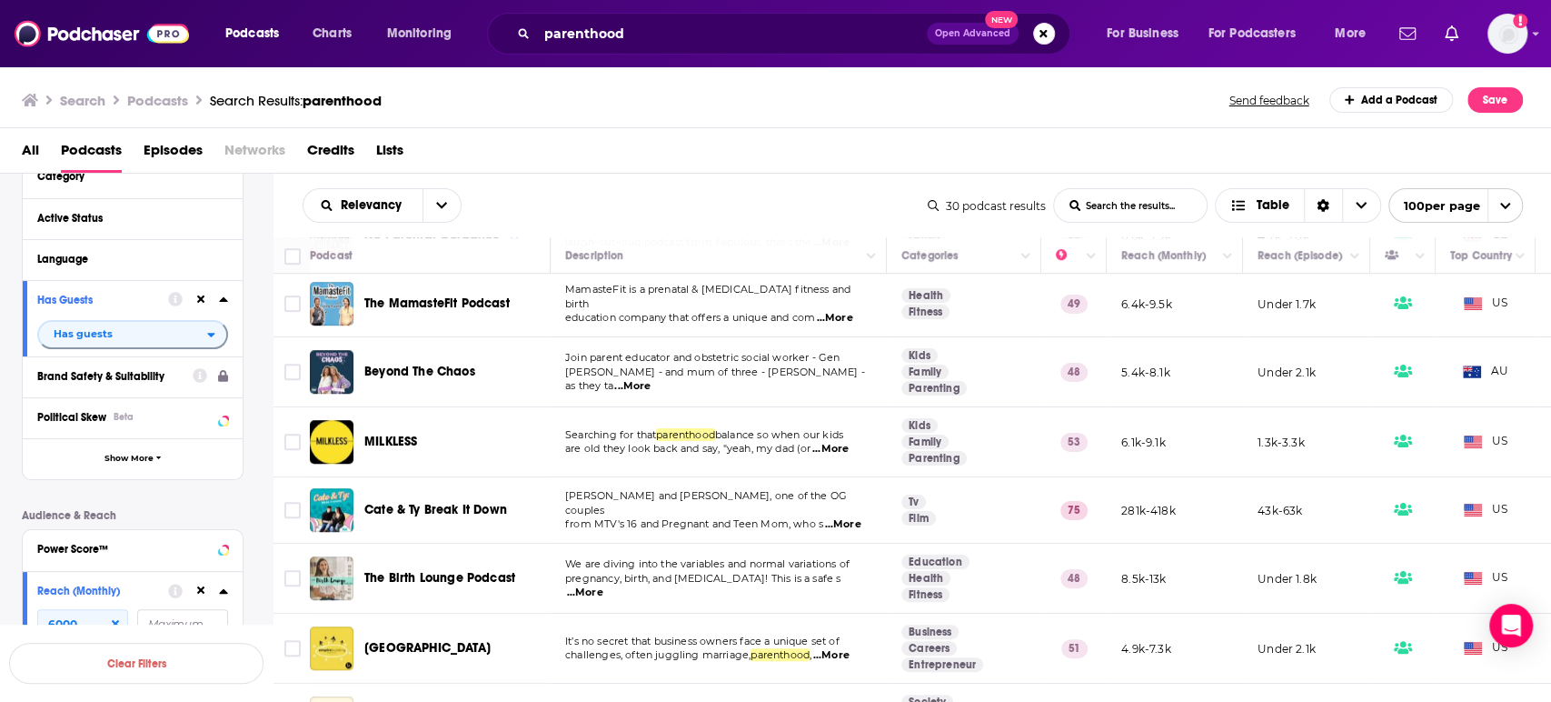
click at [394, 364] on span "Beyond The Chaos" at bounding box center [419, 371] width 111 height 15
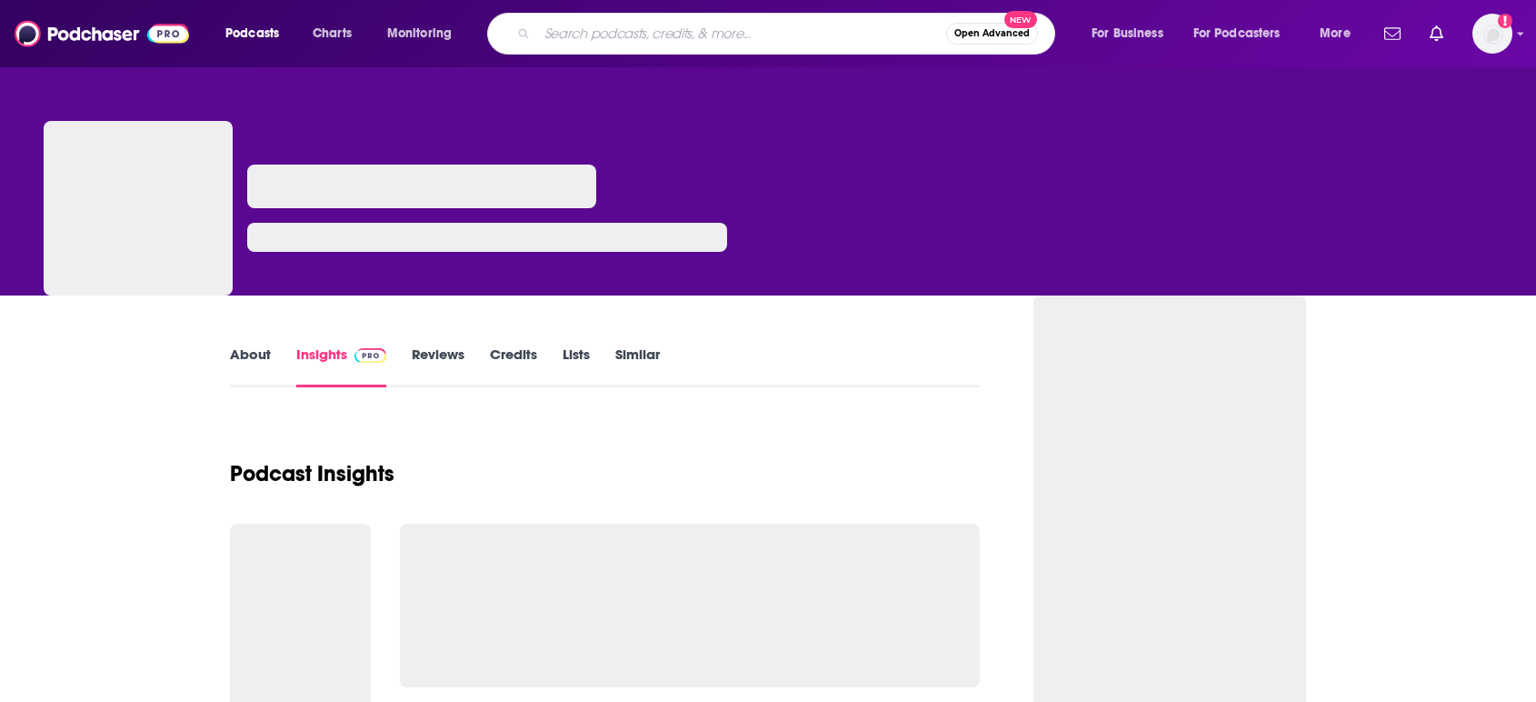
click at [645, 25] on input "Search podcasts, credits, & more..." at bounding box center [741, 33] width 409 height 29
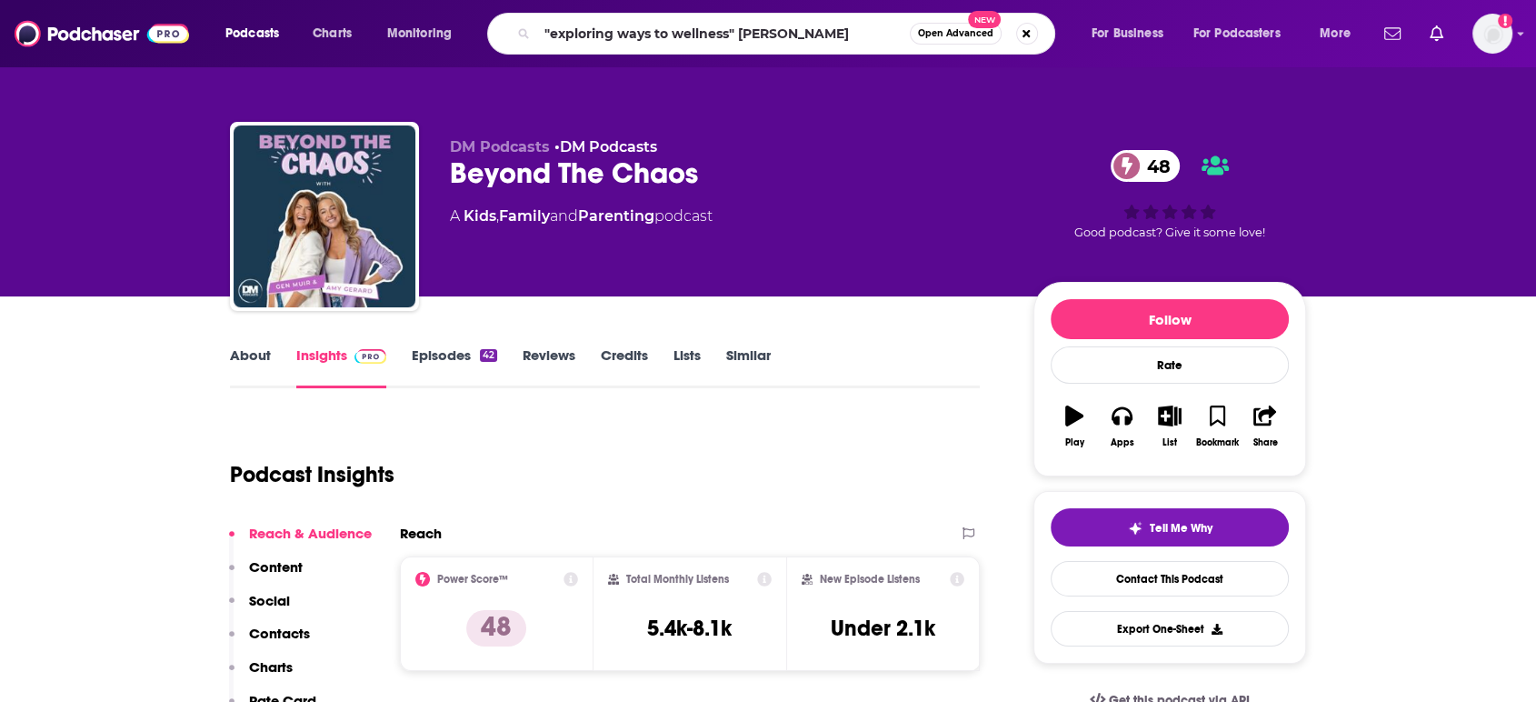
type input ""exploring ways to wellness" [PERSON_NAME]"
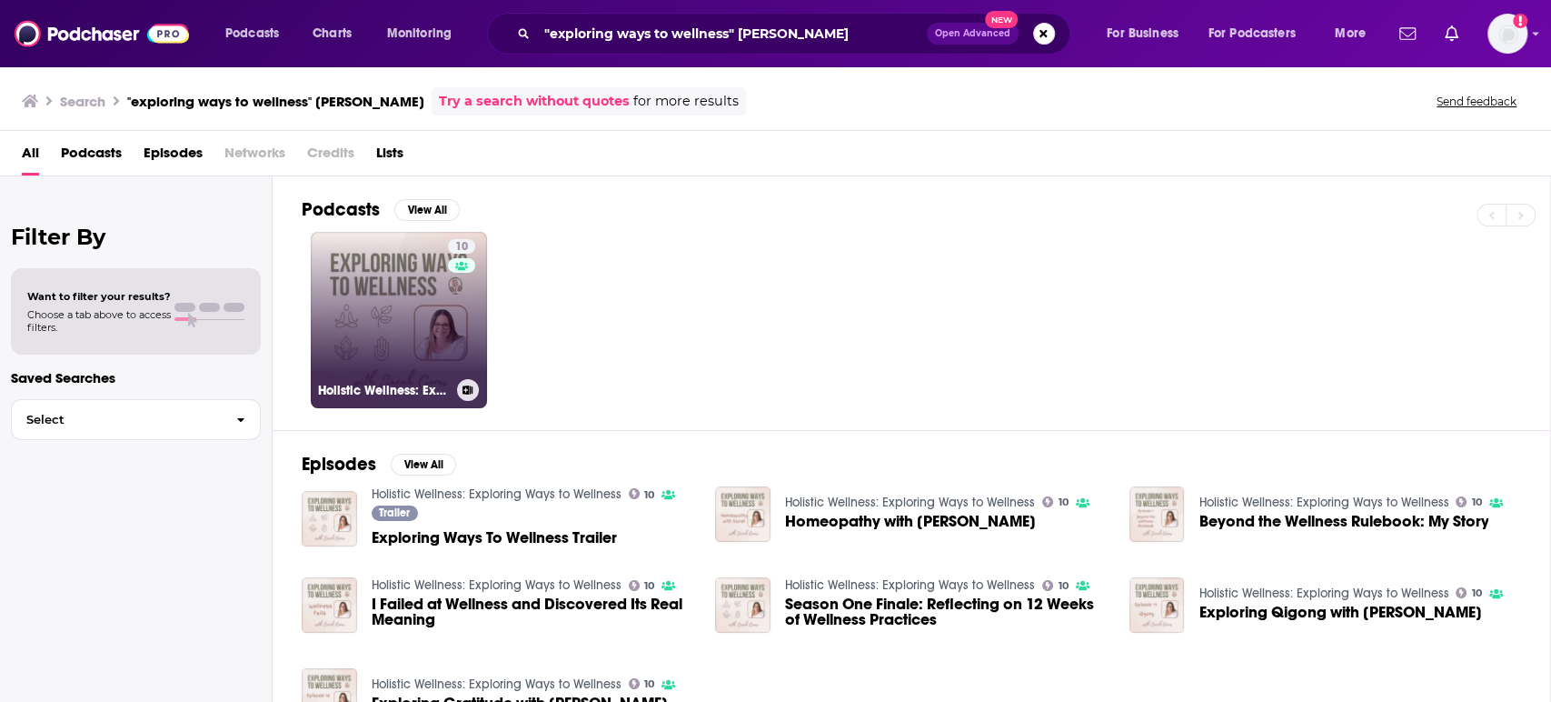
click at [364, 325] on link "10 Holistic Wellness: Exploring Ways to Wellness" at bounding box center [399, 320] width 176 height 176
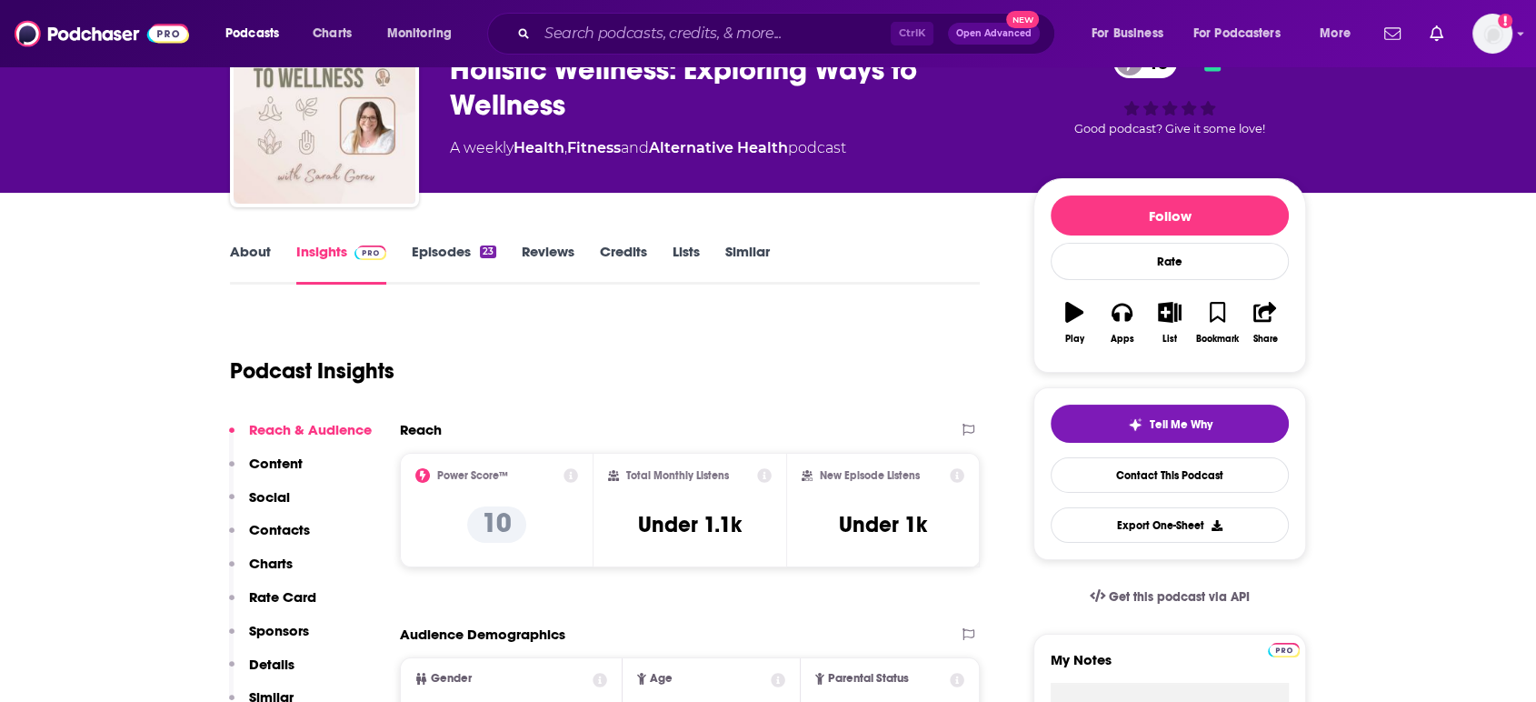
scroll to position [101, 0]
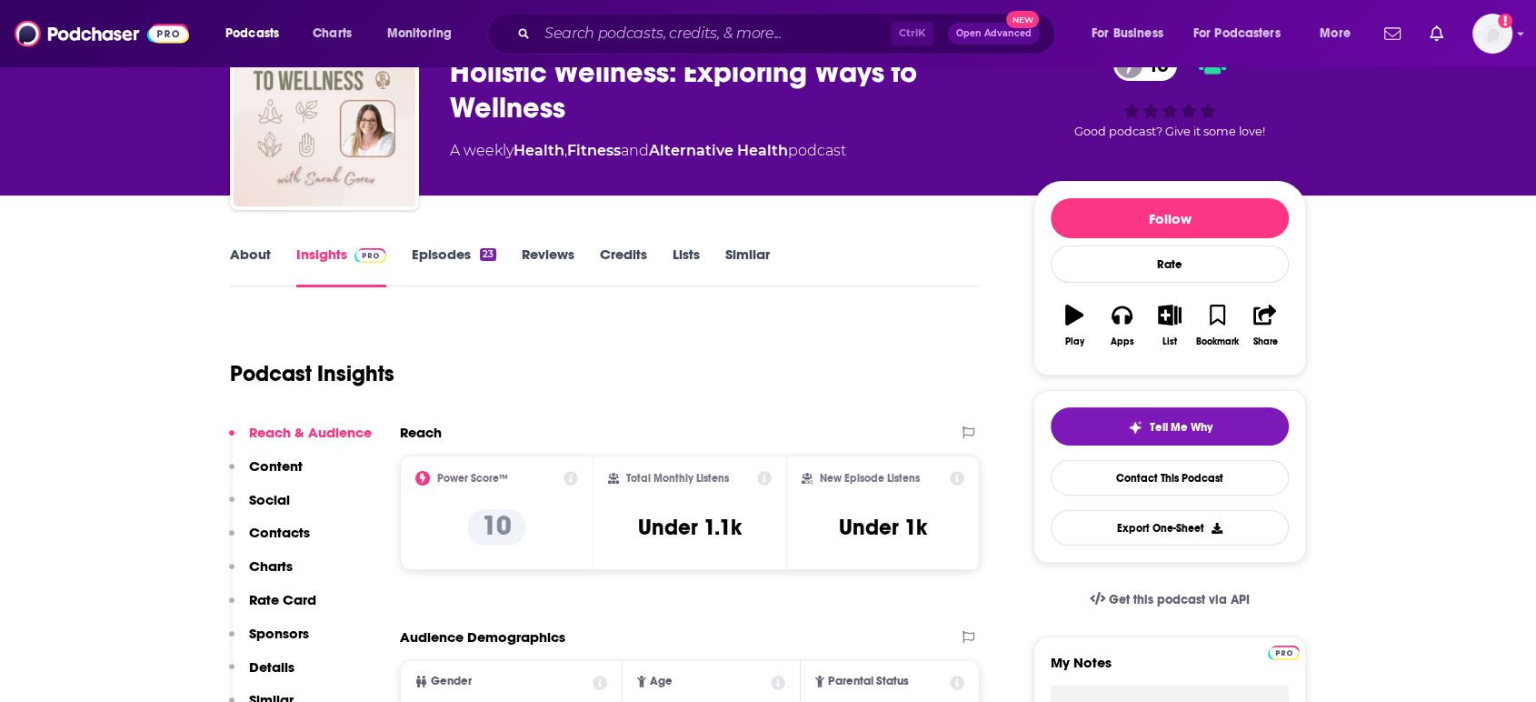
click at [259, 257] on link "About" at bounding box center [250, 266] width 41 height 42
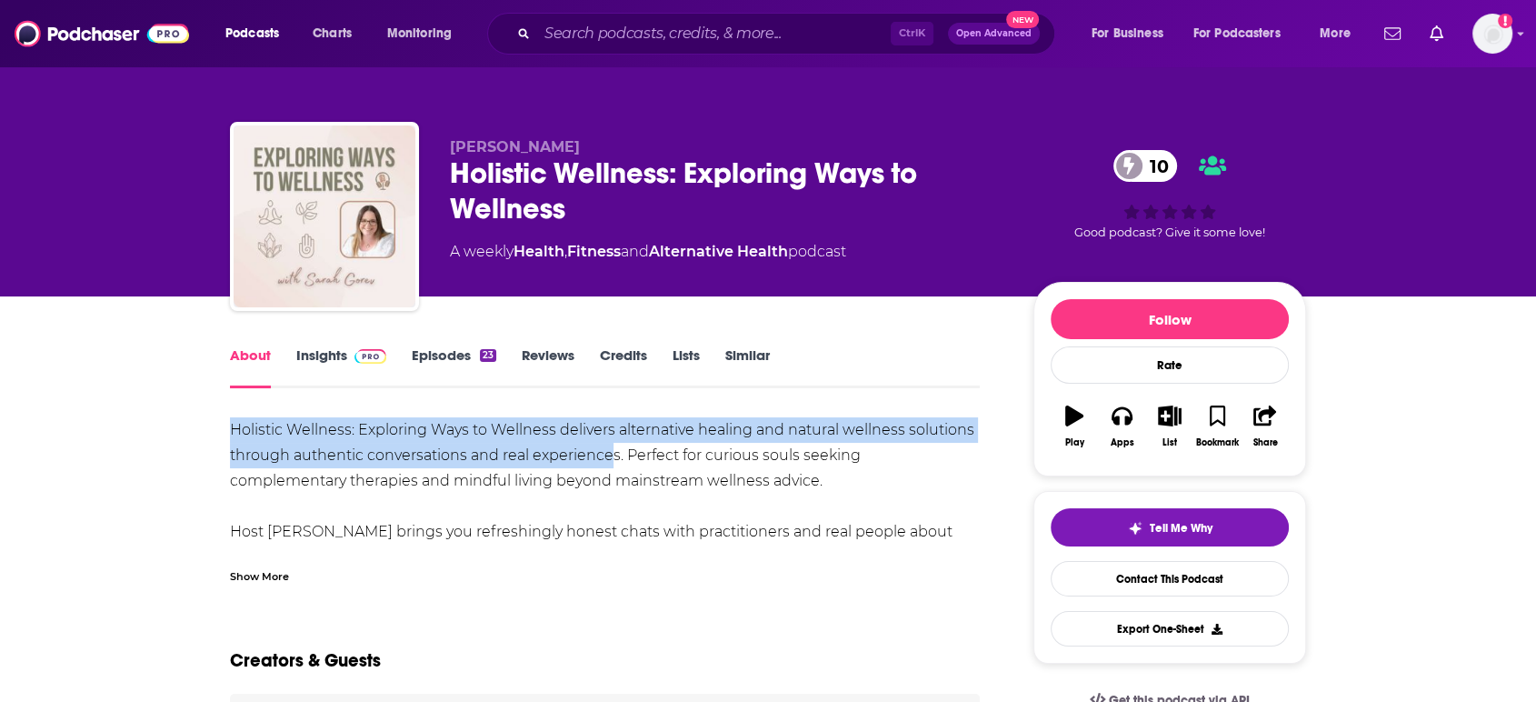
drag, startPoint x: 227, startPoint y: 420, endPoint x: 612, endPoint y: 456, distance: 386.1
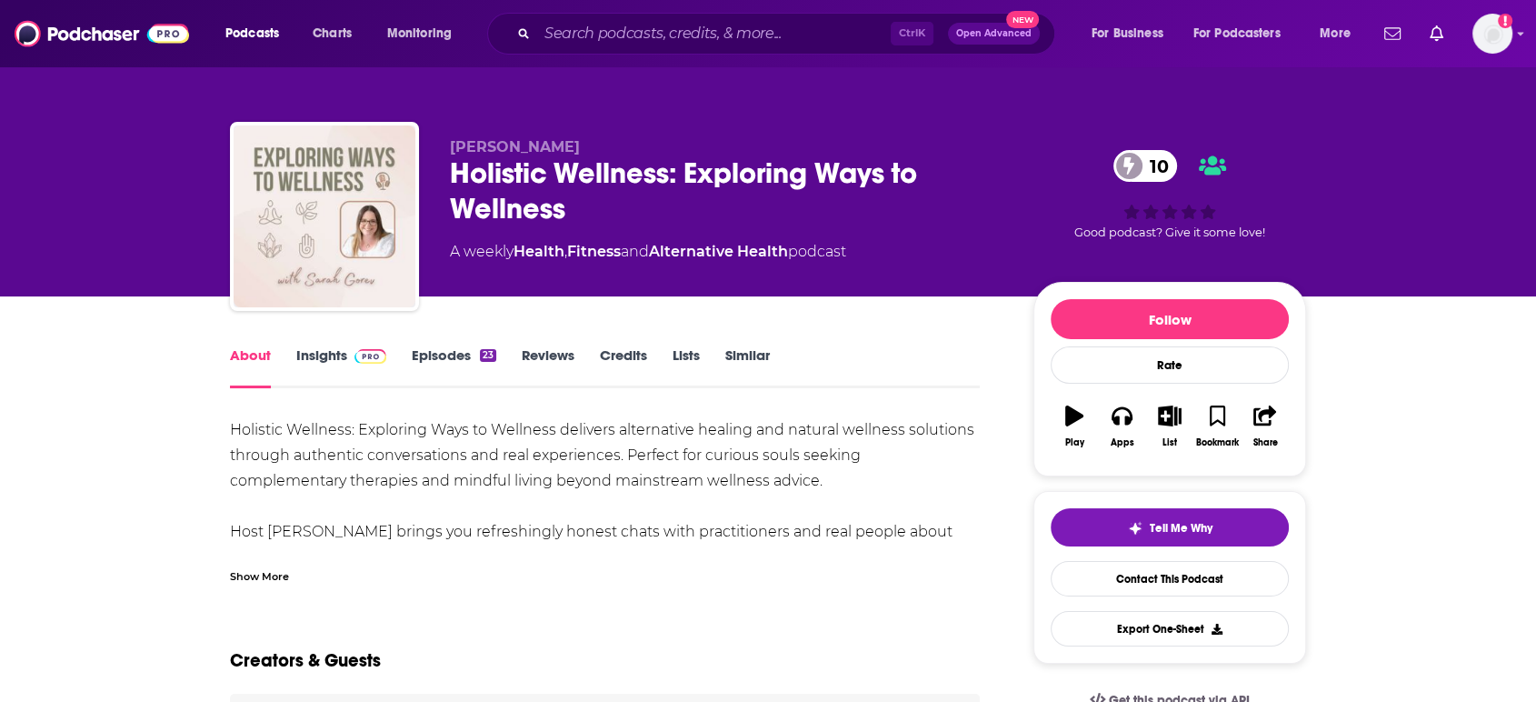
click at [257, 574] on div "Show More" at bounding box center [259, 574] width 59 height 17
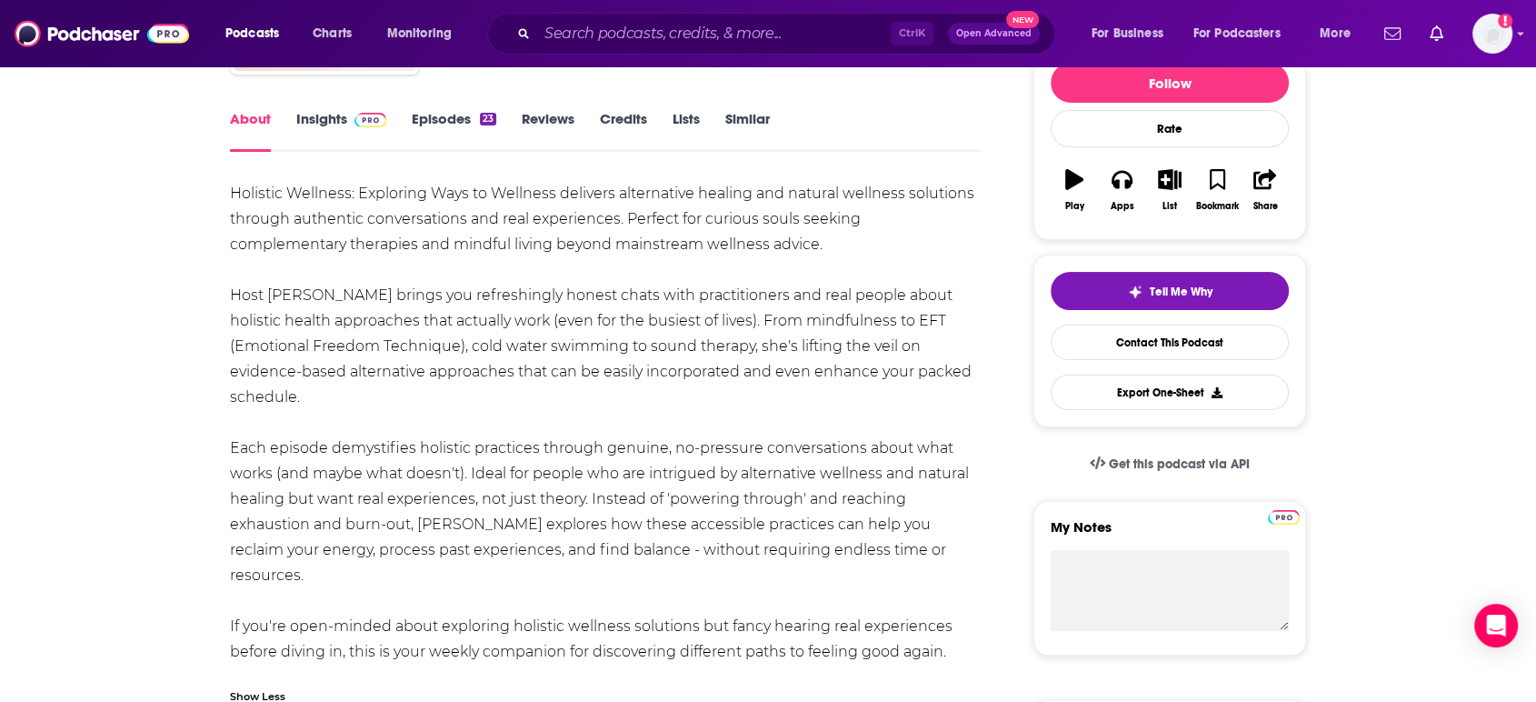
scroll to position [202, 0]
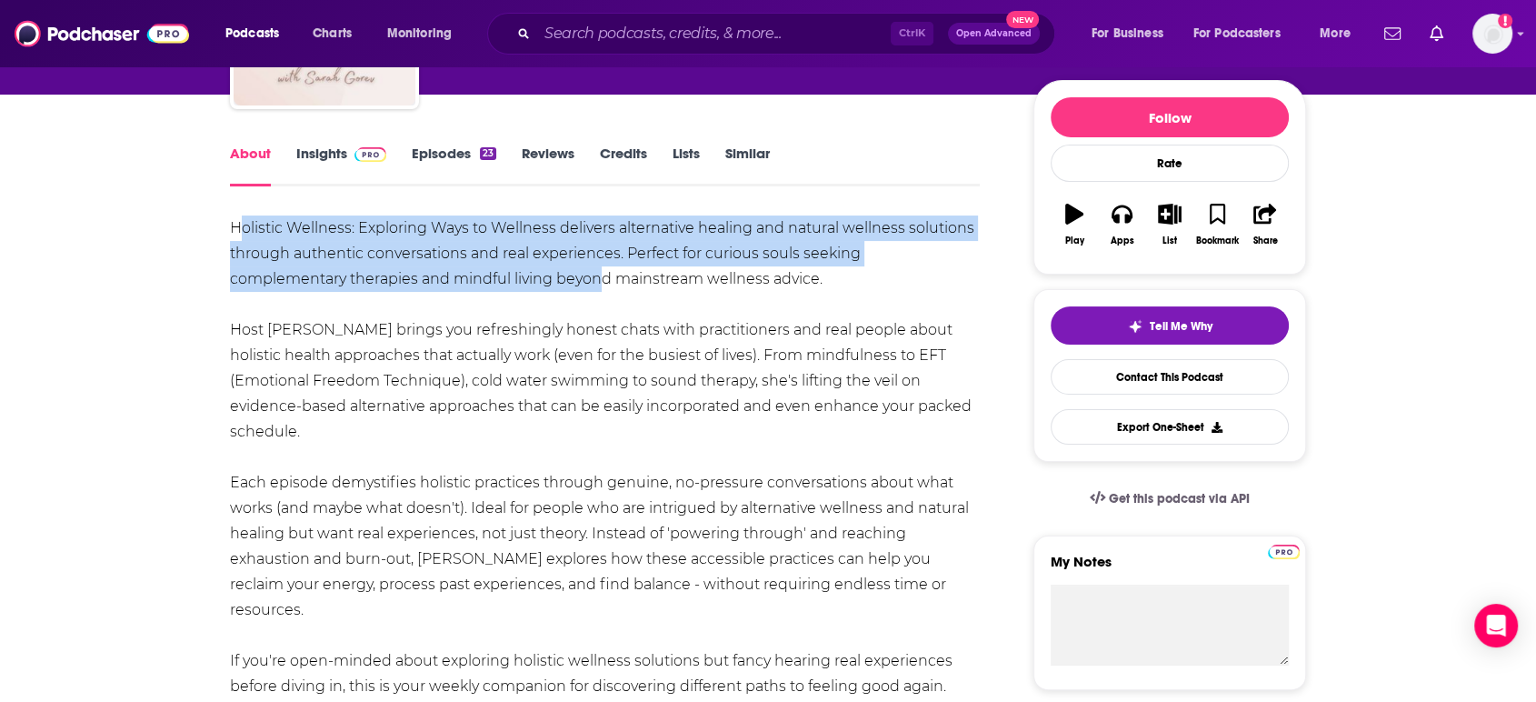
drag, startPoint x: 240, startPoint y: 224, endPoint x: 477, endPoint y: 284, distance: 244.9
click at [477, 284] on div "Holistic Wellness: Exploring Ways to Wellness delivers alternative healing and …" at bounding box center [605, 482] width 750 height 534
click at [477, 285] on div "Holistic Wellness: Exploring Ways to Wellness delivers alternative healing and …" at bounding box center [605, 482] width 750 height 534
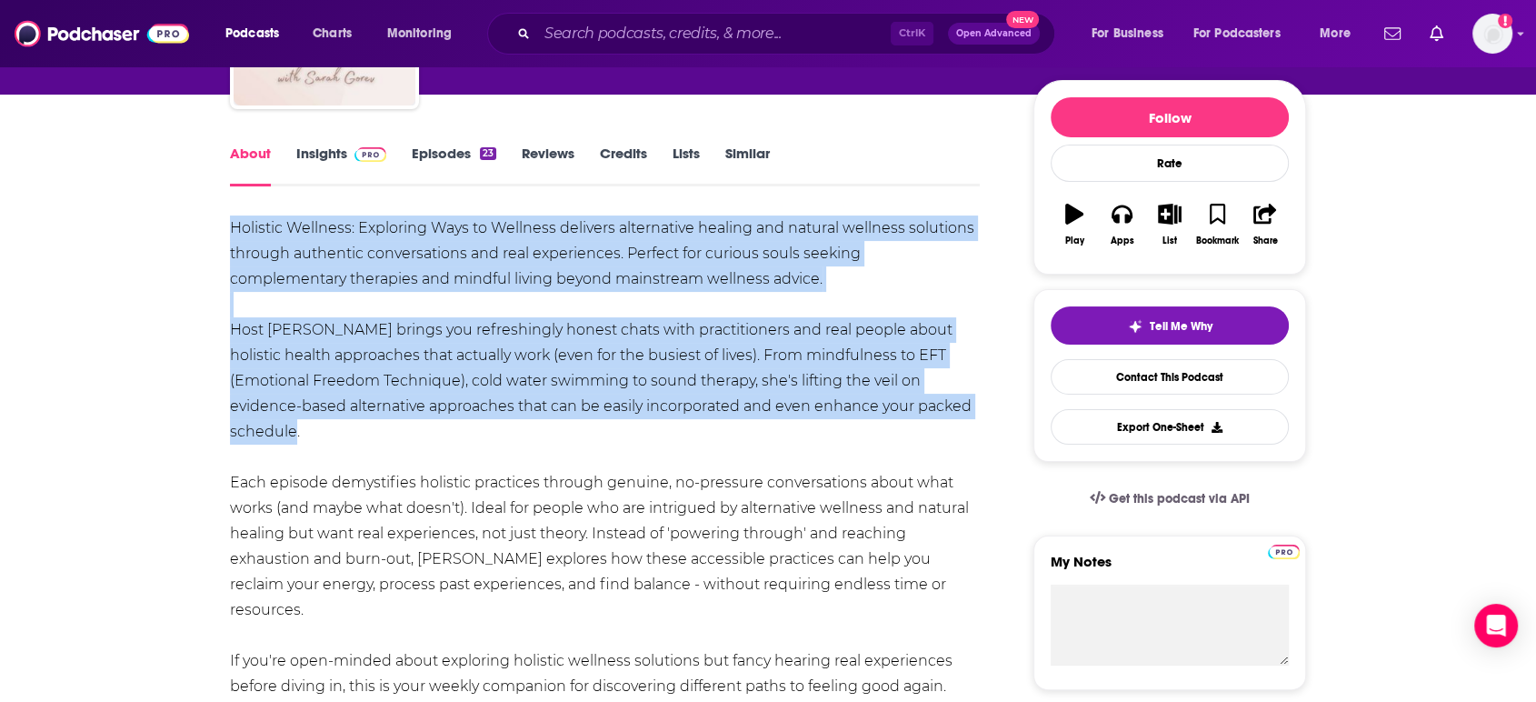
drag, startPoint x: 224, startPoint y: 226, endPoint x: 942, endPoint y: 404, distance: 739.7
copy div "Holistic Wellness: Exploring Ways to Wellness delivers alternative healing and …"
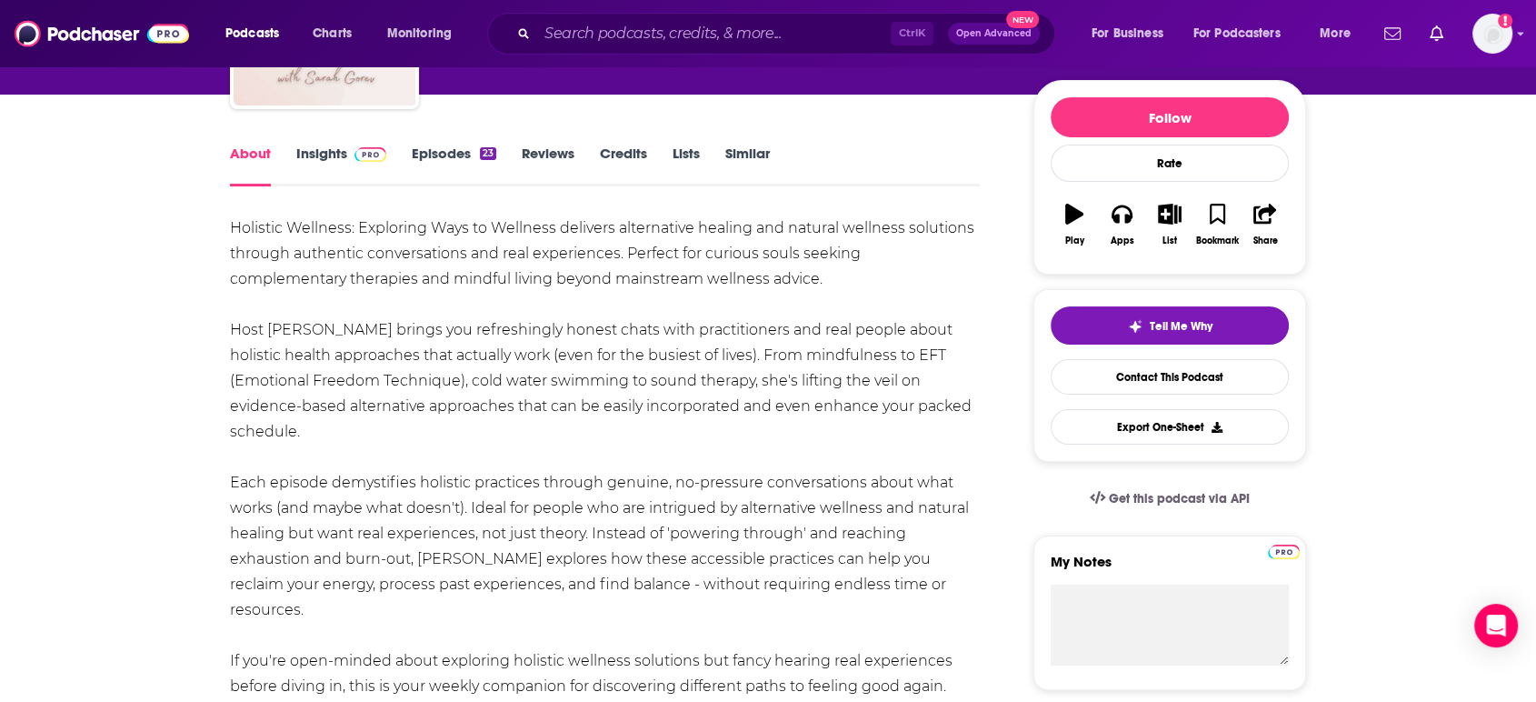
click at [728, 519] on div "Holistic Wellness: Exploring Ways to Wellness delivers alternative healing and …" at bounding box center [605, 482] width 750 height 534
drag, startPoint x: 419, startPoint y: 533, endPoint x: 431, endPoint y: 533, distance: 11.8
click at [431, 533] on div "Holistic Wellness: Exploring Ways to Wellness delivers alternative healing and …" at bounding box center [605, 482] width 750 height 534
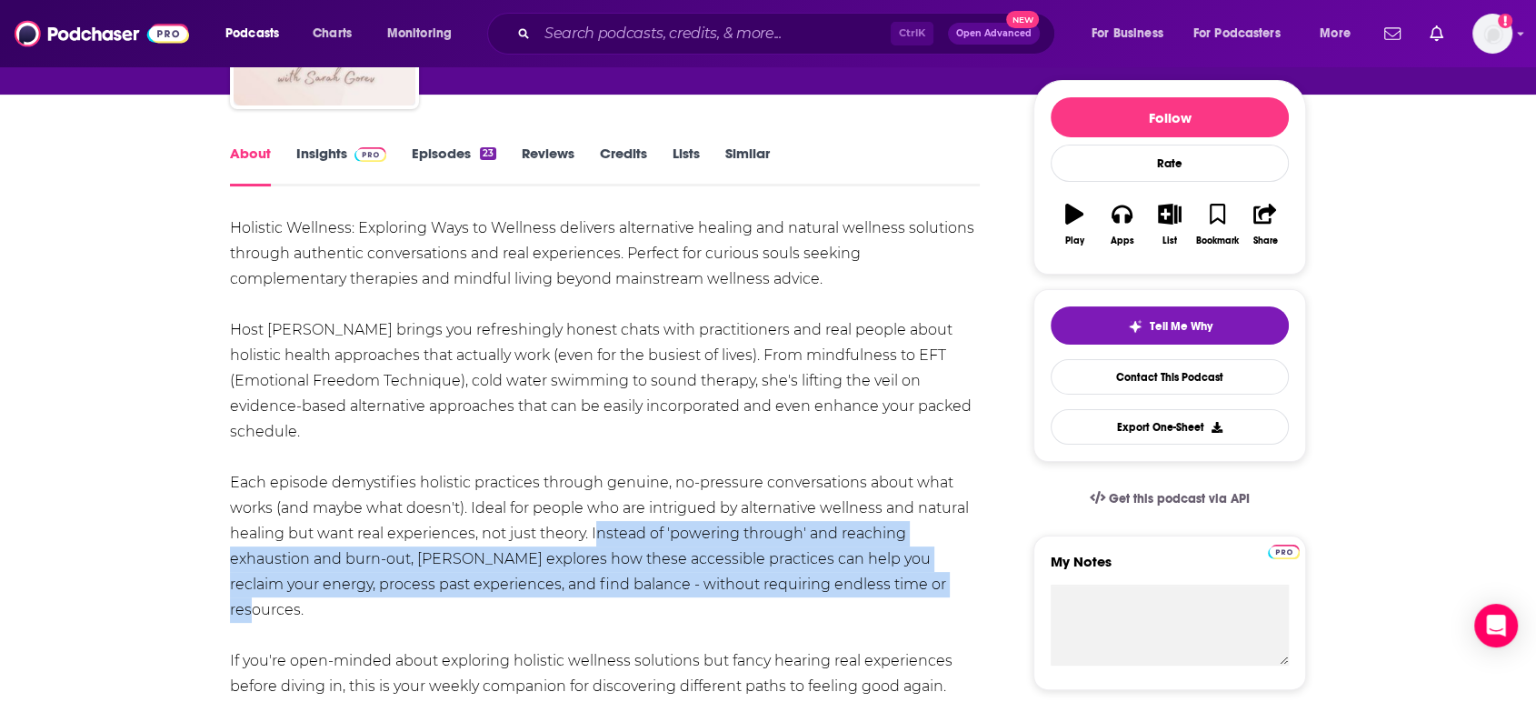
drag, startPoint x: 593, startPoint y: 506, endPoint x: 937, endPoint y: 552, distance: 347.4
click at [937, 552] on div "Holistic Wellness: Exploring Ways to Wellness delivers alternative healing and …" at bounding box center [605, 482] width 750 height 534
copy div "Instead of 'powering through' and reaching exhaustion and burn-out, [PERSON_NAM…"
